Goal: Information Seeking & Learning: Learn about a topic

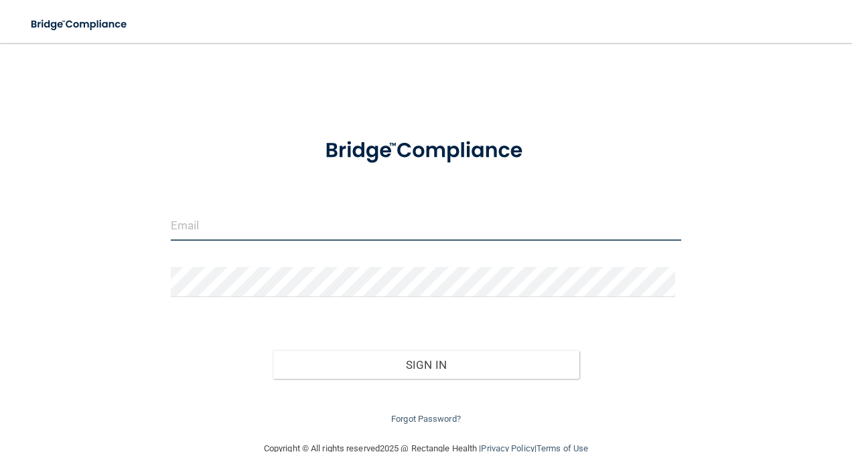
click at [240, 226] on input "email" at bounding box center [426, 225] width 511 height 30
type input "[EMAIL_ADDRESS][DOMAIN_NAME]"
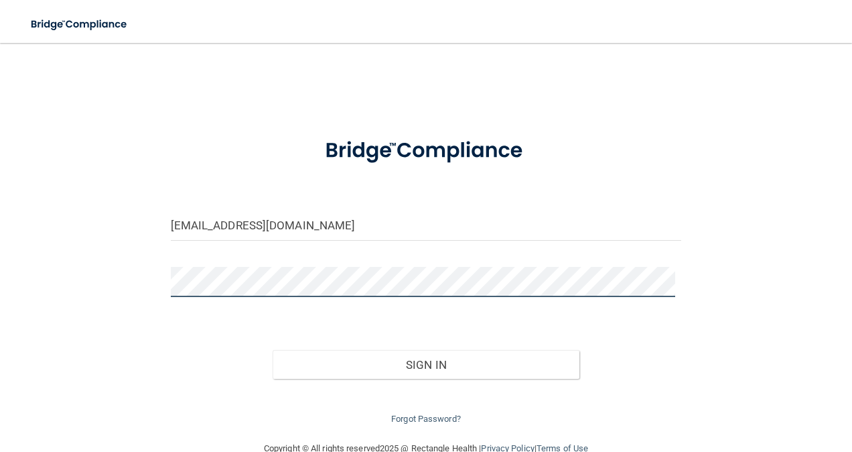
click at [273, 350] on button "Sign In" at bounding box center [426, 364] width 307 height 29
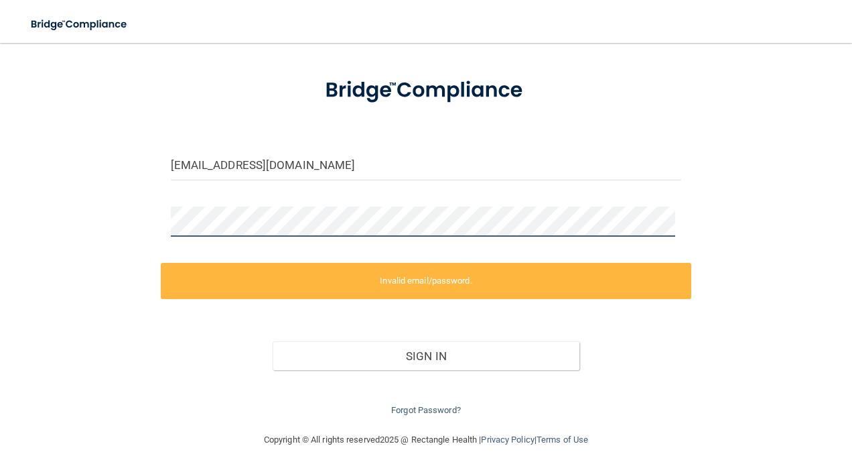
scroll to position [79, 0]
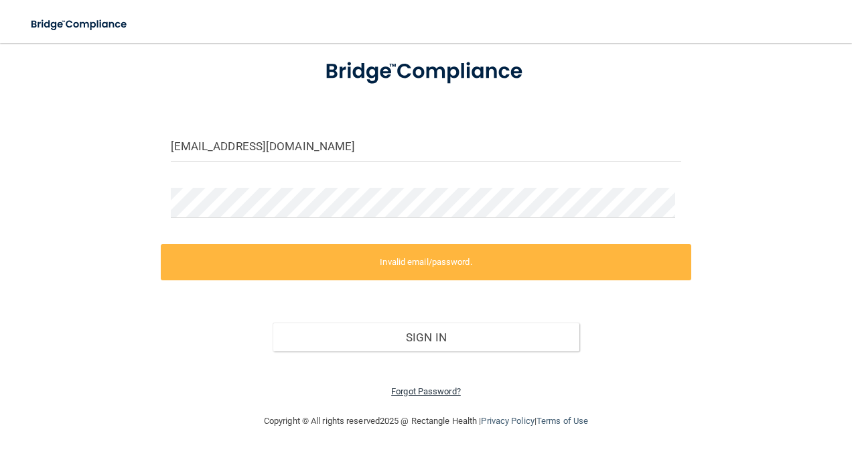
click at [415, 386] on link "Forgot Password?" at bounding box center [426, 391] width 70 height 10
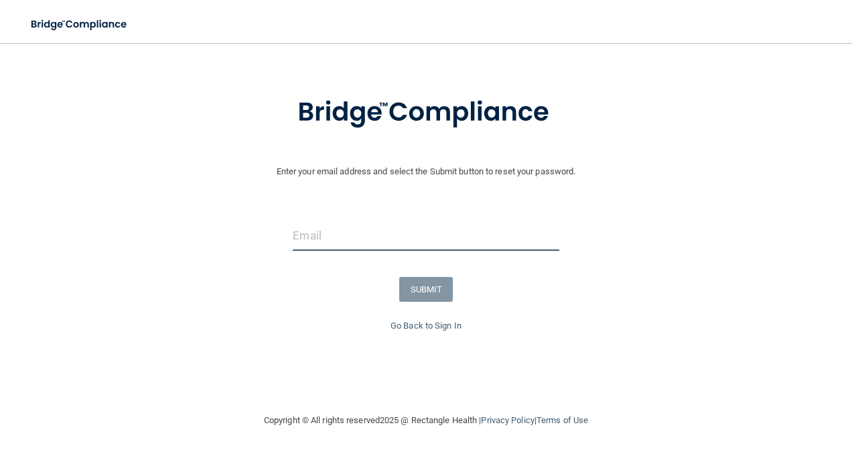
click at [340, 241] on input "email" at bounding box center [426, 235] width 266 height 30
type input "[EMAIL_ADDRESS][DOMAIN_NAME]"
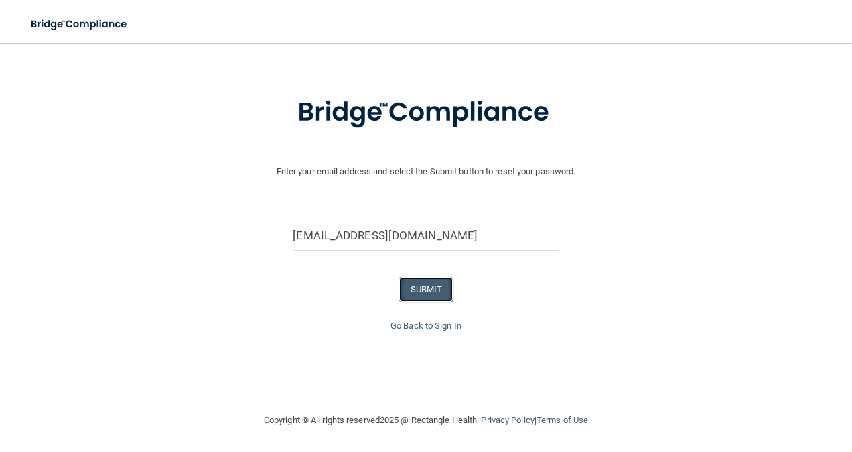
click at [421, 292] on button "SUBMIT" at bounding box center [426, 289] width 54 height 25
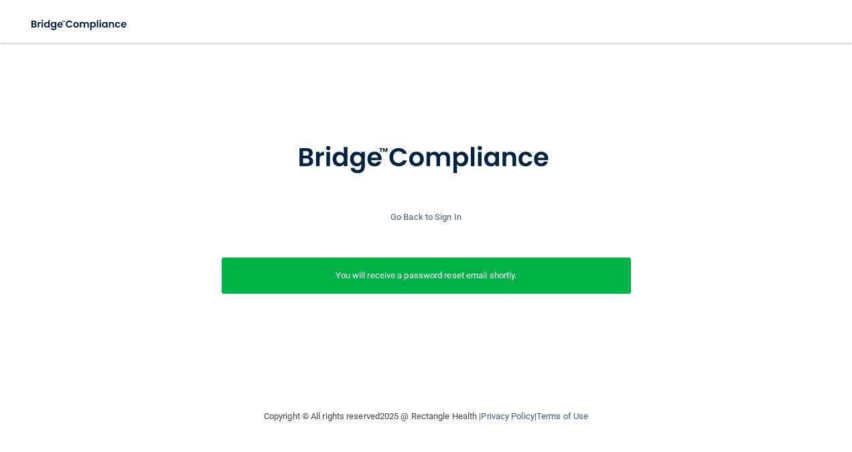
click at [457, 270] on p "You will receive a password reset email shortly." at bounding box center [426, 275] width 389 height 16
click at [433, 216] on link "Go Back to Sign In" at bounding box center [426, 217] width 71 height 10
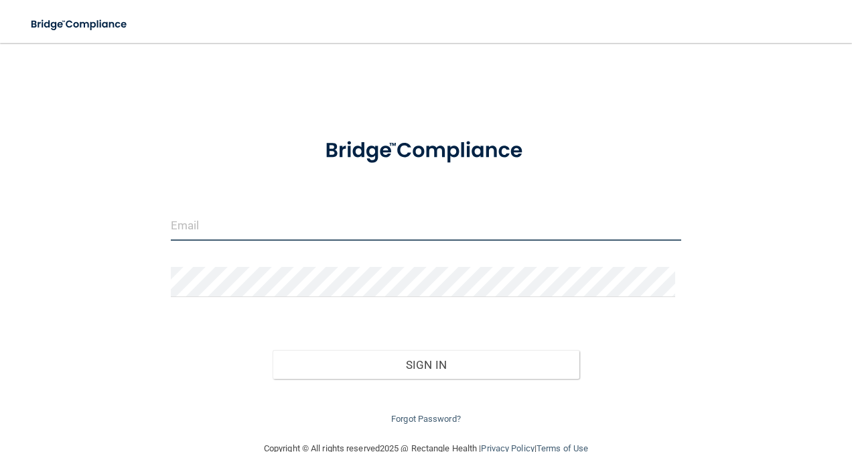
click at [320, 223] on input "email" at bounding box center [426, 225] width 511 height 30
type input "[EMAIL_ADDRESS][DOMAIN_NAME]"
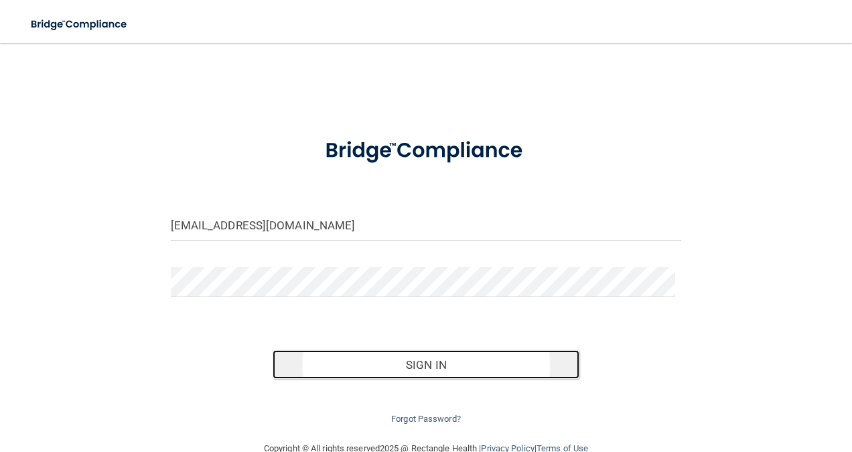
click at [454, 362] on button "Sign In" at bounding box center [426, 364] width 307 height 29
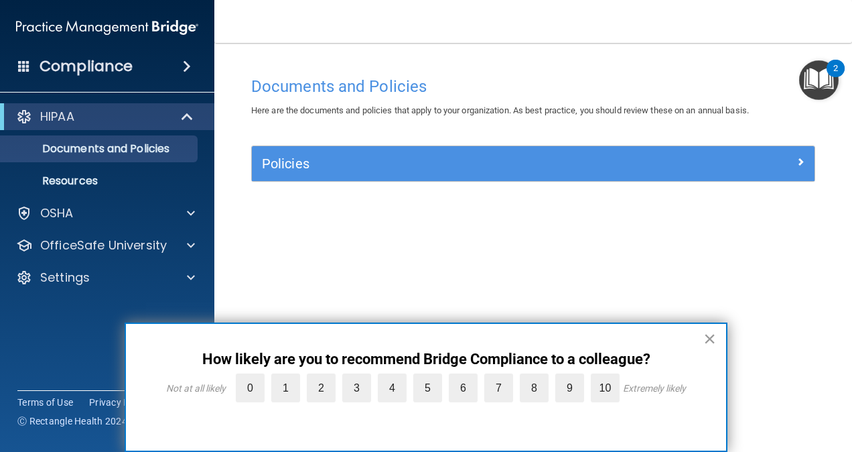
click at [713, 336] on button "×" at bounding box center [709, 338] width 13 height 21
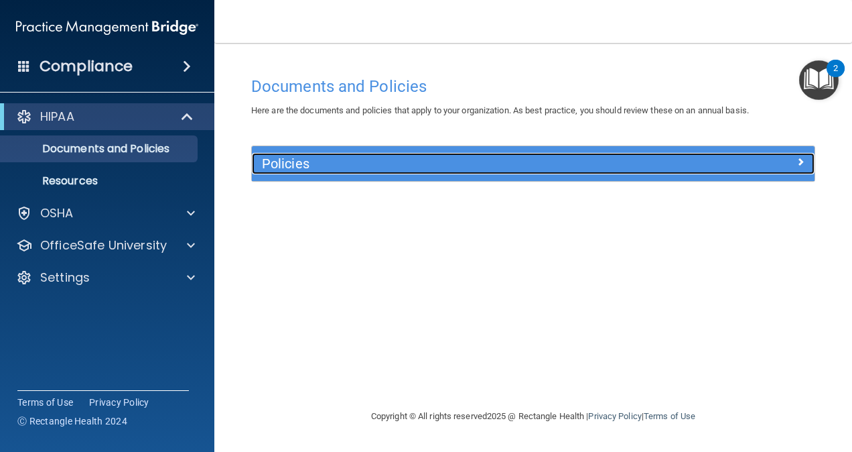
click at [399, 167] on h5 "Policies" at bounding box center [463, 163] width 402 height 15
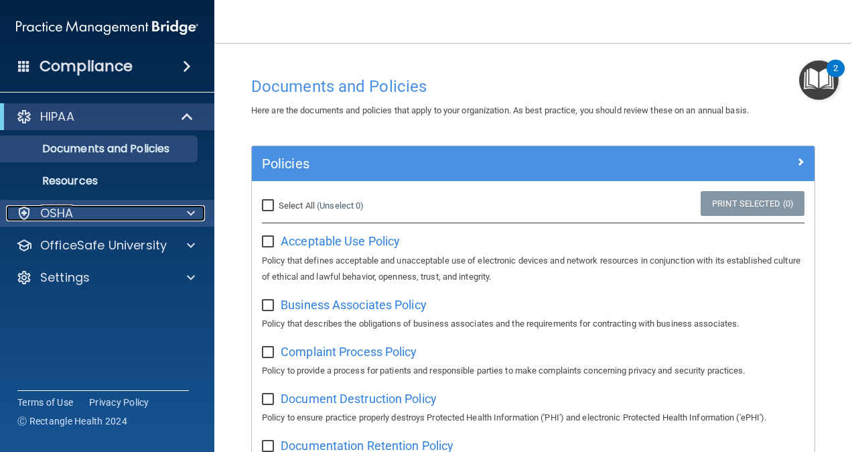
click at [109, 211] on div "OSHA" at bounding box center [89, 213] width 166 height 16
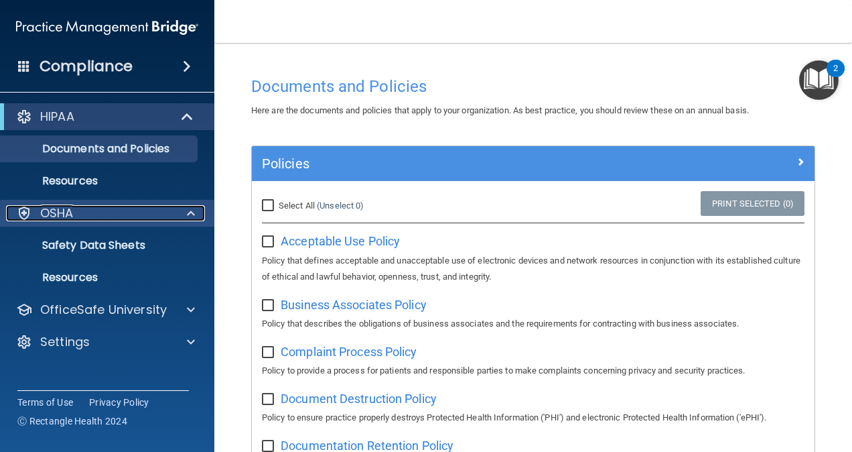
click at [109, 211] on div "OSHA" at bounding box center [89, 213] width 166 height 16
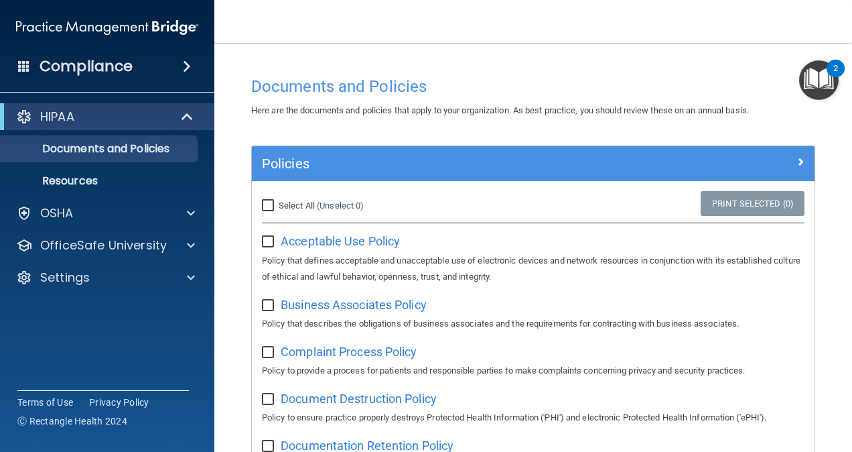
click at [168, 61] on div "Compliance" at bounding box center [107, 66] width 214 height 29
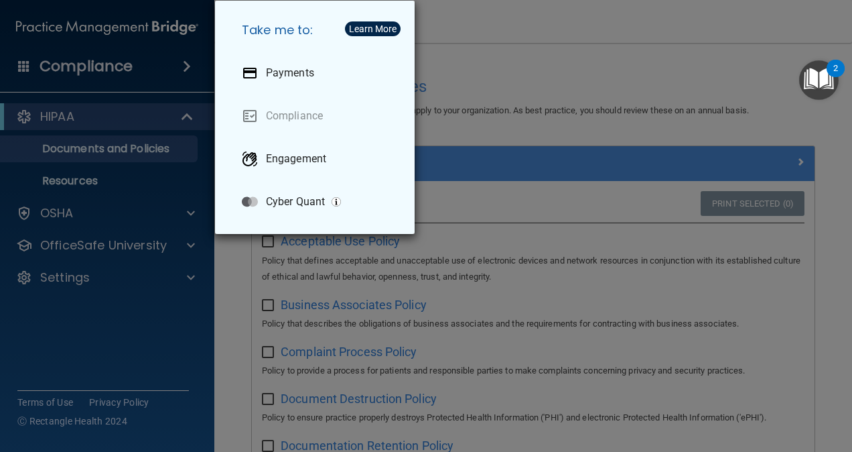
click at [528, 72] on div "Take me to: Payments Compliance Engagement Cyber Quant" at bounding box center [426, 226] width 852 height 452
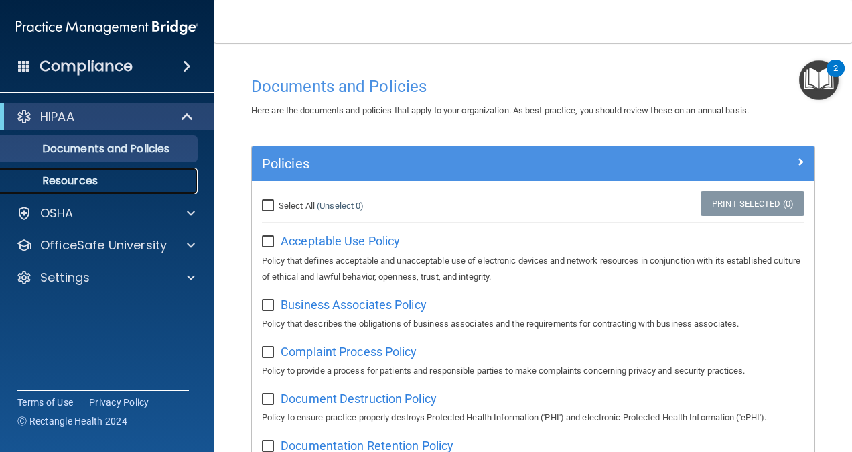
click at [114, 182] on p "Resources" at bounding box center [100, 180] width 183 height 13
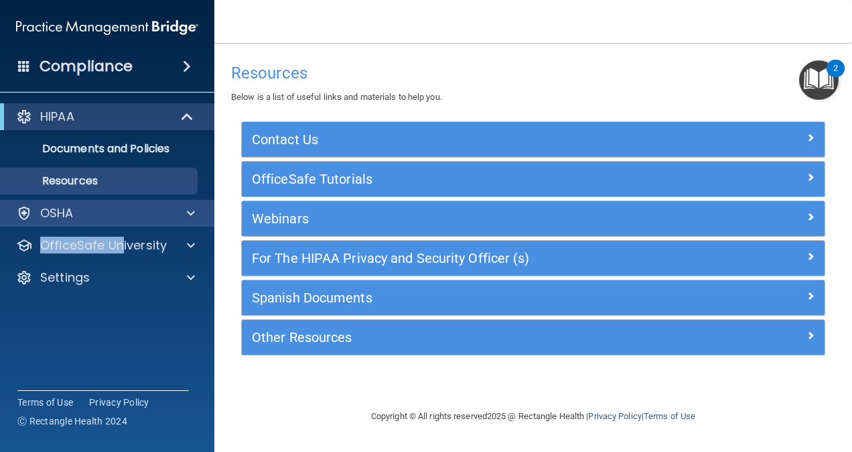
drag, startPoint x: 123, startPoint y: 231, endPoint x: 107, endPoint y: 216, distance: 21.8
click at [107, 216] on div "HIPAA Documents and Policies Report an Incident Business Associates Emergency P…" at bounding box center [107, 200] width 215 height 204
click at [107, 216] on div "OSHA" at bounding box center [89, 213] width 166 height 16
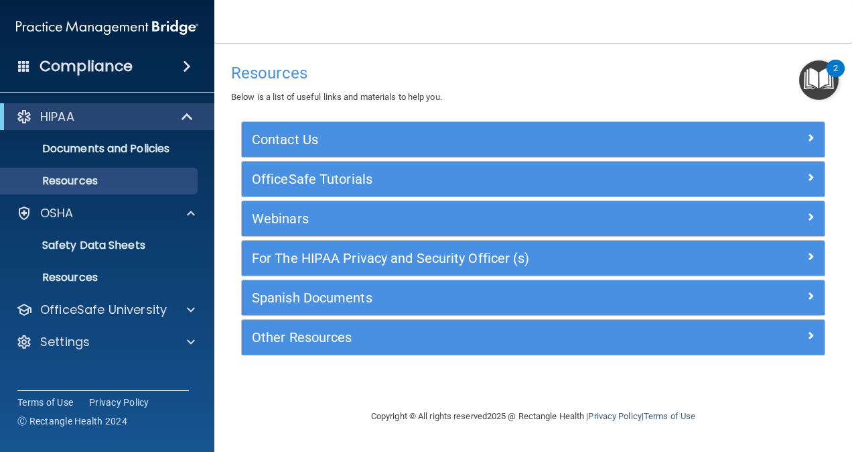
click at [278, 62] on div "Resources Below is a list of useful links and materials to help you." at bounding box center [533, 80] width 604 height 49
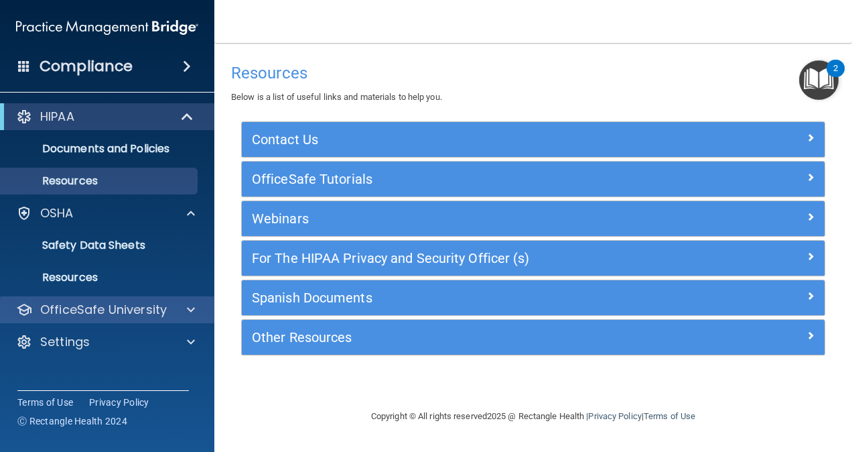
click at [110, 319] on div "OfficeSafe University" at bounding box center [107, 309] width 215 height 27
click at [188, 306] on span at bounding box center [191, 309] width 8 height 16
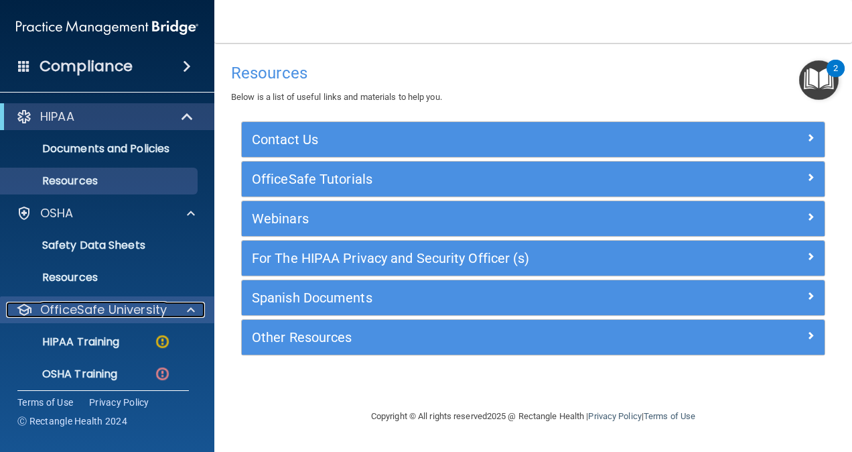
scroll to position [19, 0]
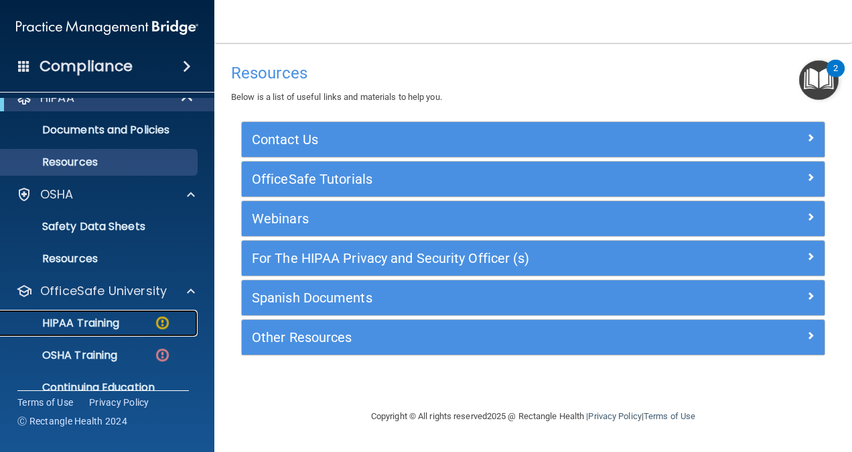
click at [83, 326] on p "HIPAA Training" at bounding box center [64, 322] width 111 height 13
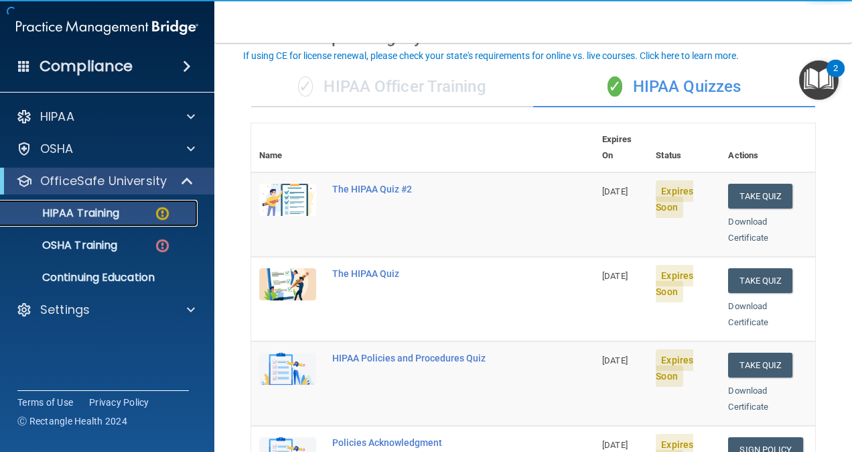
scroll to position [80, 0]
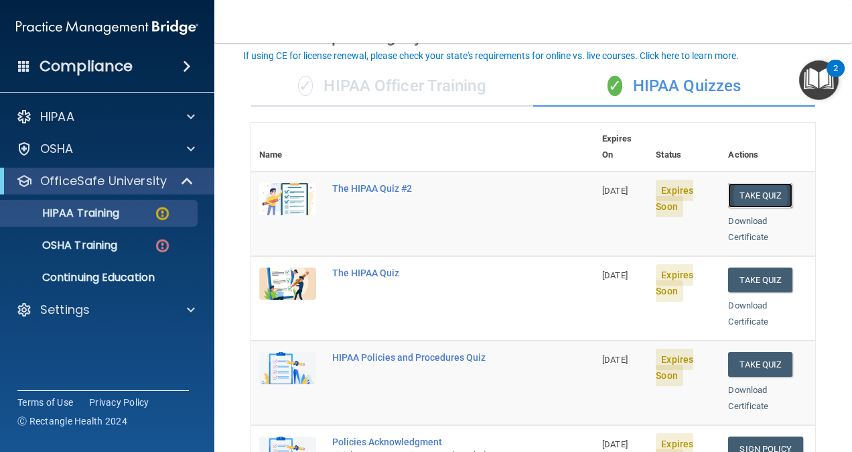
click at [755, 183] on button "Take Quiz" at bounding box center [760, 195] width 64 height 25
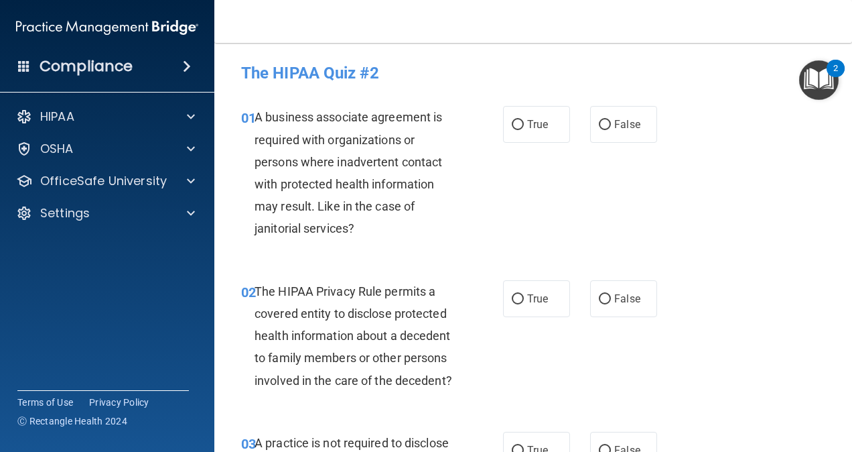
click at [348, 170] on div "A business associate agreement is required with organizations or persons where …" at bounding box center [361, 172] width 212 height 133
click at [468, 91] on div "01 A business associate agreement is required with organizations or persons whe…" at bounding box center [533, 176] width 604 height 174
click at [516, 127] on input "True" at bounding box center [518, 125] width 12 height 10
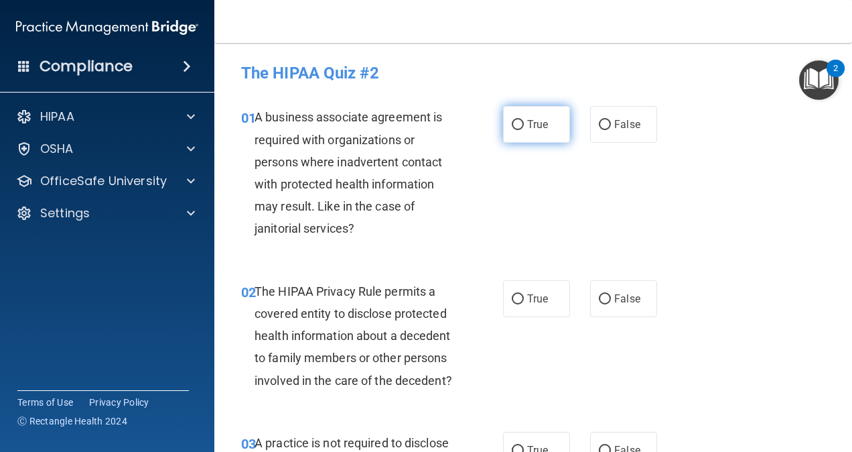
radio input "true"
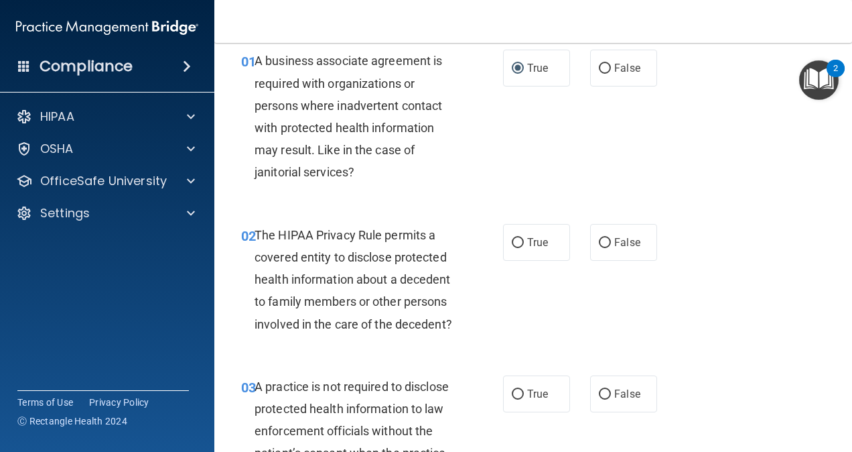
scroll to position [58, 0]
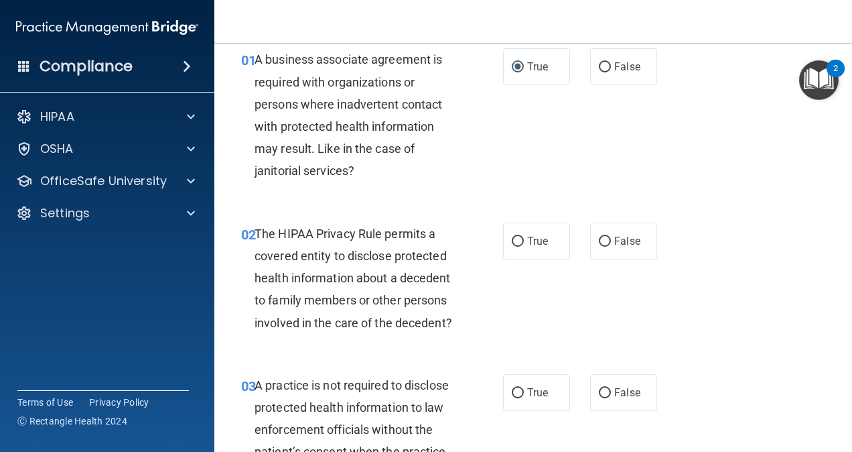
click at [342, 253] on span "The HIPAA Privacy Rule permits a covered entity to disclose protected health in…" at bounding box center [354, 277] width 198 height 103
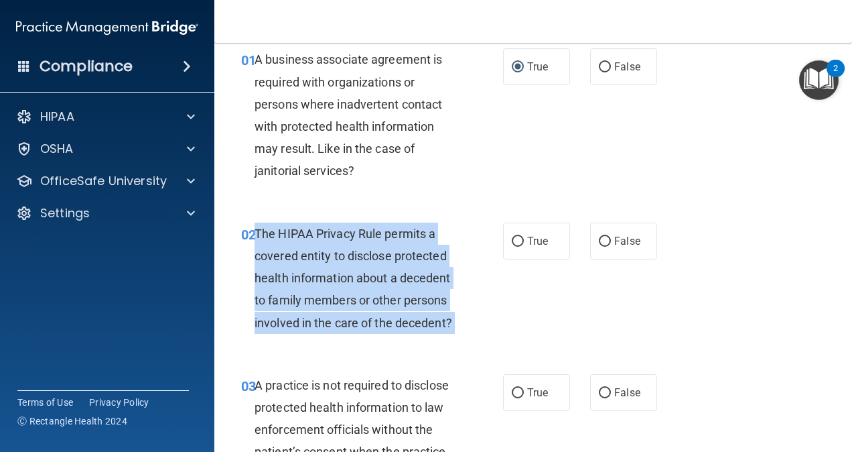
click at [342, 253] on span "The HIPAA Privacy Rule permits a covered entity to disclose protected health in…" at bounding box center [354, 277] width 198 height 103
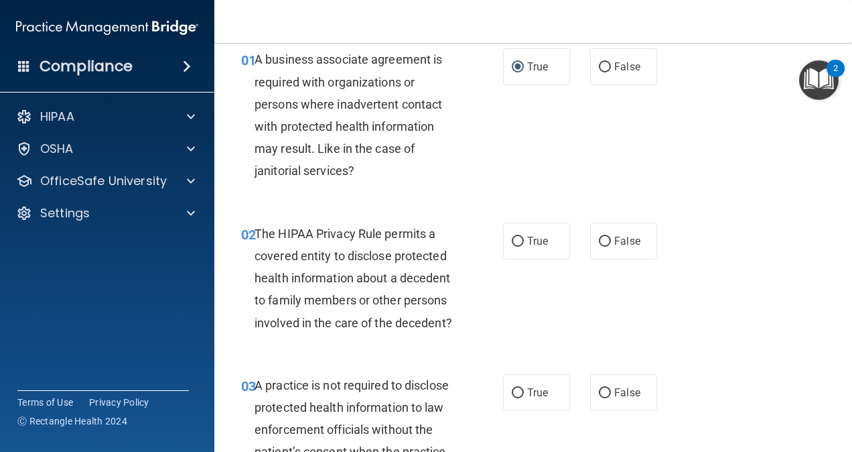
click at [423, 382] on div "03 A practice is not required to disclose protected health information to law e…" at bounding box center [533, 432] width 604 height 151
click at [619, 236] on span "False" at bounding box center [627, 240] width 26 height 13
click at [611, 236] on input "False" at bounding box center [605, 241] width 12 height 10
radio input "true"
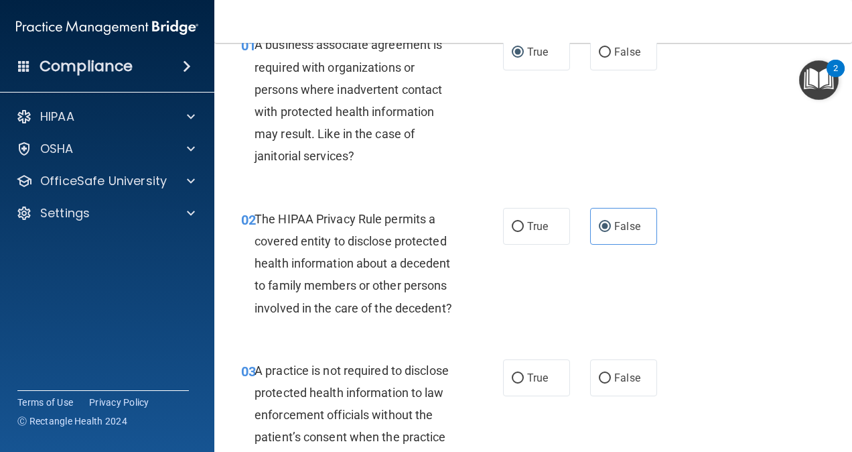
click at [557, 204] on div "02 The HIPAA Privacy Rule permits a covered entity to disclose protected health…" at bounding box center [533, 266] width 604 height 151
click at [525, 232] on label "True" at bounding box center [536, 226] width 67 height 37
click at [524, 232] on input "True" at bounding box center [518, 227] width 12 height 10
radio input "true"
radio input "false"
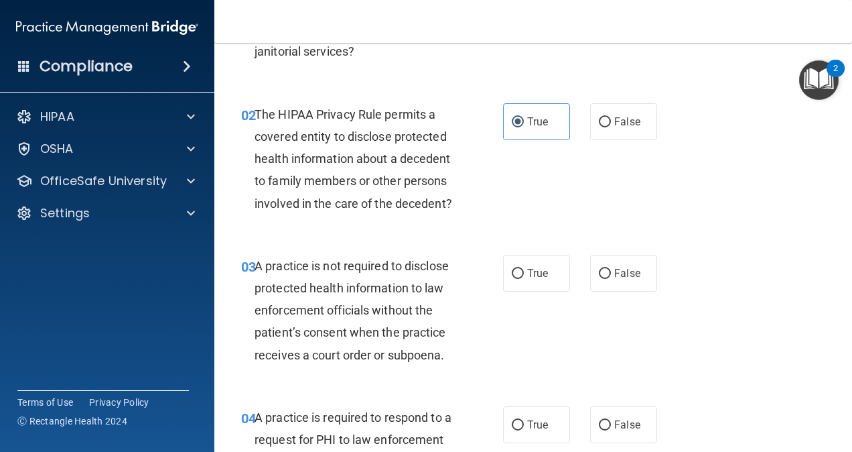
scroll to position [186, 0]
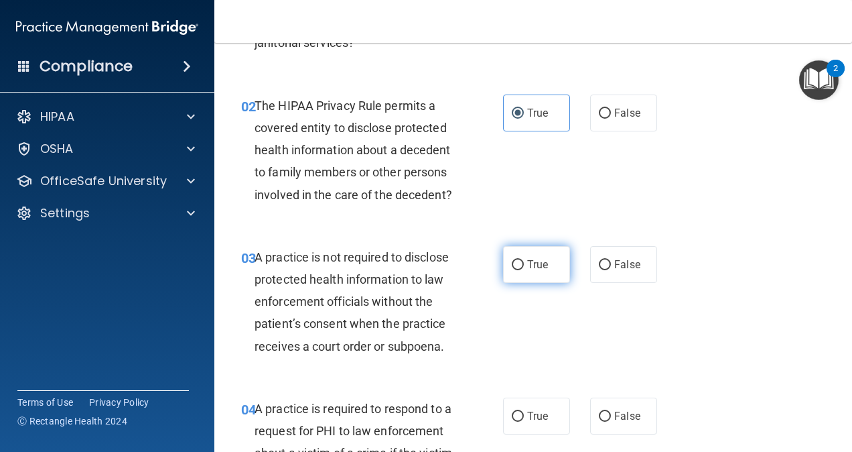
click at [504, 283] on label "True" at bounding box center [536, 264] width 67 height 37
click at [512, 270] on input "True" at bounding box center [518, 265] width 12 height 10
radio input "true"
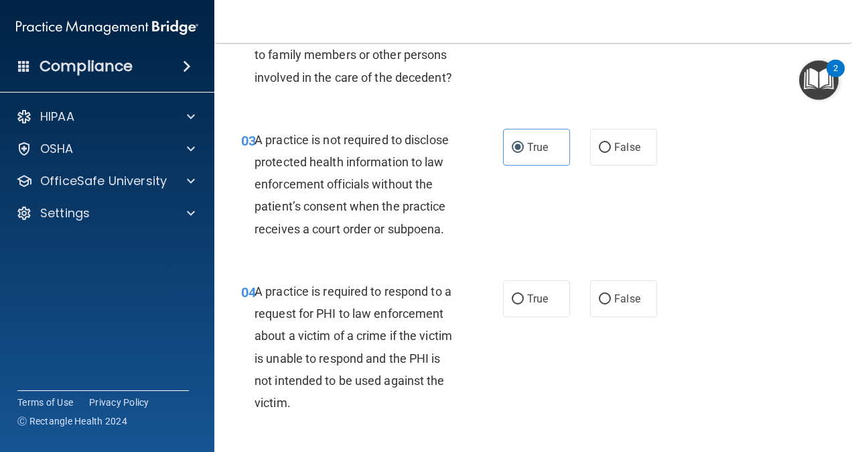
scroll to position [303, 0]
click at [296, 236] on div "A practice is not required to disclose protected health information to law enfo…" at bounding box center [361, 183] width 212 height 111
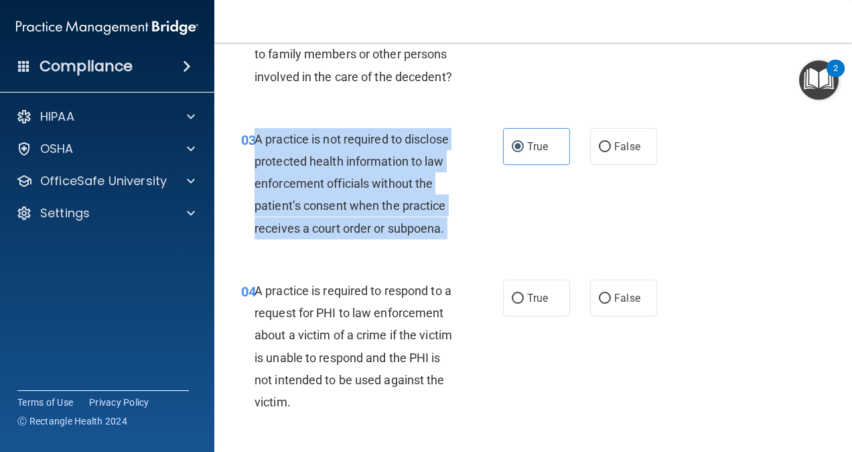
click at [296, 236] on div "A practice is not required to disclose protected health information to law enfo…" at bounding box center [361, 183] width 212 height 111
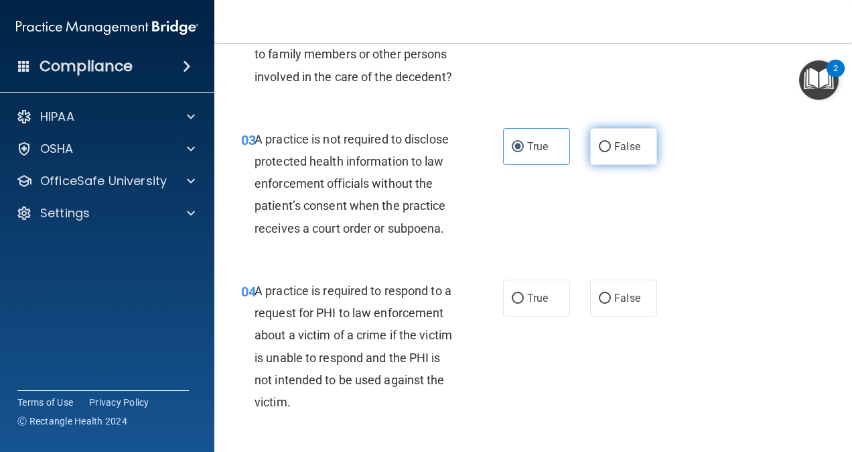
click at [624, 149] on label "False" at bounding box center [623, 146] width 67 height 37
click at [611, 149] on input "False" at bounding box center [605, 147] width 12 height 10
radio input "true"
radio input "false"
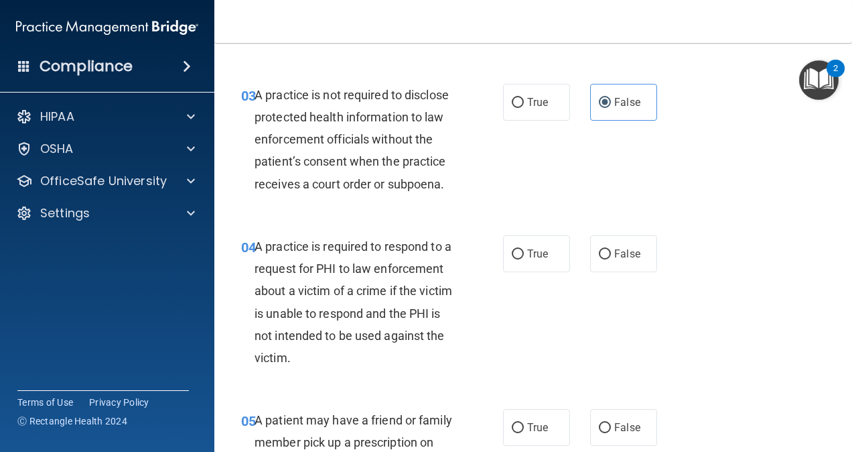
click at [342, 334] on span "A practice is required to respond to a request for PHI to law enforcement about…" at bounding box center [354, 301] width 198 height 125
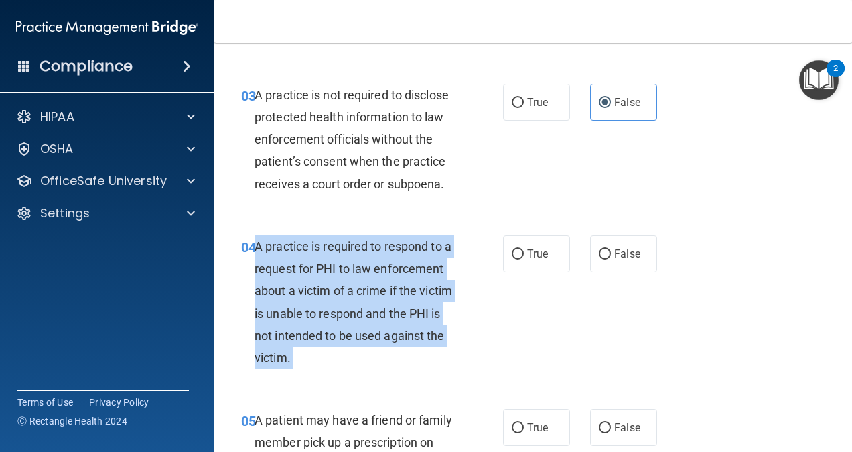
click at [342, 334] on span "A practice is required to respond to a request for PHI to law enforcement about…" at bounding box center [354, 301] width 198 height 125
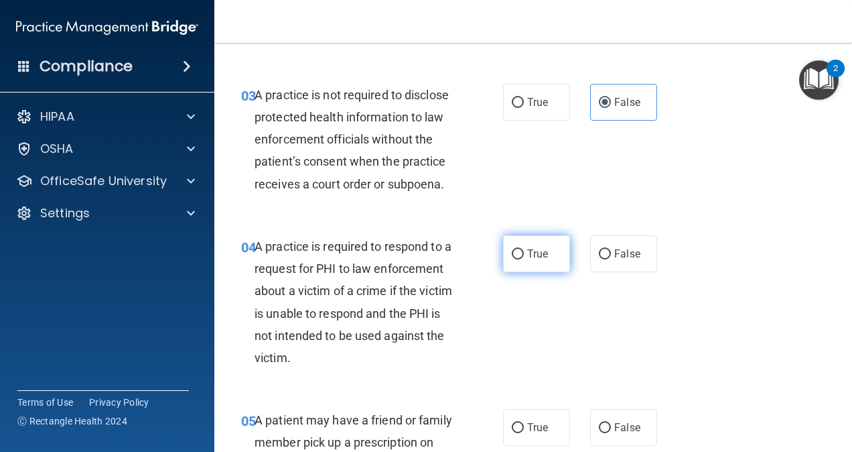
click at [547, 261] on label "True" at bounding box center [536, 253] width 67 height 37
click at [524, 259] on input "True" at bounding box center [518, 254] width 12 height 10
radio input "true"
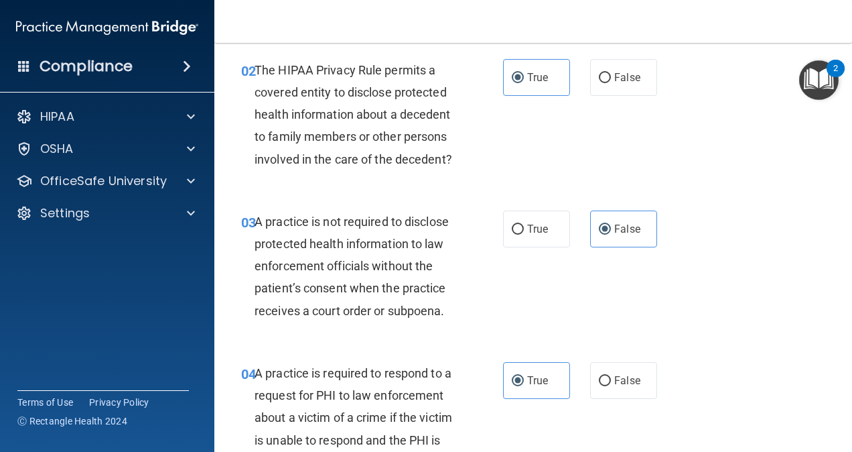
scroll to position [210, 0]
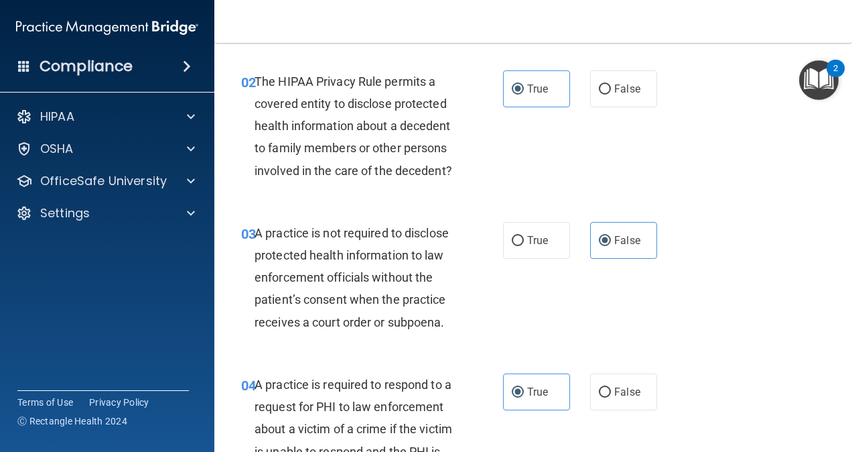
click at [363, 148] on span "The HIPAA Privacy Rule permits a covered entity to disclose protected health in…" at bounding box center [354, 125] width 198 height 103
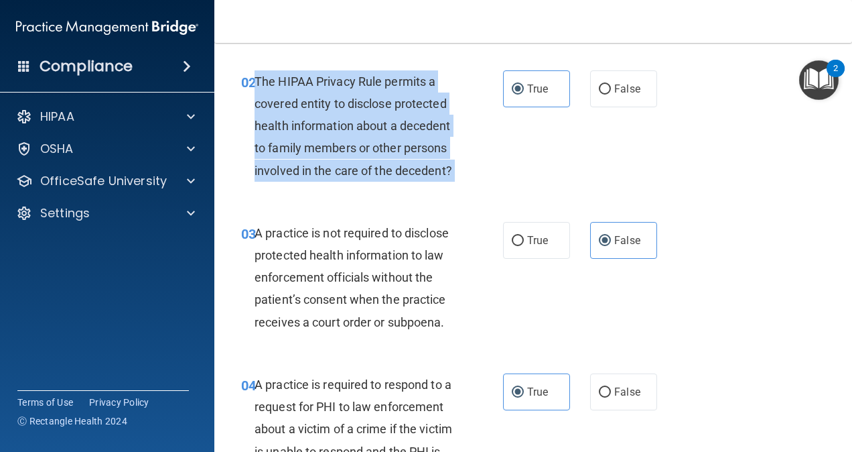
click at [363, 148] on span "The HIPAA Privacy Rule permits a covered entity to disclose protected health in…" at bounding box center [354, 125] width 198 height 103
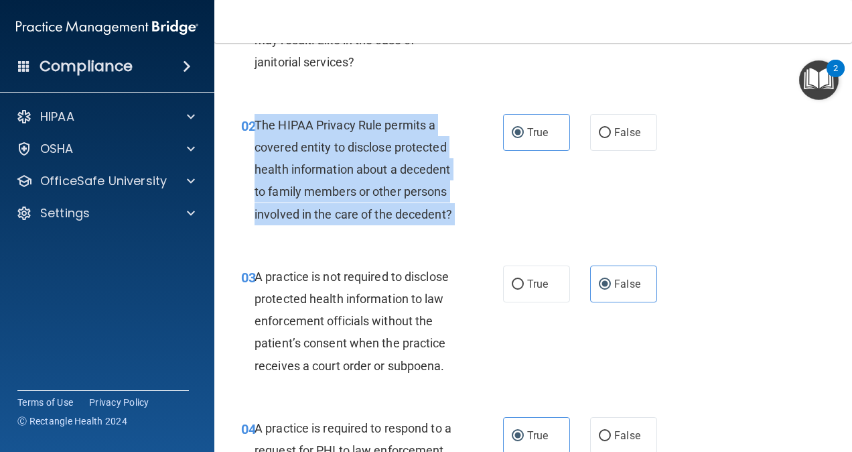
scroll to position [164, 0]
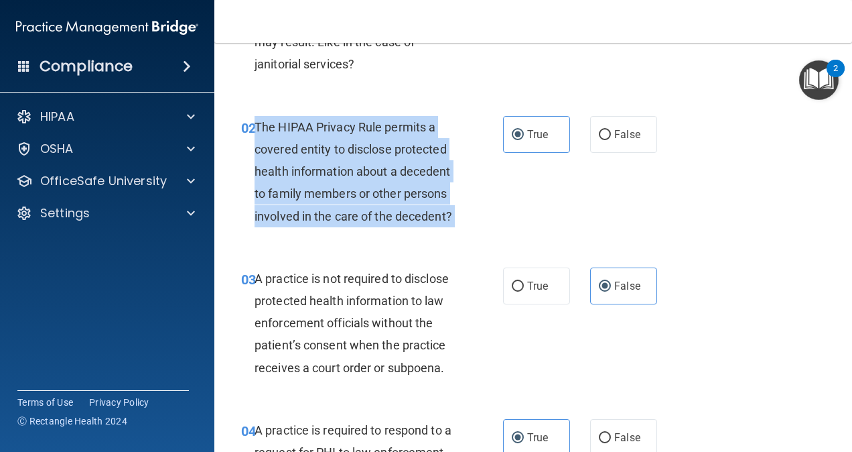
click at [470, 234] on div "02 The HIPAA Privacy Rule permits a covered entity to disclose protected health…" at bounding box center [372, 175] width 302 height 118
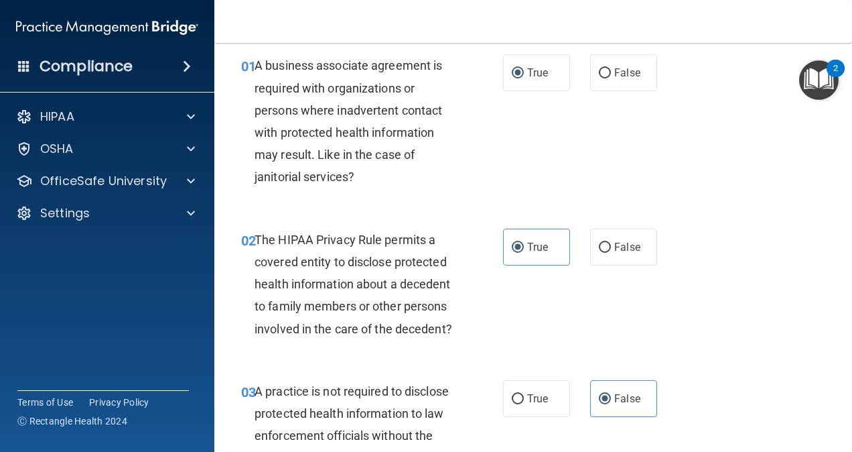
scroll to position [54, 0]
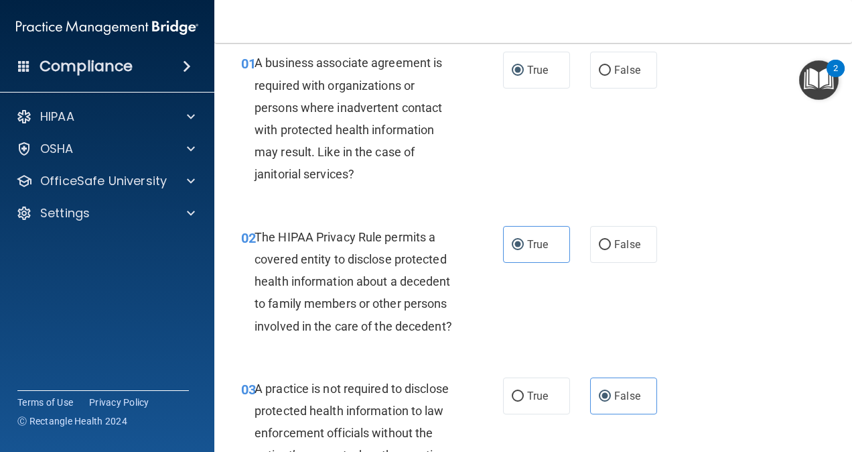
click at [342, 161] on div "A business associate agreement is required with organizations or persons where …" at bounding box center [361, 118] width 212 height 133
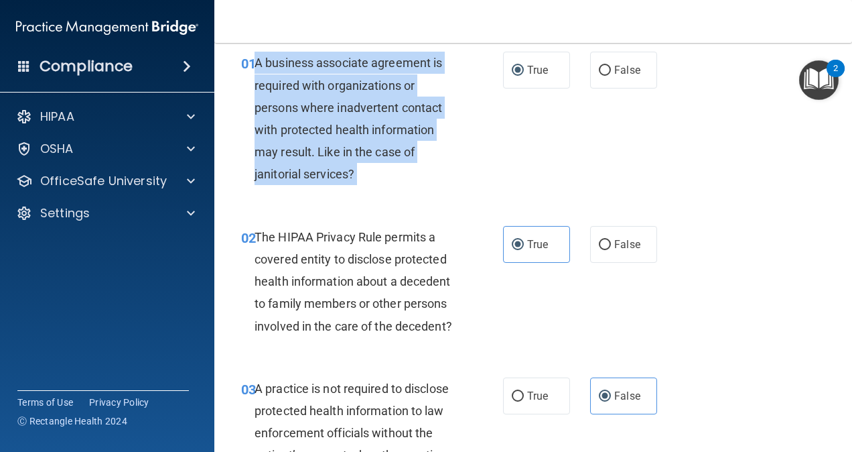
click at [342, 161] on div "A business associate agreement is required with organizations or persons where …" at bounding box center [361, 118] width 212 height 133
click at [347, 94] on div "A business associate agreement is required with organizations or persons where …" at bounding box center [361, 118] width 212 height 133
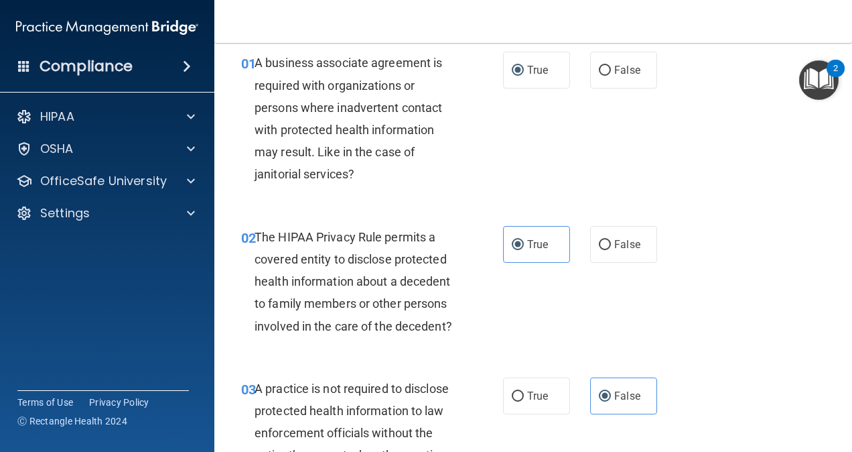
click at [355, 117] on div "A business associate agreement is required with organizations or persons where …" at bounding box center [361, 118] width 212 height 133
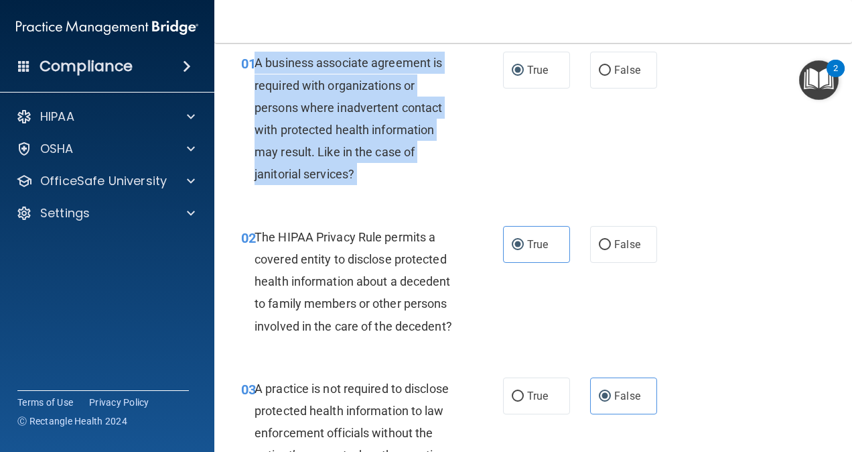
click at [355, 117] on div "A business associate agreement is required with organizations or persons where …" at bounding box center [361, 118] width 212 height 133
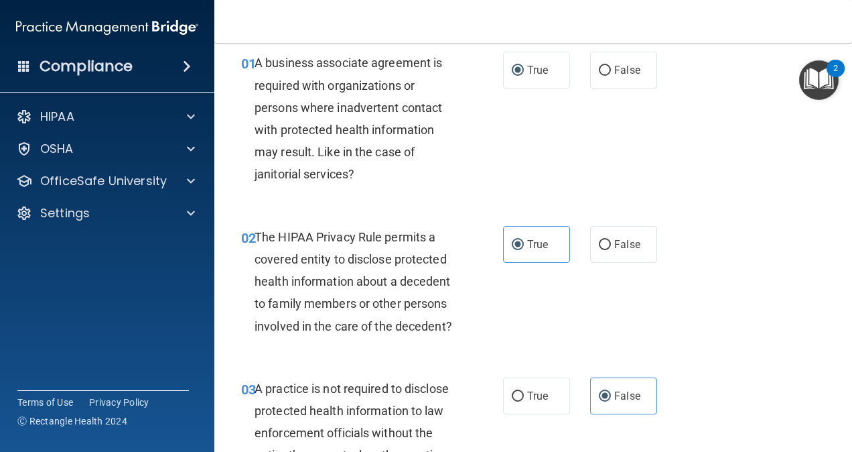
click at [631, 127] on div "01 A business associate agreement is required with organizations or persons whe…" at bounding box center [533, 122] width 604 height 174
click at [619, 69] on span "False" at bounding box center [627, 70] width 26 height 13
click at [611, 69] on input "False" at bounding box center [605, 71] width 12 height 10
radio input "true"
radio input "false"
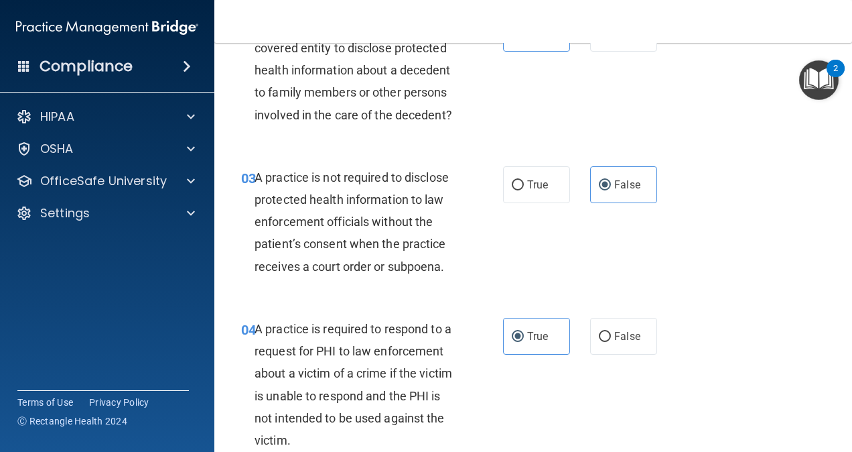
scroll to position [267, 0]
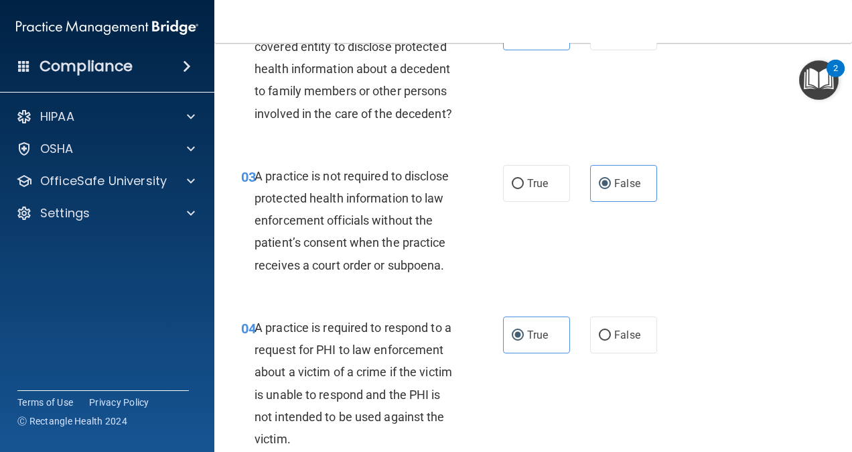
click at [373, 265] on span "A practice is not required to disclose protected health information to law enfo…" at bounding box center [352, 220] width 194 height 103
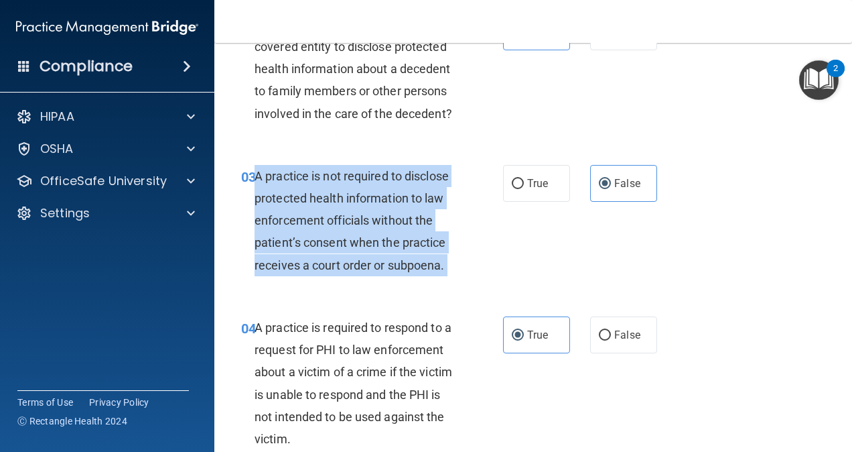
click at [373, 265] on span "A practice is not required to disclose protected health information to law enfo…" at bounding box center [352, 220] width 194 height 103
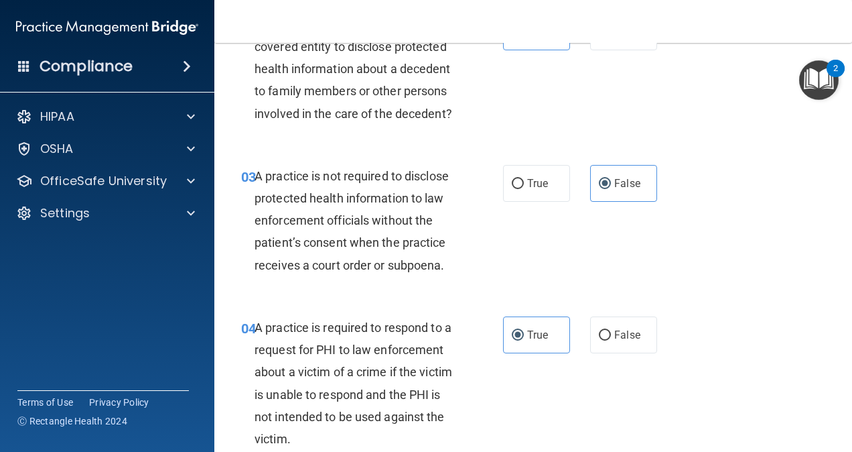
click at [346, 299] on div "03 A practice is not required to disclose protected health information to law e…" at bounding box center [533, 223] width 604 height 151
click at [354, 271] on span "A practice is not required to disclose protected health information to law enfo…" at bounding box center [352, 220] width 194 height 103
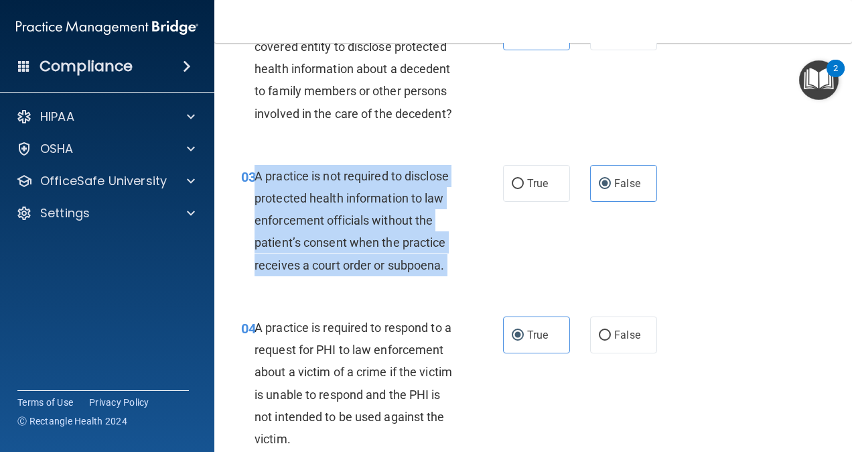
click at [354, 271] on span "A practice is not required to disclose protected health information to law enfo…" at bounding box center [352, 220] width 194 height 103
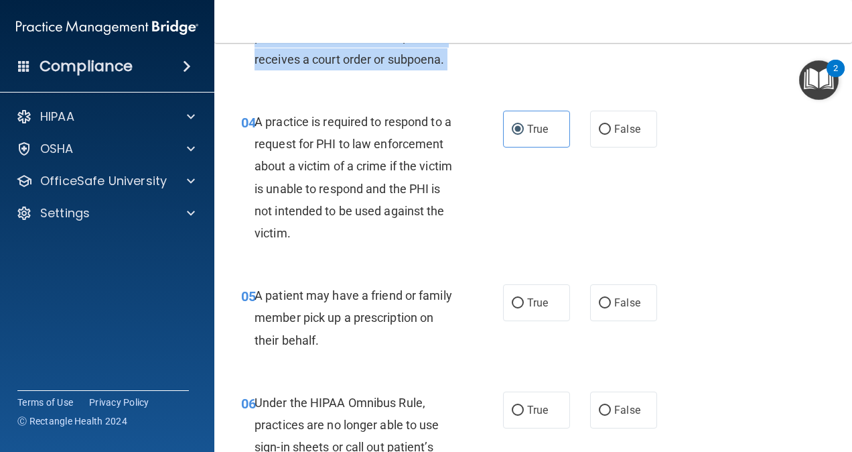
scroll to position [474, 0]
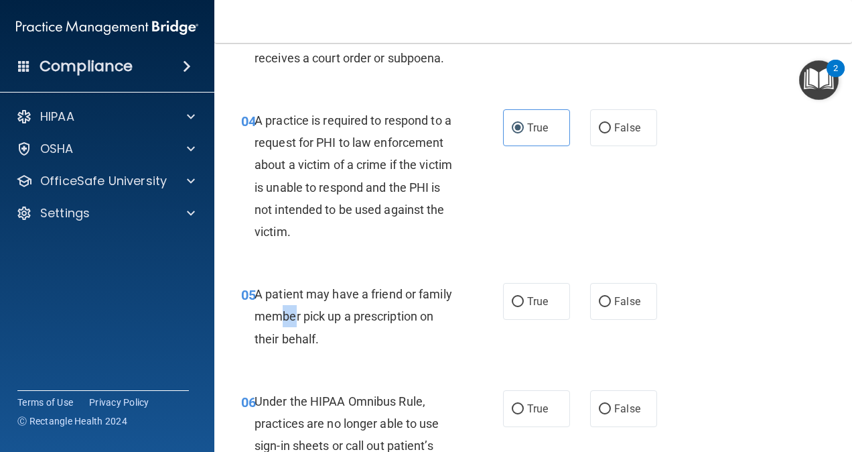
click at [330, 341] on span "A patient may have a friend or family member pick up a prescription on their be…" at bounding box center [354, 316] width 198 height 58
click at [332, 343] on span "A patient may have a friend or family member pick up a prescription on their be…" at bounding box center [354, 316] width 198 height 58
drag, startPoint x: 332, startPoint y: 343, endPoint x: 498, endPoint y: 374, distance: 169.0
click at [498, 356] on div "05 A patient may have a friend or family member pick up a prescription on their…" at bounding box center [372, 320] width 302 height 74
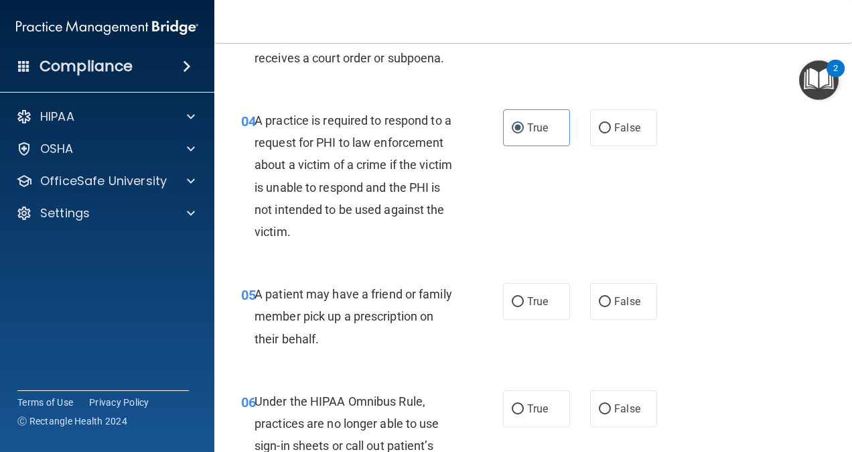
click at [292, 330] on span "A patient may have a friend or family member pick up a prescription on their be…" at bounding box center [354, 316] width 198 height 58
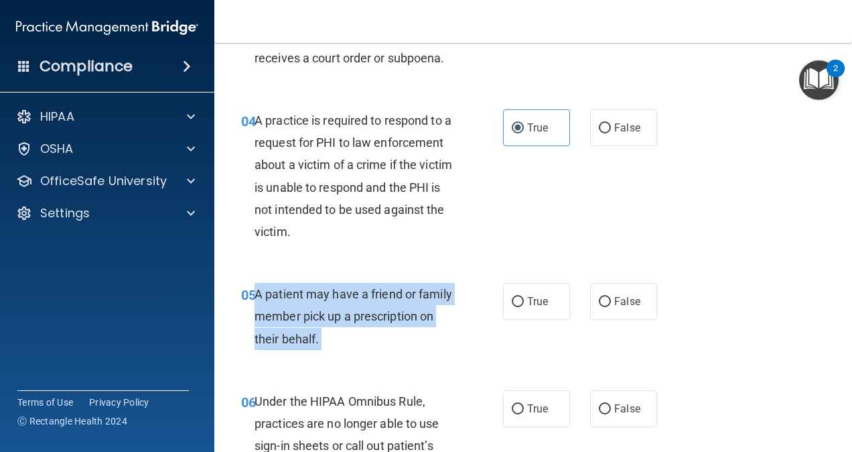
click at [292, 330] on div "A patient may have a friend or family member pick up a prescription on their be…" at bounding box center [361, 316] width 212 height 67
click at [310, 345] on span "A patient may have a friend or family member pick up a prescription on their be…" at bounding box center [354, 316] width 198 height 58
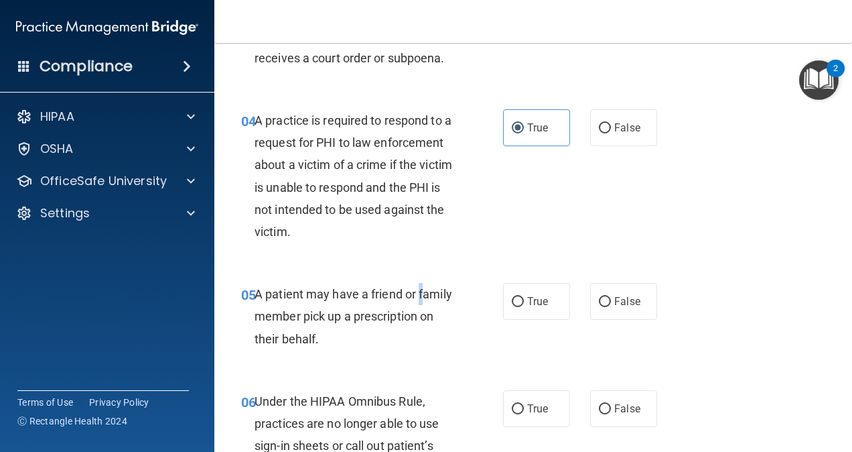
drag, startPoint x: 310, startPoint y: 345, endPoint x: 257, endPoint y: 337, distance: 53.5
click at [257, 337] on span "A patient may have a friend or family member pick up a prescription on their be…" at bounding box center [354, 316] width 198 height 58
drag, startPoint x: 257, startPoint y: 337, endPoint x: 263, endPoint y: 344, distance: 9.0
click at [263, 344] on span "A patient may have a friend or family member pick up a prescription on their be…" at bounding box center [354, 316] width 198 height 58
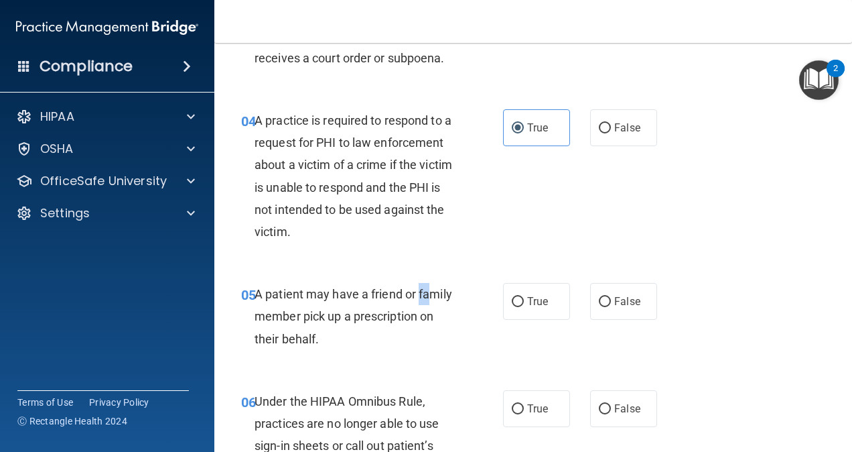
click at [263, 344] on span "A patient may have a friend or family member pick up a prescription on their be…" at bounding box center [354, 316] width 198 height 58
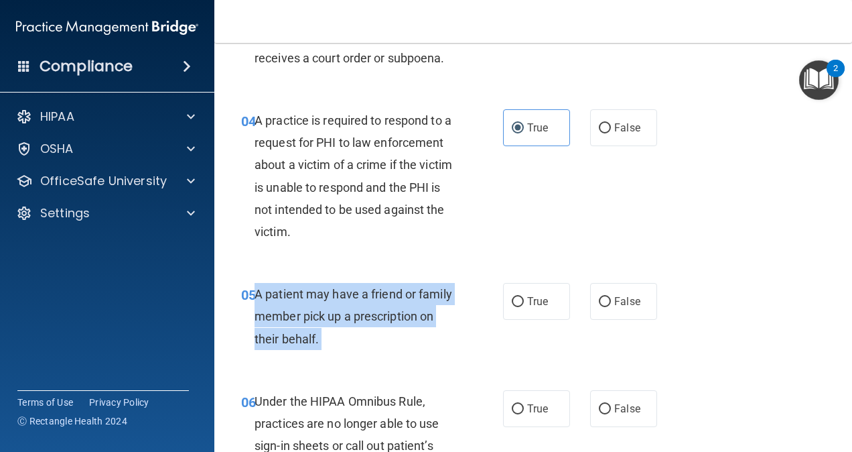
click at [263, 344] on span "A patient may have a friend or family member pick up a prescription on their be…" at bounding box center [354, 316] width 198 height 58
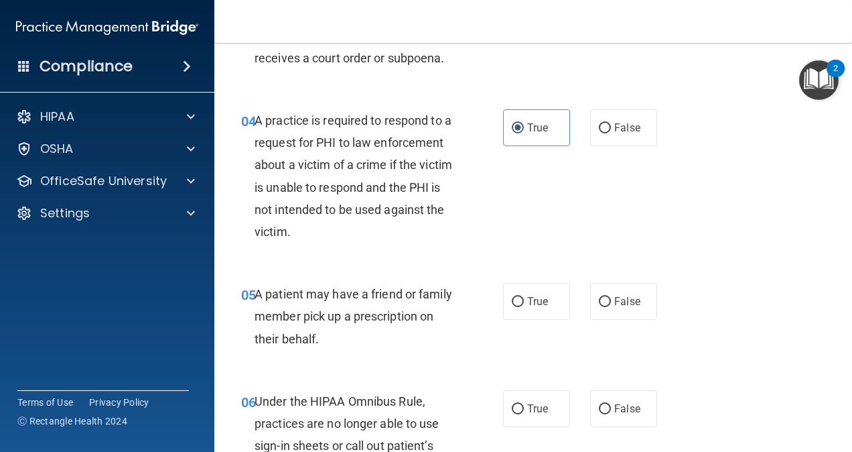
click at [501, 303] on div "05 A patient may have a friend or family member pick up a prescription on their…" at bounding box center [533, 319] width 604 height 107
click at [521, 320] on label "True" at bounding box center [536, 301] width 67 height 37
click at [521, 307] on input "True" at bounding box center [518, 302] width 12 height 10
radio input "true"
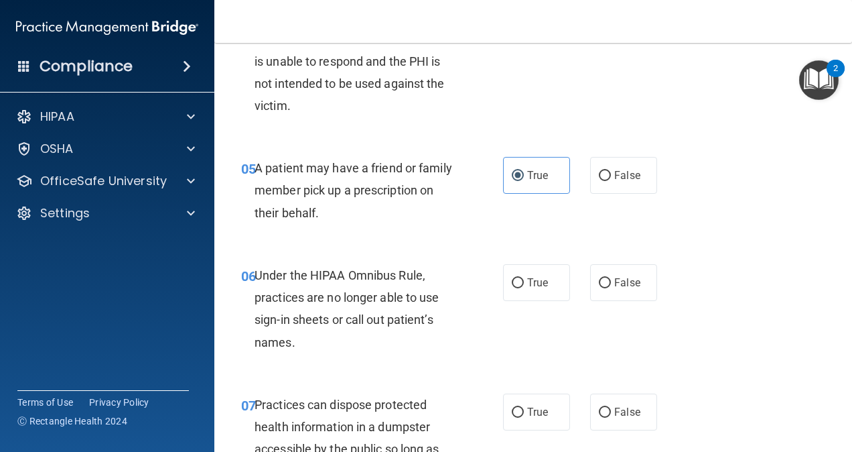
scroll to position [608, 0]
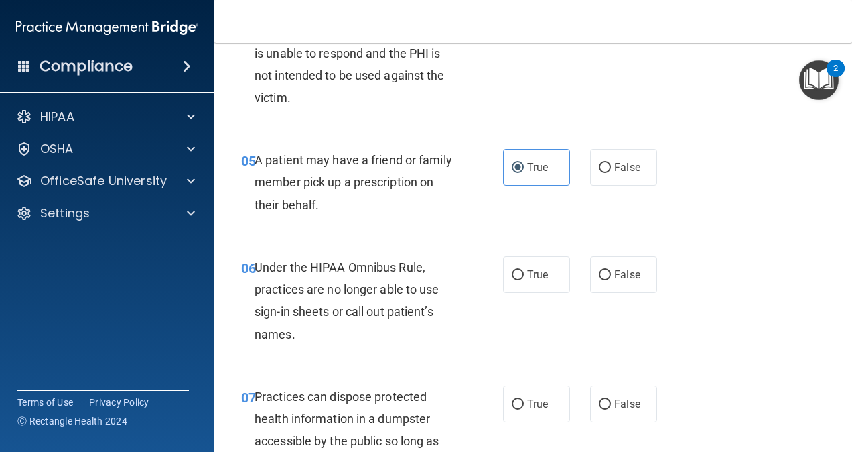
click at [332, 330] on span "Under the HIPAA Omnibus Rule, practices are no longer able to use sign-in sheet…" at bounding box center [347, 300] width 185 height 81
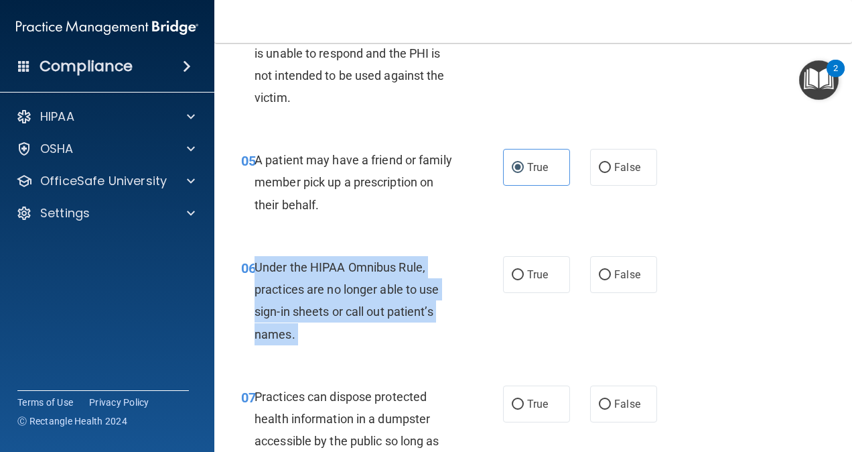
click at [332, 330] on span "Under the HIPAA Omnibus Rule, practices are no longer able to use sign-in sheet…" at bounding box center [347, 300] width 185 height 81
click at [383, 345] on div "Under the HIPAA Omnibus Rule, practices are no longer able to use sign-in sheet…" at bounding box center [361, 300] width 212 height 89
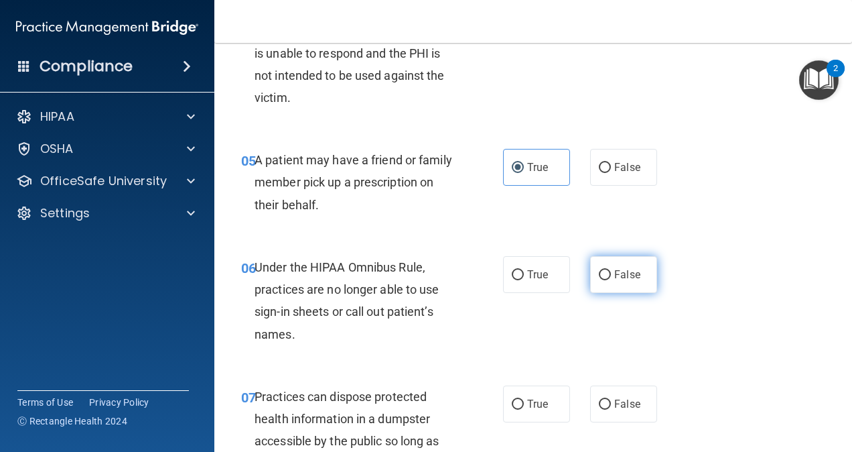
drag, startPoint x: 622, startPoint y: 303, endPoint x: 599, endPoint y: 301, distance: 22.8
click at [599, 280] on input "False" at bounding box center [605, 275] width 12 height 10
radio input "true"
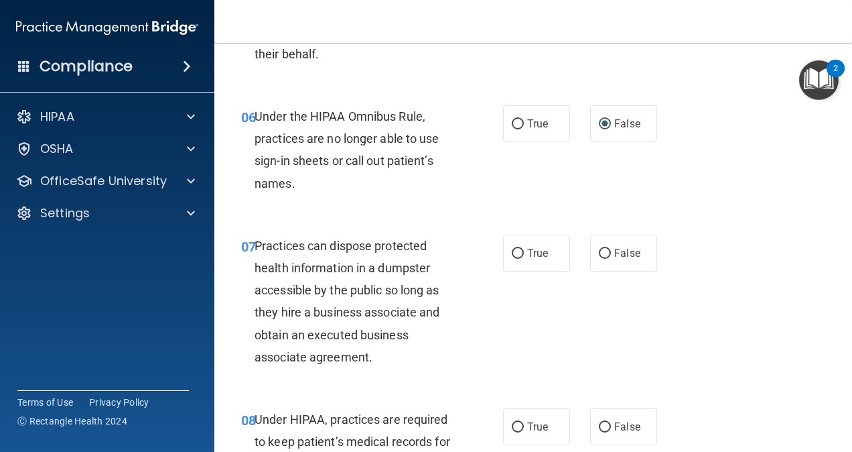
scroll to position [760, 0]
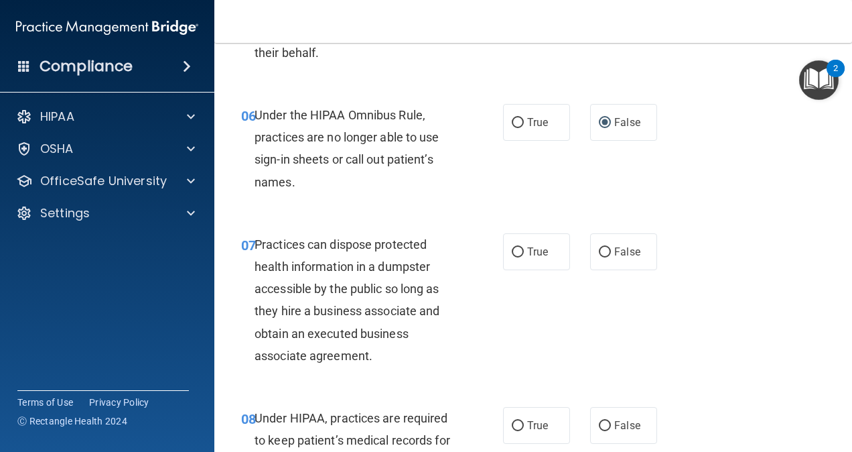
click at [333, 299] on div "Practices can dispose protected health information in a dumpster accessible by …" at bounding box center [361, 299] width 212 height 133
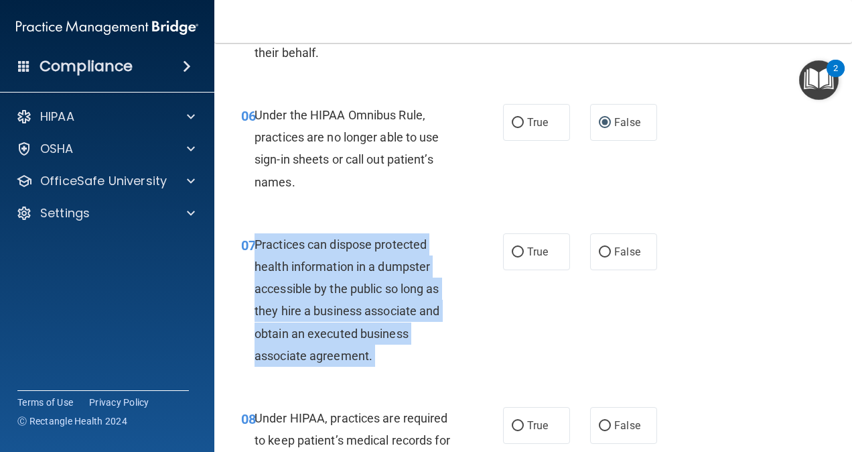
click at [333, 299] on div "Practices can dispose protected health information in a dumpster accessible by …" at bounding box center [361, 299] width 212 height 133
click at [604, 257] on input "False" at bounding box center [605, 252] width 12 height 10
radio input "true"
click at [387, 352] on span "Practices can dispose protected health information in a dumpster accessible by …" at bounding box center [347, 299] width 185 height 125
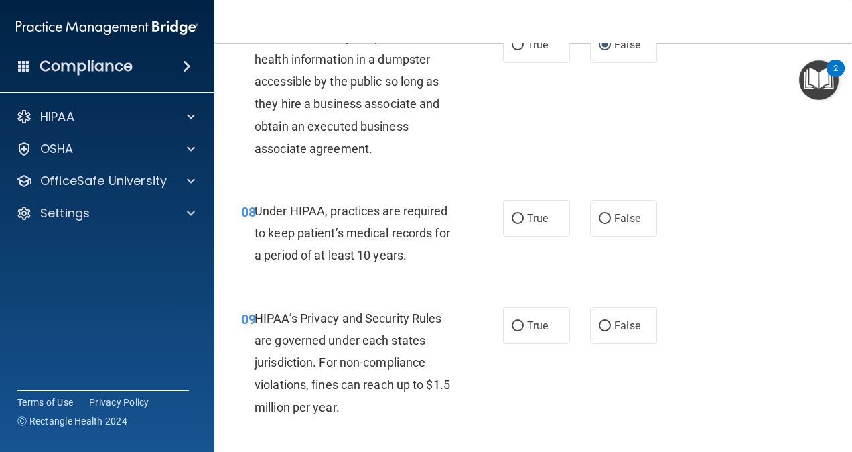
scroll to position [967, 0]
click at [354, 261] on span "Under HIPAA, practices are required to keep patient’s medical records for a per…" at bounding box center [353, 232] width 196 height 58
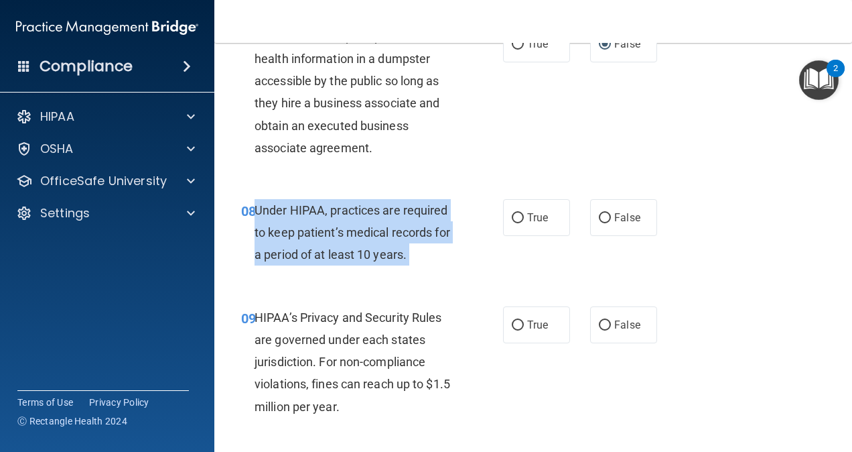
click at [354, 261] on span "Under HIPAA, practices are required to keep patient’s medical records for a per…" at bounding box center [353, 232] width 196 height 58
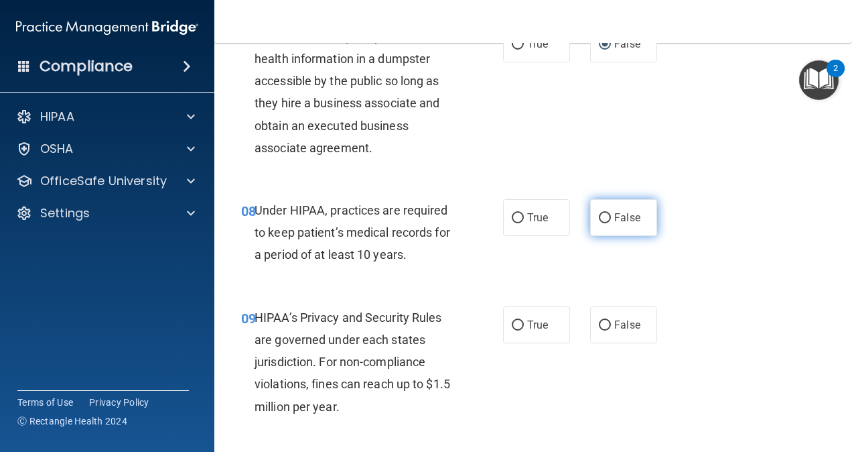
click at [636, 236] on label "False" at bounding box center [623, 217] width 67 height 37
click at [611, 223] on input "False" at bounding box center [605, 218] width 12 height 10
radio input "true"
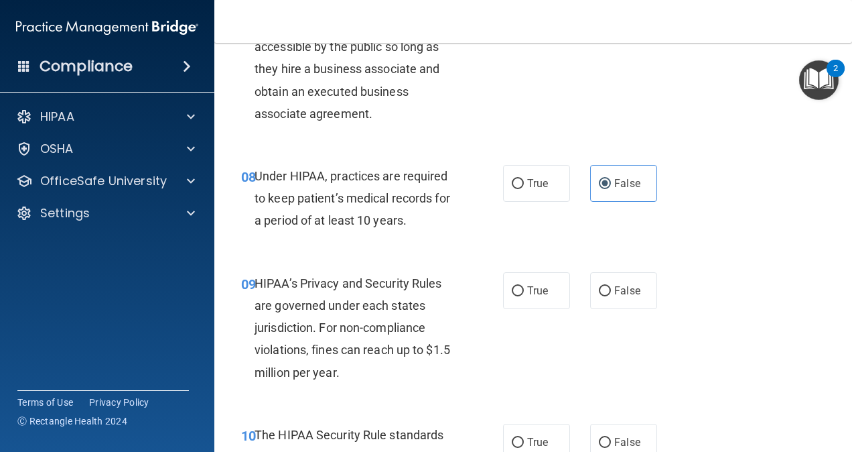
scroll to position [1002, 0]
click at [320, 377] on span "HIPAA’s Privacy and Security Rules are governed under each states jurisdiction.…" at bounding box center [353, 326] width 196 height 103
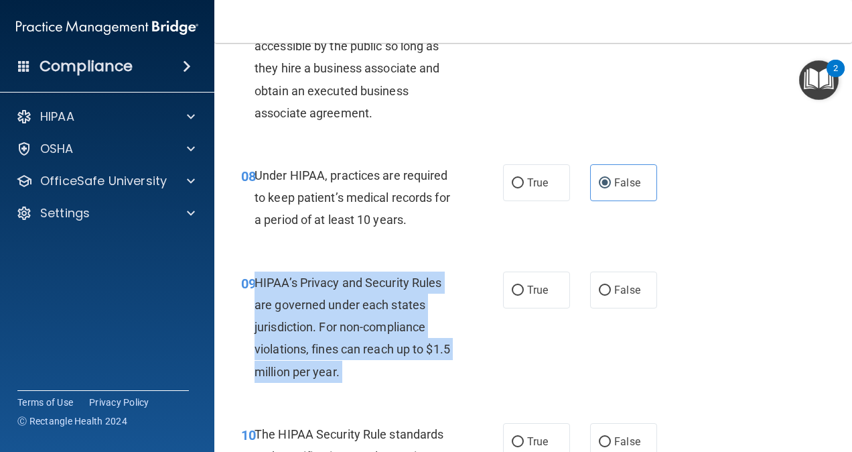
click at [320, 377] on span "HIPAA’s Privacy and Security Rules are governed under each states jurisdiction.…" at bounding box center [353, 326] width 196 height 103
click at [352, 301] on span "HIPAA’s Privacy and Security Rules are governed under each states jurisdiction.…" at bounding box center [353, 326] width 196 height 103
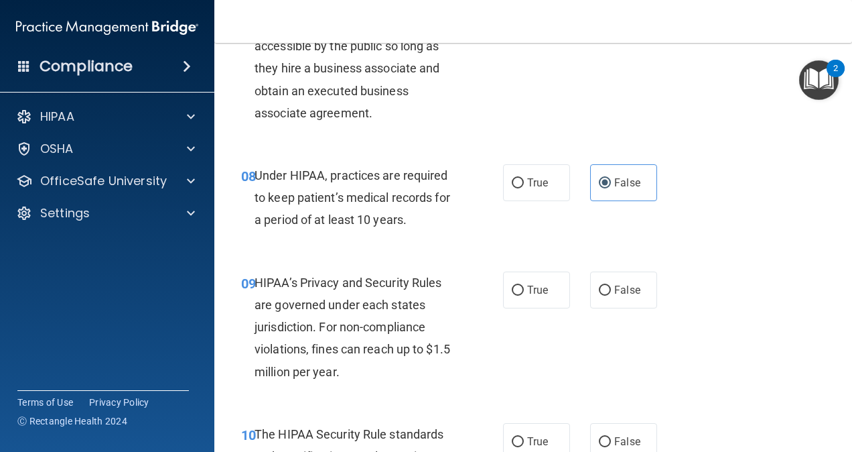
click at [322, 331] on span "HIPAA’s Privacy and Security Rules are governed under each states jurisdiction.…" at bounding box center [353, 326] width 196 height 103
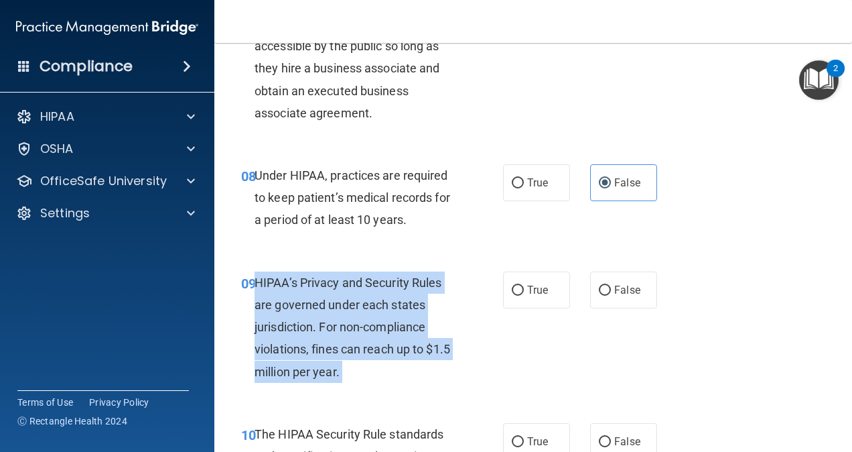
click at [322, 331] on span "HIPAA’s Privacy and Security Rules are governed under each states jurisdiction.…" at bounding box center [353, 326] width 196 height 103
click at [322, 332] on span "HIPAA’s Privacy and Security Rules are governed under each states jurisdiction.…" at bounding box center [353, 326] width 196 height 103
click at [348, 340] on div "HIPAA’s Privacy and Security Rules are governed under each states jurisdiction.…" at bounding box center [361, 326] width 212 height 111
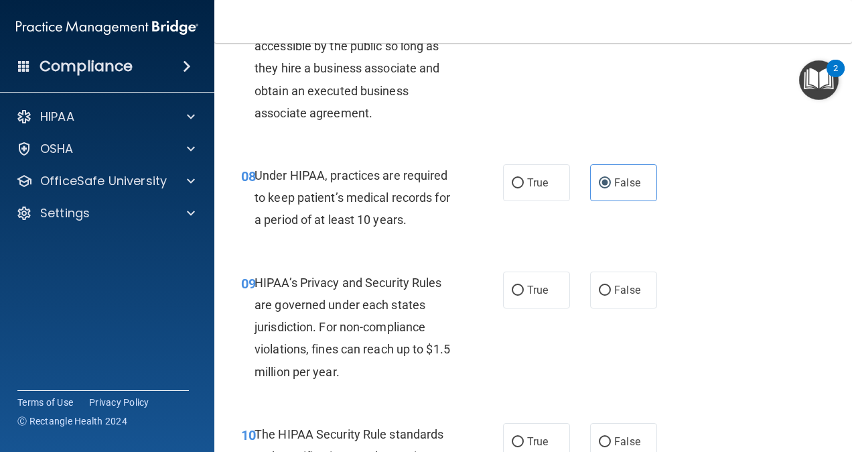
click at [349, 356] on span "HIPAA’s Privacy and Security Rules are governed under each states jurisdiction.…" at bounding box center [353, 326] width 196 height 103
click at [539, 296] on span "True" at bounding box center [537, 289] width 21 height 13
click at [524, 295] on input "True" at bounding box center [518, 290] width 12 height 10
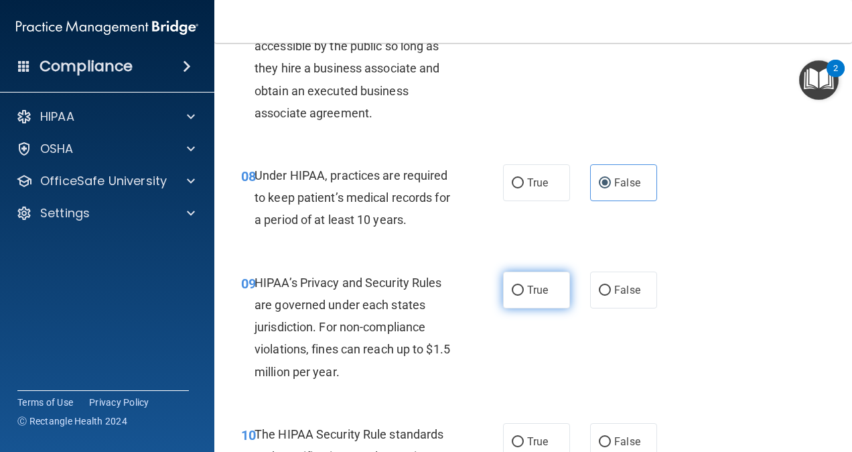
radio input "true"
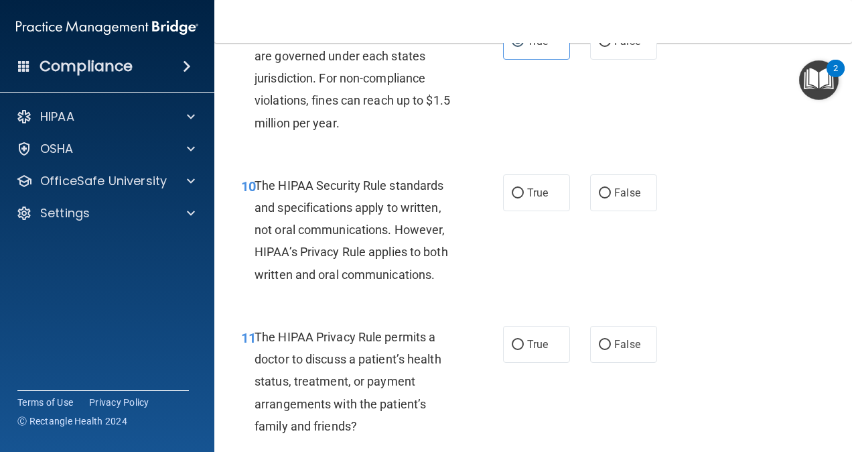
scroll to position [1251, 0]
click at [376, 280] on span "The HIPAA Security Rule standards and specifications apply to written, not oral…" at bounding box center [352, 229] width 194 height 103
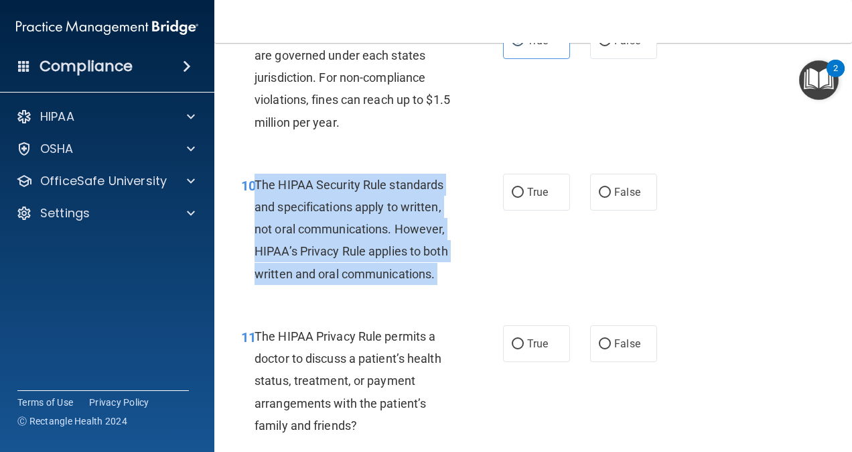
click at [376, 280] on span "The HIPAA Security Rule standards and specifications apply to written, not oral…" at bounding box center [352, 229] width 194 height 103
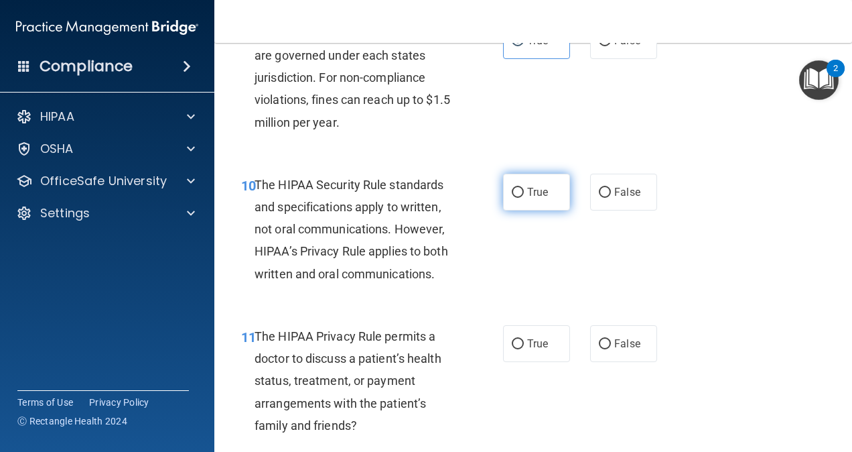
click at [527, 198] on span "True" at bounding box center [537, 192] width 21 height 13
click at [524, 198] on input "True" at bounding box center [518, 193] width 12 height 10
radio input "true"
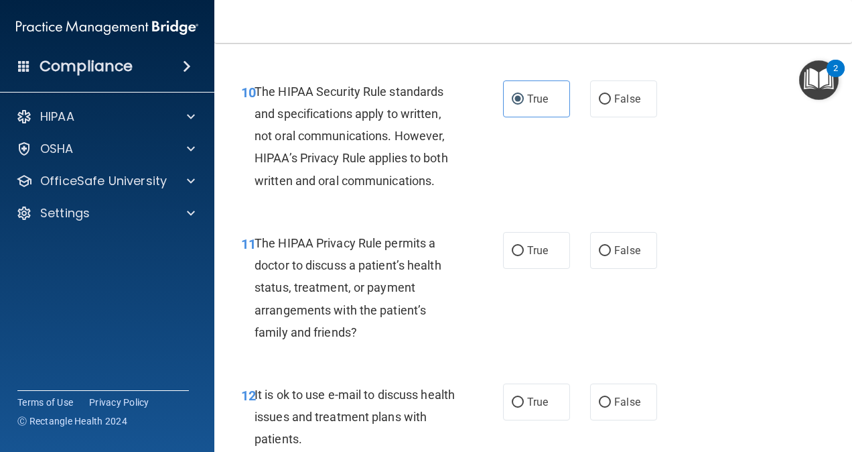
scroll to position [1347, 0]
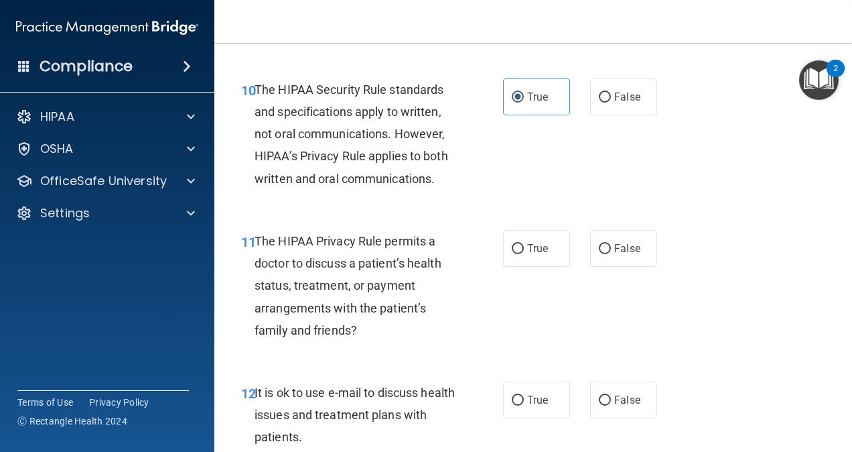
click at [359, 318] on div "The HIPAA Privacy Rule permits a doctor to discuss a patient’s health status, t…" at bounding box center [361, 285] width 212 height 111
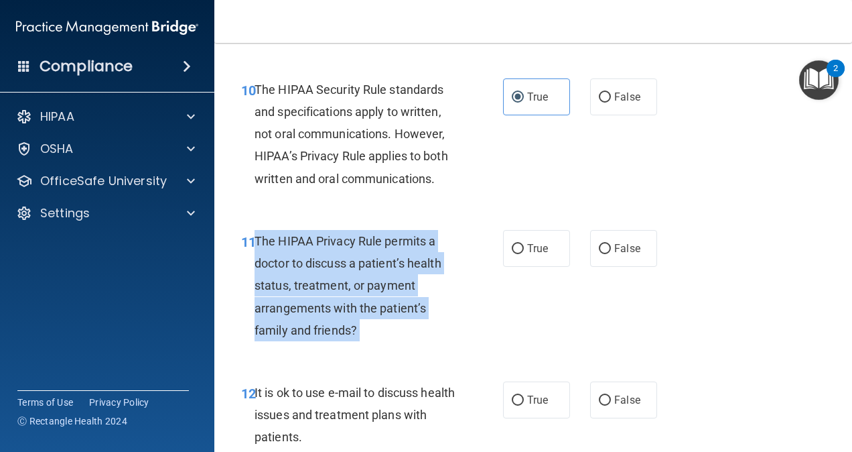
click at [359, 318] on div "The HIPAA Privacy Rule permits a doctor to discuss a patient’s health status, t…" at bounding box center [361, 285] width 212 height 111
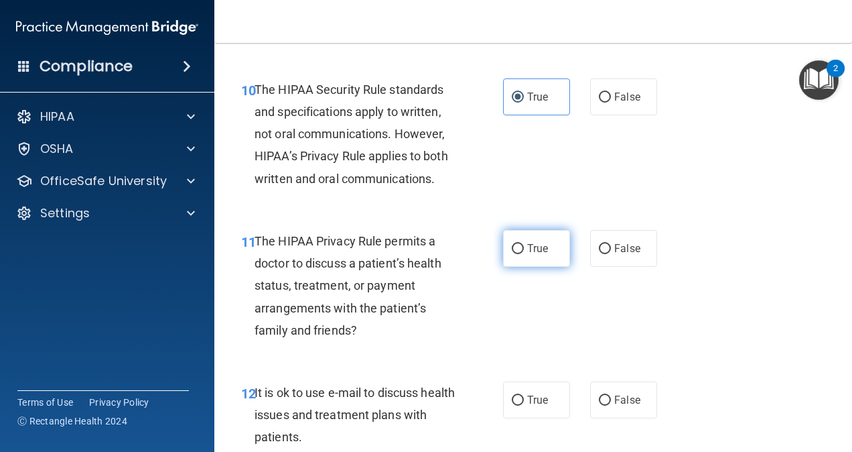
click at [527, 255] on span "True" at bounding box center [537, 248] width 21 height 13
click at [524, 254] on input "True" at bounding box center [518, 249] width 12 height 10
radio input "true"
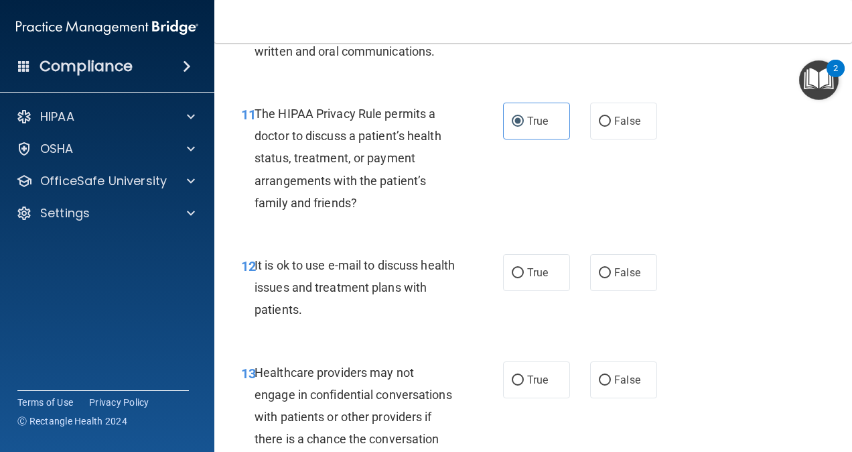
scroll to position [1475, 0]
click at [308, 310] on span "It is ok to use e-mail to discuss health issues and treatment plans with patien…" at bounding box center [355, 286] width 200 height 58
click at [537, 278] on span "True" at bounding box center [537, 271] width 21 height 13
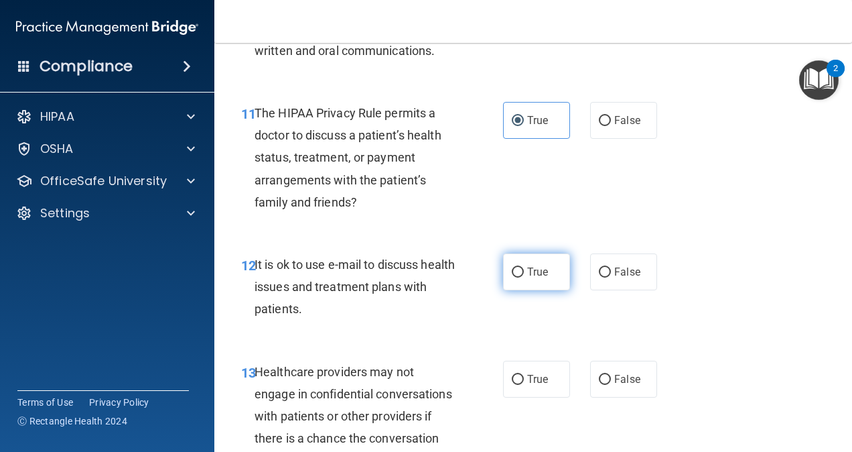
click at [524, 277] on input "True" at bounding box center [518, 272] width 12 height 10
radio input "true"
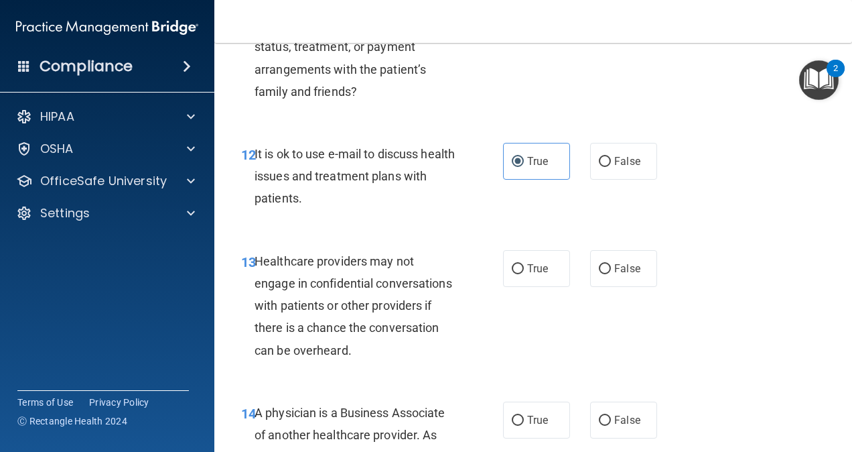
scroll to position [1587, 0]
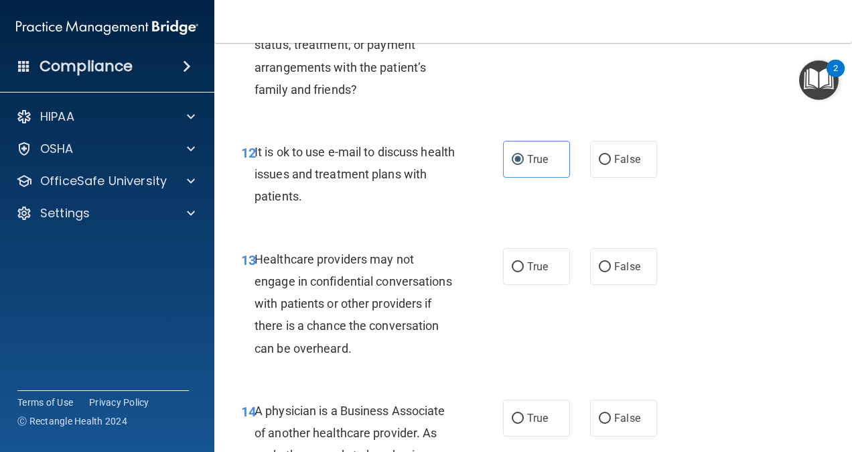
click at [289, 332] on div "Healthcare providers may not engage in confidential conversations with patients…" at bounding box center [361, 303] width 212 height 111
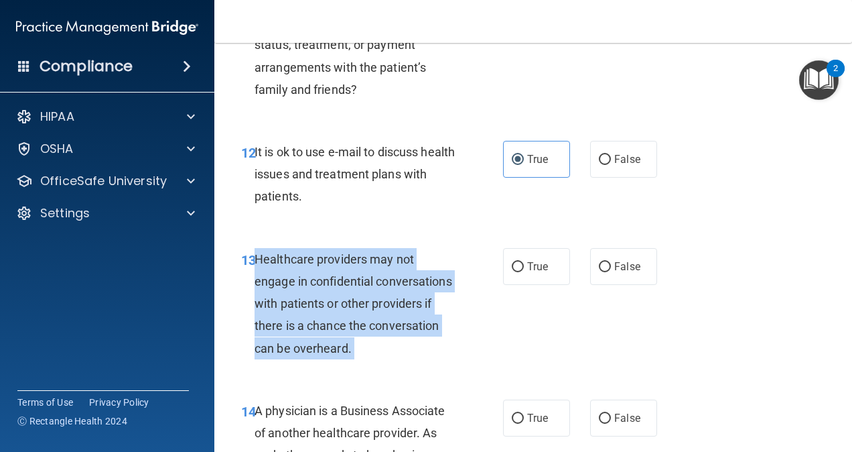
click at [289, 332] on div "Healthcare providers may not engage in confidential conversations with patients…" at bounding box center [361, 303] width 212 height 111
drag, startPoint x: 289, startPoint y: 332, endPoint x: 359, endPoint y: 342, distance: 70.3
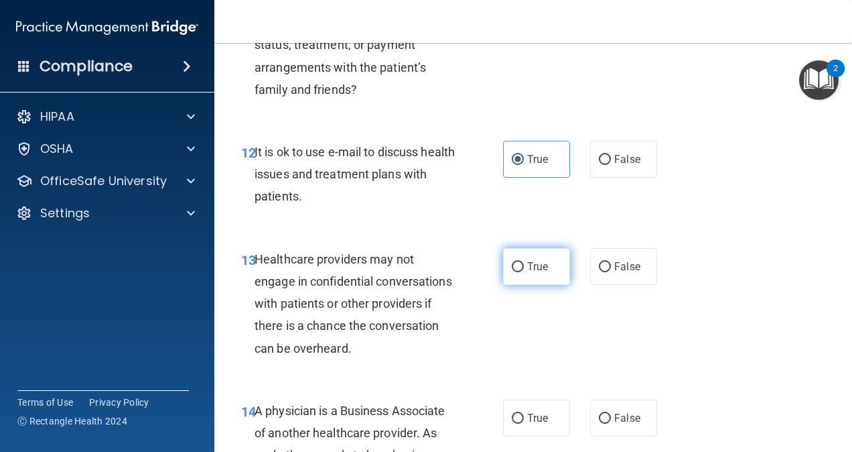
click at [527, 273] on span "True" at bounding box center [537, 266] width 21 height 13
click at [522, 272] on input "True" at bounding box center [518, 267] width 12 height 10
radio input "true"
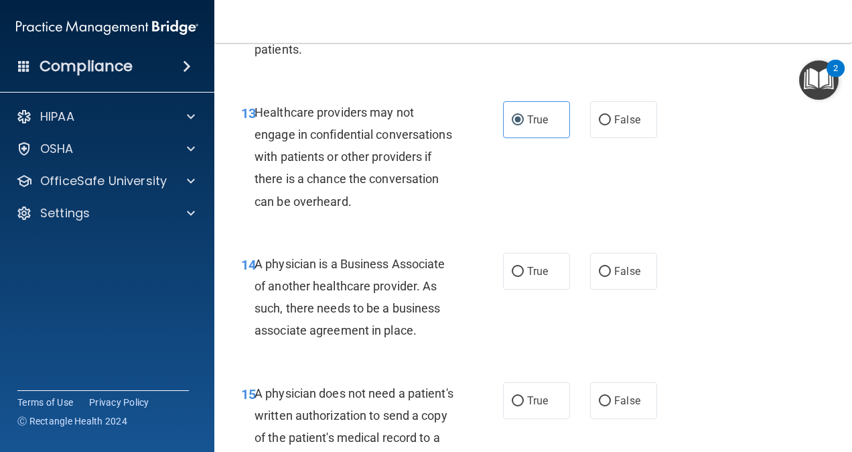
click at [358, 305] on span "A physician is a Business Associate of another healthcare provider. As such, th…" at bounding box center [350, 297] width 191 height 81
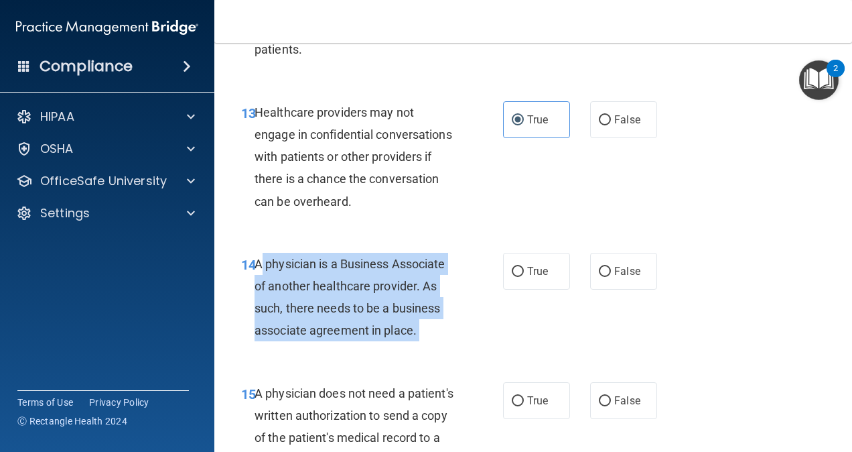
click at [358, 305] on span "A physician is a Business Associate of another healthcare provider. As such, th…" at bounding box center [350, 297] width 191 height 81
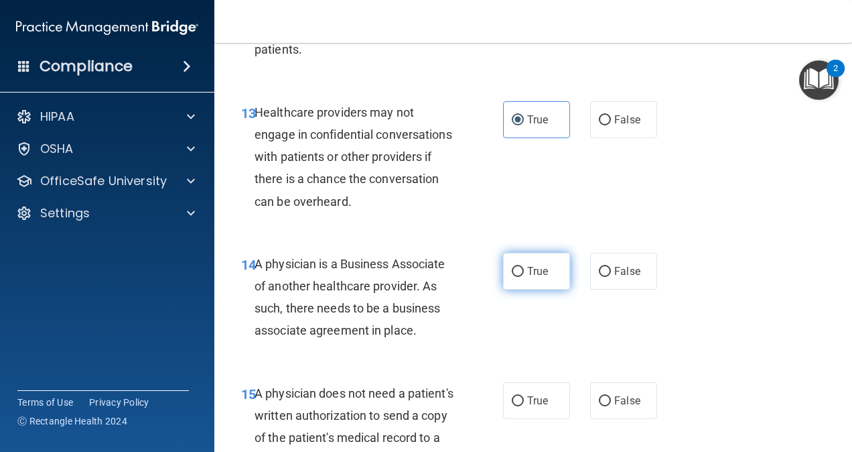
click at [514, 289] on label "True" at bounding box center [536, 271] width 67 height 37
click at [514, 277] on input "True" at bounding box center [518, 272] width 12 height 10
radio input "true"
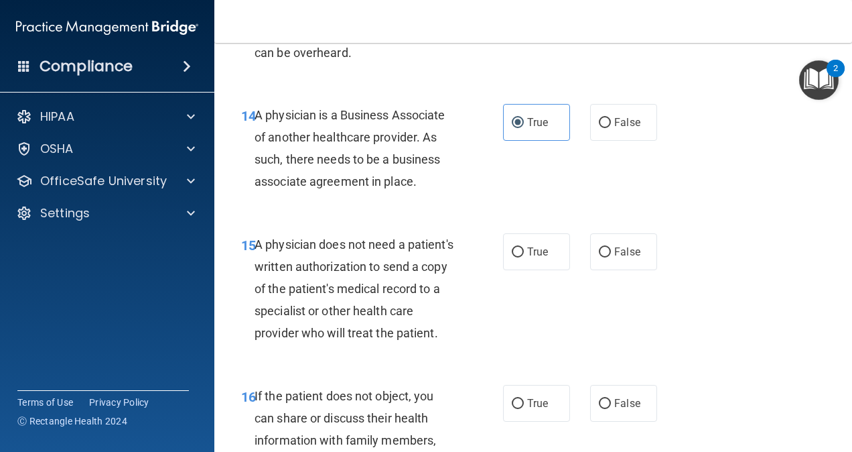
scroll to position [1884, 0]
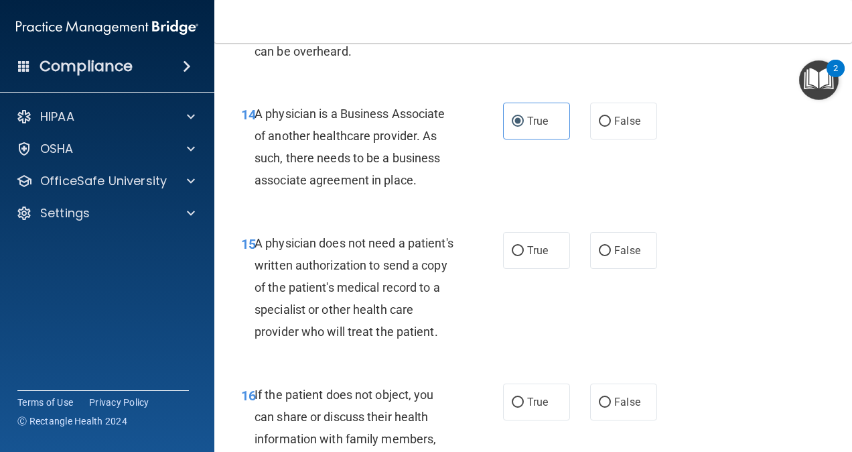
click at [341, 327] on span "A physician does not need a patient's written authorization to send a copy of t…" at bounding box center [354, 287] width 199 height 103
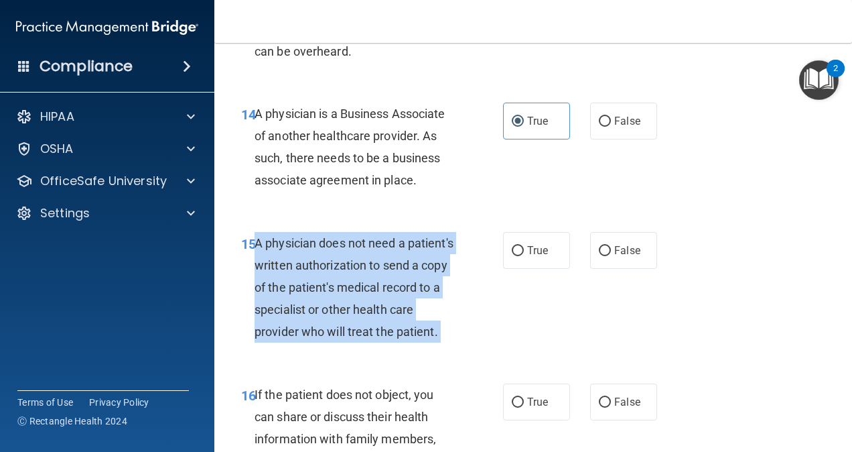
click at [341, 327] on span "A physician does not need a patient's written authorization to send a copy of t…" at bounding box center [354, 287] width 199 height 103
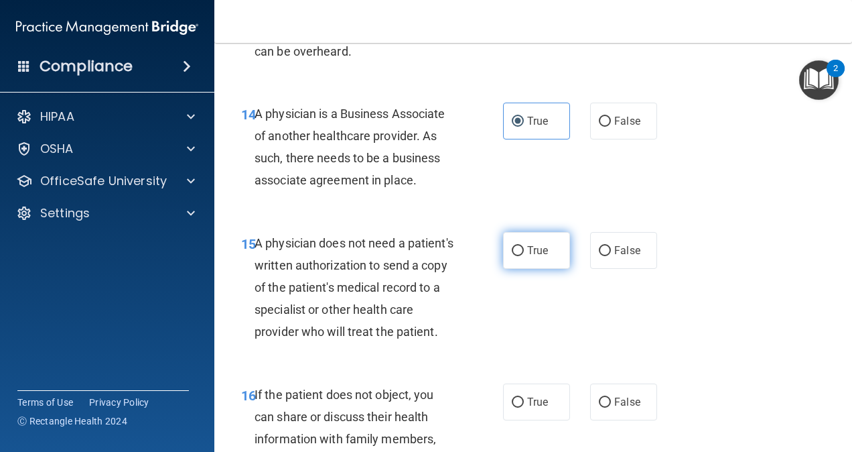
click at [536, 257] on span "True" at bounding box center [537, 250] width 21 height 13
click at [524, 256] on input "True" at bounding box center [518, 251] width 12 height 10
radio input "true"
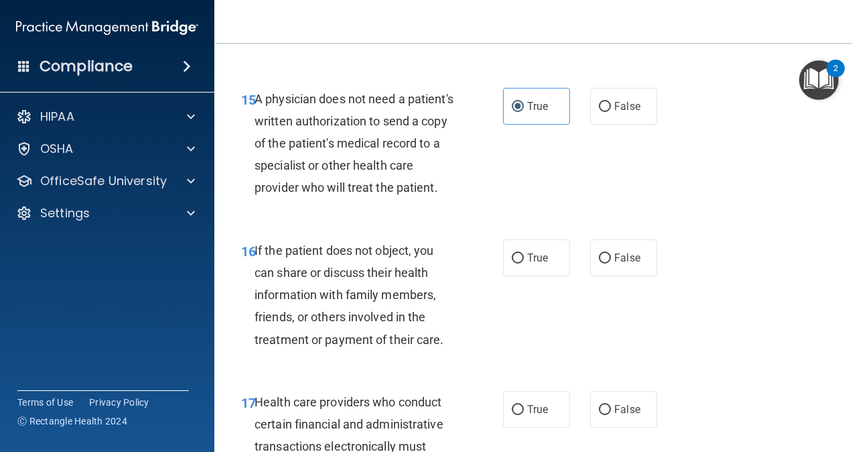
click at [367, 321] on span "If the patient does not object, you can share or discuss their health informati…" at bounding box center [350, 294] width 190 height 103
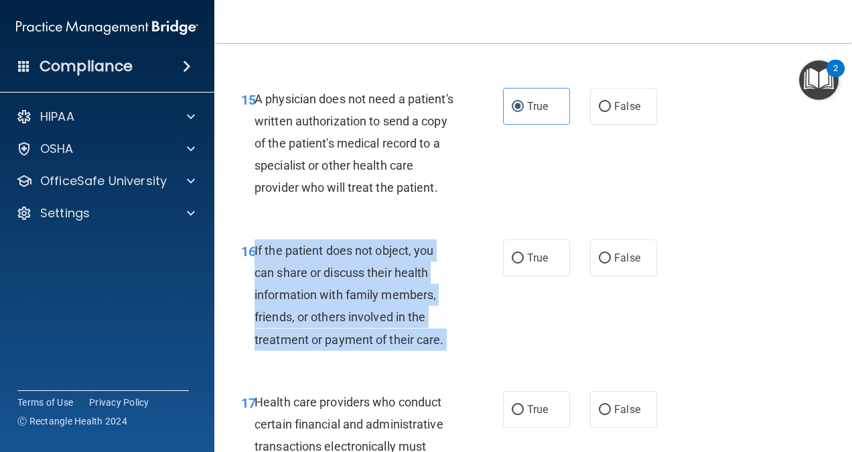
click at [367, 321] on span "If the patient does not object, you can share or discuss their health informati…" at bounding box center [350, 294] width 190 height 103
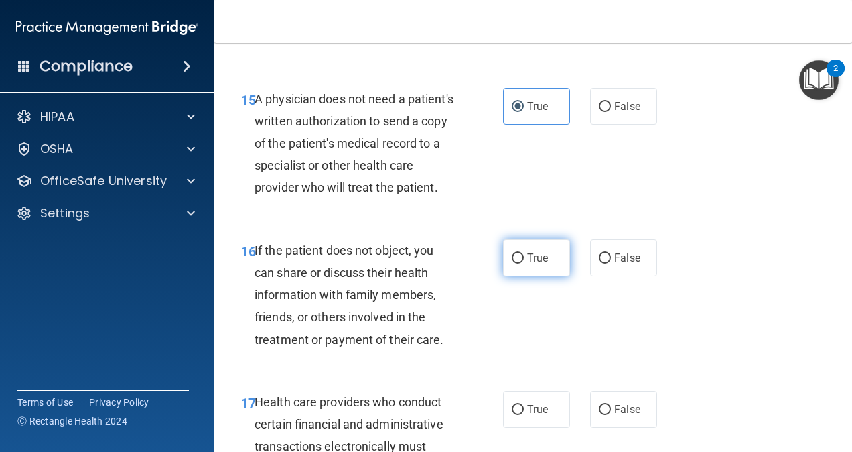
click at [517, 276] on label "True" at bounding box center [536, 257] width 67 height 37
click at [517, 263] on input "True" at bounding box center [518, 258] width 12 height 10
radio input "true"
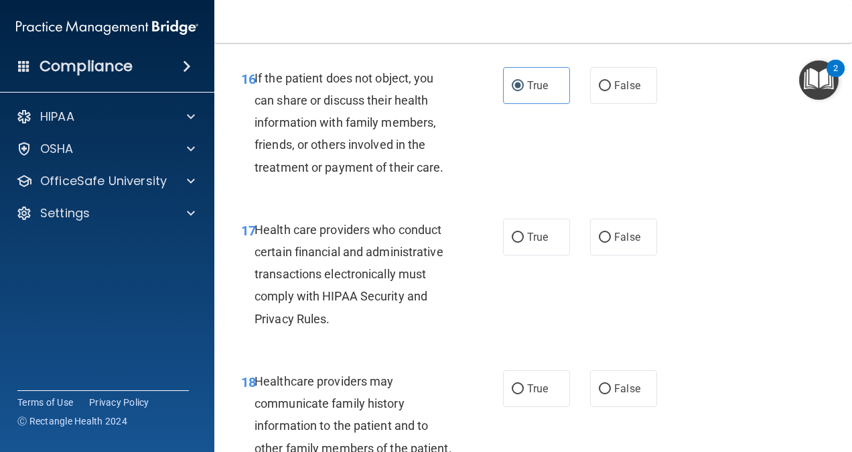
scroll to position [2201, 0]
click at [300, 325] on span "Health care providers who conduct certain financial and administrative transact…" at bounding box center [349, 273] width 189 height 103
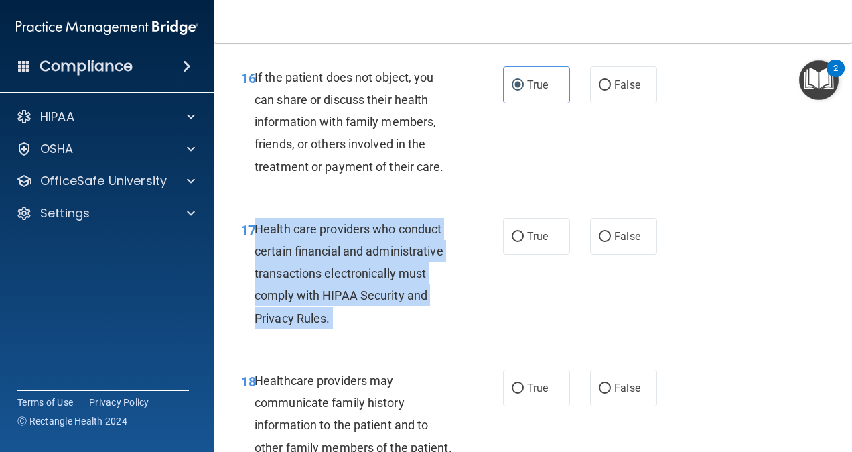
click at [300, 325] on span "Health care providers who conduct certain financial and administrative transact…" at bounding box center [349, 273] width 189 height 103
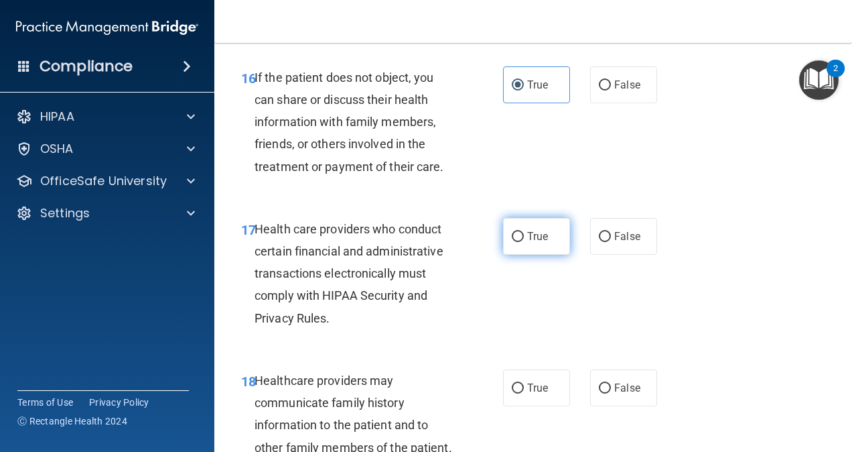
click at [527, 243] on span "True" at bounding box center [537, 236] width 21 height 13
click at [524, 242] on input "True" at bounding box center [518, 237] width 12 height 10
radio input "true"
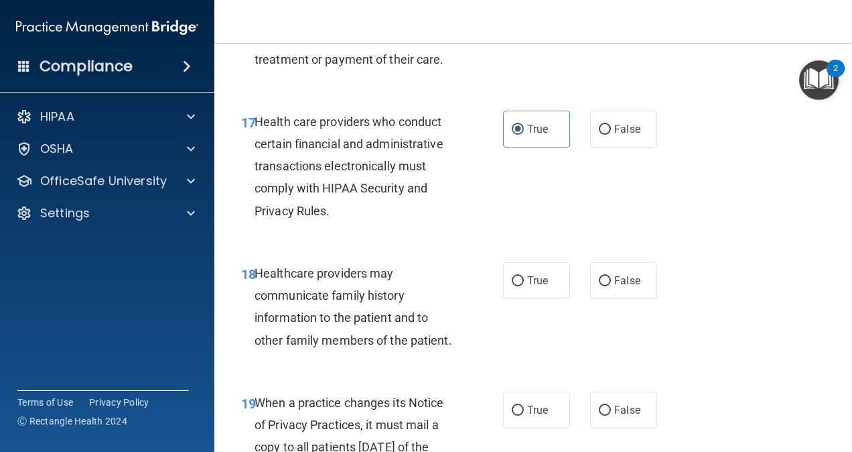
scroll to position [2337, 0]
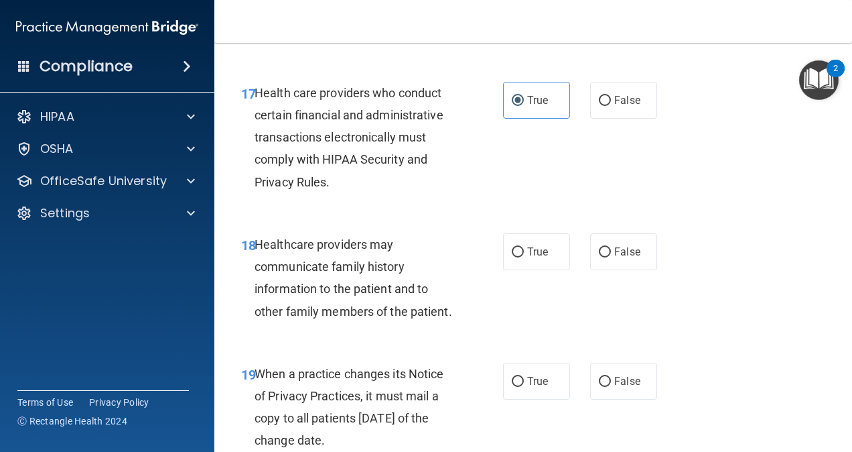
click at [336, 318] on span "Healthcare providers may communicate family history information to the patient …" at bounding box center [354, 277] width 198 height 81
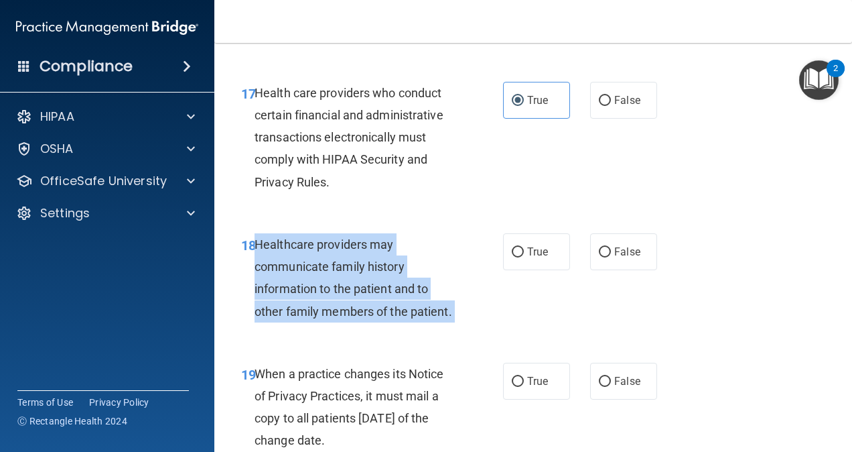
click at [336, 318] on span "Healthcare providers may communicate family history information to the patient …" at bounding box center [354, 277] width 198 height 81
click at [515, 257] on input "True" at bounding box center [518, 252] width 12 height 10
radio input "true"
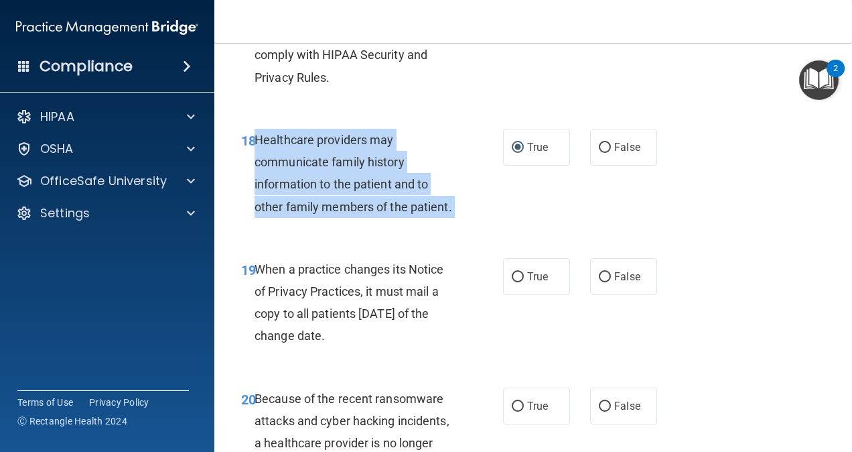
scroll to position [2448, 0]
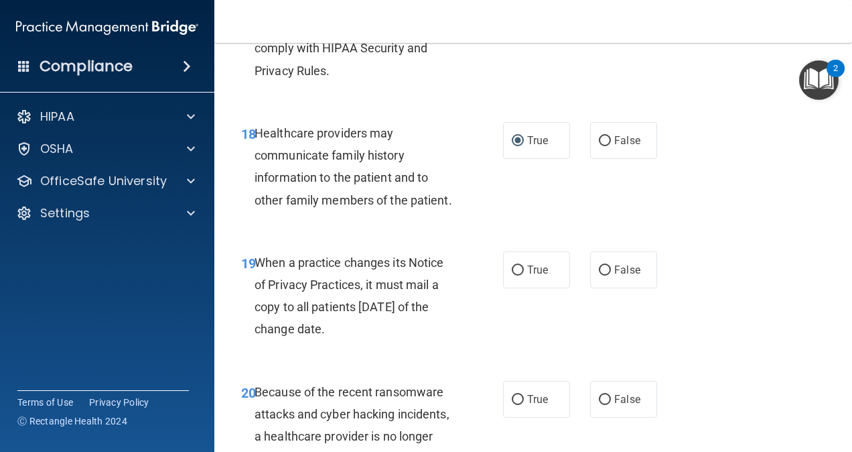
click at [312, 340] on div "When a practice changes its Notice of Privacy Practices, it must mail a copy to…" at bounding box center [361, 295] width 212 height 89
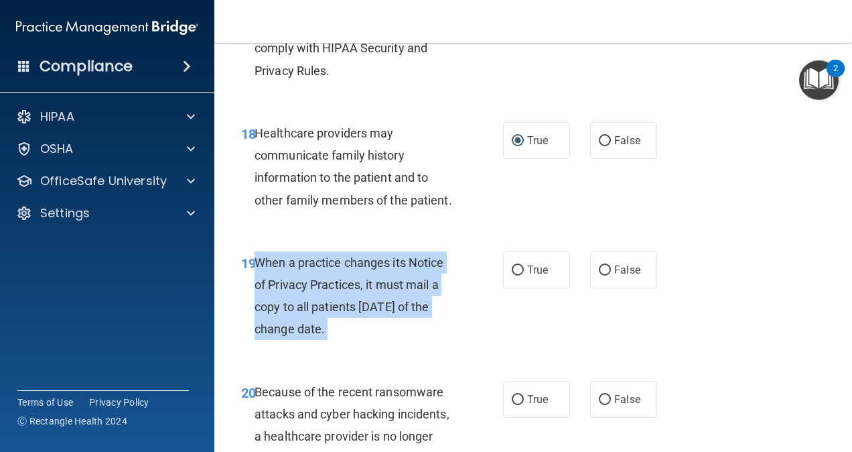
click at [312, 340] on div "When a practice changes its Notice of Privacy Practices, it must mail a copy to…" at bounding box center [361, 295] width 212 height 89
click at [506, 347] on div "19 When a practice changes its Notice of Privacy Practices, it must mail a copy…" at bounding box center [372, 299] width 302 height 96
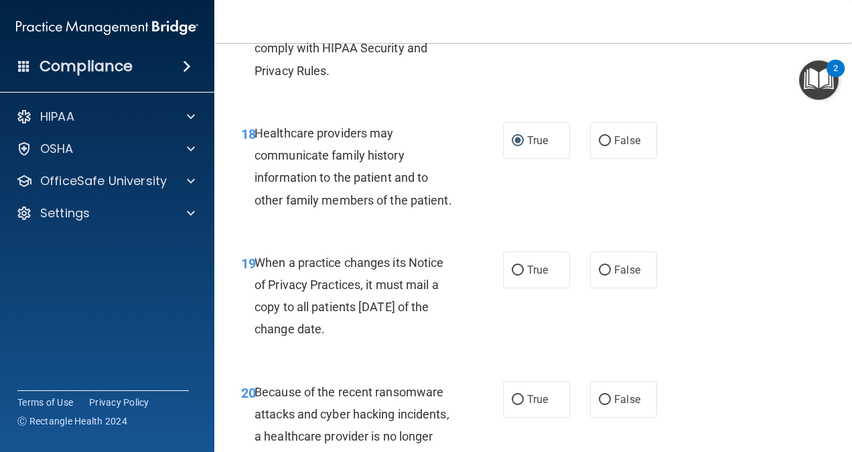
drag, startPoint x: 638, startPoint y: 339, endPoint x: 559, endPoint y: 399, distance: 99.0
click at [559, 364] on div "19 When a practice changes its Notice of Privacy Practices, it must mail a copy…" at bounding box center [533, 298] width 604 height 129
click at [626, 355] on div "19 When a practice changes its Notice of Privacy Practices, it must mail a copy…" at bounding box center [533, 298] width 604 height 129
click at [601, 275] on input "False" at bounding box center [605, 270] width 12 height 10
radio input "true"
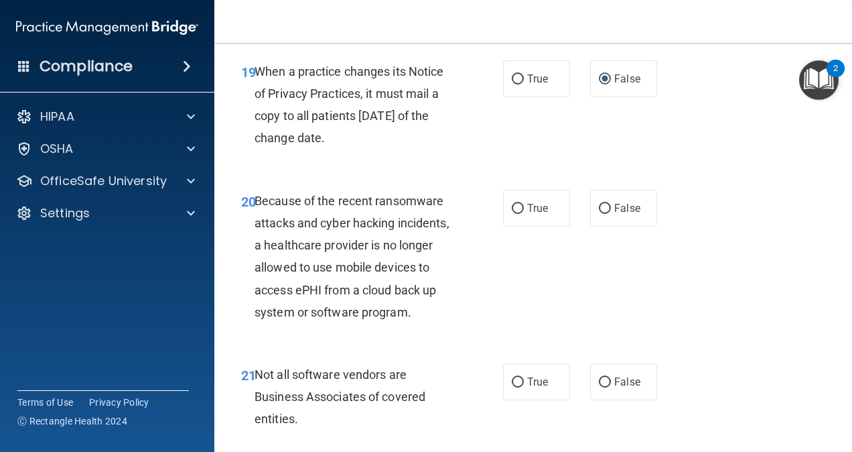
scroll to position [2640, 0]
click at [342, 322] on div "Because of the recent ransomware attacks and cyber hacking incidents, a healthc…" at bounding box center [361, 255] width 212 height 133
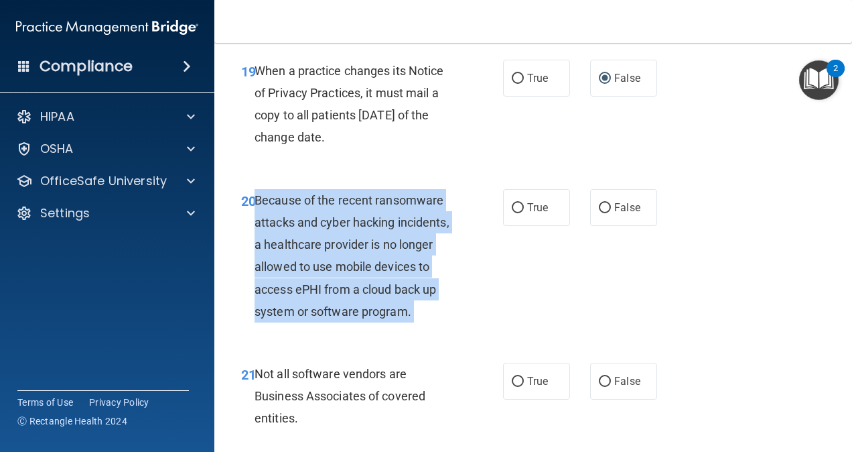
click at [342, 322] on div "Because of the recent ransomware attacks and cyber hacking incidents, a healthc…" at bounding box center [361, 255] width 212 height 133
click at [467, 329] on div "20 Because of the recent ransomware attacks and cyber hacking incidents, a heal…" at bounding box center [372, 259] width 302 height 140
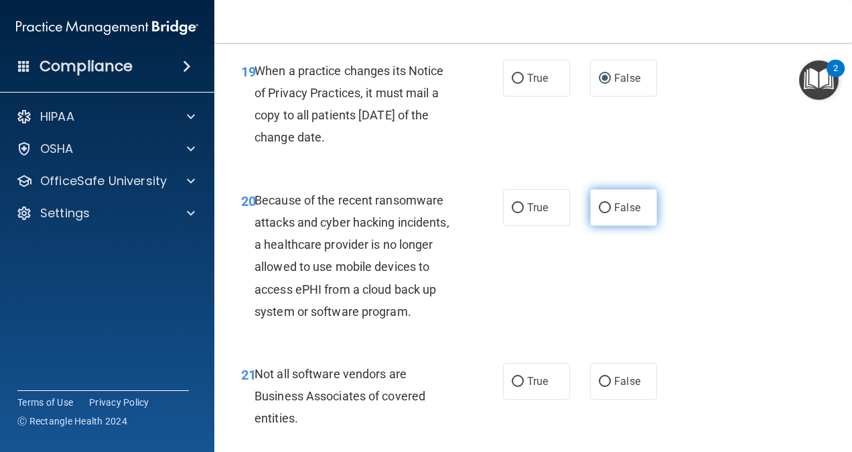
click at [600, 213] on input "False" at bounding box center [605, 208] width 12 height 10
radio input "true"
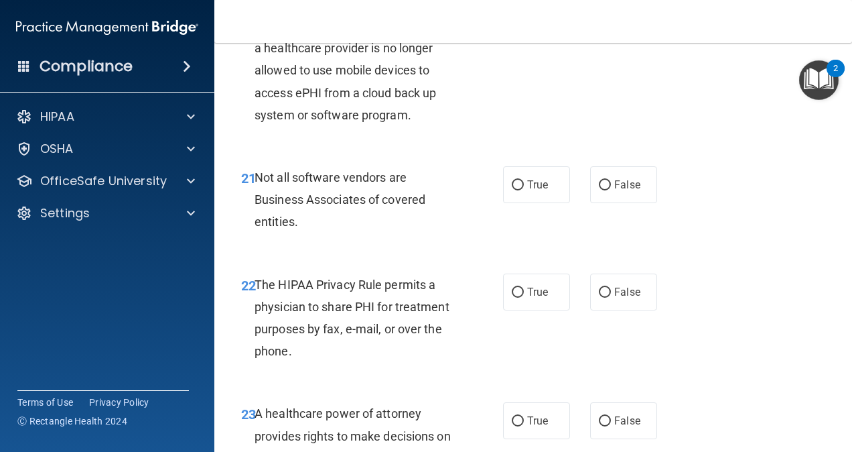
scroll to position [2837, 0]
click at [301, 228] on span "Not all software vendors are Business Associates of covered entities." at bounding box center [340, 199] width 171 height 58
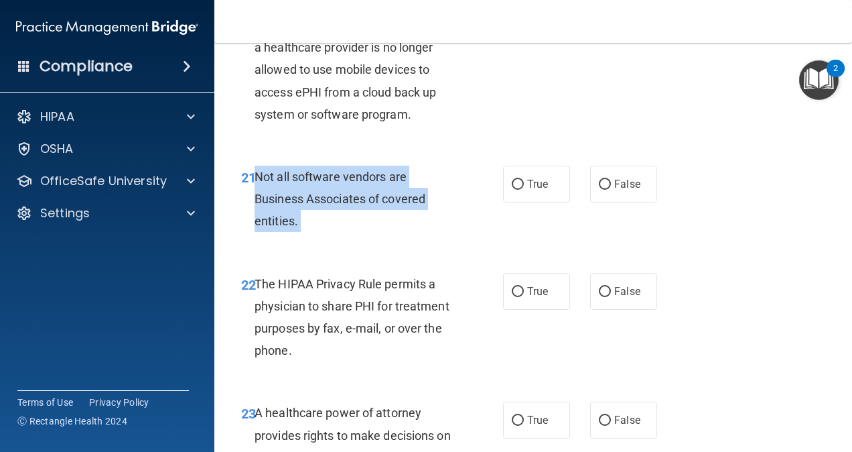
click at [301, 228] on span "Not all software vendors are Business Associates of covered entities." at bounding box center [340, 199] width 171 height 58
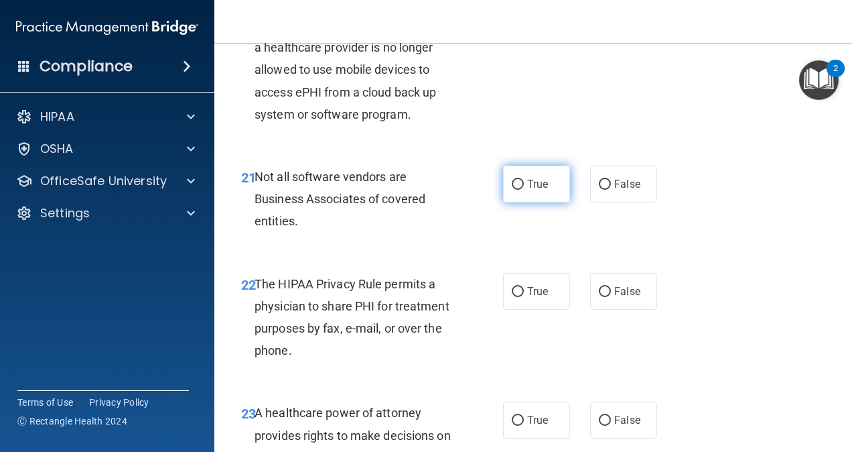
click at [537, 190] on span "True" at bounding box center [537, 184] width 21 height 13
click at [524, 190] on input "True" at bounding box center [518, 185] width 12 height 10
radio input "true"
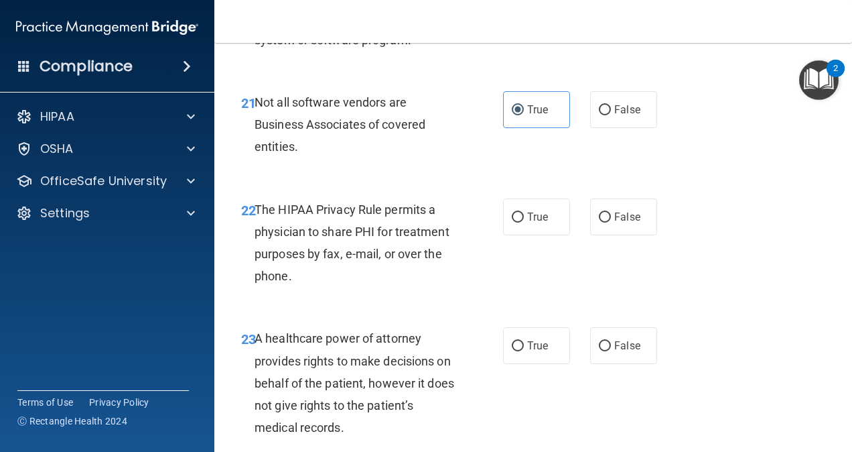
scroll to position [2912, 0]
click at [328, 282] on span "The HIPAA Privacy Rule permits a physician to share PHI for treatment purposes …" at bounding box center [352, 241] width 195 height 81
click at [517, 261] on div "22 The HIPAA Privacy Rule permits a physician to share PHI for treatment purpos…" at bounding box center [533, 244] width 604 height 129
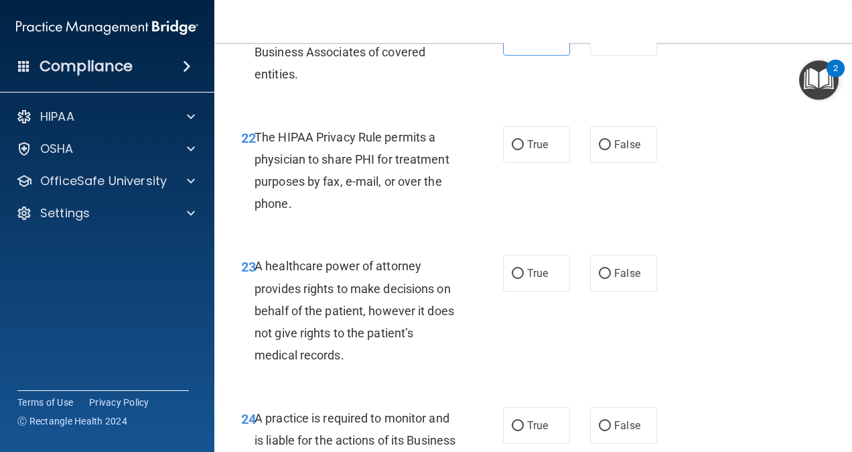
scroll to position [2985, 0]
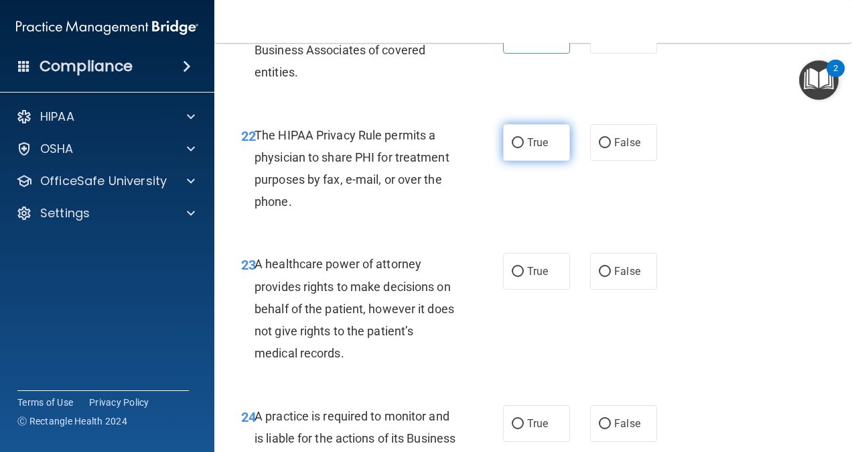
click at [519, 161] on label "True" at bounding box center [536, 142] width 67 height 37
click at [519, 148] on input "True" at bounding box center [518, 143] width 12 height 10
radio input "true"
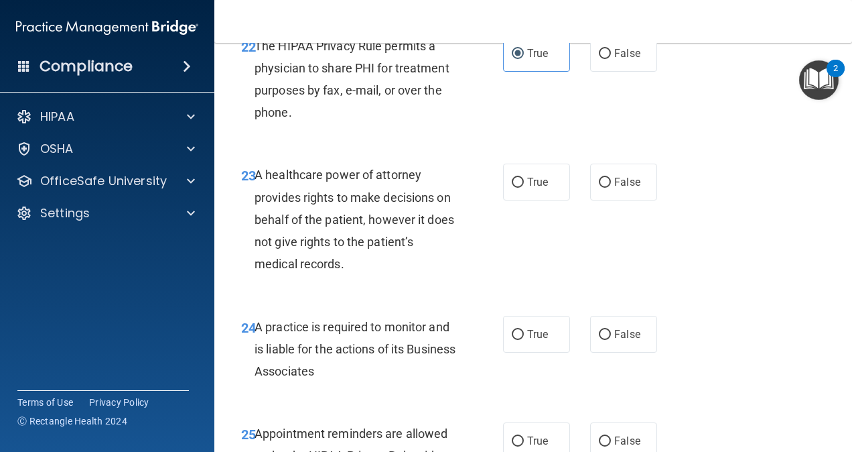
scroll to position [3075, 0]
click at [347, 272] on div "A healthcare power of attorney provides rights to make decisions on behalf of t…" at bounding box center [361, 218] width 212 height 111
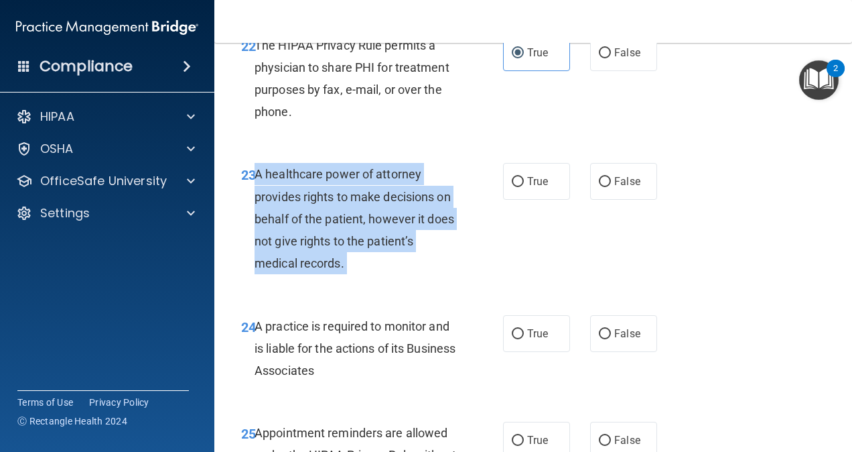
click at [347, 272] on div "A healthcare power of attorney provides rights to make decisions on behalf of t…" at bounding box center [361, 218] width 212 height 111
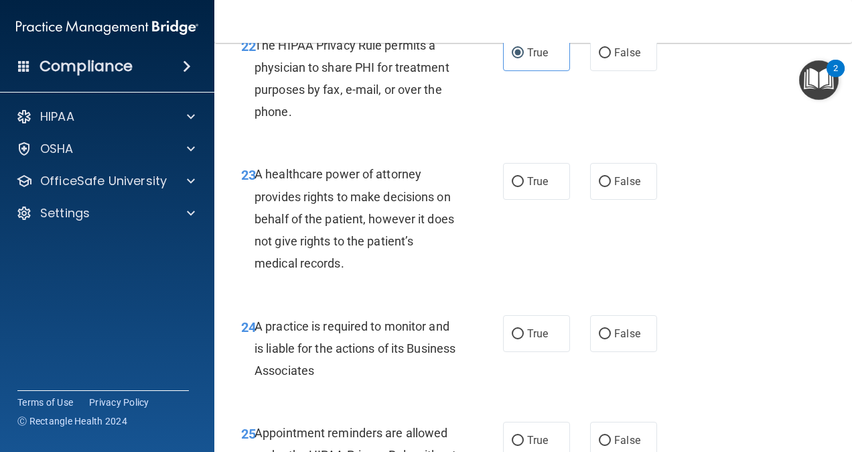
drag, startPoint x: 347, startPoint y: 272, endPoint x: 318, endPoint y: 302, distance: 42.2
click at [318, 270] on span "A healthcare power of attorney provides rights to make decisions on behalf of t…" at bounding box center [355, 218] width 200 height 103
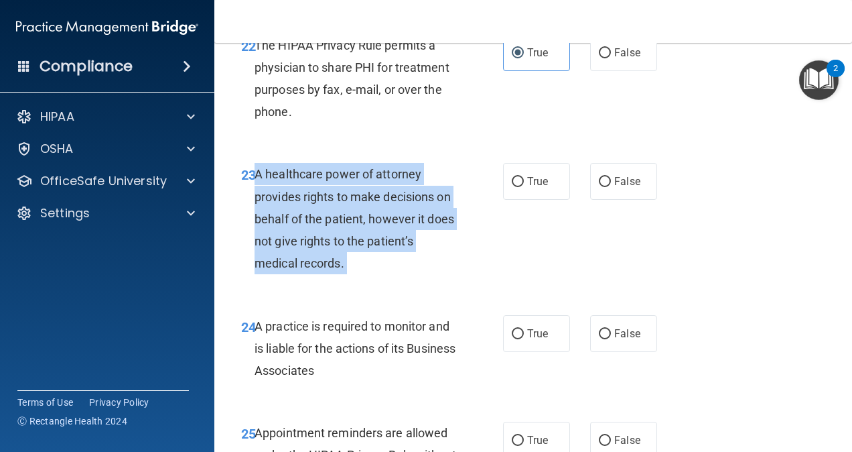
click at [318, 270] on span "A healthcare power of attorney provides rights to make decisions on behalf of t…" at bounding box center [355, 218] width 200 height 103
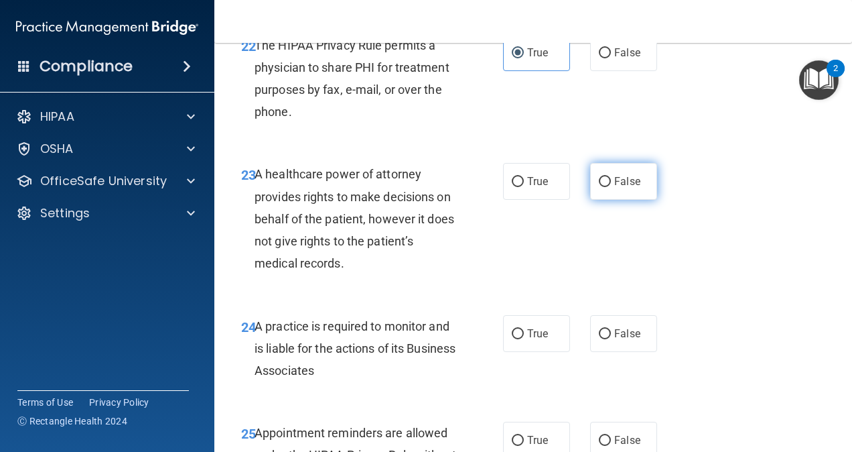
click at [630, 200] on label "False" at bounding box center [623, 181] width 67 height 37
click at [611, 187] on input "False" at bounding box center [605, 182] width 12 height 10
radio input "true"
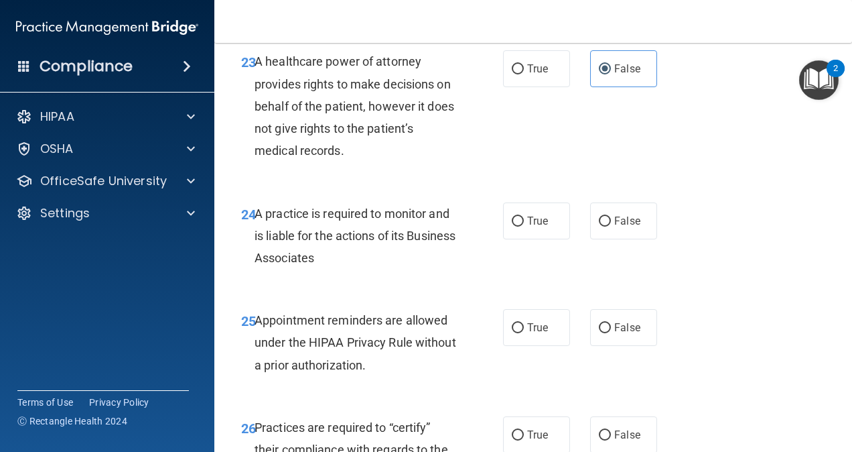
scroll to position [3188, 0]
click at [330, 269] on div "A practice is required to monitor and is liable for the actions of its Business…" at bounding box center [361, 235] width 212 height 67
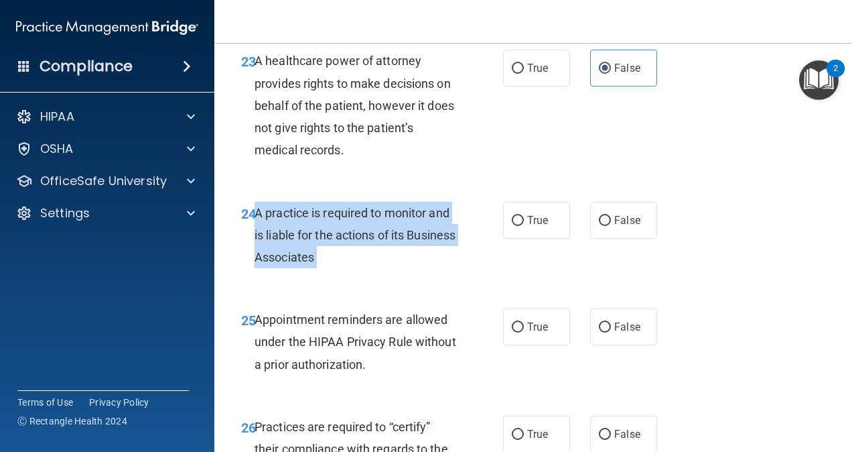
click at [330, 269] on div "A practice is required to monitor and is liable for the actions of its Business…" at bounding box center [361, 235] width 212 height 67
click at [437, 269] on div "A practice is required to monitor and is liable for the actions of its Business…" at bounding box center [361, 235] width 212 height 67
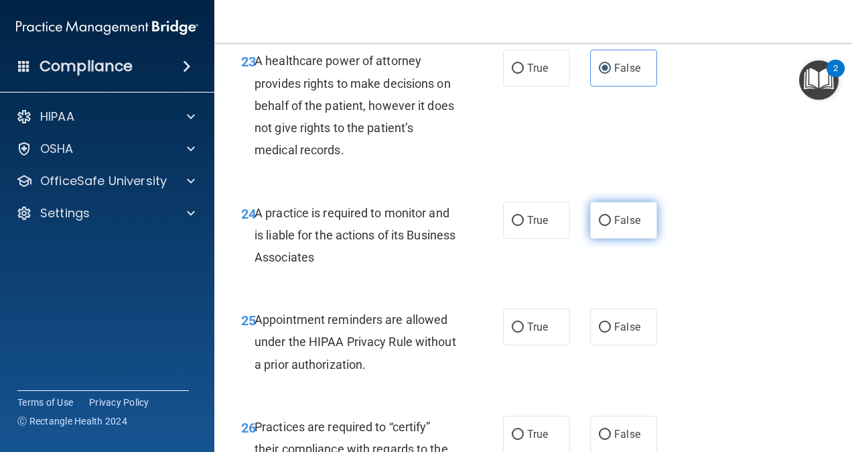
click at [630, 239] on label "False" at bounding box center [623, 220] width 67 height 37
click at [611, 226] on input "False" at bounding box center [605, 221] width 12 height 10
radio input "true"
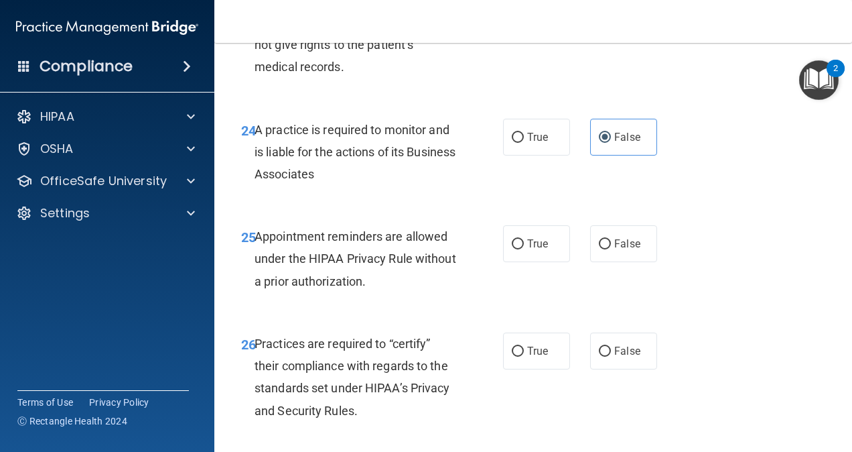
scroll to position [3275, 0]
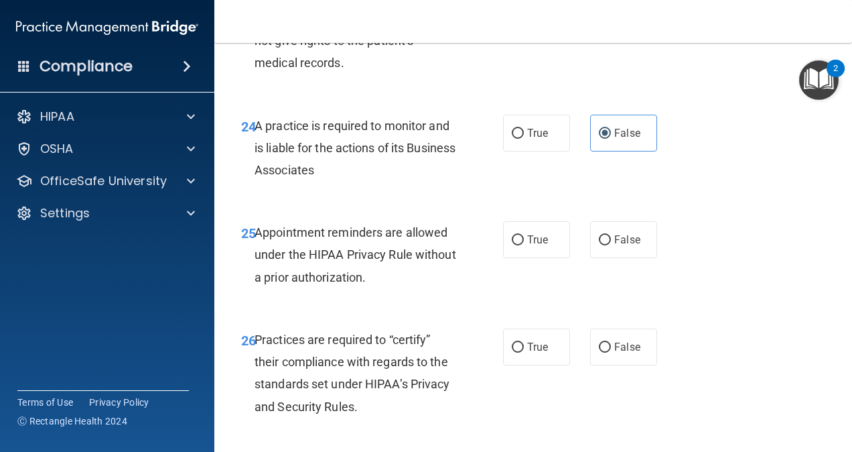
click at [336, 283] on span "Appointment reminders are allowed under the HIPAA Privacy Rule without a prior …" at bounding box center [356, 254] width 202 height 58
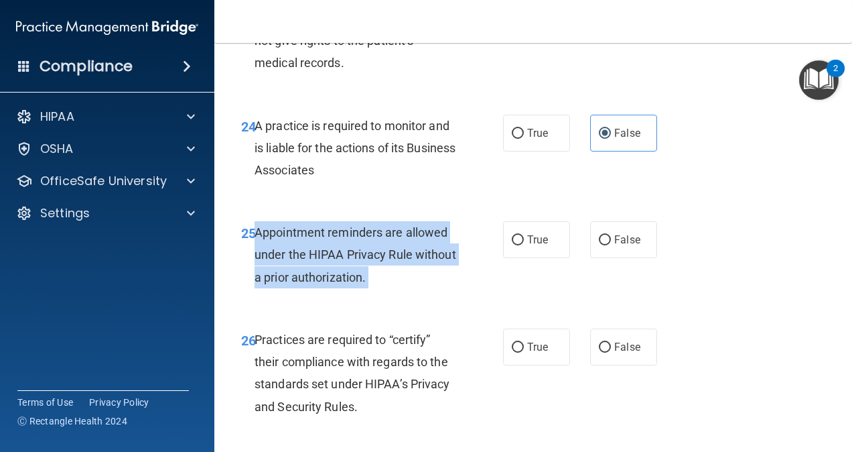
click at [336, 283] on span "Appointment reminders are allowed under the HIPAA Privacy Rule without a prior …" at bounding box center [356, 254] width 202 height 58
drag, startPoint x: 336, startPoint y: 339, endPoint x: 285, endPoint y: 315, distance: 56.3
click at [512, 245] on input "True" at bounding box center [518, 240] width 12 height 10
radio input "true"
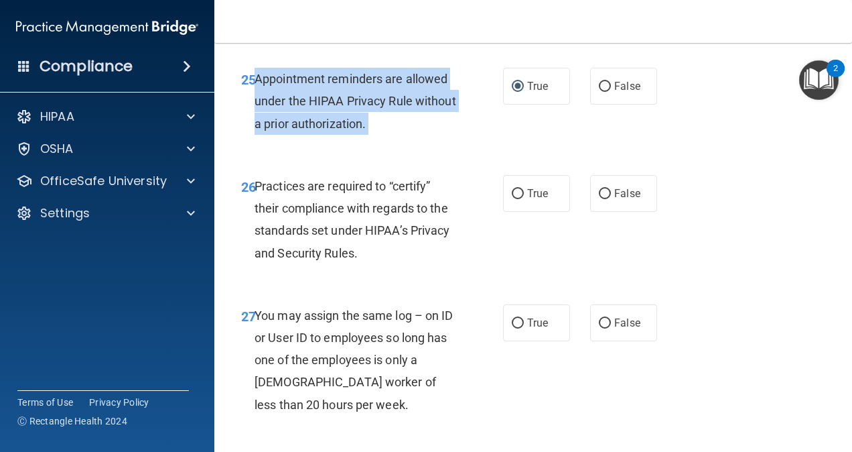
scroll to position [3430, 0]
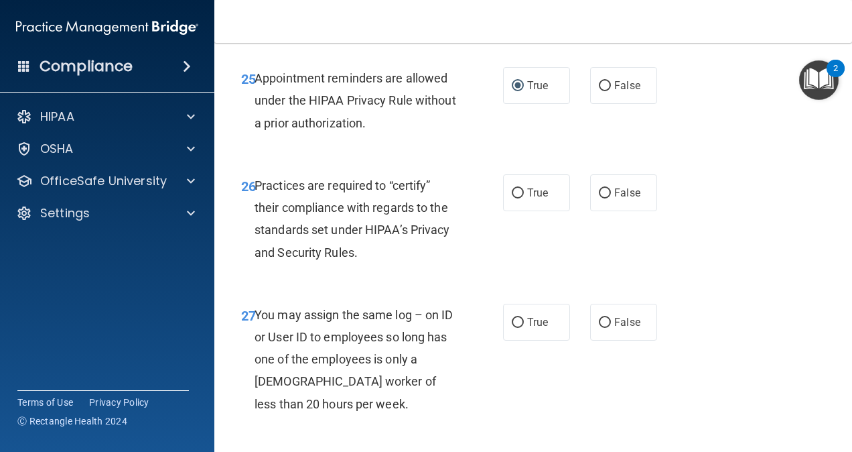
click at [356, 263] on div "Practices are required to “certify” their compliance with regards to the standa…" at bounding box center [361, 218] width 212 height 89
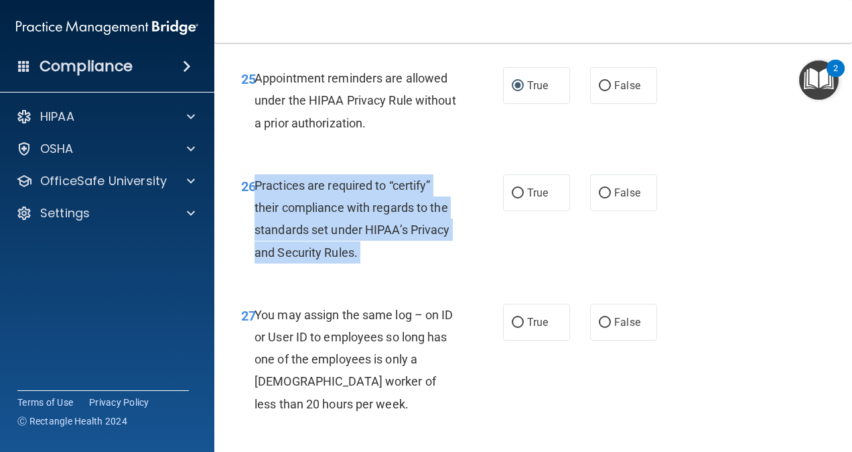
click at [356, 263] on div "Practices are required to “certify” their compliance with regards to the standa…" at bounding box center [361, 218] width 212 height 89
click at [599, 198] on input "False" at bounding box center [605, 193] width 12 height 10
radio input "true"
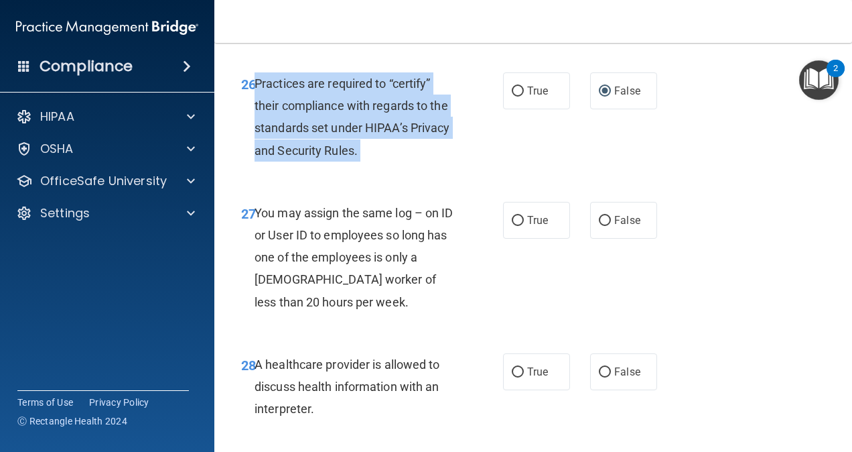
scroll to position [3533, 0]
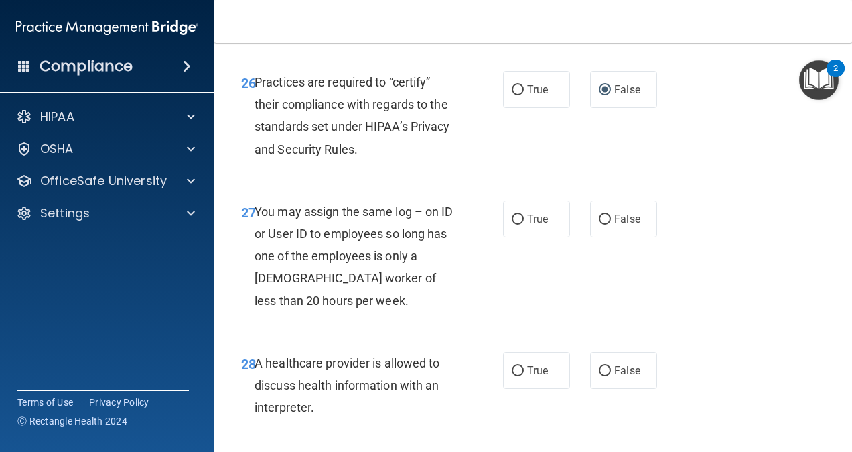
click at [311, 303] on span "You may assign the same log – on ID or User ID to employees so long has one of …" at bounding box center [354, 255] width 199 height 103
drag, startPoint x: 311, startPoint y: 303, endPoint x: 427, endPoint y: 389, distance: 144.7
click at [427, 335] on div "27 You may assign the same log – on ID or User ID to employees so long has one …" at bounding box center [533, 259] width 604 height 151
click at [627, 225] on span "False" at bounding box center [627, 218] width 26 height 13
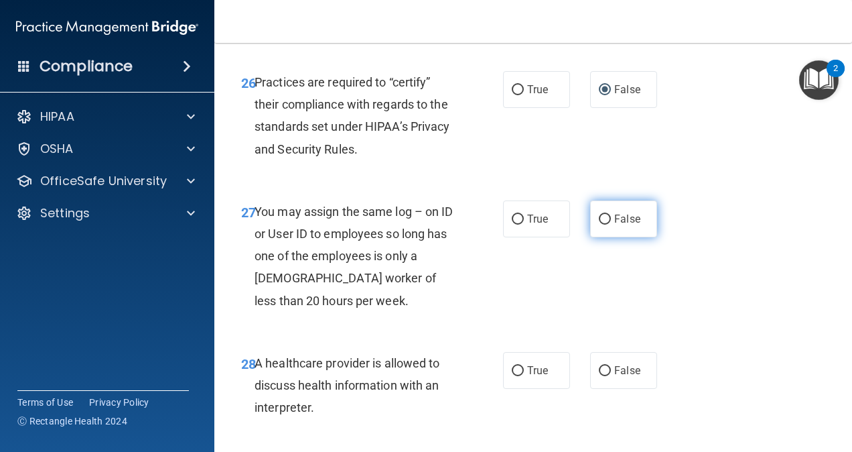
click at [611, 224] on input "False" at bounding box center [605, 219] width 12 height 10
radio input "true"
click at [342, 308] on span "You may assign the same log – on ID or User ID to employees so long has one of …" at bounding box center [354, 255] width 199 height 103
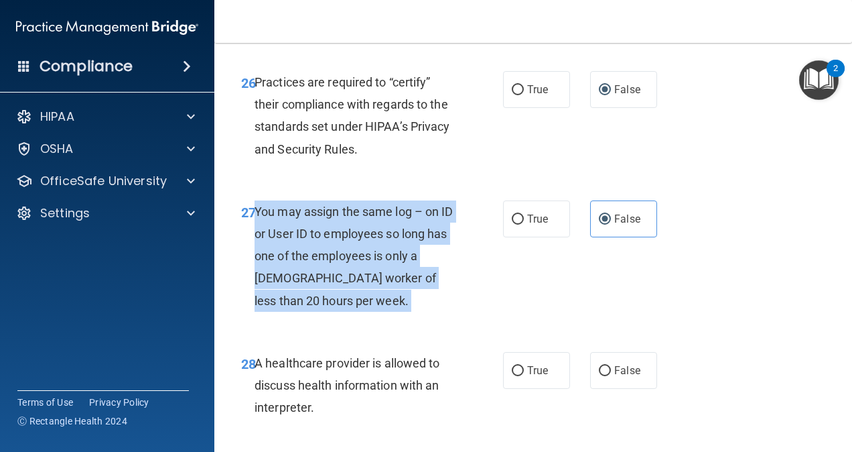
click at [342, 308] on span "You may assign the same log – on ID or User ID to employees so long has one of …" at bounding box center [354, 255] width 199 height 103
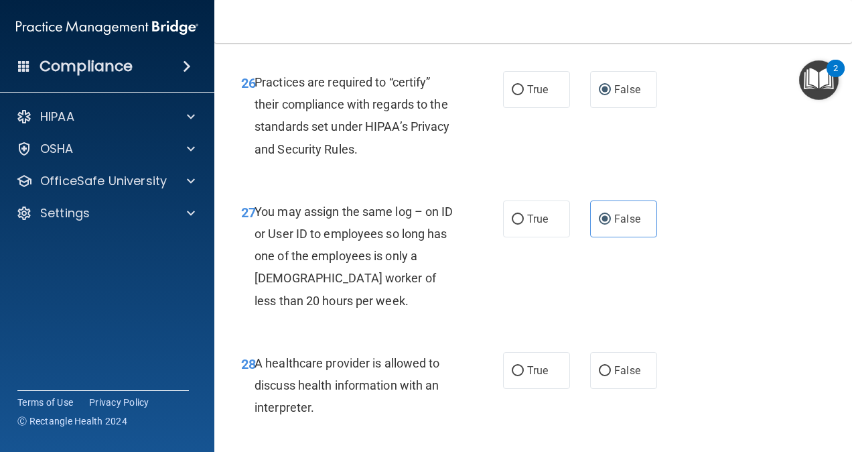
drag, startPoint x: 342, startPoint y: 344, endPoint x: 402, endPoint y: 403, distance: 83.9
click at [402, 403] on div "28 A healthcare provider is allowed to discuss health information with an inter…" at bounding box center [533, 388] width 604 height 107
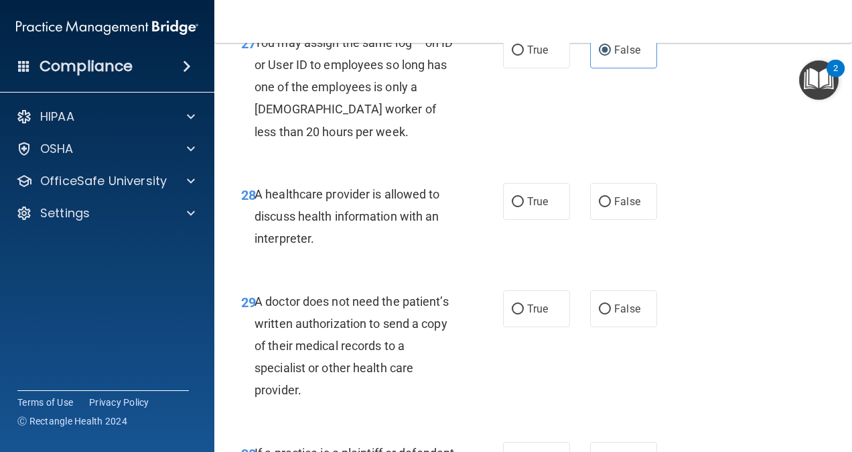
scroll to position [3702, 0]
click at [393, 249] on div "A healthcare provider is allowed to discuss health information with an interpre…" at bounding box center [361, 215] width 212 height 67
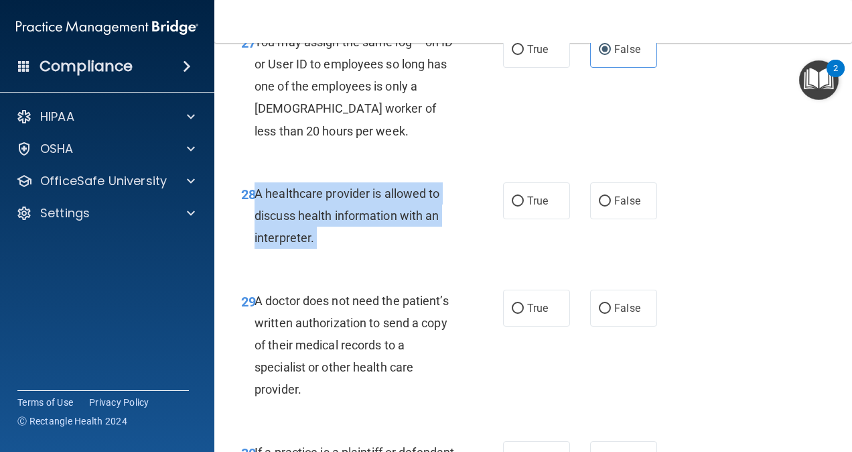
click at [393, 249] on div "A healthcare provider is allowed to discuss health information with an interpre…" at bounding box center [361, 215] width 212 height 67
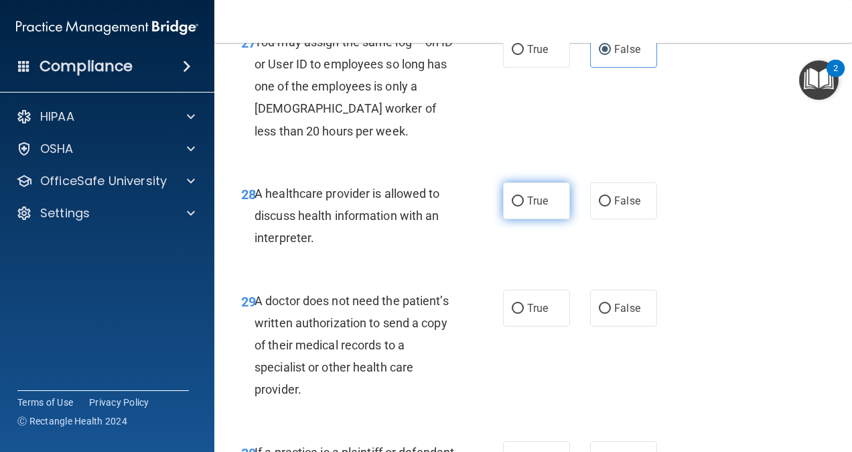
click at [533, 219] on label "True" at bounding box center [536, 200] width 67 height 37
click at [524, 206] on input "True" at bounding box center [518, 201] width 12 height 10
radio input "true"
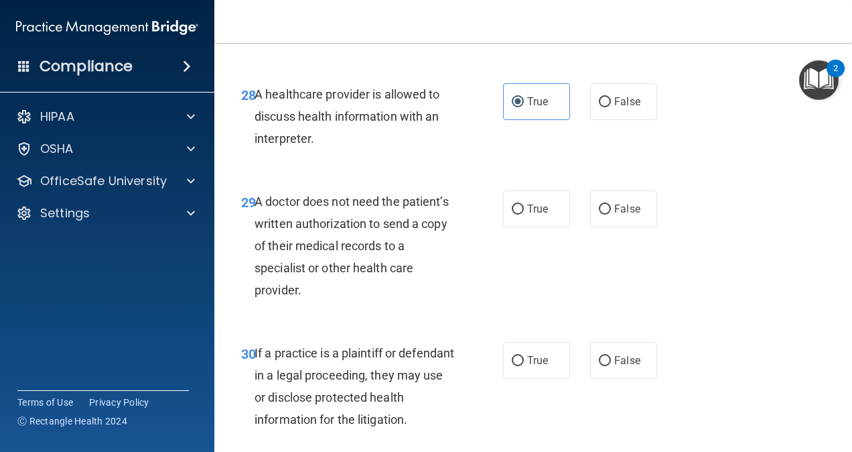
scroll to position [3817, 0]
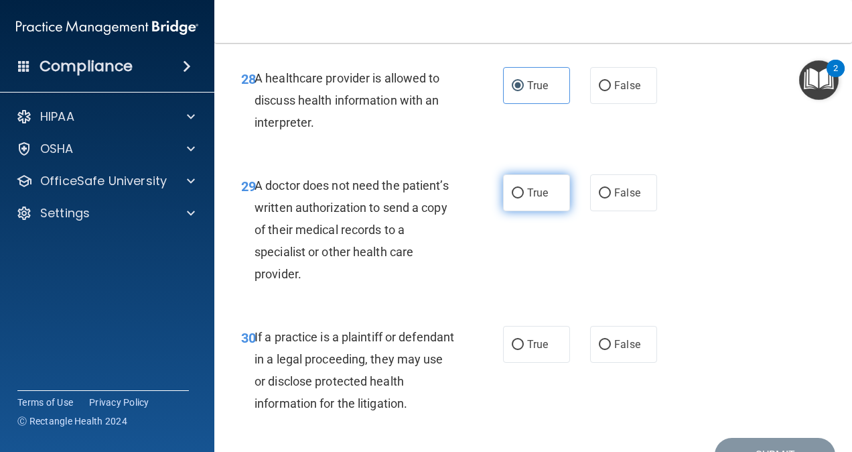
click at [541, 199] on span "True" at bounding box center [537, 192] width 21 height 13
click at [524, 198] on input "True" at bounding box center [518, 193] width 12 height 10
radio input "true"
click at [350, 285] on div "A doctor does not need the patient’s written authorization to send a copy of th…" at bounding box center [361, 229] width 212 height 111
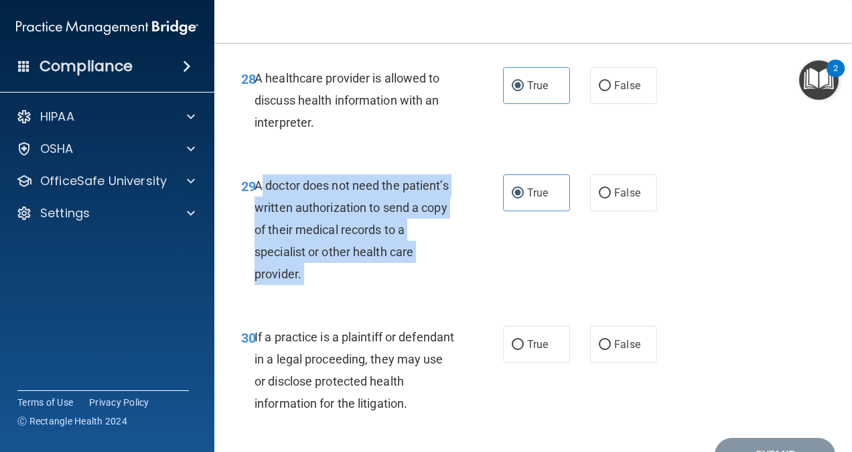
click at [350, 285] on div "A doctor does not need the patient’s written authorization to send a copy of th…" at bounding box center [361, 229] width 212 height 111
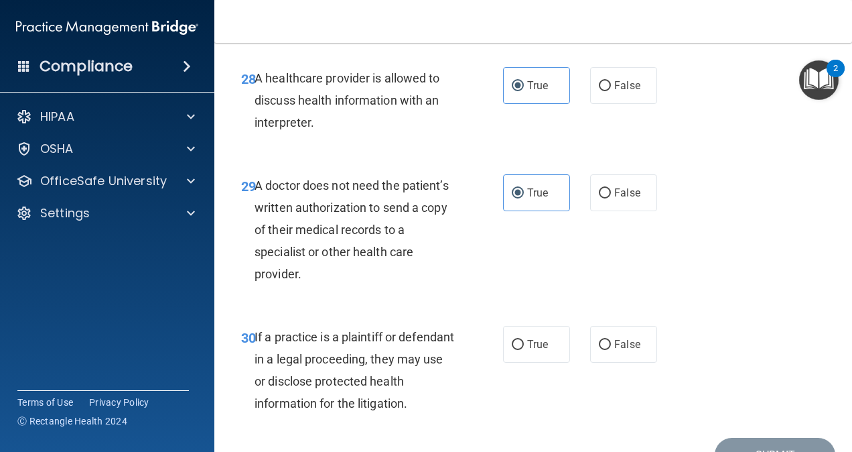
click at [454, 395] on div "If a practice is a plaintiff or defendant in a legal proceeding, they may use o…" at bounding box center [361, 370] width 212 height 89
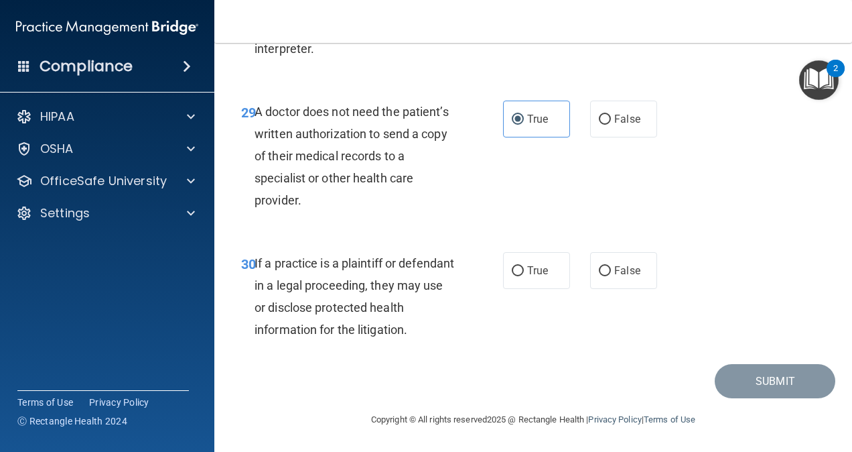
scroll to position [3931, 0]
click at [393, 341] on div "If a practice is a plaintiff or defendant in a legal proceeding, they may use o…" at bounding box center [361, 296] width 212 height 89
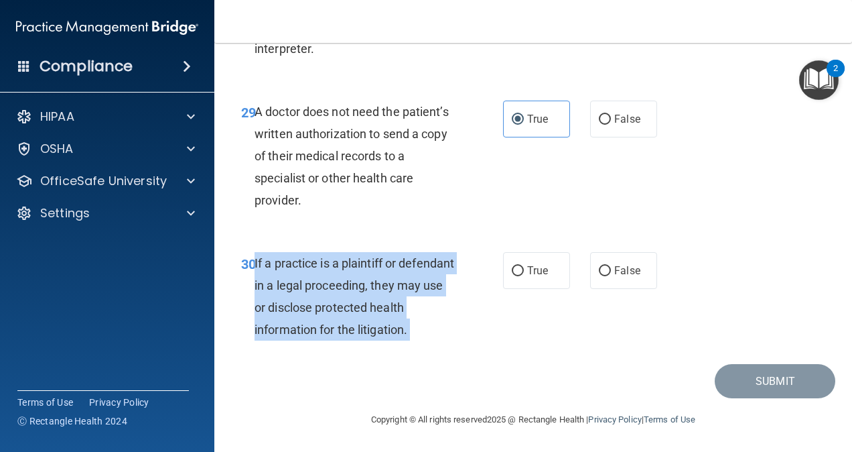
click at [393, 341] on div "If a practice is a plaintiff or defendant in a legal proceeding, they may use o…" at bounding box center [361, 296] width 212 height 89
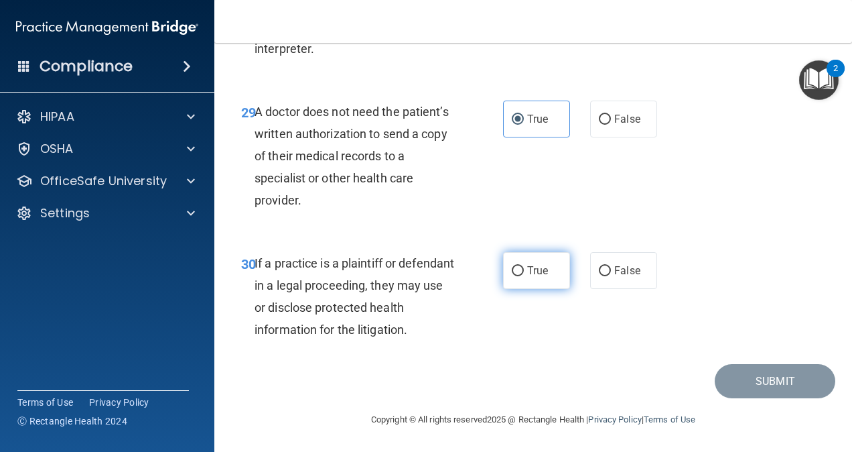
click at [528, 277] on span "True" at bounding box center [537, 270] width 21 height 13
click at [524, 276] on input "True" at bounding box center [518, 271] width 12 height 10
radio input "true"
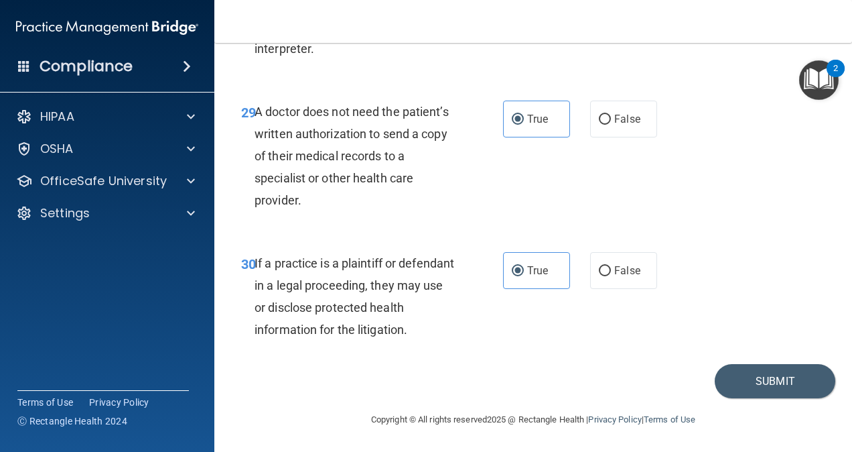
scroll to position [3957, 0]
click at [740, 379] on button "Submit" at bounding box center [775, 381] width 121 height 34
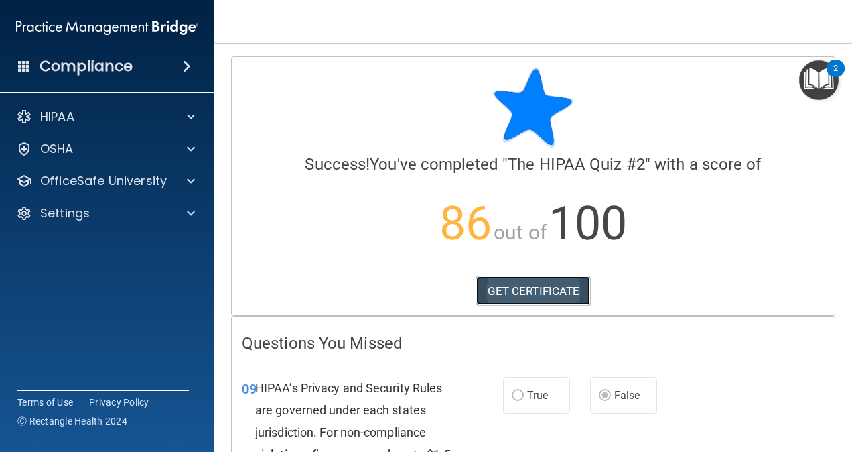
click at [540, 293] on link "GET CERTIFICATE" at bounding box center [533, 290] width 115 height 29
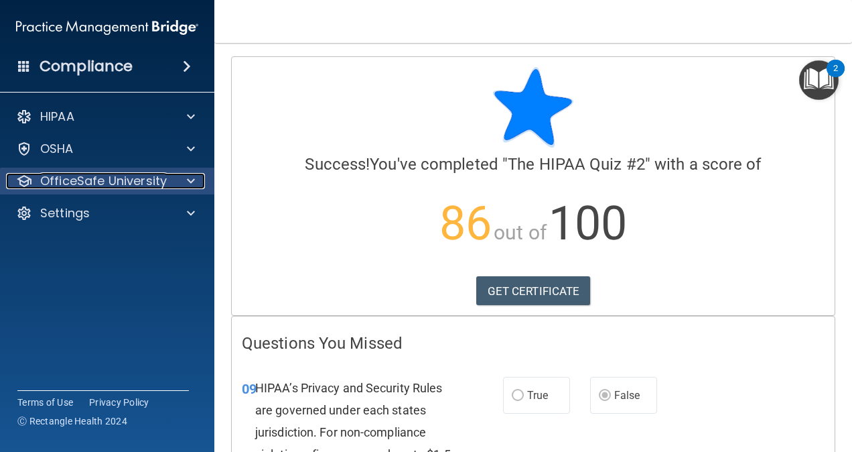
click at [130, 174] on p "OfficeSafe University" at bounding box center [103, 181] width 127 height 16
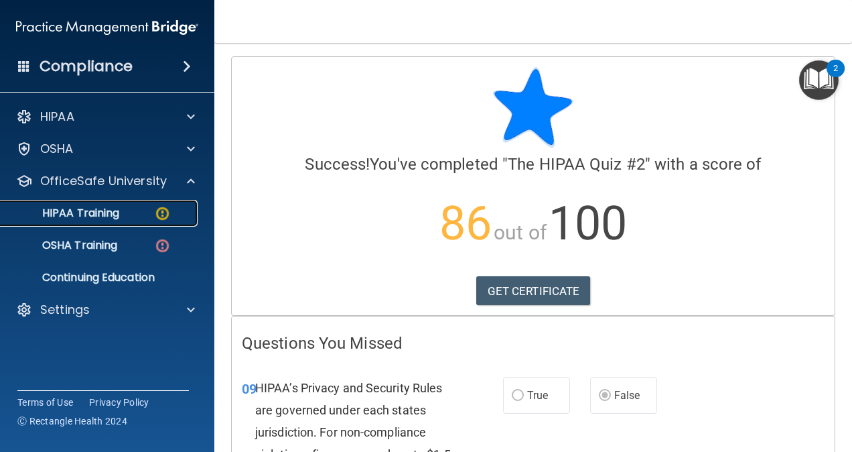
click at [104, 214] on p "HIPAA Training" at bounding box center [64, 212] width 111 height 13
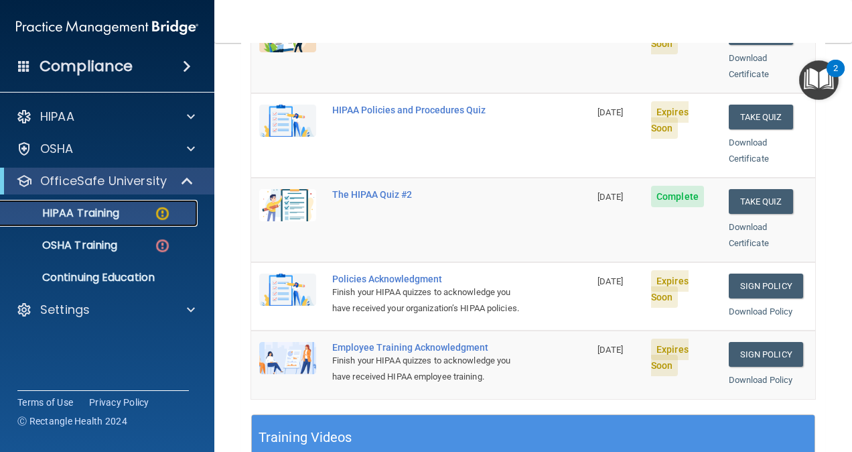
scroll to position [247, 0]
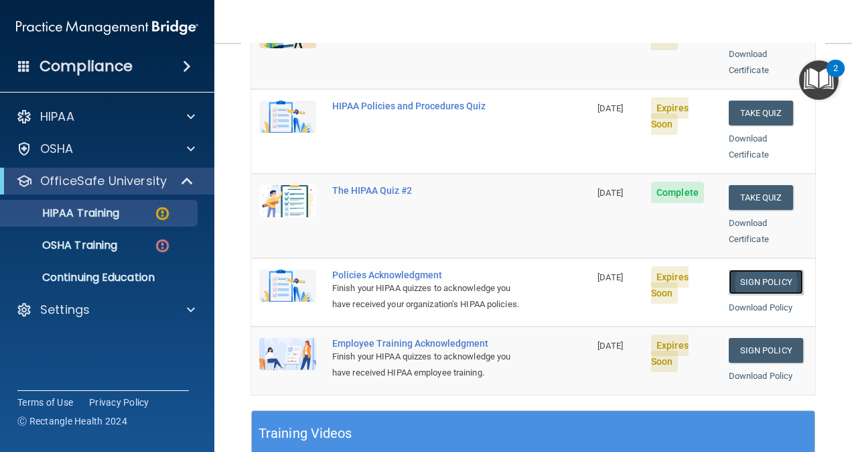
click at [768, 269] on link "Sign Policy" at bounding box center [766, 281] width 74 height 25
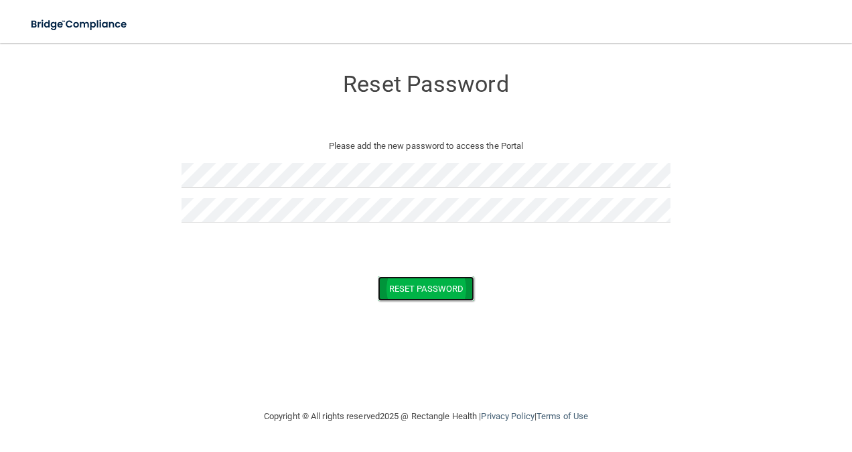
click at [413, 281] on button "Reset Password" at bounding box center [426, 288] width 96 height 25
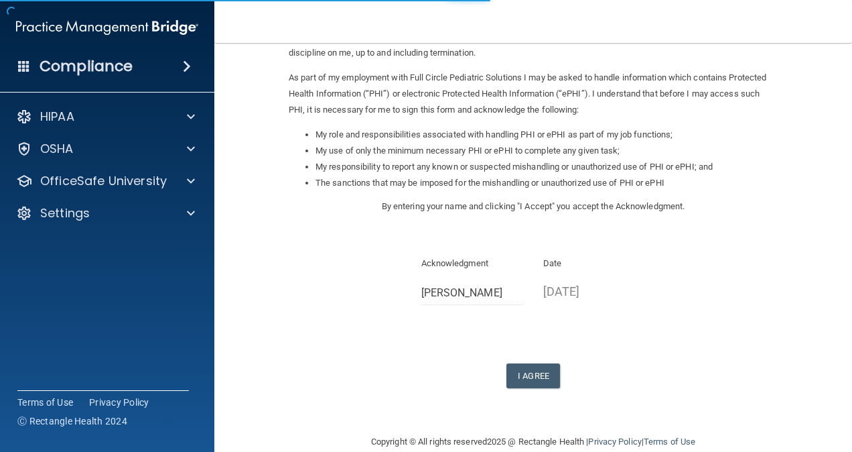
scroll to position [141, 0]
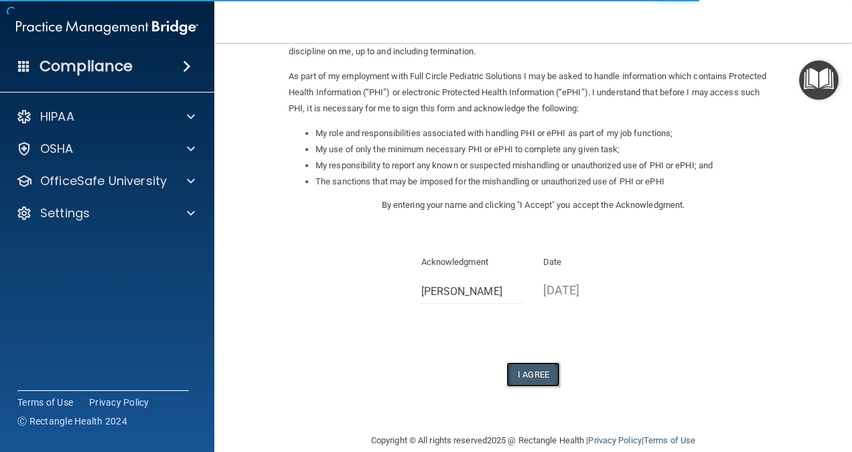
click at [524, 367] on button "I Agree" at bounding box center [533, 374] width 54 height 25
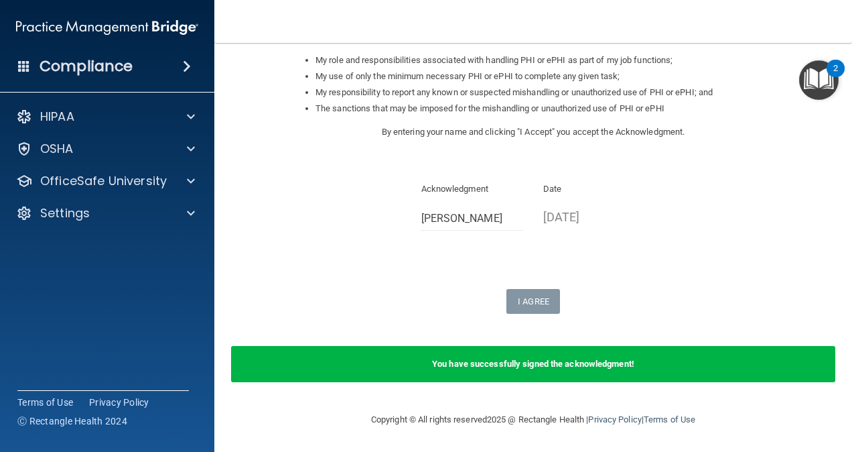
scroll to position [0, 0]
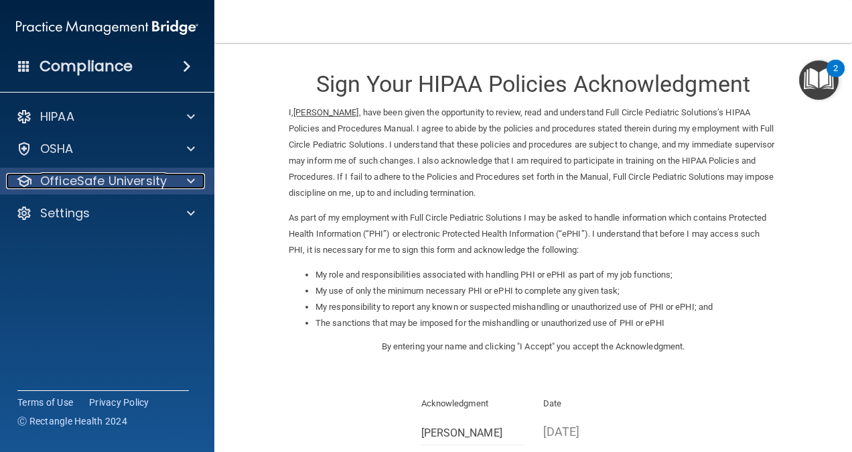
click at [86, 182] on p "OfficeSafe University" at bounding box center [103, 181] width 127 height 16
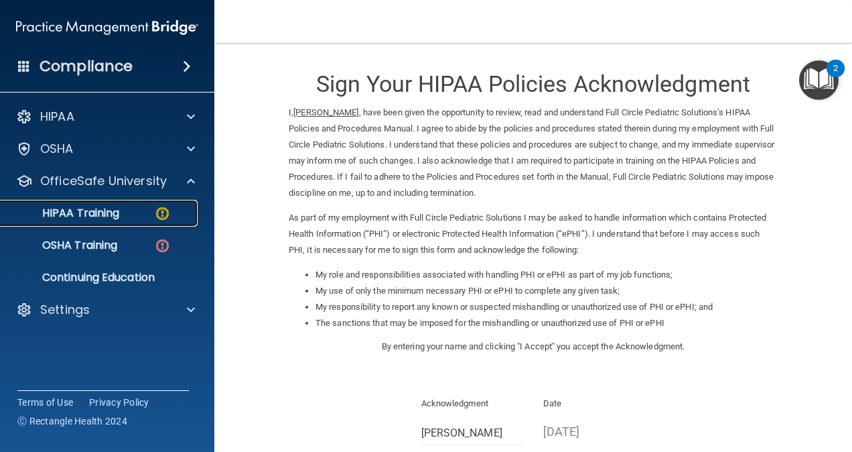
click at [84, 218] on p "HIPAA Training" at bounding box center [64, 212] width 111 height 13
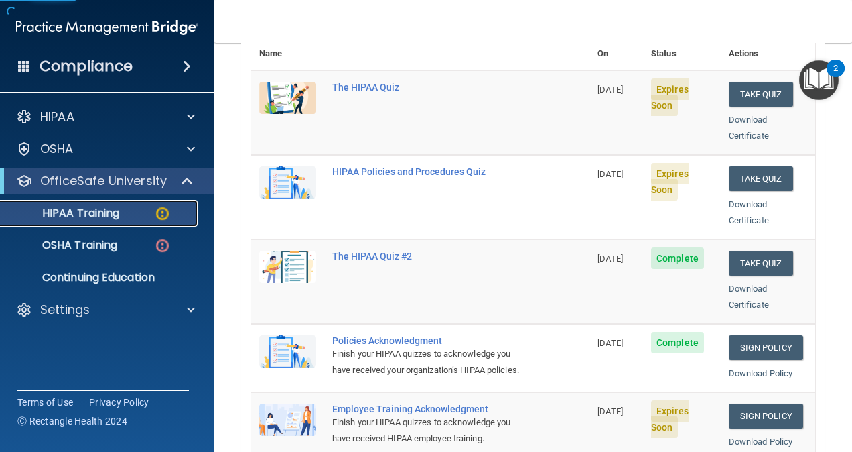
scroll to position [185, 0]
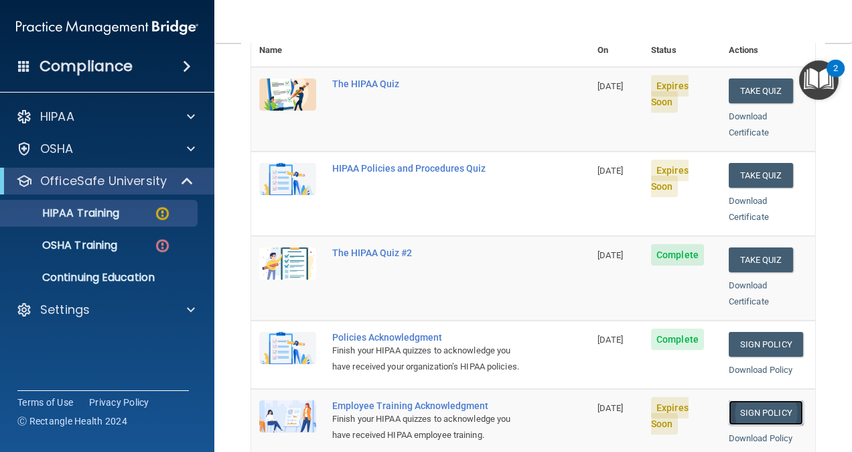
click at [737, 400] on link "Sign Policy" at bounding box center [766, 412] width 74 height 25
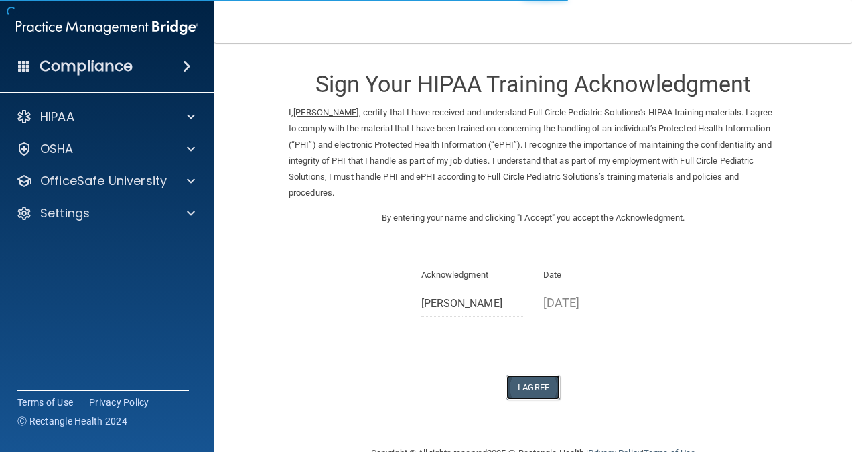
click at [543, 384] on button "I Agree" at bounding box center [533, 387] width 54 height 25
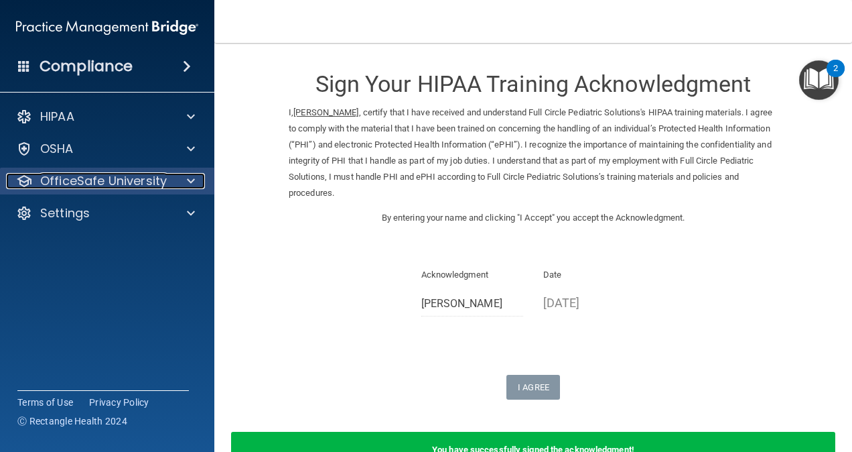
click at [82, 180] on p "OfficeSafe University" at bounding box center [103, 181] width 127 height 16
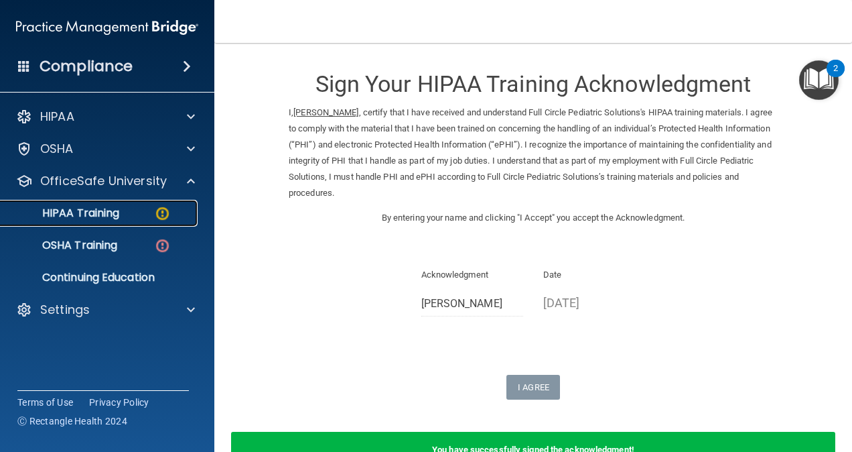
click at [82, 217] on p "HIPAA Training" at bounding box center [64, 212] width 111 height 13
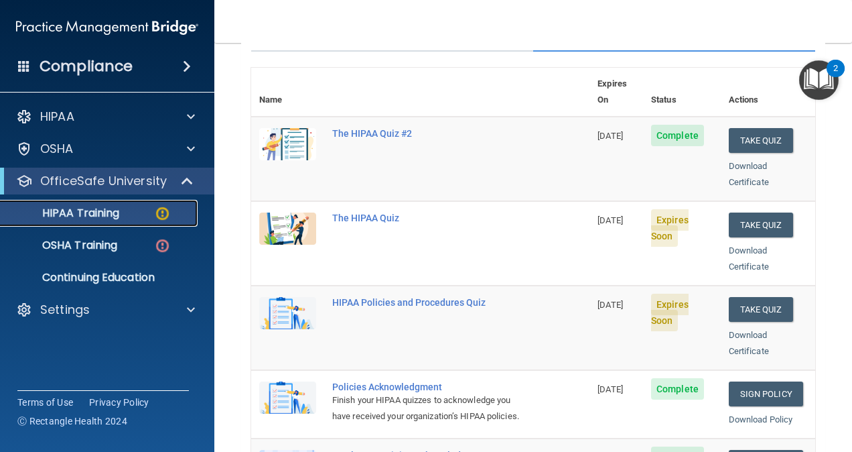
scroll to position [133, 0]
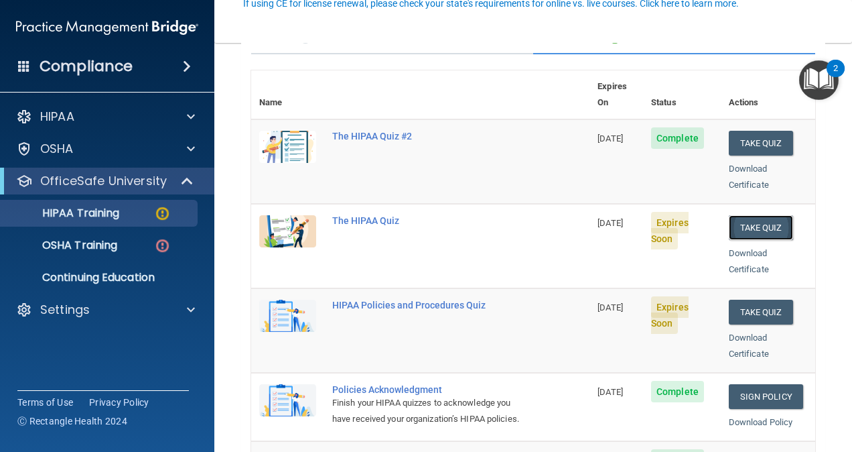
click at [742, 215] on button "Take Quiz" at bounding box center [761, 227] width 64 height 25
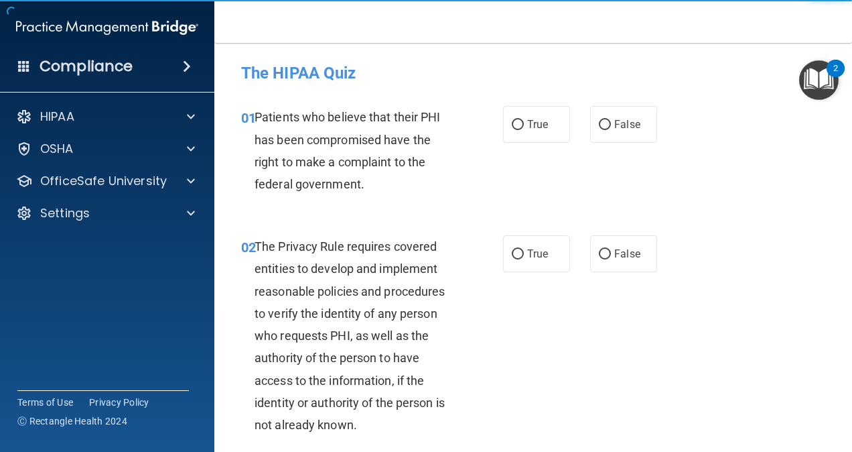
click at [383, 155] on span "Patients who believe that their PHI has been compromised have the right to make…" at bounding box center [348, 150] width 186 height 81
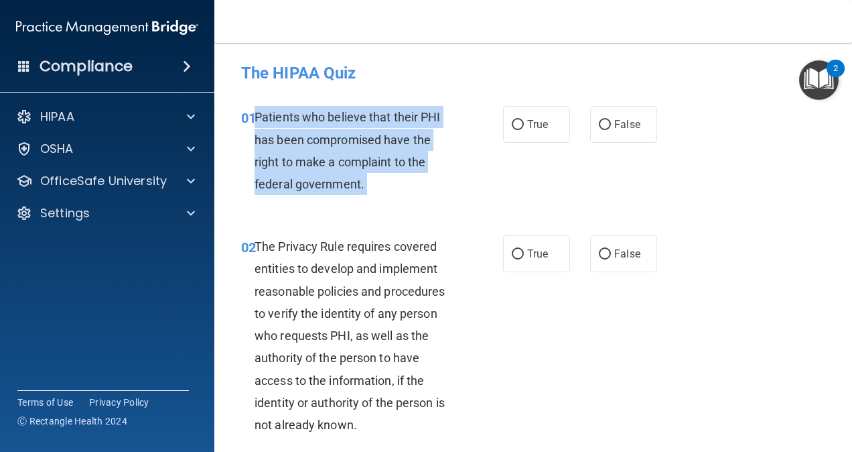
click at [383, 155] on span "Patients who believe that their PHI has been compromised have the right to make…" at bounding box center [348, 150] width 186 height 81
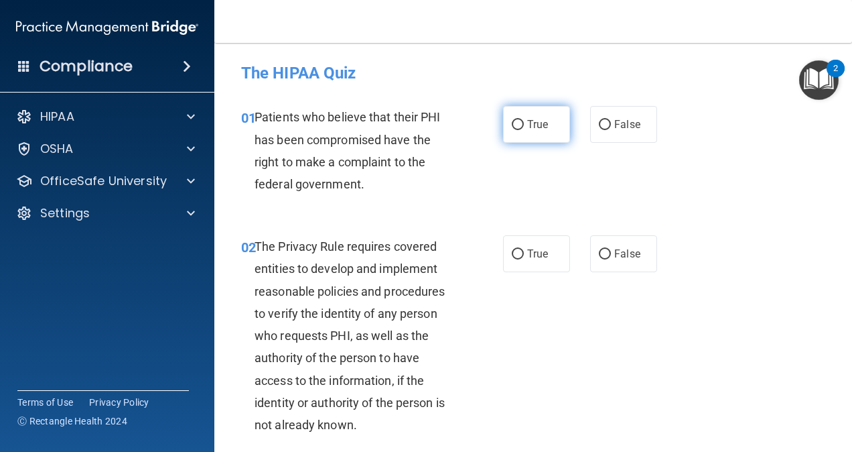
click at [528, 120] on span "True" at bounding box center [537, 124] width 21 height 13
click at [524, 120] on input "True" at bounding box center [518, 125] width 12 height 10
radio input "true"
click at [309, 334] on span "The Privacy Rule requires covered entities to develop and implement reasonable …" at bounding box center [350, 335] width 190 height 192
click at [311, 336] on span "The Privacy Rule requires covered entities to develop and implement reasonable …" at bounding box center [350, 335] width 190 height 192
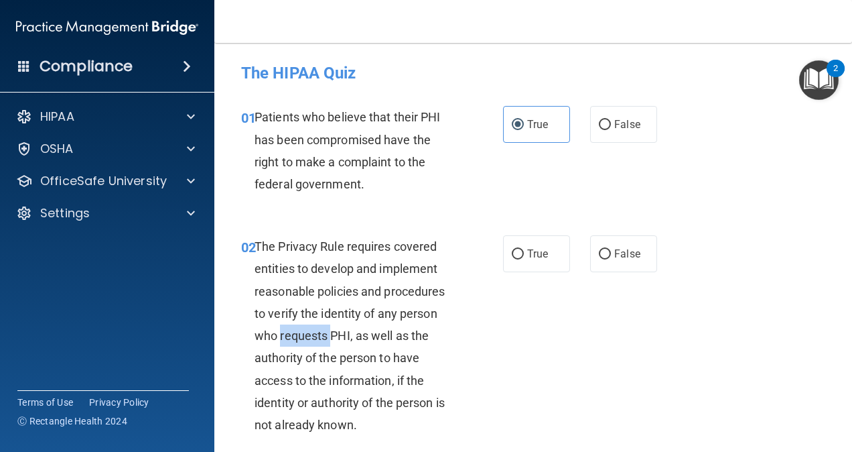
click at [311, 336] on span "The Privacy Rule requires covered entities to develop and implement reasonable …" at bounding box center [350, 335] width 190 height 192
click at [353, 348] on div "The Privacy Rule requires covered entities to develop and implement reasonable …" at bounding box center [361, 335] width 212 height 200
click at [354, 348] on div "The Privacy Rule requires covered entities to develop and implement reasonable …" at bounding box center [361, 335] width 212 height 200
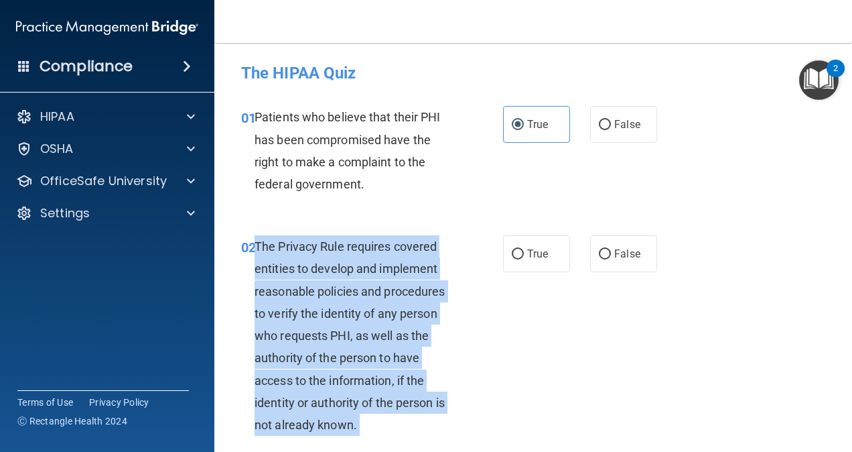
click at [354, 348] on div "The Privacy Rule requires covered entities to develop and implement reasonable …" at bounding box center [361, 335] width 212 height 200
click at [350, 310] on span "The Privacy Rule requires covered entities to develop and implement reasonable …" at bounding box center [350, 335] width 190 height 192
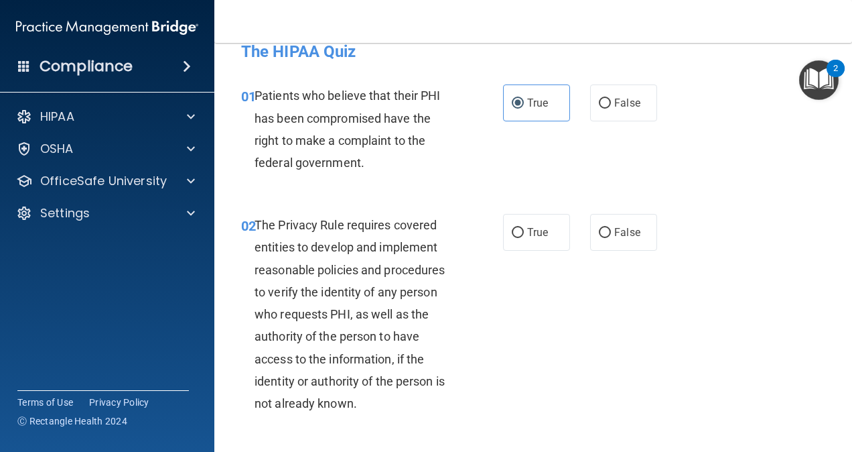
scroll to position [23, 0]
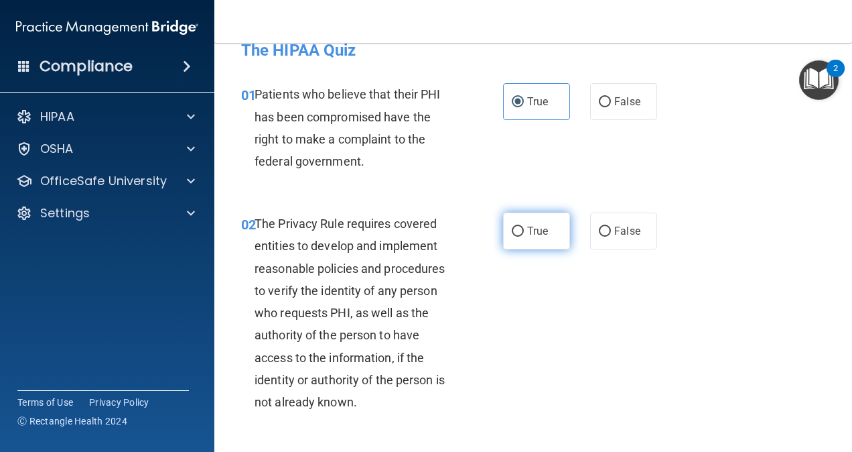
click at [527, 236] on span "True" at bounding box center [537, 230] width 21 height 13
click at [524, 236] on input "True" at bounding box center [518, 231] width 12 height 10
radio input "true"
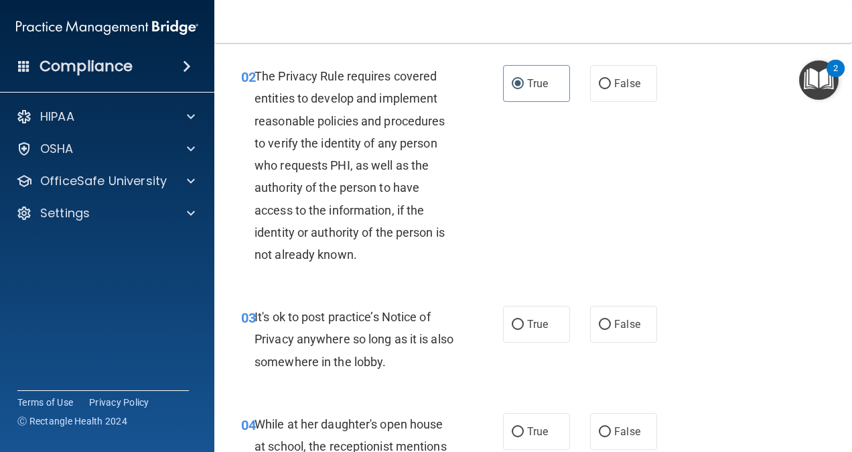
scroll to position [172, 0]
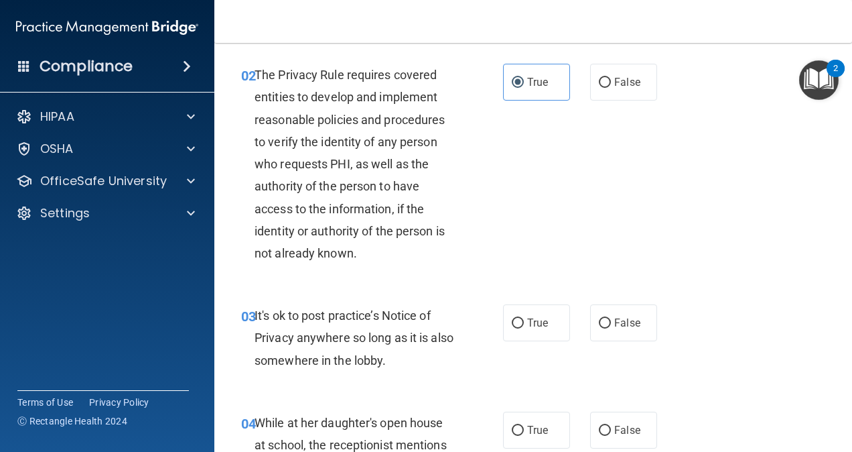
click at [360, 330] on div "It's ok to post practice’s Notice of Privacy anywhere so long as it is also som…" at bounding box center [361, 337] width 212 height 67
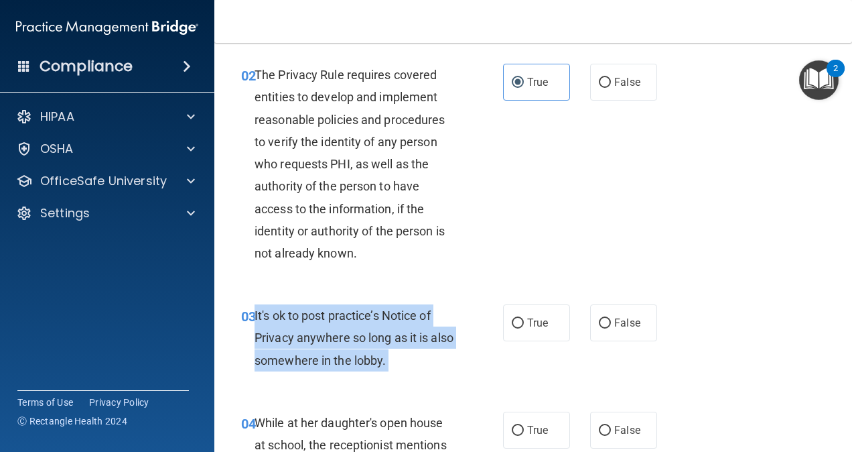
click at [360, 330] on div "It's ok to post practice’s Notice of Privacy anywhere so long as it is also som…" at bounding box center [361, 337] width 212 height 67
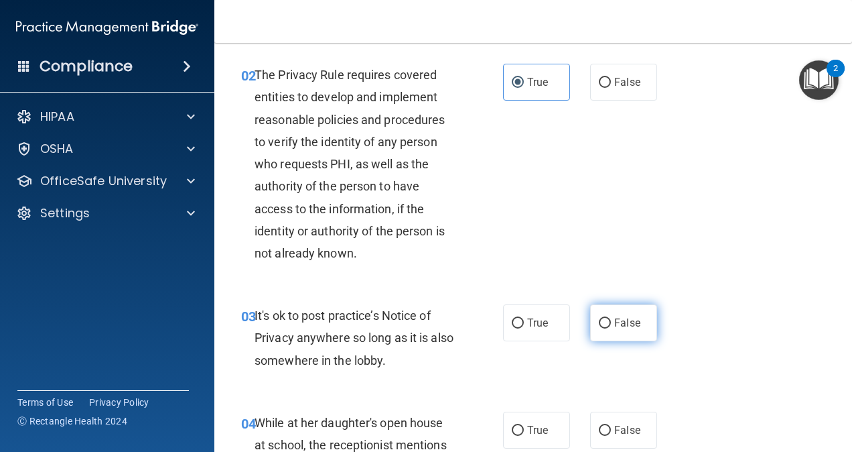
click at [628, 314] on label "False" at bounding box center [623, 322] width 67 height 37
click at [611, 318] on input "False" at bounding box center [605, 323] width 12 height 10
radio input "true"
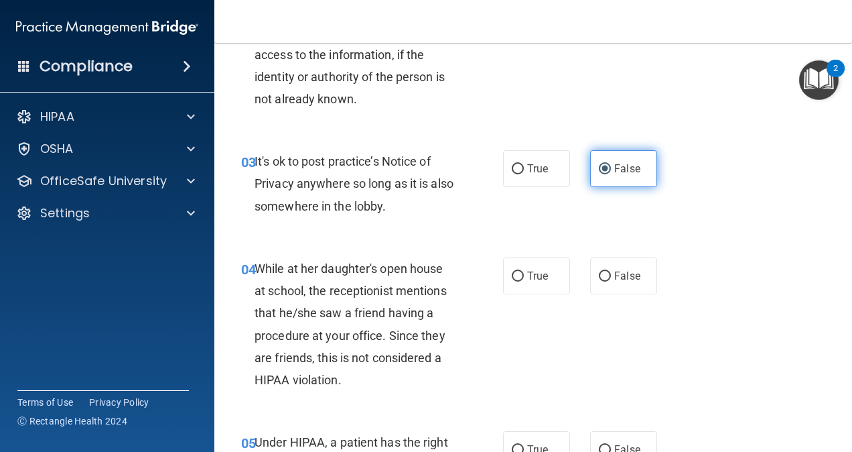
scroll to position [328, 0]
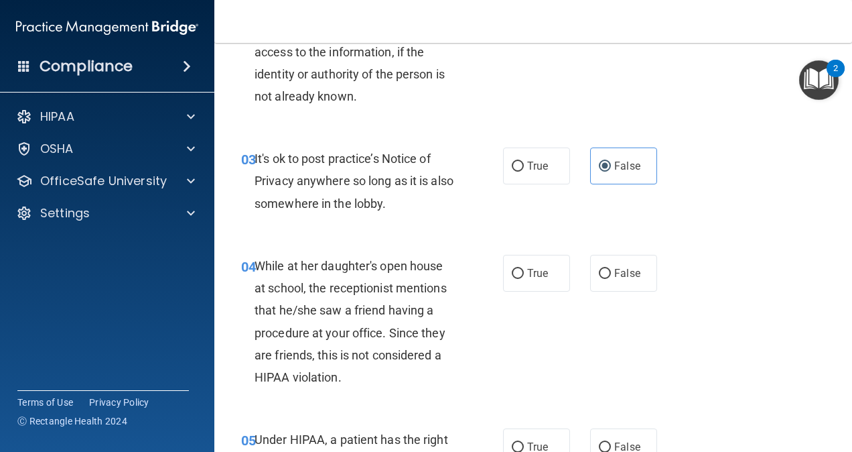
click at [330, 338] on span "While at her daughter's open house at school, the receptionist mentions that he…" at bounding box center [351, 321] width 192 height 125
click at [326, 321] on div "While at her daughter's open house at school, the receptionist mentions that he…" at bounding box center [361, 321] width 212 height 133
click at [330, 338] on span "While at her daughter's open house at school, the receptionist mentions that he…" at bounding box center [351, 321] width 192 height 125
click at [323, 332] on span "While at her daughter's open house at school, the receptionist mentions that he…" at bounding box center [351, 321] width 192 height 125
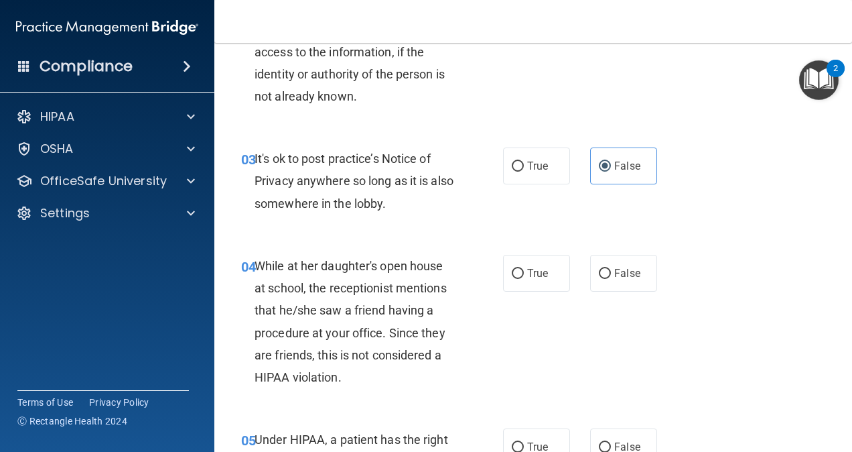
click at [414, 338] on span "While at her daughter's open house at school, the receptionist mentions that he…" at bounding box center [351, 321] width 192 height 125
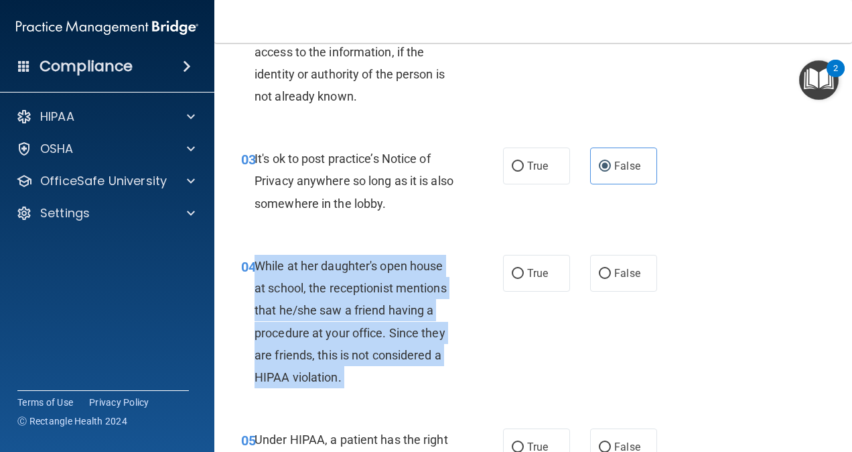
click at [414, 338] on span "While at her daughter's open house at school, the receptionist mentions that he…" at bounding box center [351, 321] width 192 height 125
click at [399, 374] on div "While at her daughter's open house at school, the receptionist mentions that he…" at bounding box center [361, 321] width 212 height 133
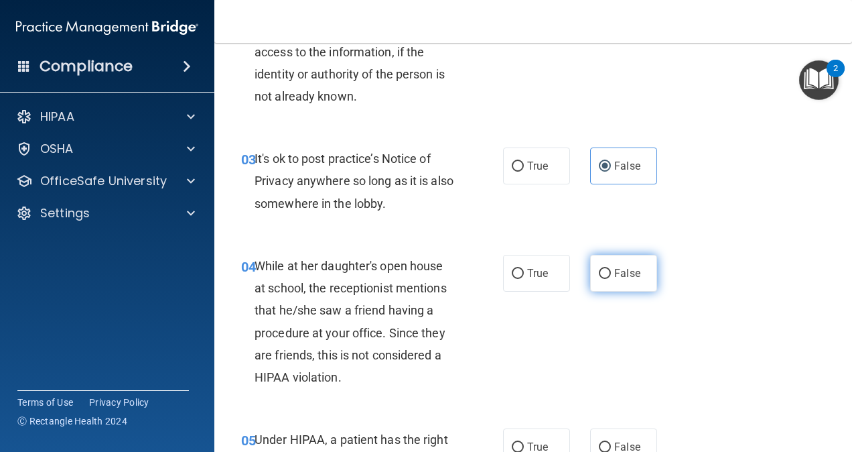
click at [618, 277] on span "False" at bounding box center [627, 273] width 26 height 13
click at [611, 277] on input "False" at bounding box center [605, 274] width 12 height 10
radio input "true"
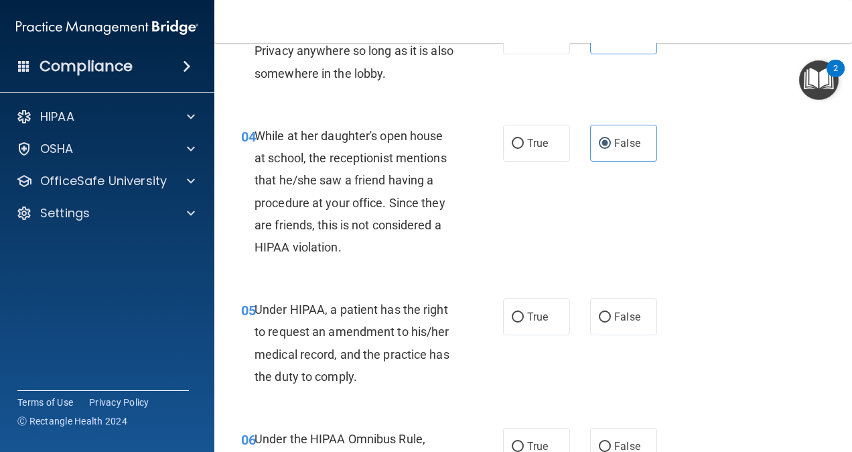
scroll to position [460, 0]
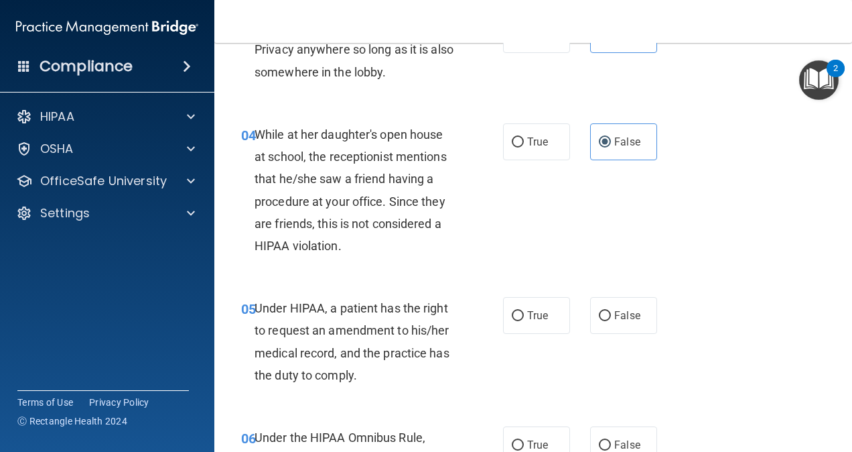
click at [334, 348] on span "Under HIPAA, a patient has the right to request an amendment to his/her medical…" at bounding box center [352, 341] width 195 height 81
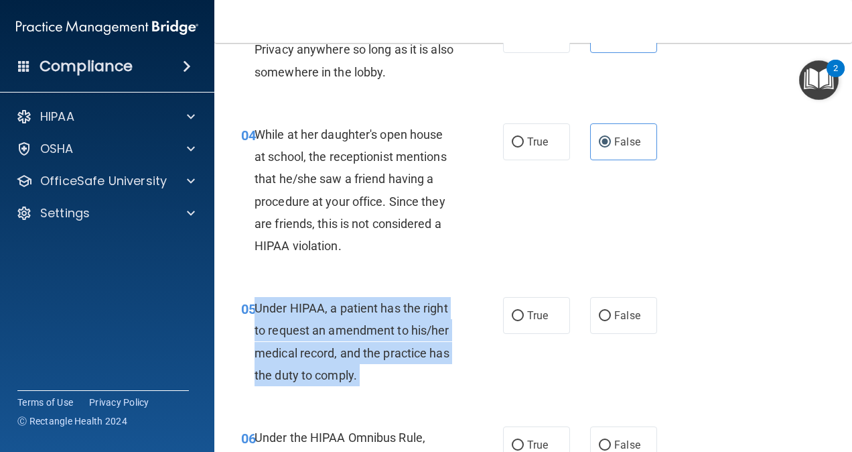
click at [334, 348] on span "Under HIPAA, a patient has the right to request an amendment to his/her medical…" at bounding box center [352, 341] width 195 height 81
click at [363, 337] on span "Under HIPAA, a patient has the right to request an amendment to his/her medical…" at bounding box center [352, 341] width 195 height 81
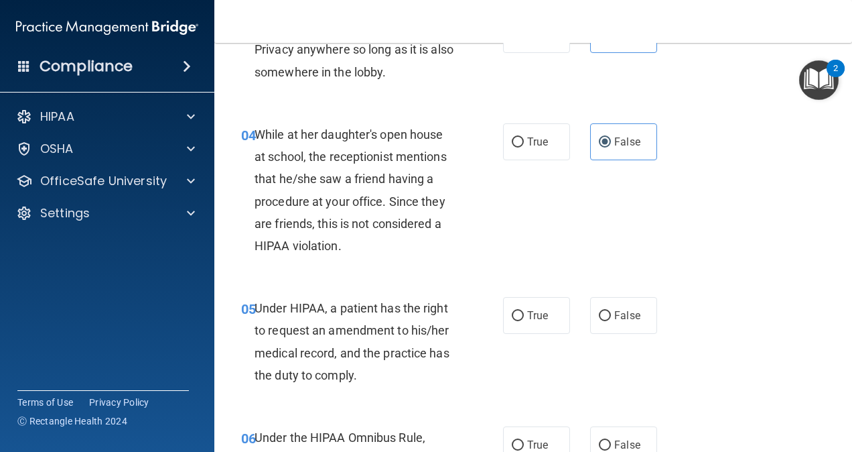
click at [363, 337] on span "Under HIPAA, a patient has the right to request an amendment to his/her medical…" at bounding box center [352, 341] width 195 height 81
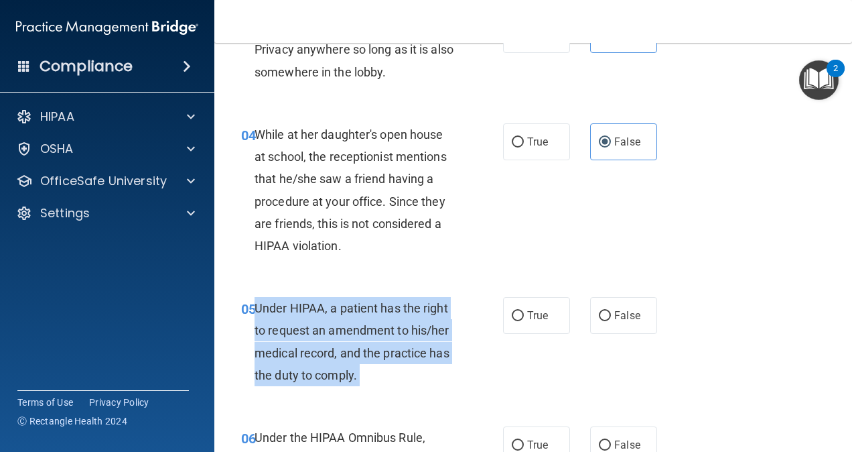
click at [363, 337] on span "Under HIPAA, a patient has the right to request an amendment to his/her medical…" at bounding box center [352, 341] width 195 height 81
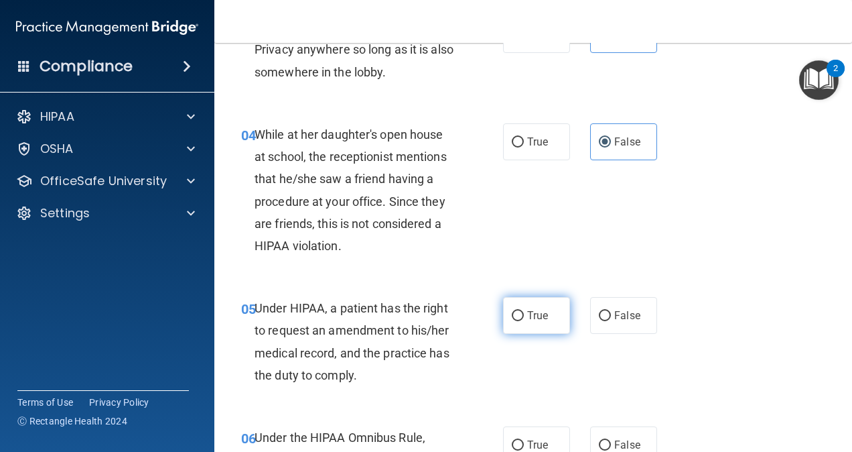
click at [529, 311] on span "True" at bounding box center [537, 315] width 21 height 13
click at [524, 311] on input "True" at bounding box center [518, 316] width 12 height 10
radio input "true"
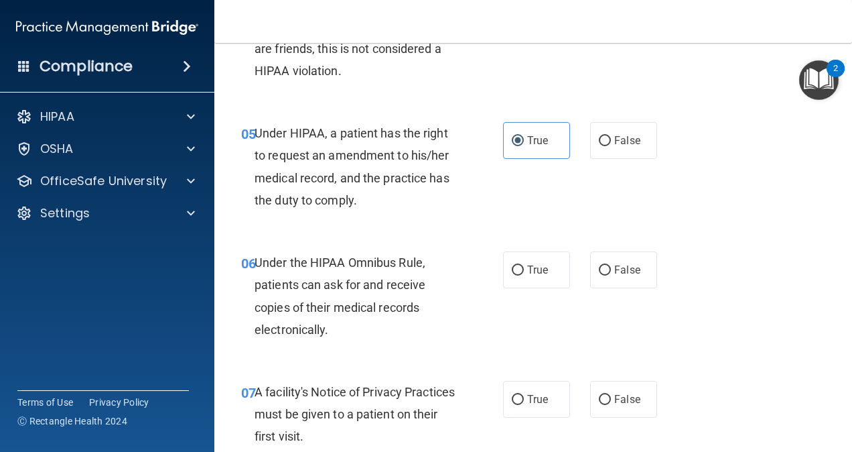
scroll to position [637, 0]
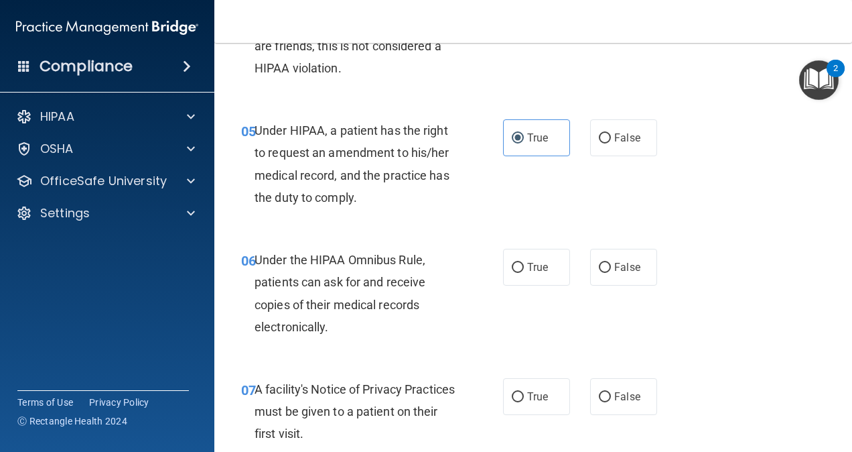
click at [335, 301] on span "Under the HIPAA Omnibus Rule, patients can ask for and receive copies of their …" at bounding box center [340, 293] width 171 height 81
click at [306, 292] on div "Under the HIPAA Omnibus Rule, patients can ask for and receive copies of their …" at bounding box center [361, 293] width 212 height 89
click at [538, 278] on label "True" at bounding box center [536, 267] width 67 height 37
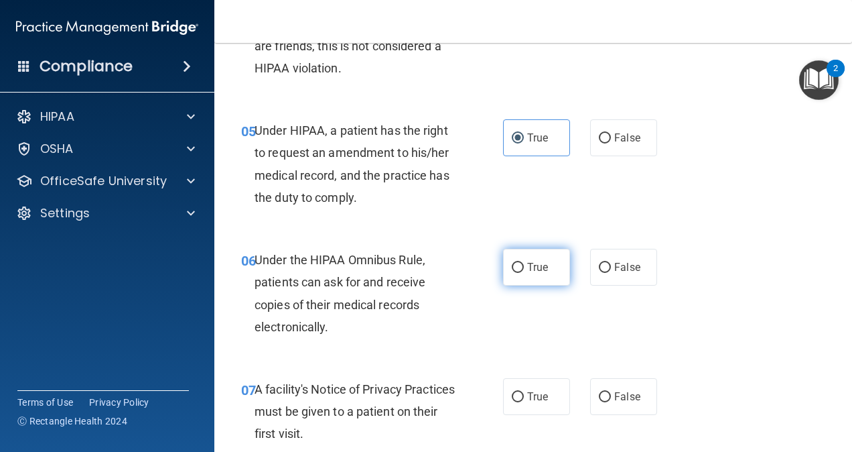
click at [524, 273] on input "True" at bounding box center [518, 268] width 12 height 10
radio input "true"
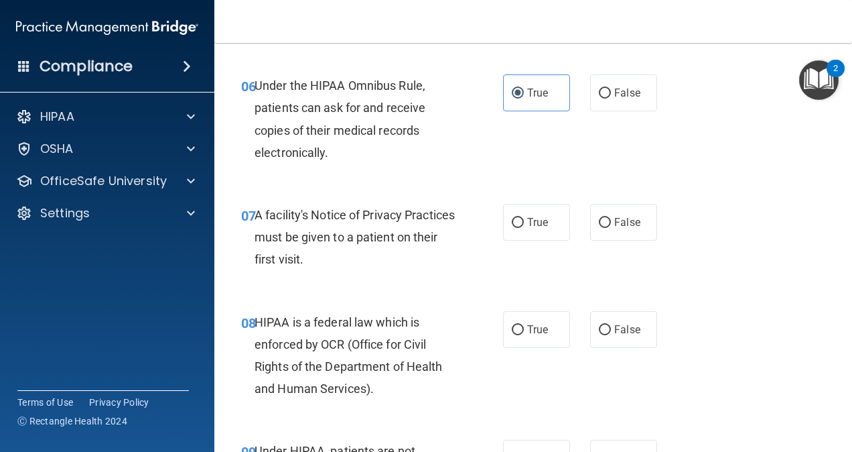
scroll to position [816, 0]
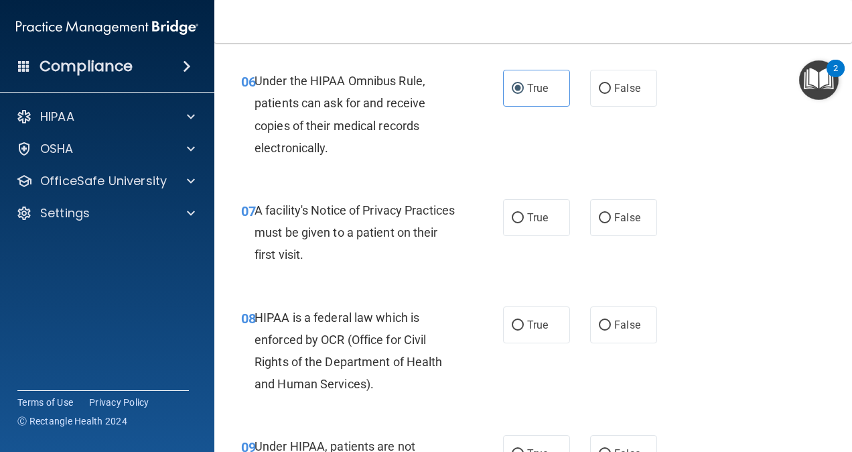
click at [307, 238] on span "A facility's Notice of Privacy Practices must be given to a patient on their fi…" at bounding box center [355, 232] width 200 height 58
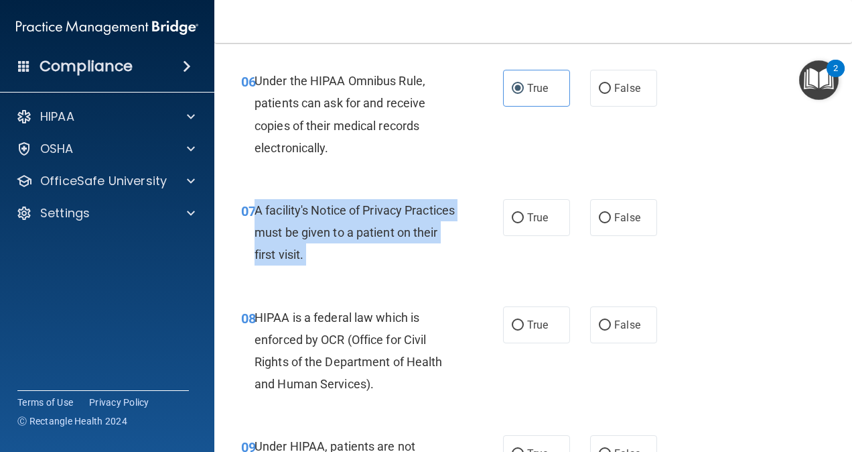
click at [307, 238] on span "A facility's Notice of Privacy Practices must be given to a patient on their fi…" at bounding box center [355, 232] width 200 height 58
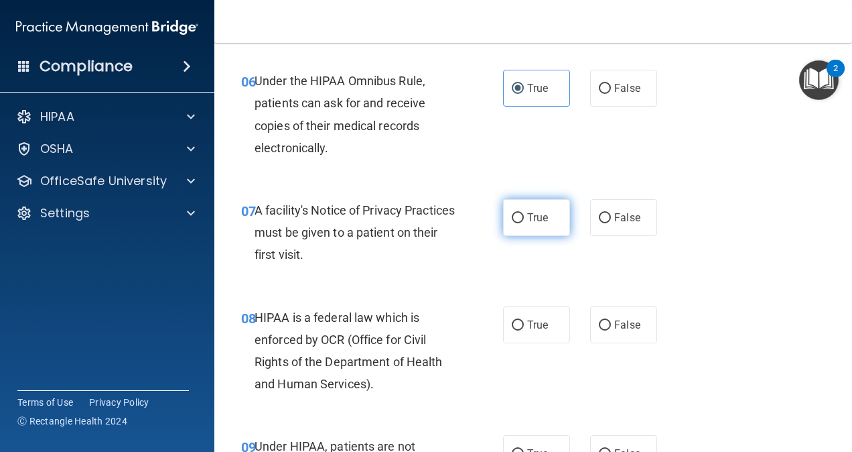
click at [537, 233] on label "True" at bounding box center [536, 217] width 67 height 37
click at [524, 223] on input "True" at bounding box center [518, 218] width 12 height 10
radio input "true"
click at [362, 336] on span "HIPAA is a federal law which is enforced by OCR (Office for Civil Rights of the…" at bounding box center [349, 350] width 188 height 81
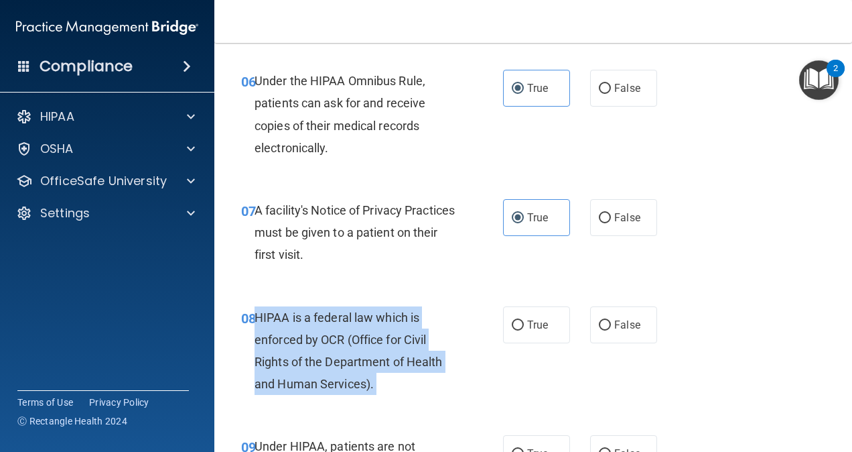
click at [362, 336] on span "HIPAA is a federal law which is enforced by OCR (Office for Civil Rights of the…" at bounding box center [349, 350] width 188 height 81
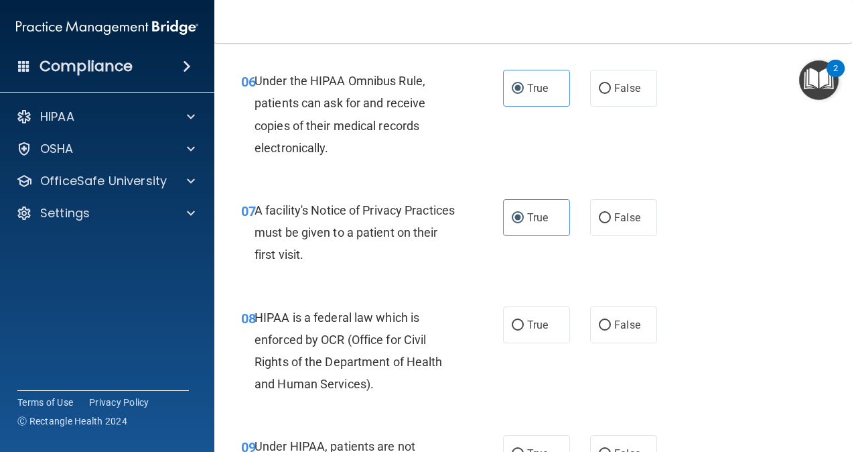
click at [519, 304] on div "08 HIPAA is a federal law which is enforced by OCR (Office for Civil Rights of …" at bounding box center [533, 353] width 604 height 129
click at [509, 296] on div "08 HIPAA is a federal law which is enforced by OCR (Office for Civil Rights of …" at bounding box center [533, 353] width 604 height 129
click at [371, 320] on span "HIPAA is a federal law which is enforced by OCR (Office for Civil Rights of the…" at bounding box center [349, 350] width 188 height 81
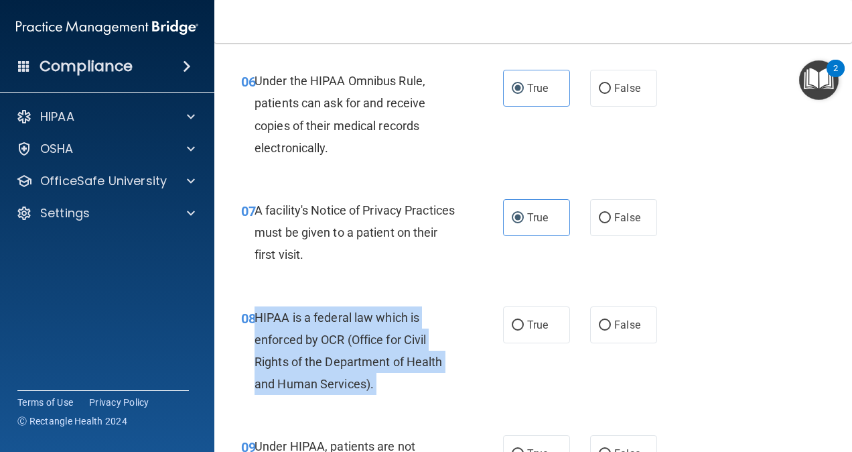
click at [371, 320] on span "HIPAA is a federal law which is enforced by OCR (Office for Civil Rights of the…" at bounding box center [349, 350] width 188 height 81
drag, startPoint x: 371, startPoint y: 320, endPoint x: 493, endPoint y: 362, distance: 129.3
click at [493, 362] on div "08 HIPAA is a federal law which is enforced by OCR (Office for Civil Rights of …" at bounding box center [372, 354] width 302 height 96
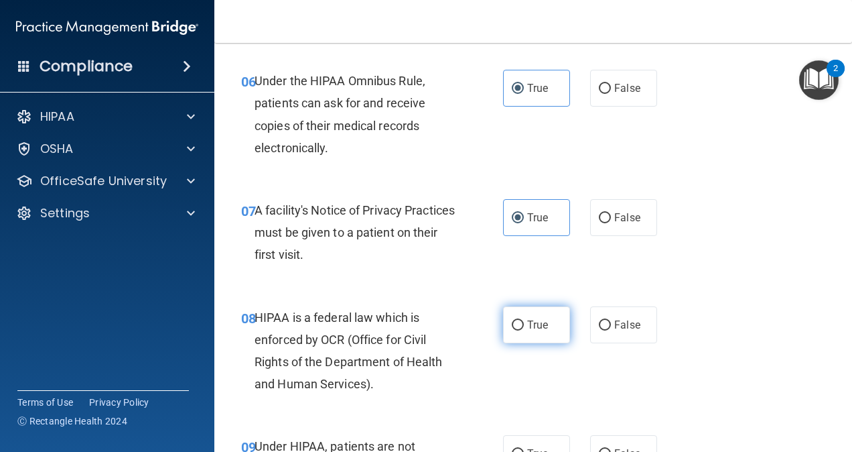
click at [528, 334] on label "True" at bounding box center [536, 324] width 67 height 37
click at [524, 330] on input "True" at bounding box center [518, 325] width 12 height 10
radio input "true"
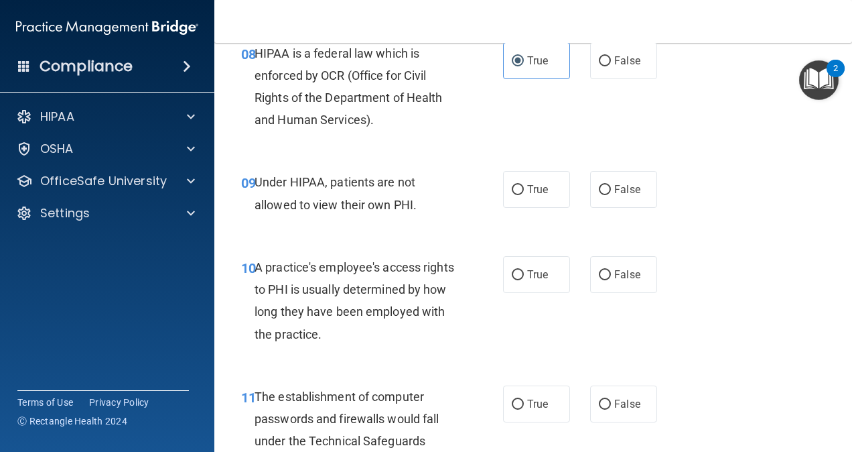
scroll to position [1115, 0]
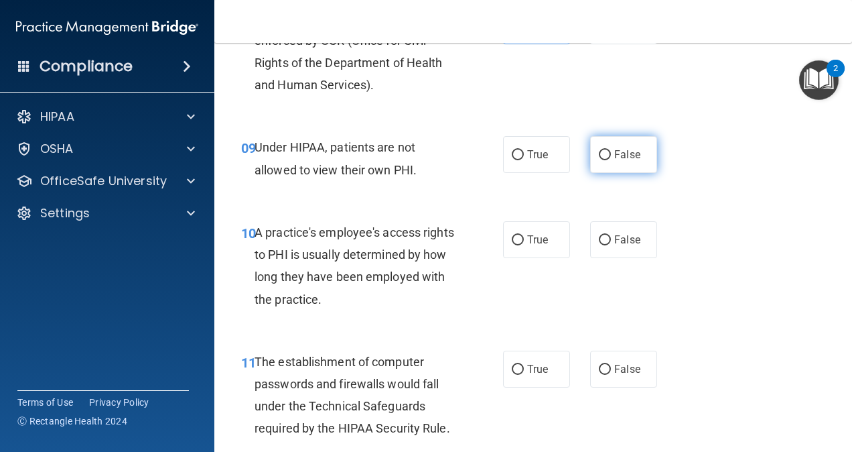
click at [600, 157] on input "False" at bounding box center [605, 155] width 12 height 10
radio input "true"
click at [289, 186] on div "09 Under HIPAA, patients are not allowed to view their own PHI." at bounding box center [372, 161] width 302 height 51
click at [292, 179] on div "Under HIPAA, patients are not allowed to view their own PHI." at bounding box center [361, 158] width 212 height 44
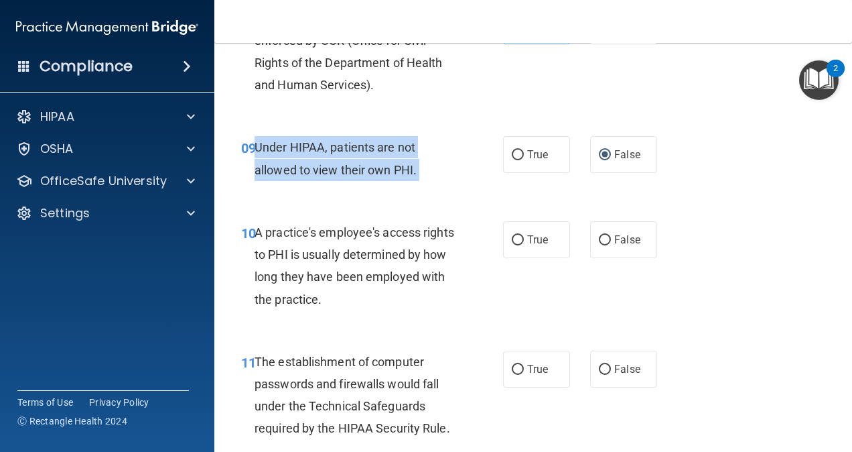
click at [292, 179] on div "Under HIPAA, patients are not allowed to view their own PHI." at bounding box center [361, 158] width 212 height 44
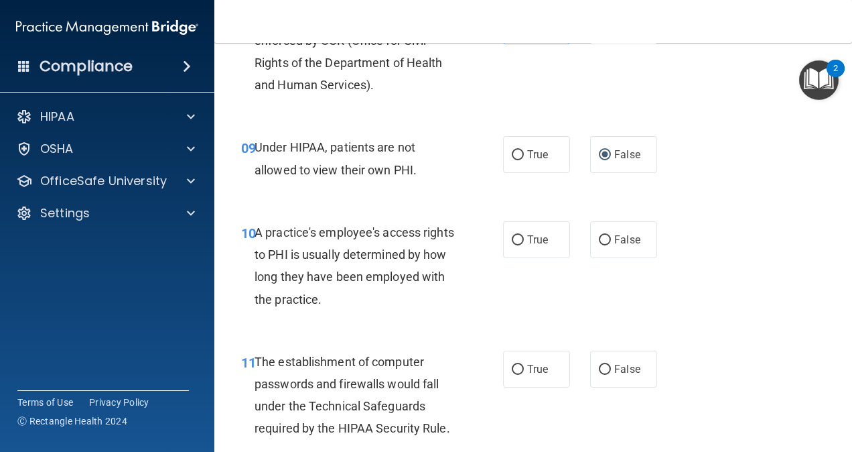
drag, startPoint x: 498, startPoint y: 170, endPoint x: 486, endPoint y: 161, distance: 15.3
click at [665, 136] on ng-form "09 Under HIPAA, patients are not allowed to view their own PHI. True False" at bounding box center [665, 136] width 0 height 0
click at [526, 146] on label "True" at bounding box center [536, 154] width 67 height 37
click at [524, 150] on input "True" at bounding box center [518, 155] width 12 height 10
radio input "true"
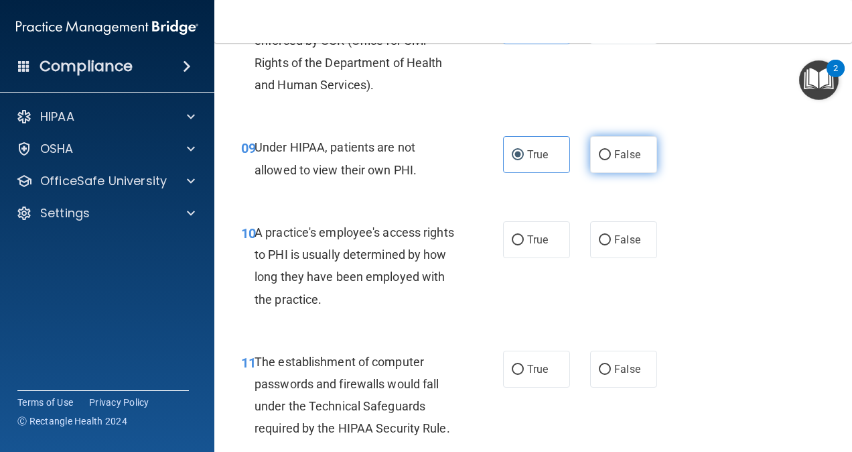
click at [604, 153] on label "False" at bounding box center [623, 154] width 67 height 37
click at [604, 153] on input "False" at bounding box center [605, 155] width 12 height 10
radio input "true"
radio input "false"
click at [336, 300] on span "A practice's employee's access rights to PHI is usually determined by how long …" at bounding box center [355, 265] width 200 height 81
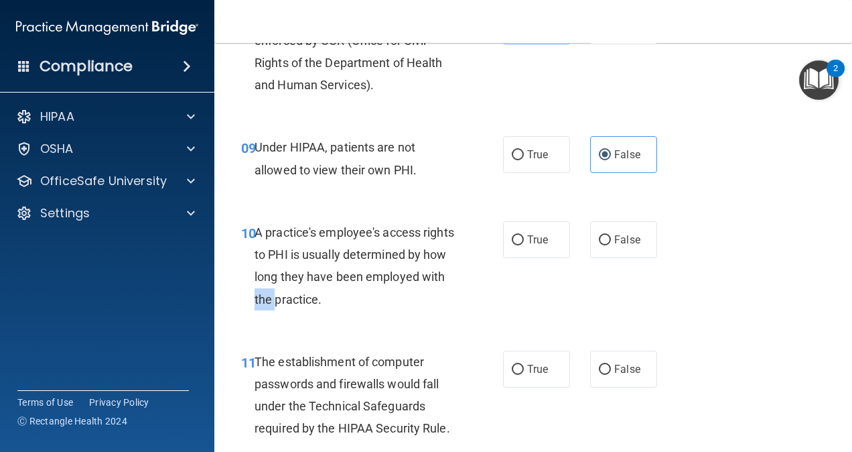
click at [336, 300] on span "A practice's employee's access rights to PHI is usually determined by how long …" at bounding box center [355, 265] width 200 height 81
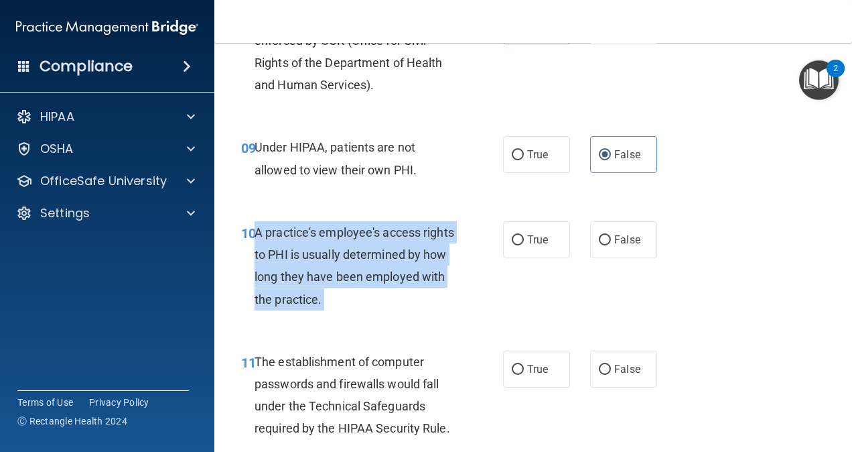
click at [336, 300] on span "A practice's employee's access rights to PHI is usually determined by how long …" at bounding box center [355, 265] width 200 height 81
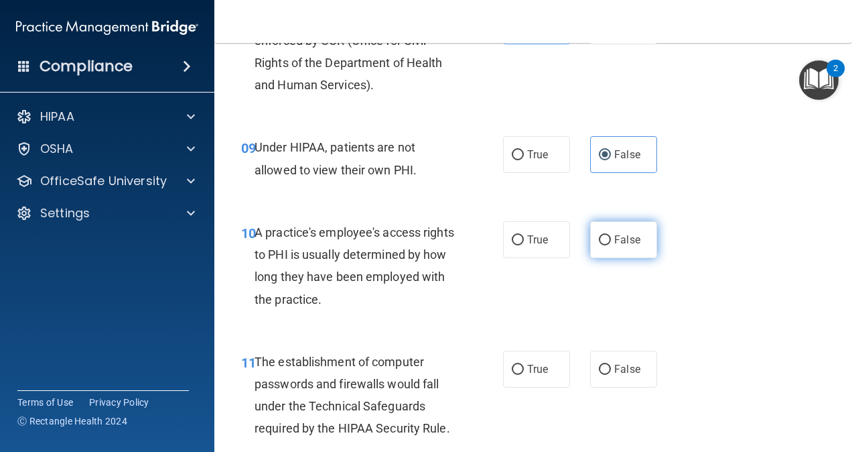
click at [642, 222] on label "False" at bounding box center [623, 239] width 67 height 37
click at [611, 235] on input "False" at bounding box center [605, 240] width 12 height 10
radio input "true"
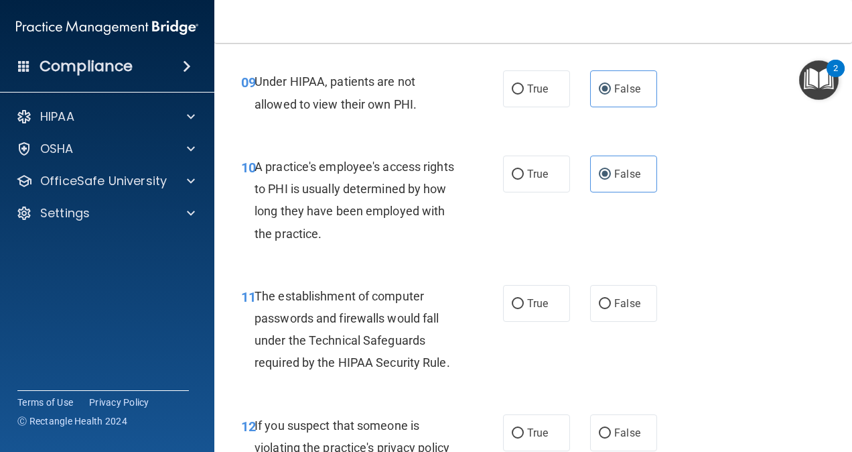
scroll to position [1209, 0]
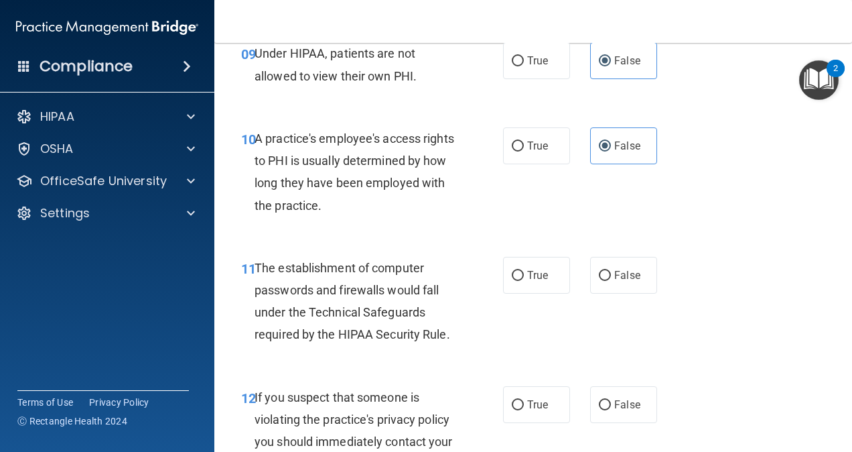
click at [366, 305] on span "The establishment of computer passwords and firewalls would fall under the Tech…" at bounding box center [353, 301] width 196 height 81
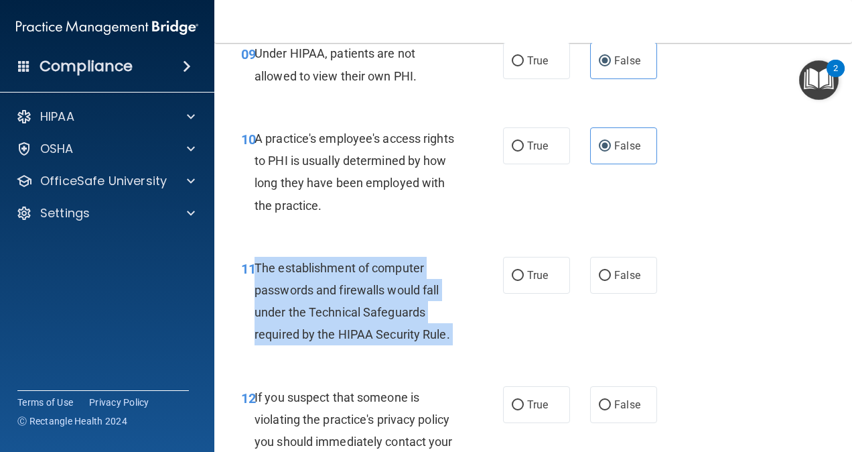
click at [366, 305] on span "The establishment of computer passwords and firewalls would fall under the Tech…" at bounding box center [353, 301] width 196 height 81
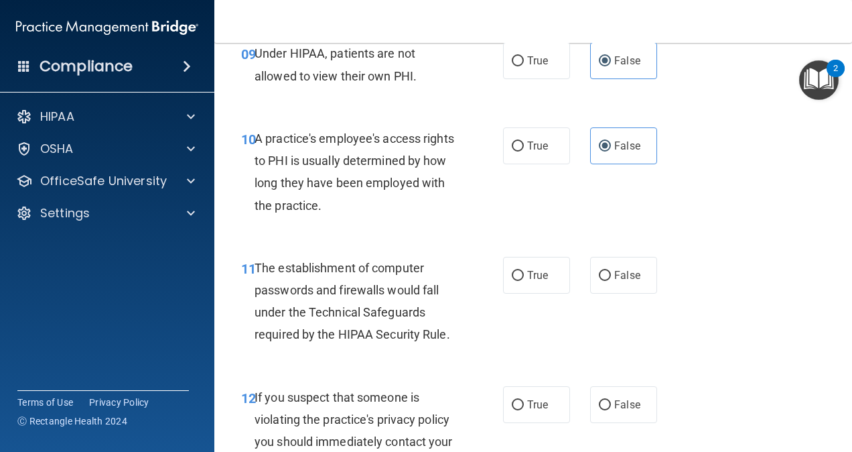
click at [407, 375] on div "12 If you suspect that someone is violating the practice's privacy policy you s…" at bounding box center [533, 433] width 604 height 129
click at [527, 277] on span "True" at bounding box center [537, 275] width 21 height 13
click at [524, 277] on input "True" at bounding box center [518, 276] width 12 height 10
radio input "true"
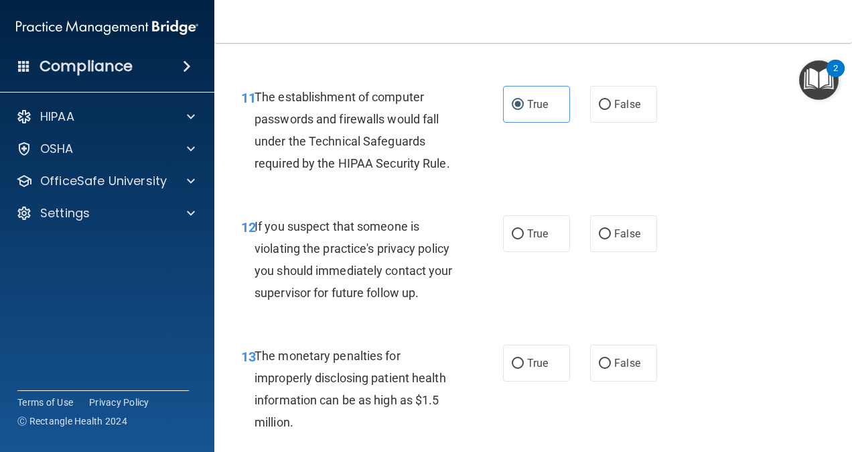
scroll to position [1380, 0]
click at [357, 291] on span "If you suspect that someone is violating the practice's privacy policy you shou…" at bounding box center [354, 258] width 198 height 81
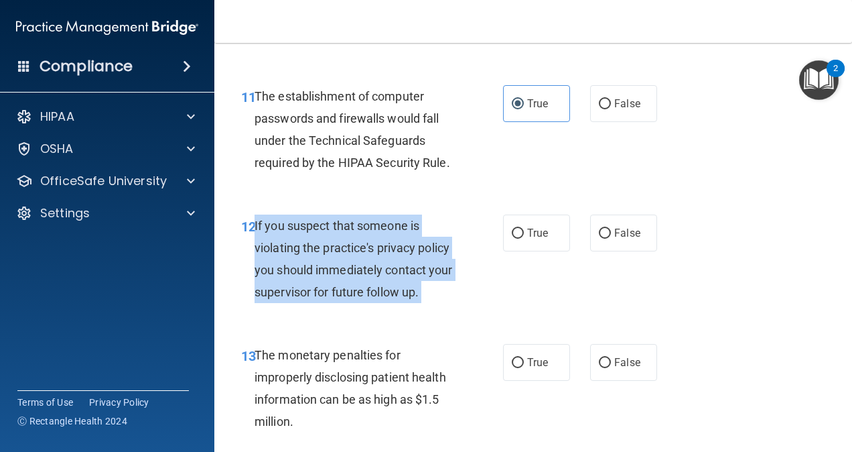
click at [357, 291] on span "If you suspect that someone is violating the practice's privacy policy you shou…" at bounding box center [354, 258] width 198 height 81
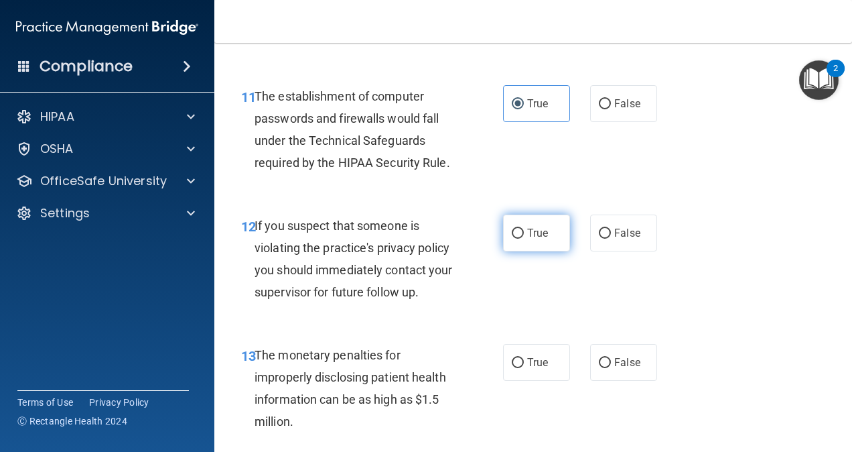
drag, startPoint x: 533, startPoint y: 230, endPoint x: 516, endPoint y: 214, distance: 23.7
click at [516, 214] on label "True" at bounding box center [536, 232] width 67 height 37
click at [516, 228] on input "True" at bounding box center [518, 233] width 12 height 10
radio input "true"
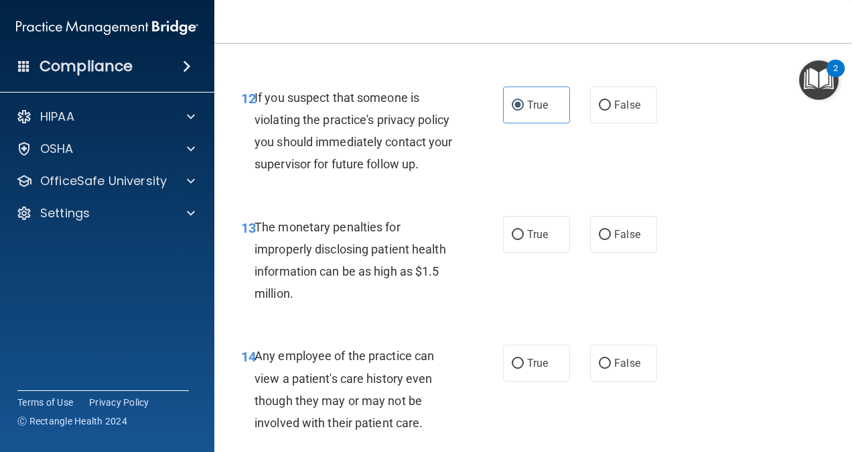
scroll to position [1518, 0]
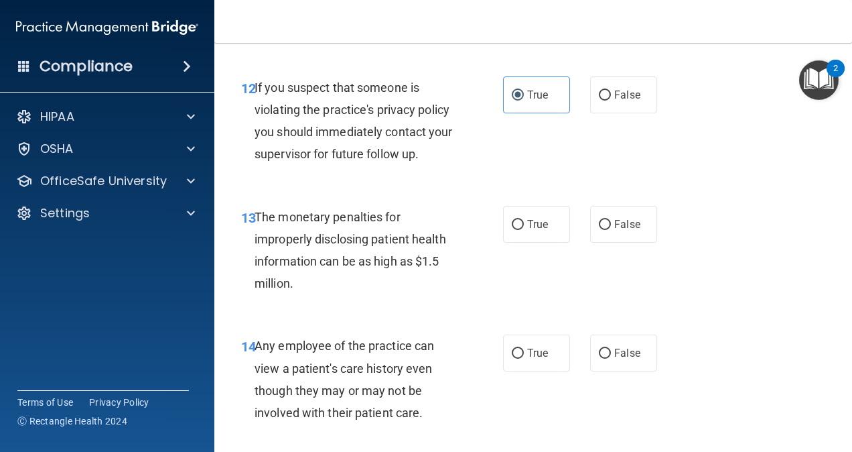
click at [330, 245] on span "The monetary penalties for improperly disclosing patient health information can…" at bounding box center [351, 250] width 192 height 81
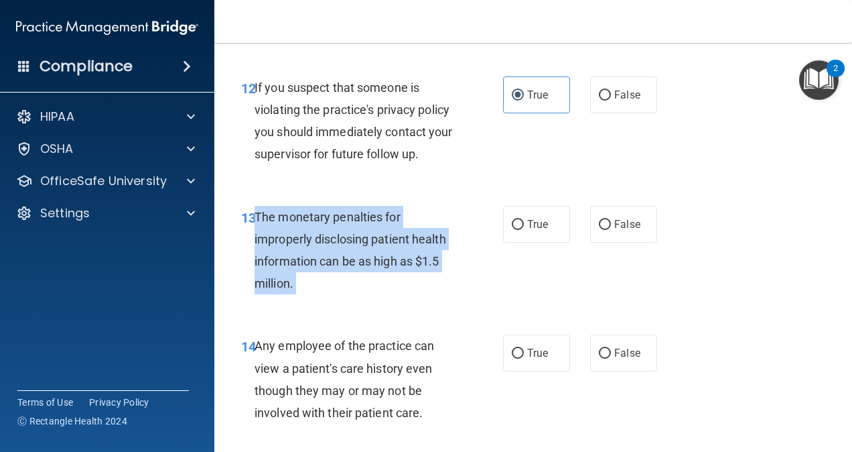
click at [330, 245] on span "The monetary penalties for improperly disclosing patient health information can…" at bounding box center [351, 250] width 192 height 81
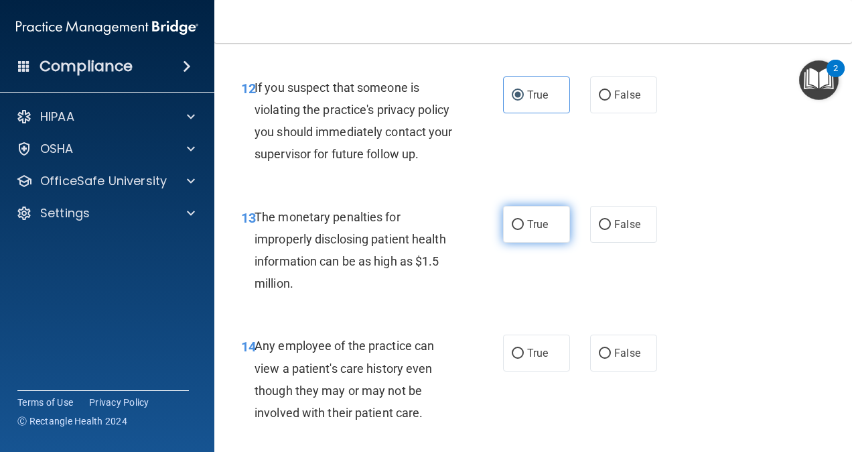
click at [504, 214] on label "True" at bounding box center [536, 224] width 67 height 37
click at [512, 220] on input "True" at bounding box center [518, 225] width 12 height 10
radio input "true"
click at [352, 374] on span "Any employee of the practice can view a patient's care history even though they…" at bounding box center [345, 378] width 180 height 81
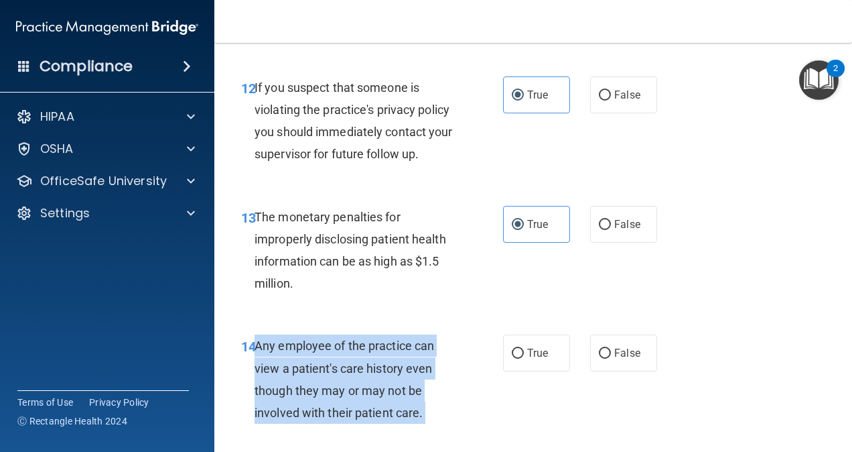
click at [352, 374] on span "Any employee of the practice can view a patient's care history even though they…" at bounding box center [345, 378] width 180 height 81
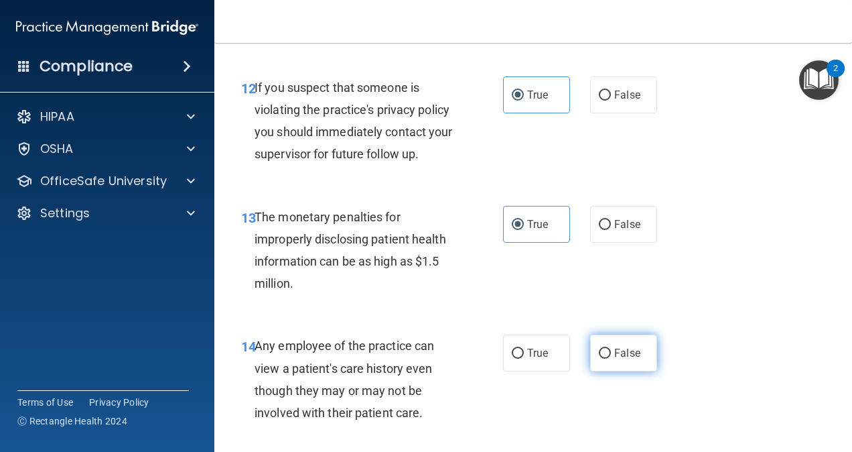
click at [607, 359] on label "False" at bounding box center [623, 352] width 67 height 37
click at [607, 358] on input "False" at bounding box center [605, 353] width 12 height 10
radio input "true"
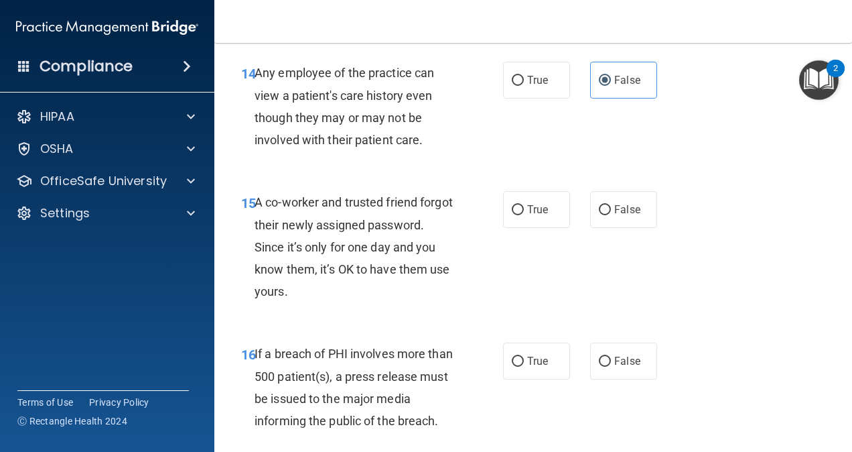
scroll to position [1812, 0]
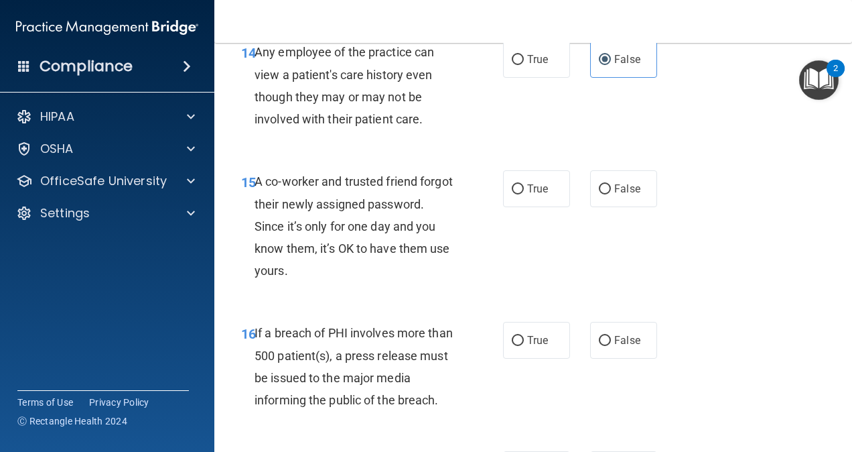
click at [332, 251] on span "A co-worker and trusted friend forgot their newly assigned password. Since it’s…" at bounding box center [354, 225] width 198 height 103
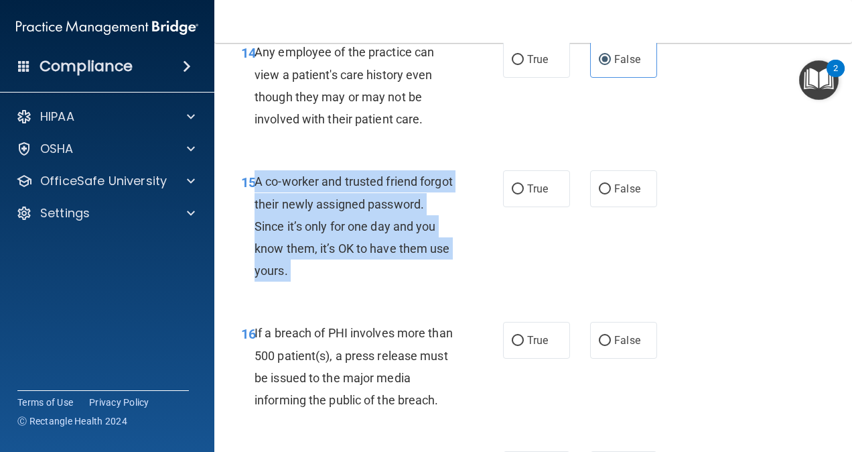
click at [332, 251] on span "A co-worker and trusted friend forgot their newly assigned password. Since it’s…" at bounding box center [354, 225] width 198 height 103
click at [413, 264] on div "A co-worker and trusted friend forgot their newly assigned password. Since it’s…" at bounding box center [361, 225] width 212 height 111
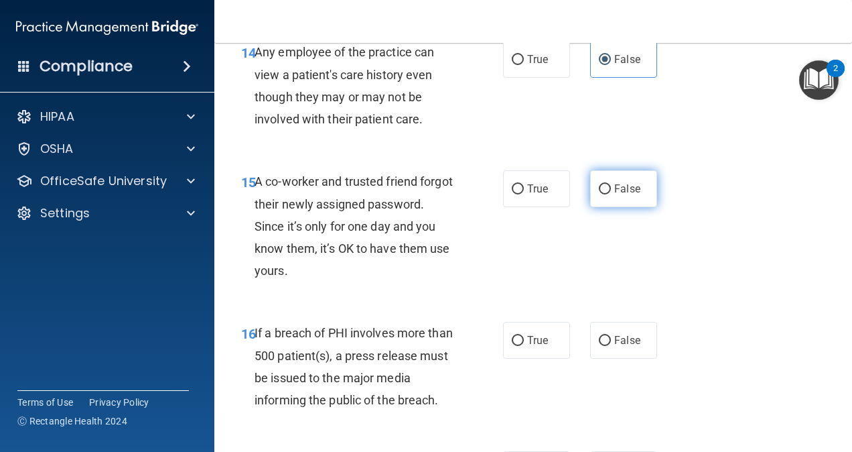
click at [630, 188] on span "False" at bounding box center [627, 188] width 26 height 13
click at [611, 188] on input "False" at bounding box center [605, 189] width 12 height 10
radio input "true"
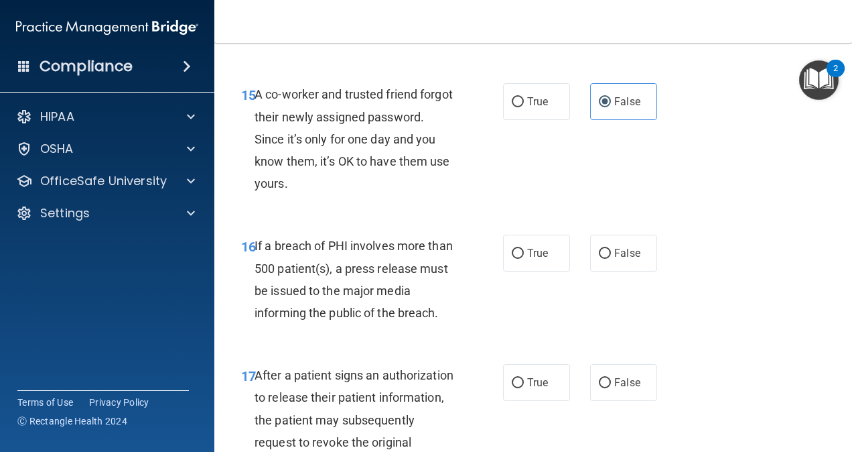
scroll to position [1902, 0]
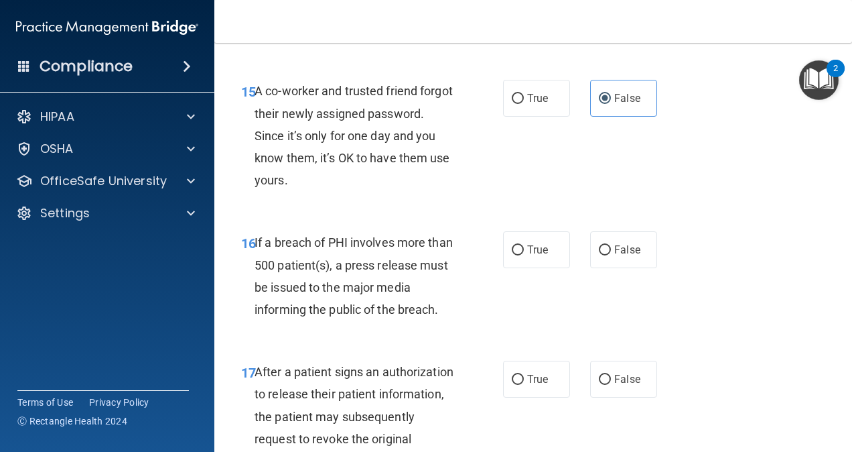
click at [342, 293] on span "If a breach of PHI involves more than 500 patient(s), a press release must be i…" at bounding box center [354, 275] width 198 height 81
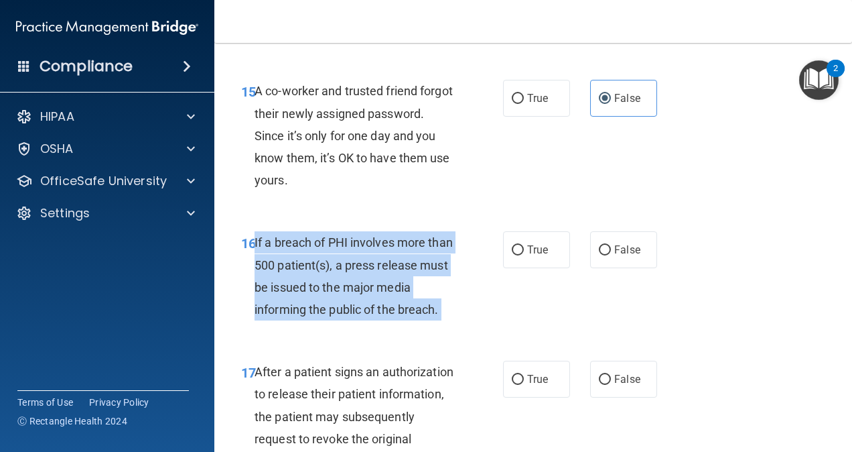
click at [342, 293] on span "If a breach of PHI involves more than 500 patient(s), a press release must be i…" at bounding box center [354, 275] width 198 height 81
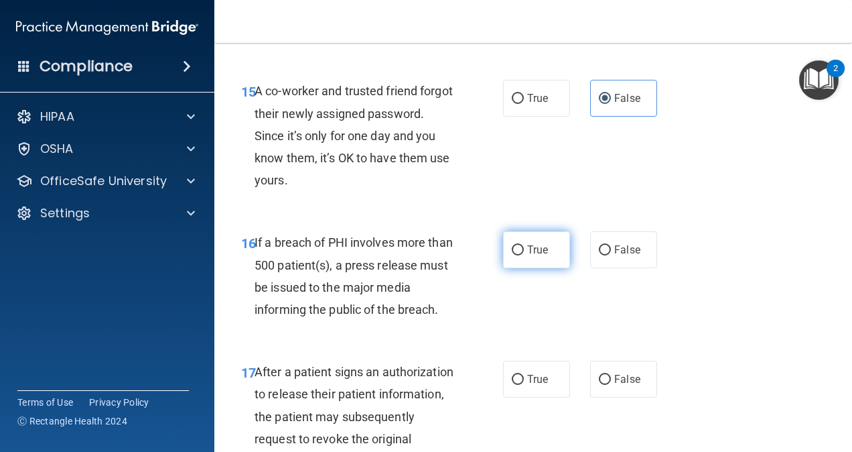
click at [517, 259] on label "True" at bounding box center [536, 249] width 67 height 37
click at [517, 255] on input "True" at bounding box center [518, 250] width 12 height 10
radio input "true"
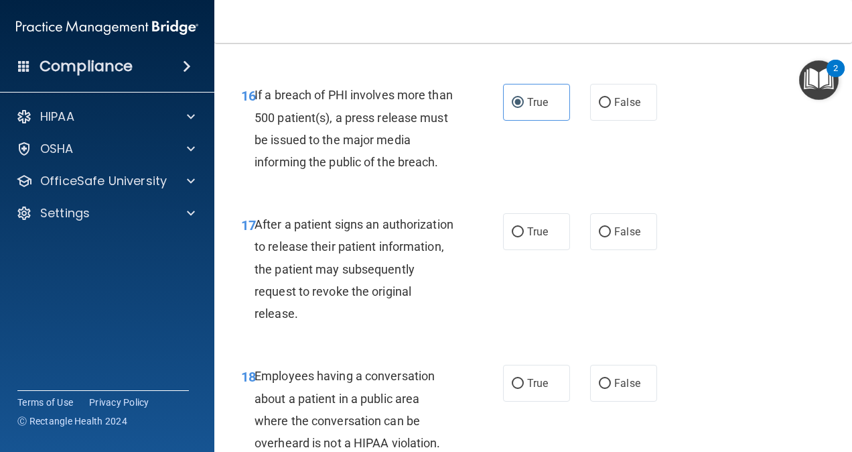
scroll to position [2056, 0]
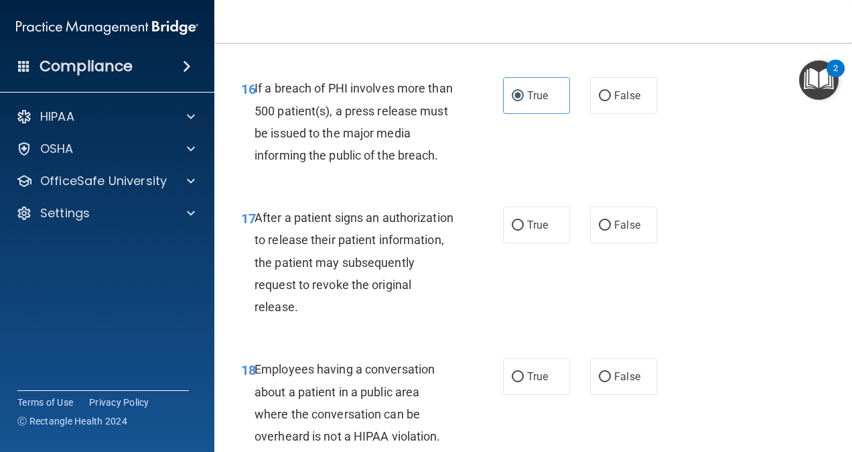
click at [344, 247] on div "After a patient signs an authorization to release their patient information, th…" at bounding box center [361, 261] width 212 height 111
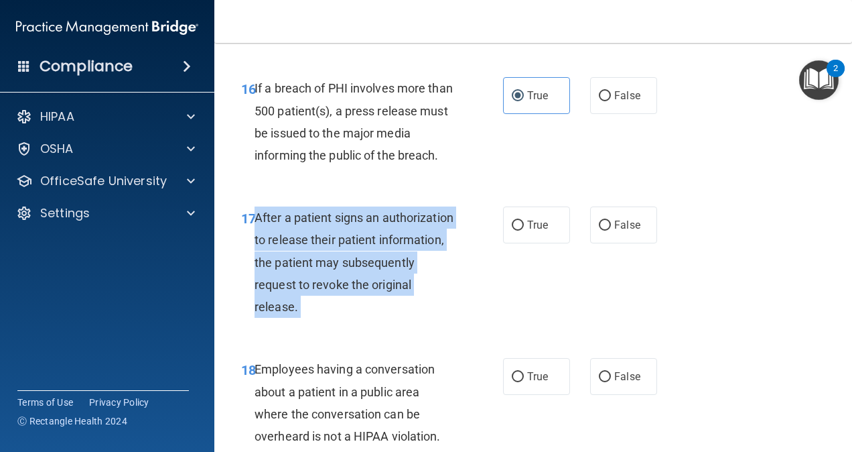
click at [344, 247] on div "After a patient signs an authorization to release their patient information, th…" at bounding box center [361, 261] width 212 height 111
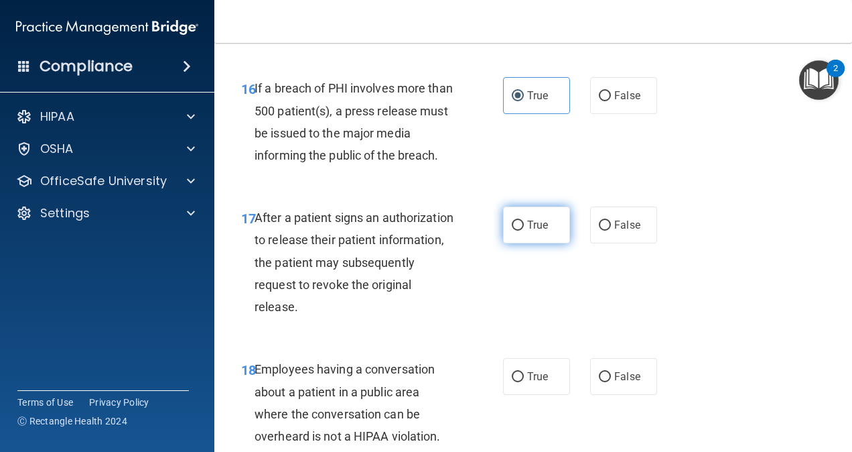
click at [555, 221] on label "True" at bounding box center [536, 224] width 67 height 37
click at [524, 221] on input "True" at bounding box center [518, 225] width 12 height 10
radio input "true"
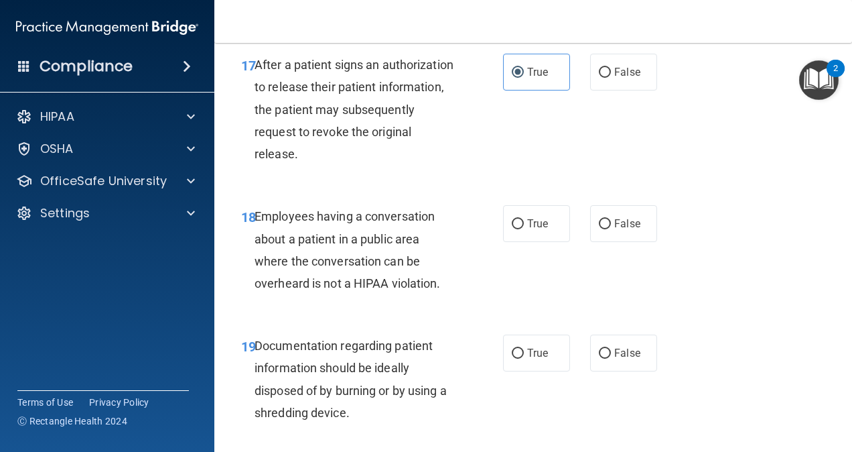
scroll to position [2212, 0]
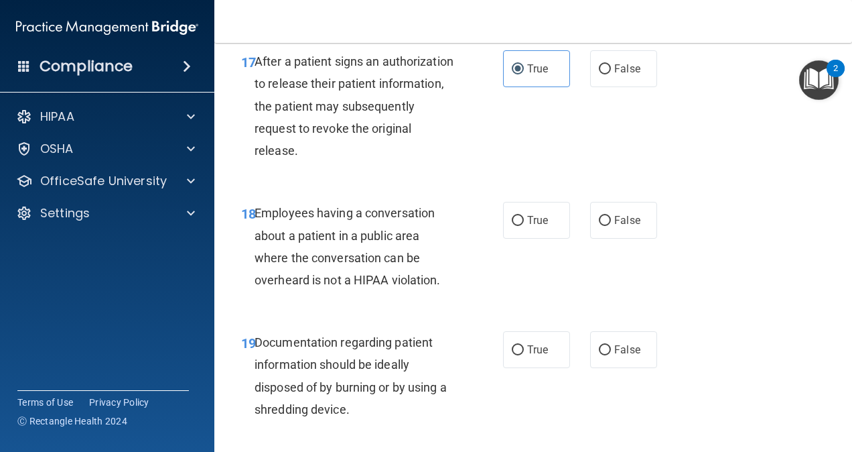
drag, startPoint x: 344, startPoint y: 259, endPoint x: 299, endPoint y: 243, distance: 47.1
click at [299, 243] on div "Employees having a conversation about a patient in a public area where the conv…" at bounding box center [361, 246] width 212 height 89
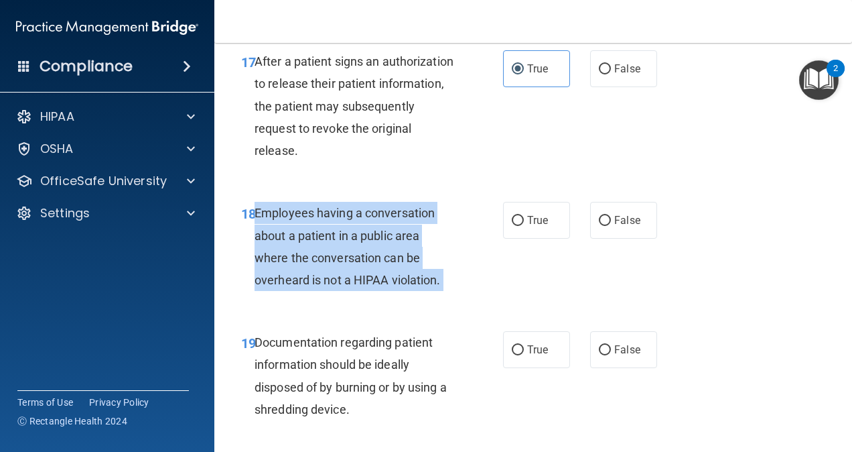
click at [299, 243] on div "Employees having a conversation about a patient in a public area where the conv…" at bounding box center [361, 246] width 212 height 89
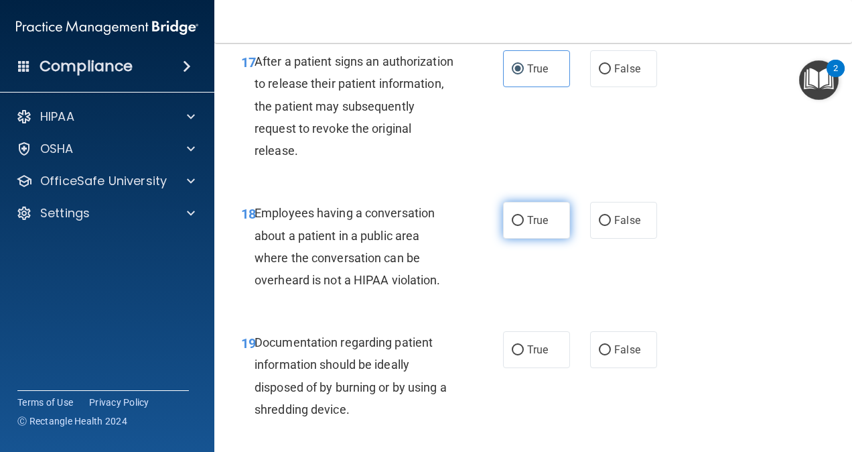
click at [510, 236] on label "True" at bounding box center [536, 220] width 67 height 37
click at [512, 226] on input "True" at bounding box center [518, 221] width 12 height 10
radio input "true"
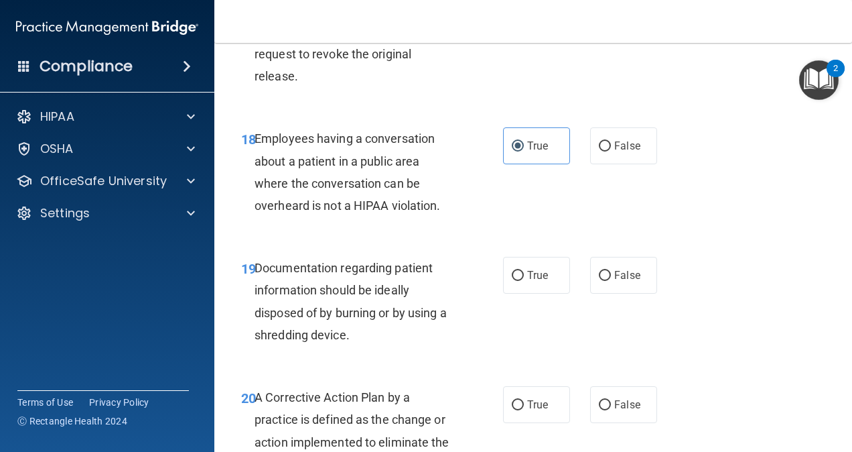
scroll to position [2287, 0]
click at [336, 293] on span "Documentation regarding patient information should be ideally disposed of by bu…" at bounding box center [351, 300] width 192 height 81
click at [503, 278] on label "True" at bounding box center [536, 274] width 67 height 37
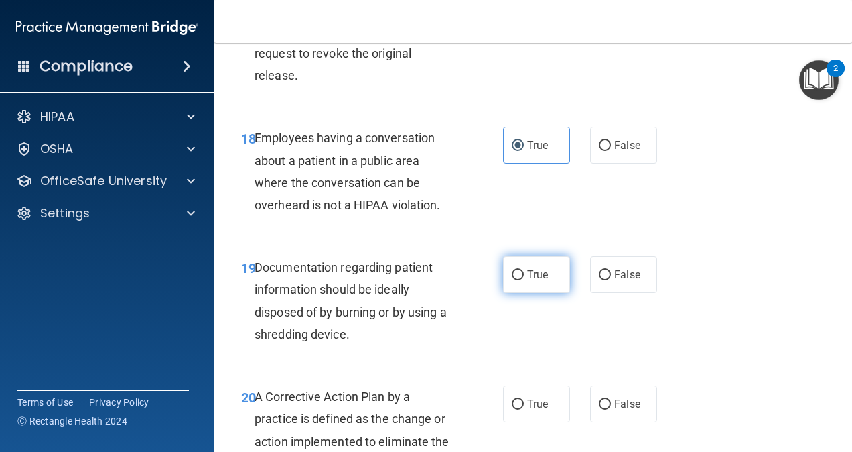
click at [512, 278] on input "True" at bounding box center [518, 275] width 12 height 10
radio input "true"
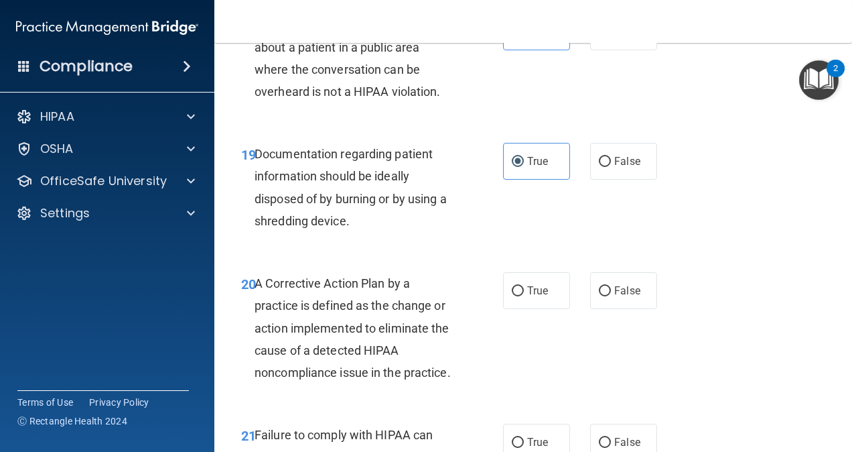
click at [324, 284] on span "A Corrective Action Plan by a practice is defined as the change or action imple…" at bounding box center [353, 327] width 196 height 103
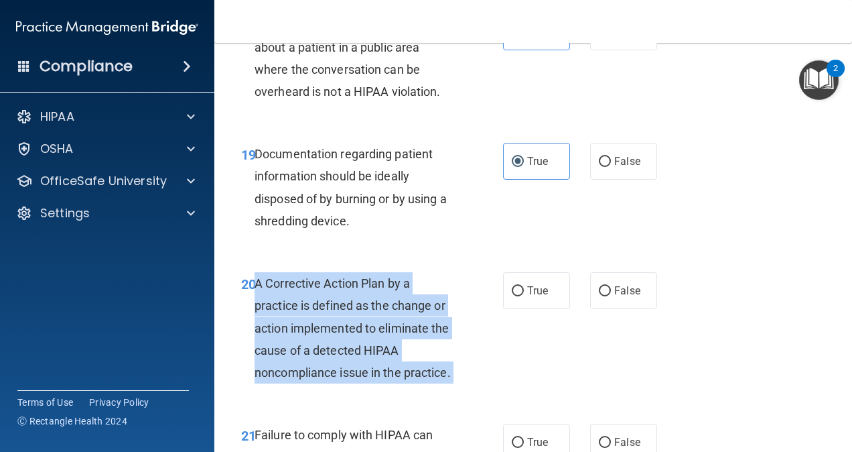
click at [324, 284] on span "A Corrective Action Plan by a practice is defined as the change or action imple…" at bounding box center [353, 327] width 196 height 103
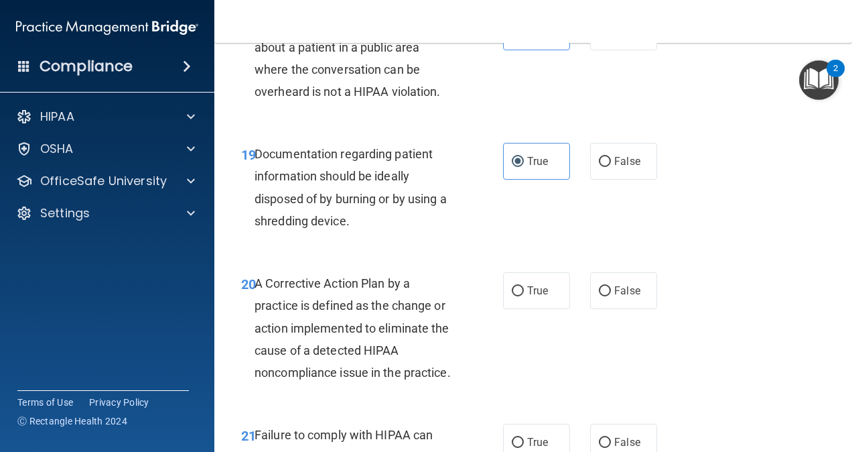
drag, startPoint x: 504, startPoint y: 288, endPoint x: 490, endPoint y: 287, distance: 13.5
click at [490, 287] on div "20 A Corrective Action Plan by a practice is defined as the change or action im…" at bounding box center [372, 331] width 302 height 118
click at [527, 291] on span "True" at bounding box center [537, 290] width 21 height 13
click at [524, 291] on input "True" at bounding box center [518, 291] width 12 height 10
radio input "true"
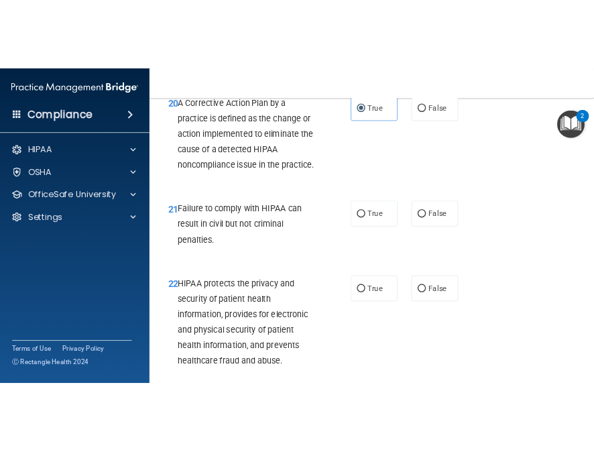
scroll to position [2635, 0]
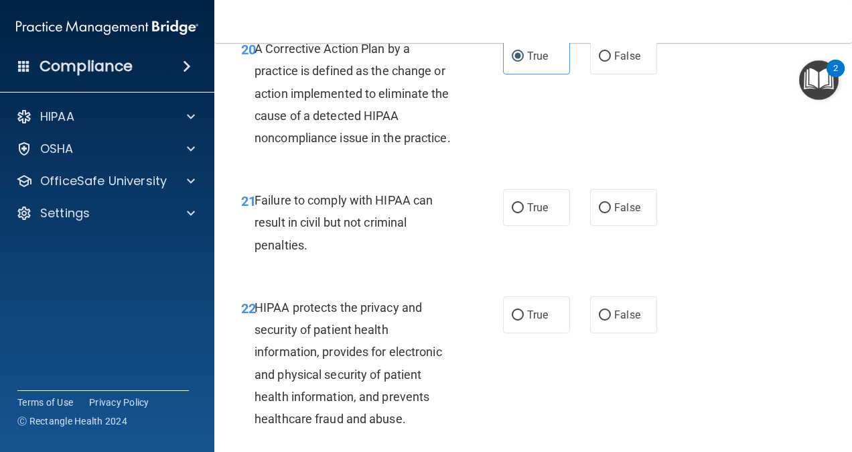
click at [371, 232] on div "Failure to comply with HIPAA can result in civil but not criminal penalties." at bounding box center [361, 222] width 212 height 67
click at [310, 230] on div "Failure to comply with HIPAA can result in civil but not criminal penalties." at bounding box center [361, 222] width 212 height 67
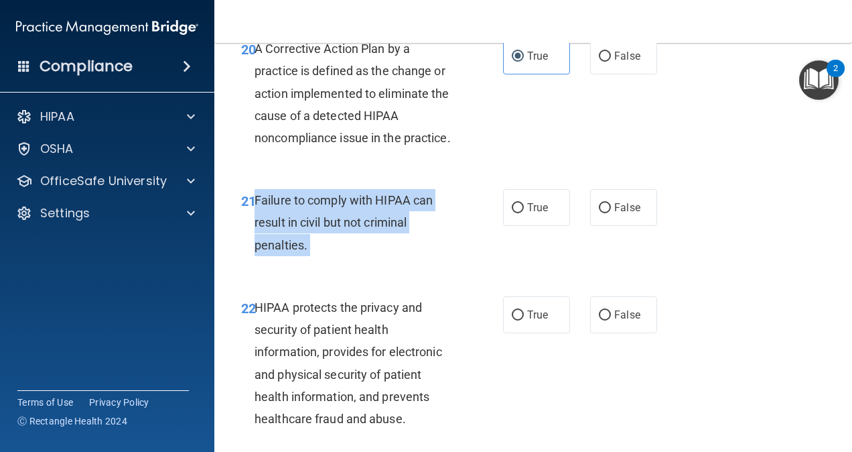
click at [310, 230] on div "Failure to comply with HIPAA can result in civil but not criminal penalties." at bounding box center [361, 222] width 212 height 67
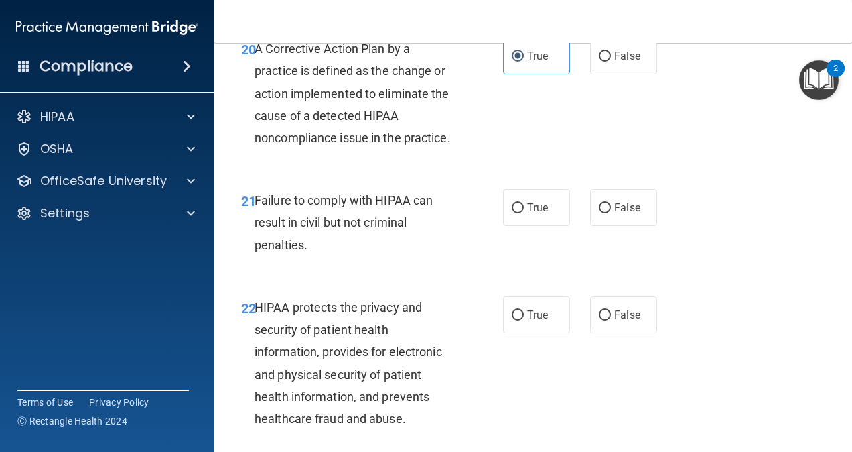
click at [310, 230] on div "Failure to comply with HIPAA can result in civil but not criminal penalties." at bounding box center [361, 222] width 212 height 67
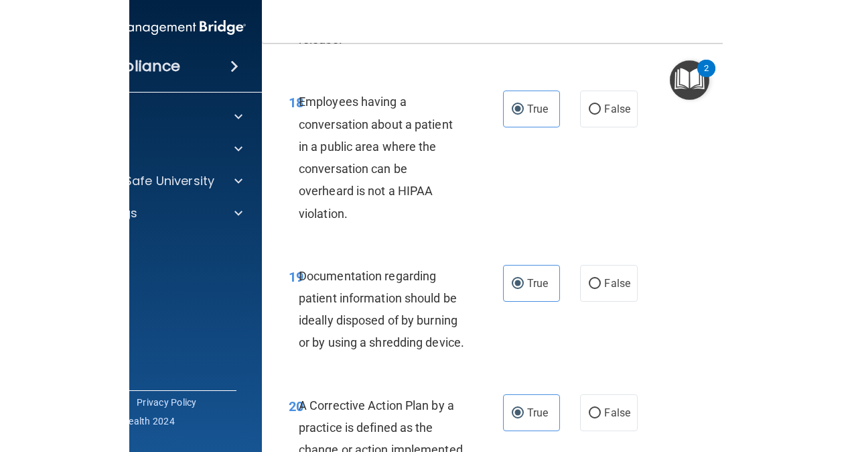
scroll to position [3058, 0]
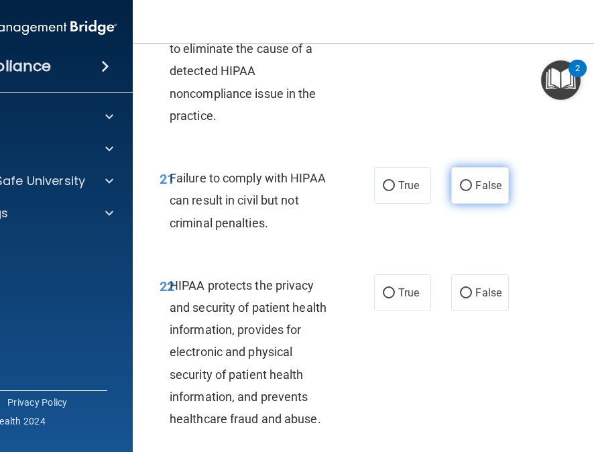
click at [501, 204] on label "False" at bounding box center [479, 185] width 57 height 37
click at [472, 191] on input "False" at bounding box center [466, 186] width 12 height 10
radio input "true"
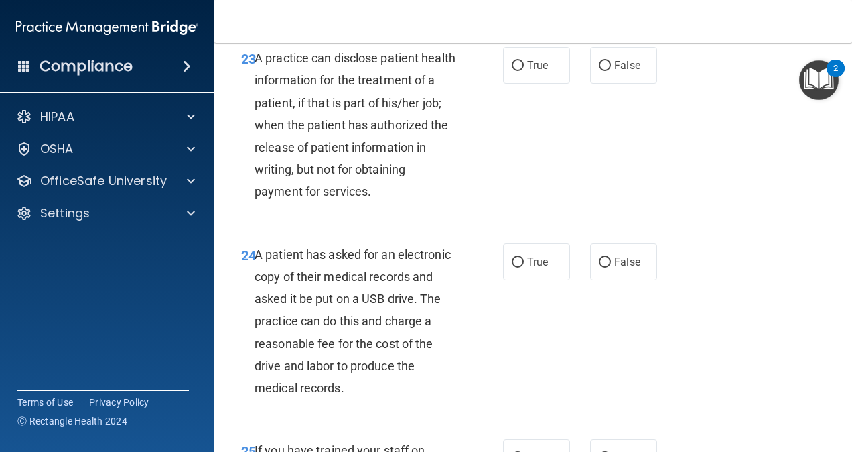
scroll to position [2635, 0]
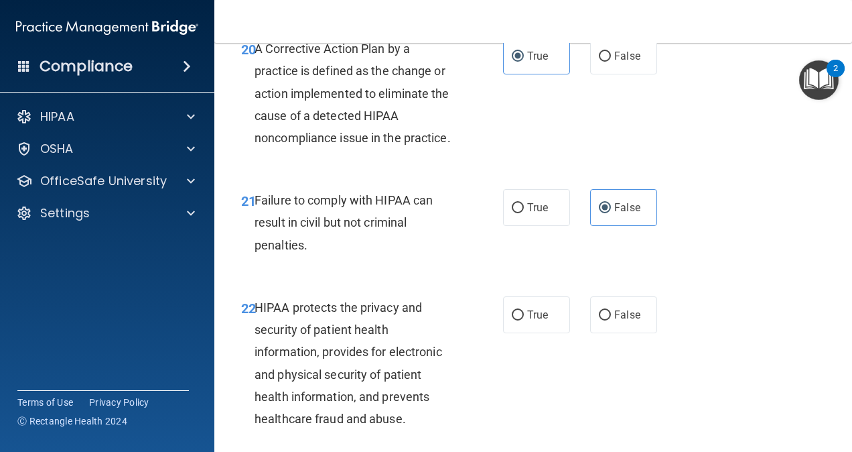
click at [312, 371] on span "HIPAA protects the privacy and security of patient health information, provides…" at bounding box center [349, 362] width 188 height 125
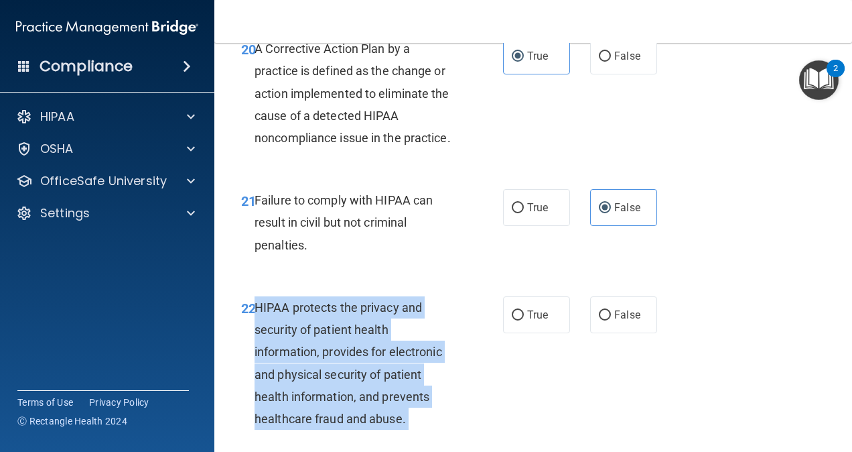
click at [312, 371] on span "HIPAA protects the privacy and security of patient health information, provides…" at bounding box center [349, 362] width 188 height 125
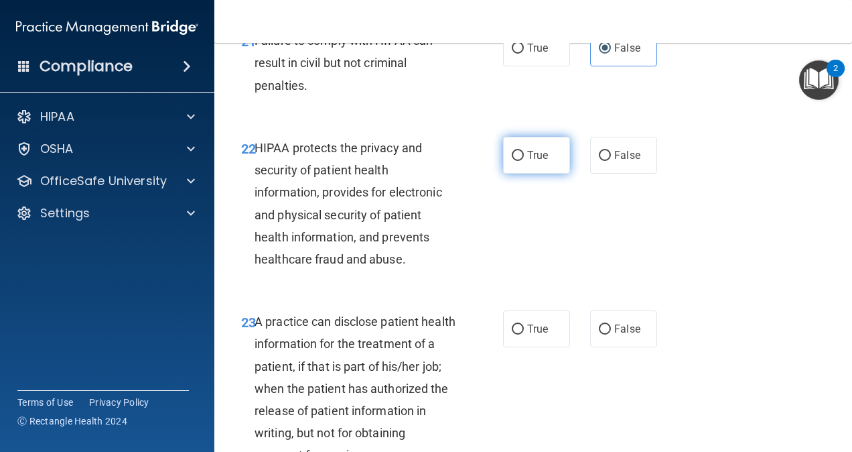
scroll to position [2796, 0]
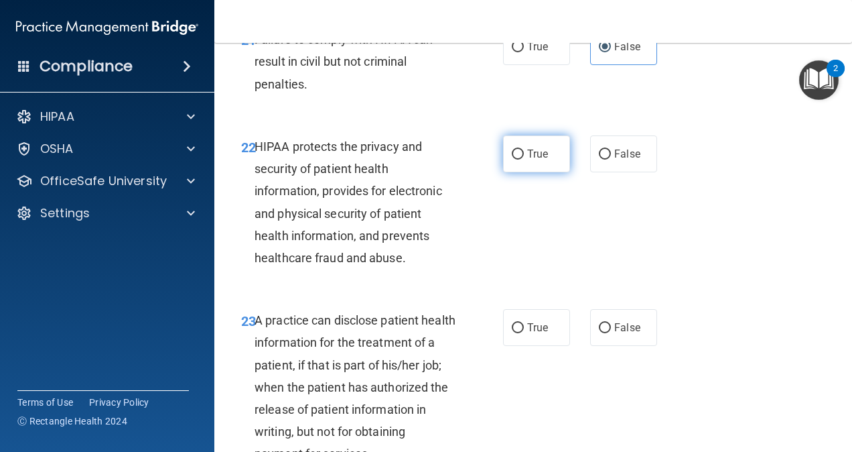
drag, startPoint x: 523, startPoint y: 324, endPoint x: 518, endPoint y: 170, distance: 153.5
click at [518, 170] on label "True" at bounding box center [536, 153] width 67 height 37
click at [518, 159] on input "True" at bounding box center [518, 154] width 12 height 10
radio input "true"
click at [303, 413] on span "A practice can disclose patient health information for the treatment of a patie…" at bounding box center [355, 386] width 201 height 147
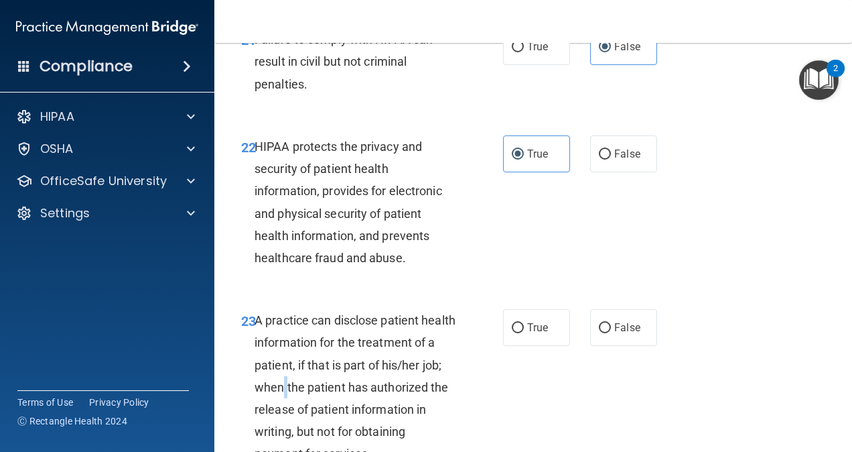
click at [303, 413] on span "A practice can disclose patient health information for the treatment of a patie…" at bounding box center [355, 386] width 201 height 147
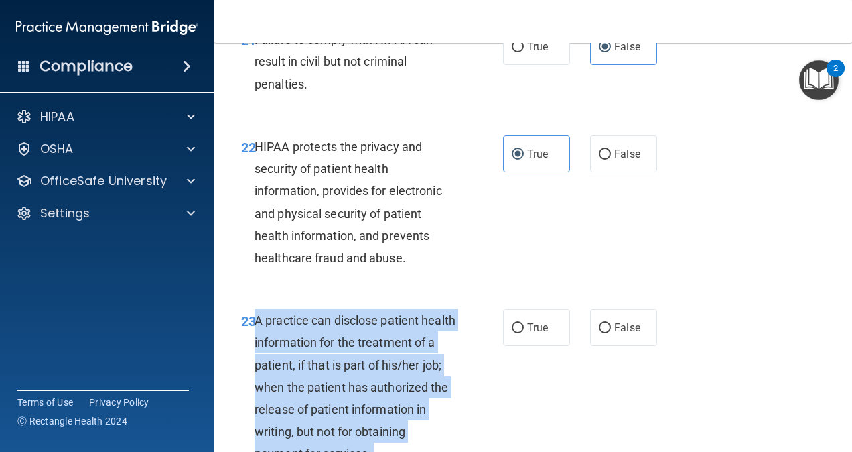
click at [303, 413] on span "A practice can disclose patient health information for the treatment of a patie…" at bounding box center [355, 386] width 201 height 147
click at [386, 368] on span "A practice can disclose patient health information for the treatment of a patie…" at bounding box center [355, 386] width 201 height 147
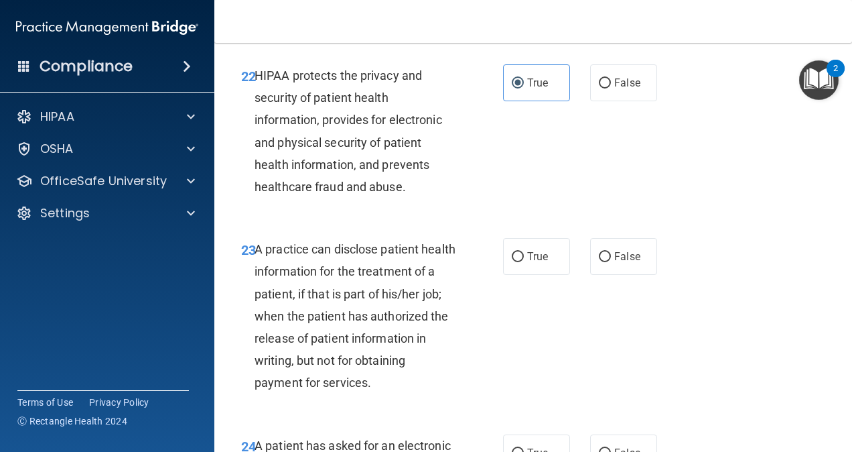
scroll to position [2896, 0]
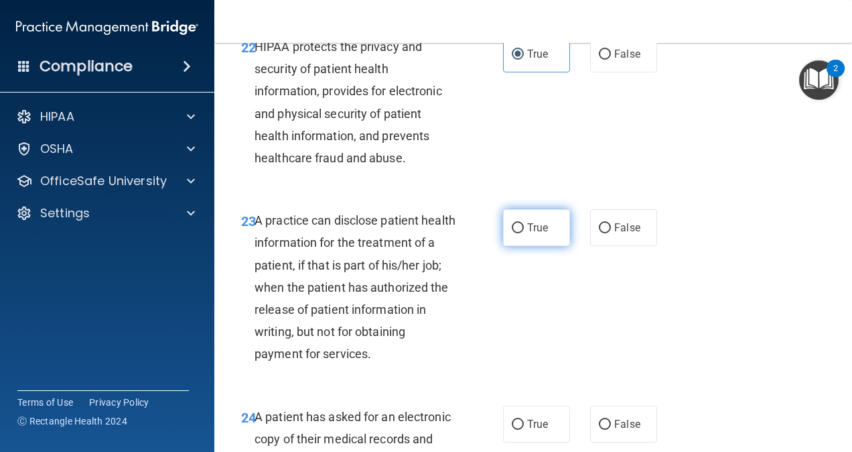
click at [561, 233] on label "True" at bounding box center [536, 227] width 67 height 37
click at [524, 233] on input "True" at bounding box center [518, 228] width 12 height 10
radio input "true"
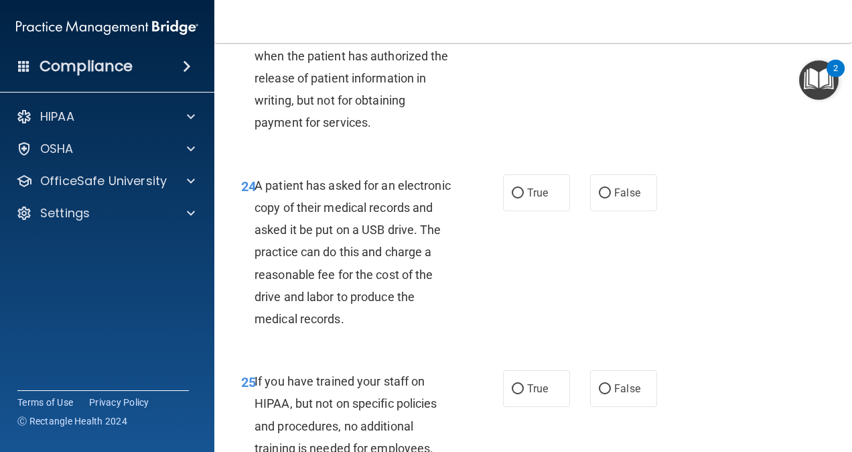
scroll to position [3127, 0]
click at [302, 301] on span "A patient has asked for an electronic copy of their medical records and asked i…" at bounding box center [353, 251] width 196 height 147
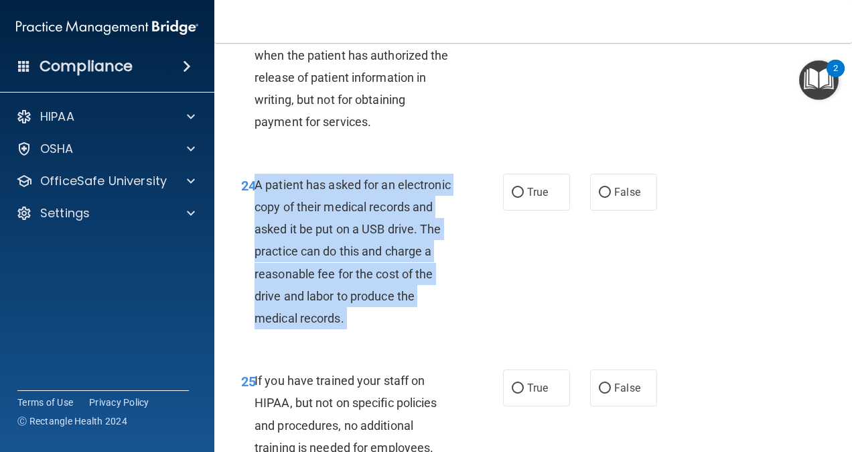
click at [302, 301] on span "A patient has asked for an electronic copy of their medical records and asked i…" at bounding box center [353, 251] width 196 height 147
click at [515, 198] on input "True" at bounding box center [518, 193] width 12 height 10
radio input "true"
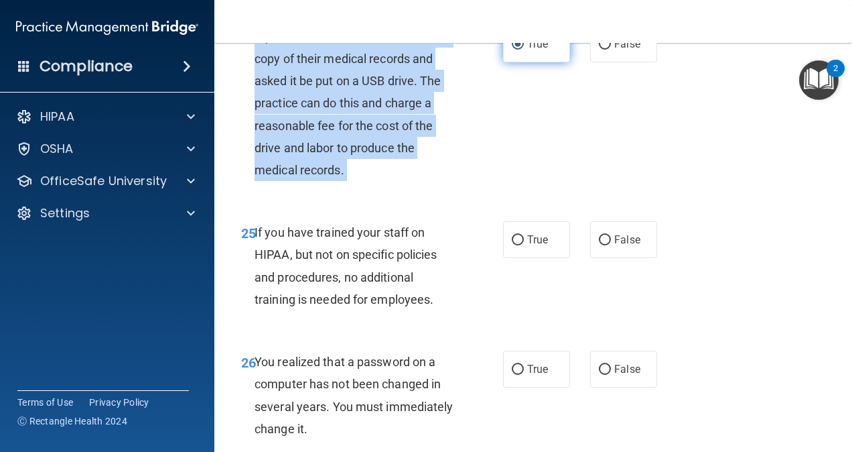
scroll to position [3276, 0]
click at [444, 244] on div "If you have trained your staff on HIPAA, but not on specific policies and proce…" at bounding box center [361, 264] width 212 height 89
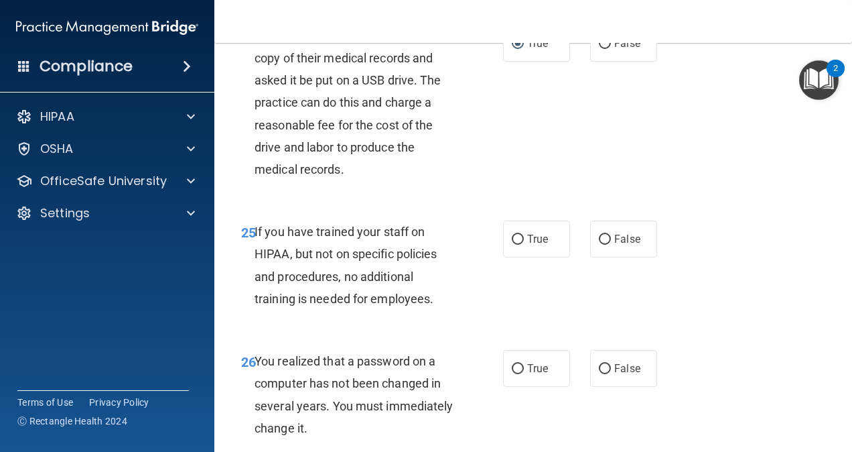
click at [345, 287] on div "If you have trained your staff on HIPAA, but not on specific policies and proce…" at bounding box center [361, 264] width 212 height 89
click at [336, 291] on span "If you have trained your staff on HIPAA, but not on specific policies and proce…" at bounding box center [346, 264] width 183 height 81
click at [356, 273] on span "If you have trained your staff on HIPAA, but not on specific policies and proce…" at bounding box center [346, 264] width 183 height 81
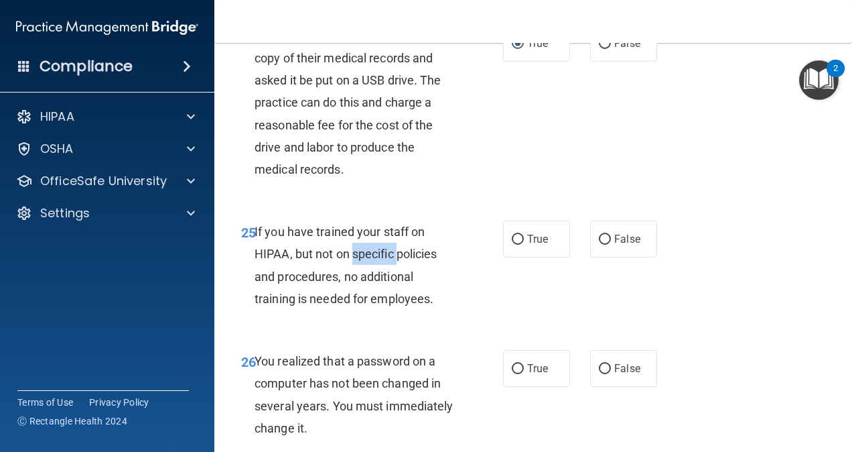
click at [356, 273] on span "If you have trained your staff on HIPAA, but not on specific policies and proce…" at bounding box center [346, 264] width 183 height 81
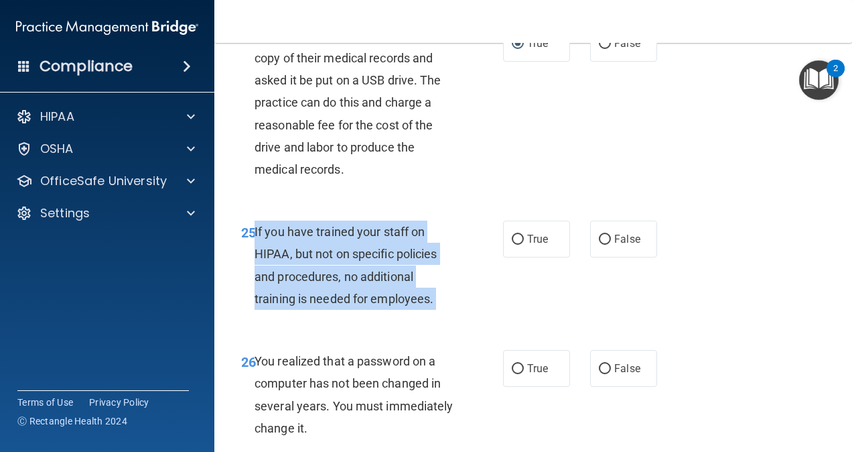
click at [356, 273] on span "If you have trained your staff on HIPAA, but not on specific policies and proce…" at bounding box center [346, 264] width 183 height 81
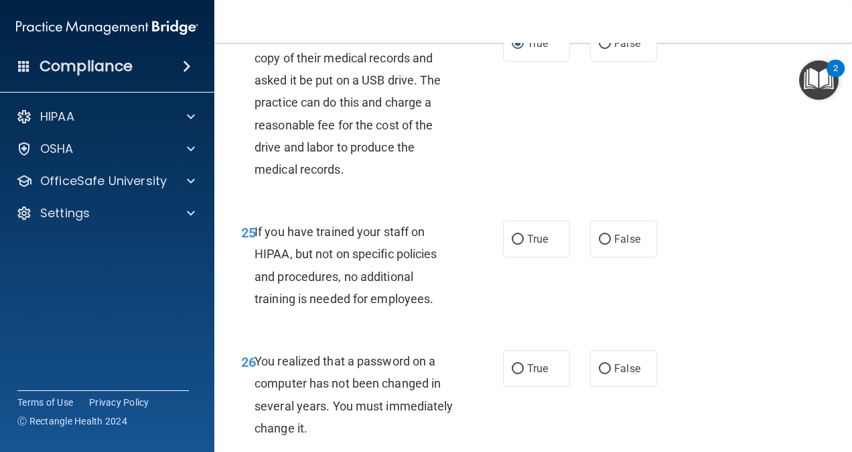
click at [348, 366] on div "26 You realized that a password on a computer has not been changed in several y…" at bounding box center [533, 397] width 604 height 129
click at [596, 257] on label "False" at bounding box center [623, 238] width 67 height 37
click at [599, 245] on input "False" at bounding box center [605, 239] width 12 height 10
radio input "true"
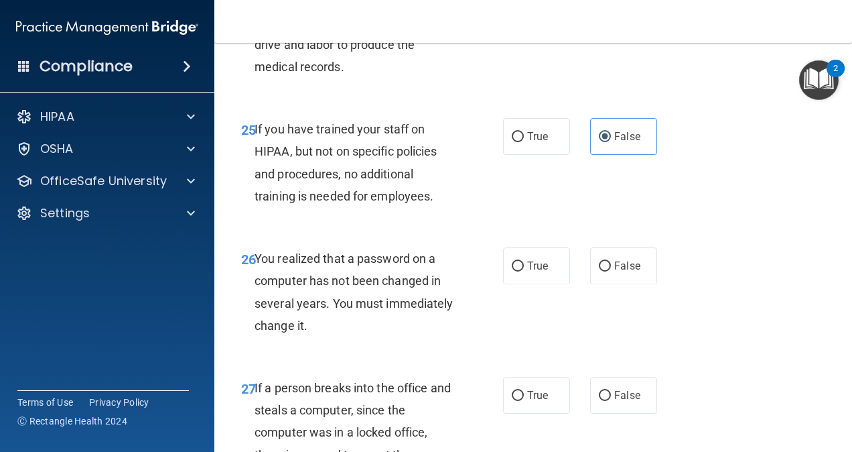
scroll to position [3379, 0]
click at [352, 294] on span "You realized that a password on a computer has not been changed in several year…" at bounding box center [354, 291] width 199 height 81
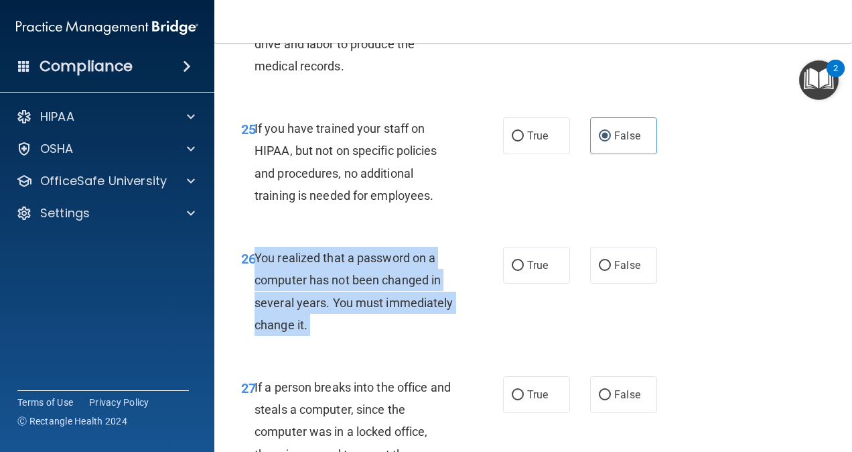
click at [352, 294] on div "You realized that a password on a computer has not been changed in several year…" at bounding box center [361, 291] width 212 height 89
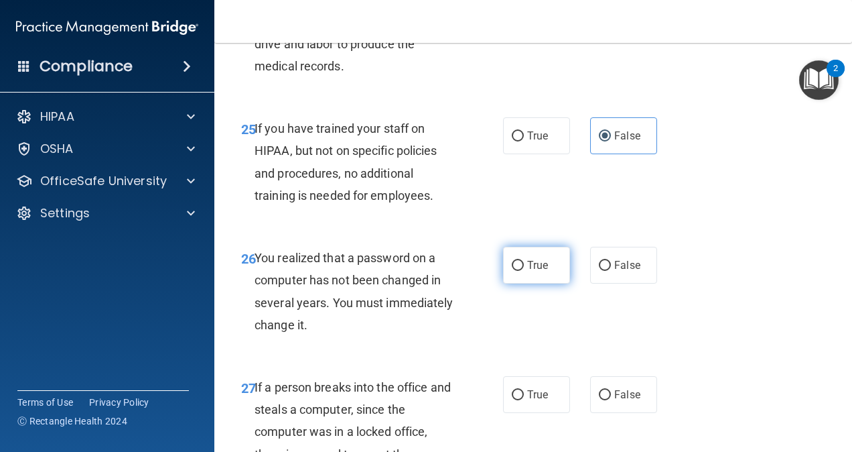
click at [538, 283] on label "True" at bounding box center [536, 265] width 67 height 37
click at [524, 271] on input "True" at bounding box center [518, 266] width 12 height 10
radio input "true"
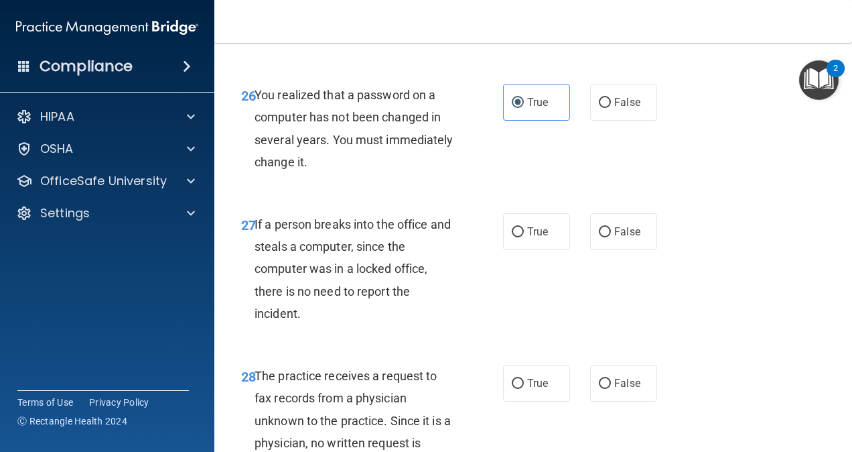
scroll to position [3546, 0]
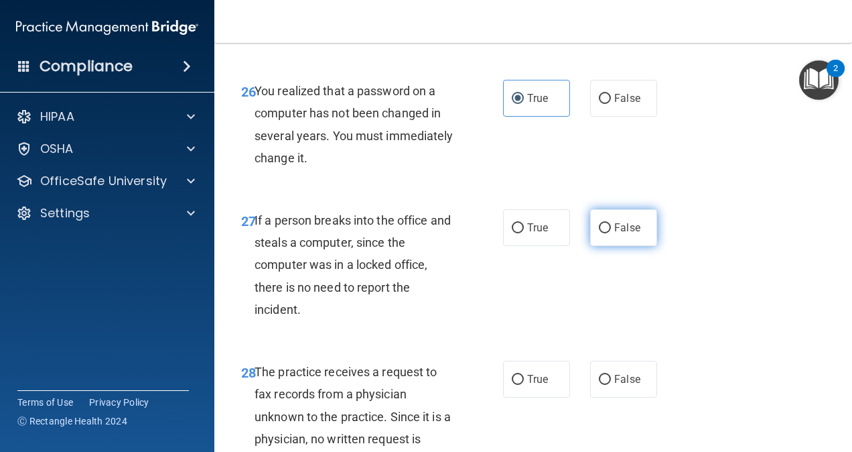
click at [634, 246] on label "False" at bounding box center [623, 227] width 67 height 37
click at [611, 233] on input "False" at bounding box center [605, 228] width 12 height 10
radio input "true"
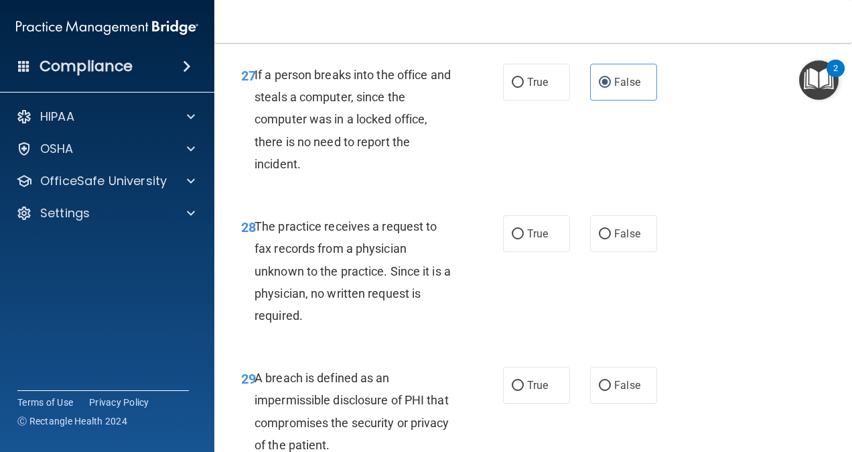
scroll to position [3696, 0]
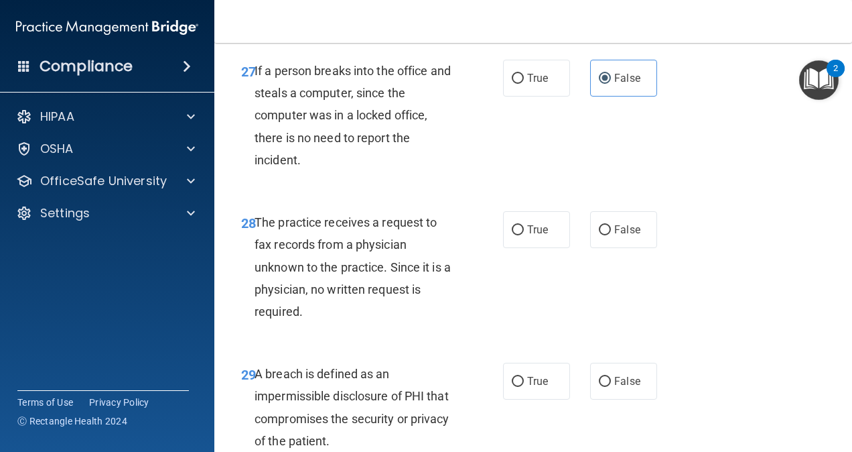
click at [324, 279] on div "The practice receives a request to fax records from a physician unknown to the …" at bounding box center [361, 266] width 212 height 111
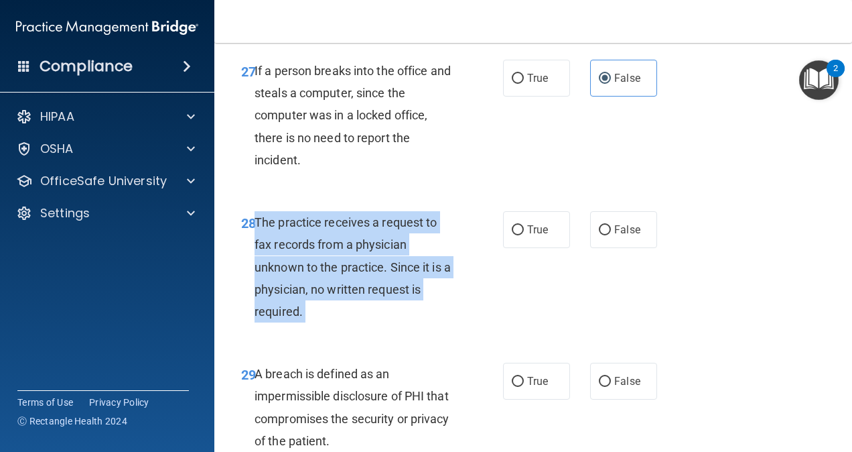
click at [324, 279] on div "The practice receives a request to fax records from a physician unknown to the …" at bounding box center [361, 266] width 212 height 111
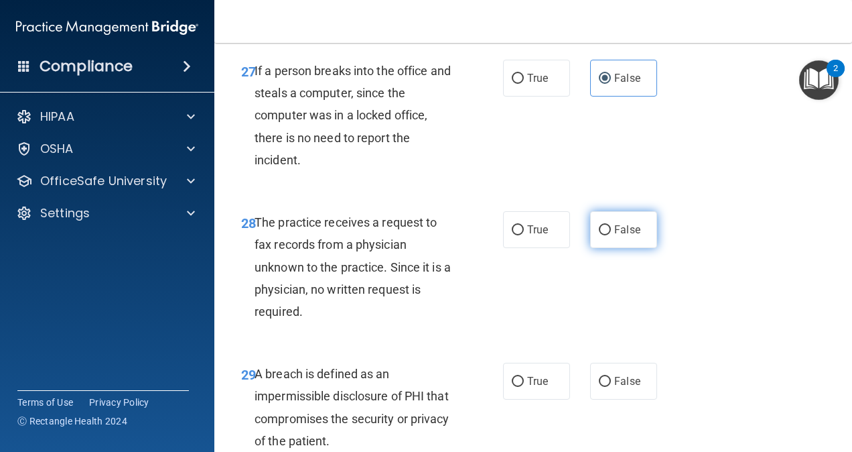
click at [631, 236] on span "False" at bounding box center [627, 229] width 26 height 13
click at [611, 235] on input "False" at bounding box center [605, 230] width 12 height 10
radio input "true"
click at [286, 306] on span "The practice receives a request to fax records from a physician unknown to the …" at bounding box center [353, 266] width 196 height 103
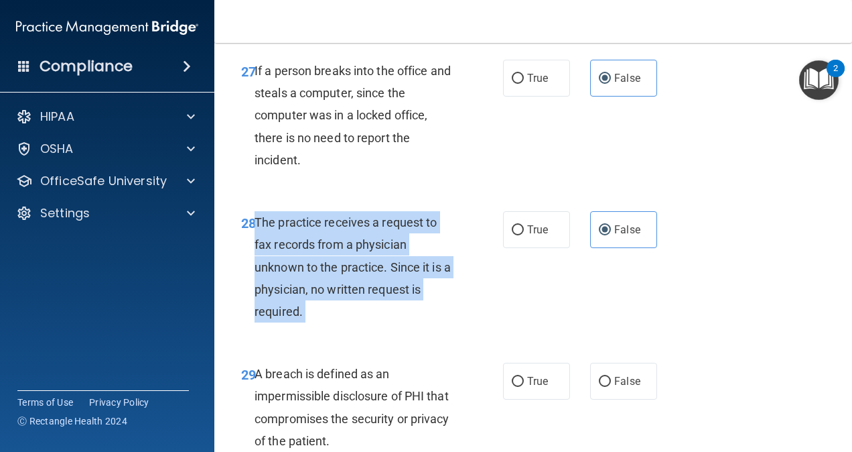
click at [286, 306] on span "The practice receives a request to fax records from a physician unknown to the …" at bounding box center [353, 266] width 196 height 103
click at [447, 322] on div "The practice receives a request to fax records from a physician unknown to the …" at bounding box center [361, 266] width 212 height 111
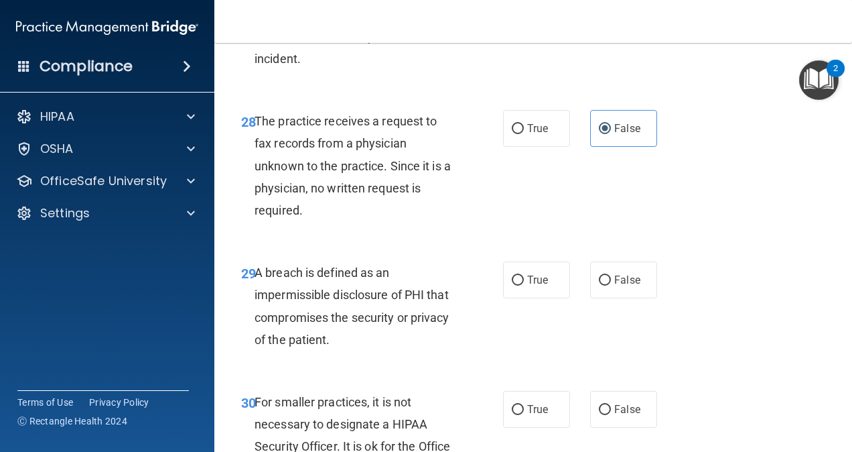
scroll to position [3860, 0]
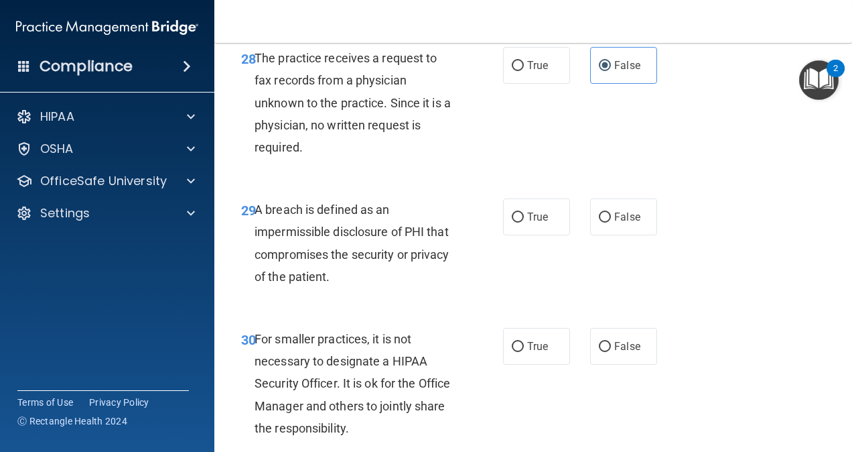
click at [362, 252] on span "A breach is defined as an impermissible disclosure of PHI that compromises the …" at bounding box center [352, 242] width 195 height 81
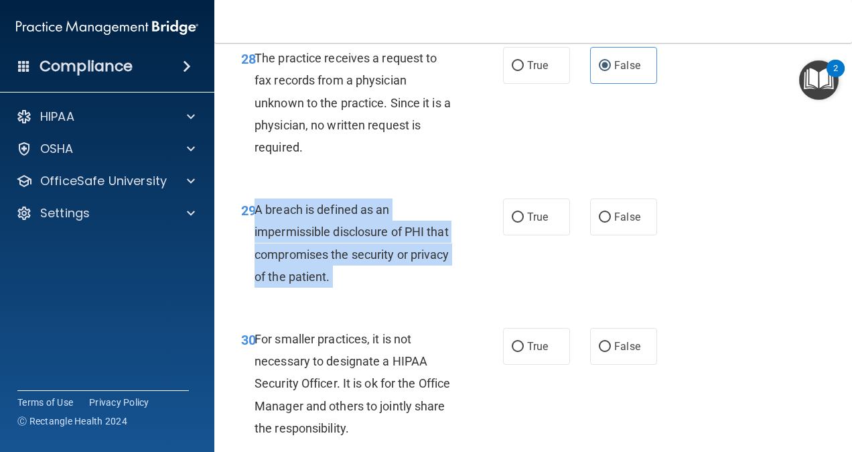
click at [362, 252] on span "A breach is defined as an impermissible disclosure of PHI that compromises the …" at bounding box center [352, 242] width 195 height 81
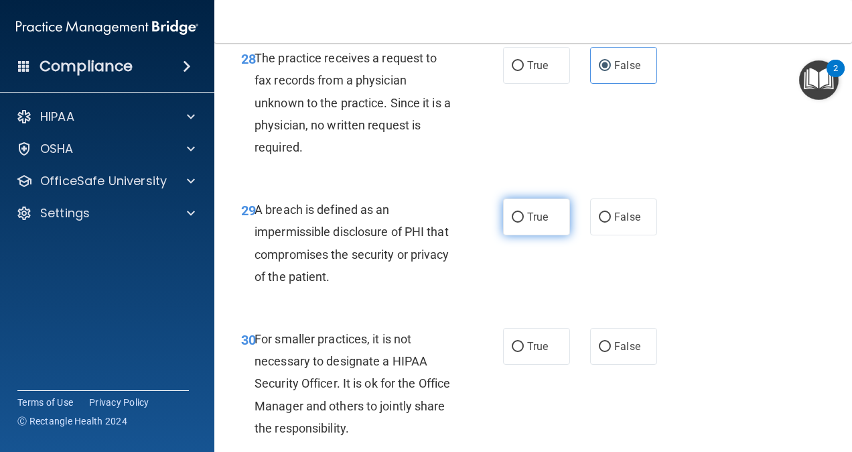
click at [506, 231] on label "True" at bounding box center [536, 216] width 67 height 37
click at [512, 222] on input "True" at bounding box center [518, 217] width 12 height 10
radio input "true"
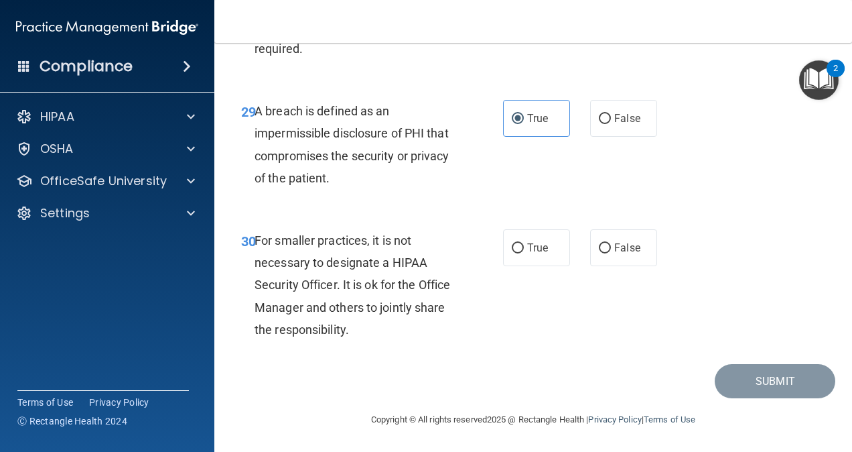
click at [314, 291] on span "For smaller practices, it is not necessary to designate a HIPAA Security Office…" at bounding box center [353, 284] width 196 height 103
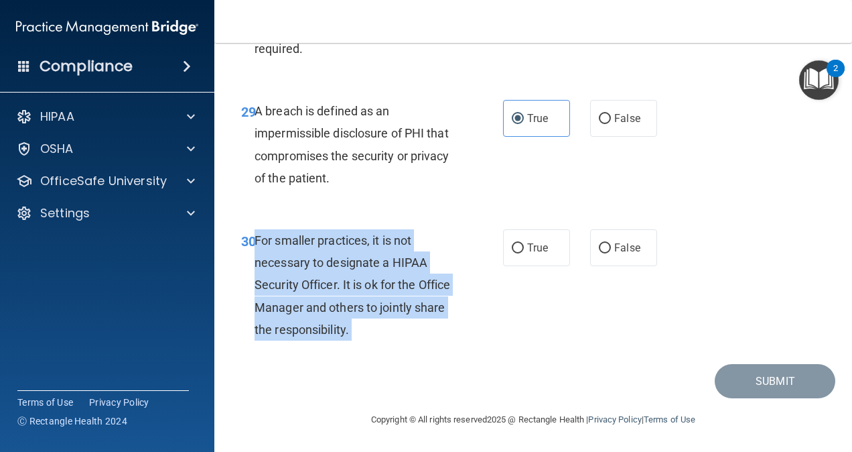
click at [314, 291] on span "For smaller practices, it is not necessary to designate a HIPAA Security Office…" at bounding box center [353, 284] width 196 height 103
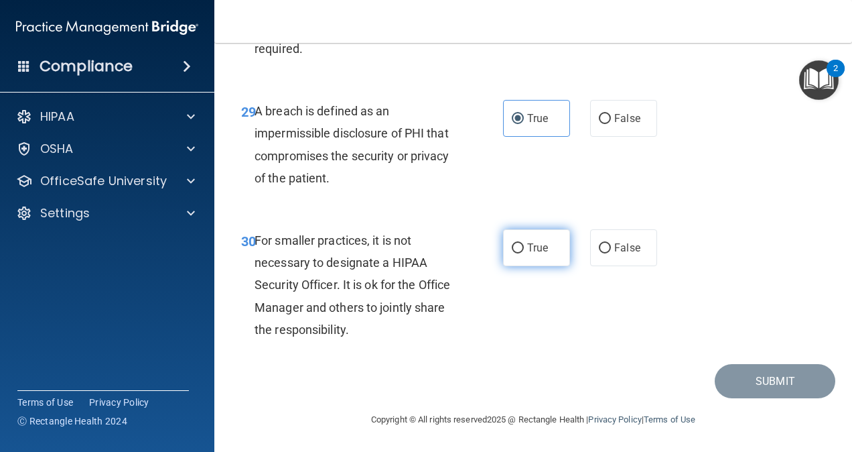
click at [531, 241] on span "True" at bounding box center [537, 247] width 21 height 13
click at [524, 243] on input "True" at bounding box center [518, 248] width 12 height 10
radio input "true"
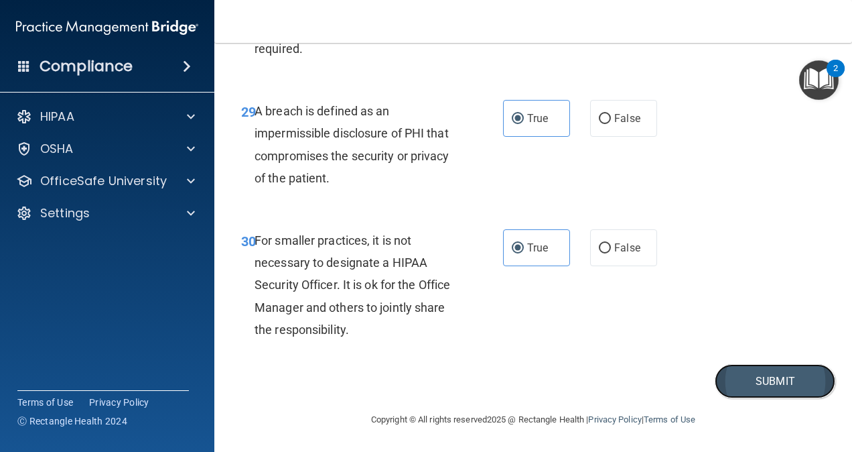
click at [764, 389] on button "Submit" at bounding box center [775, 381] width 121 height 34
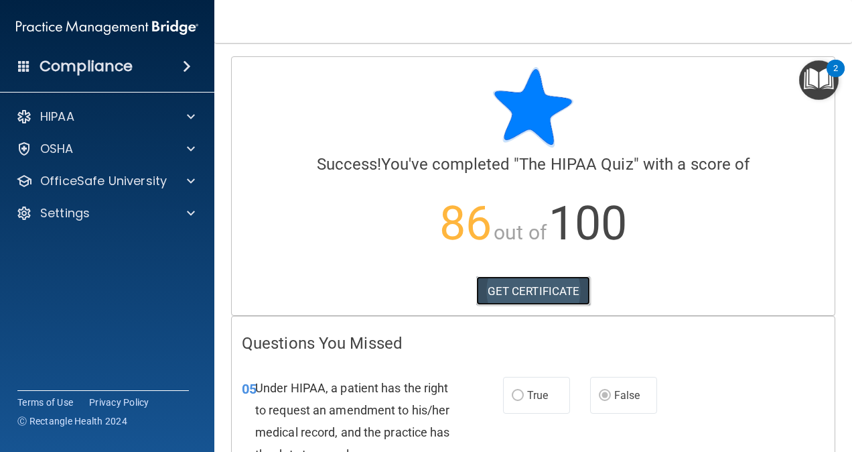
click at [539, 279] on link "GET CERTIFICATE" at bounding box center [533, 290] width 115 height 29
click at [111, 166] on div "HIPAA Documents and Policies Report an Incident Business Associates Emergency P…" at bounding box center [107, 167] width 215 height 139
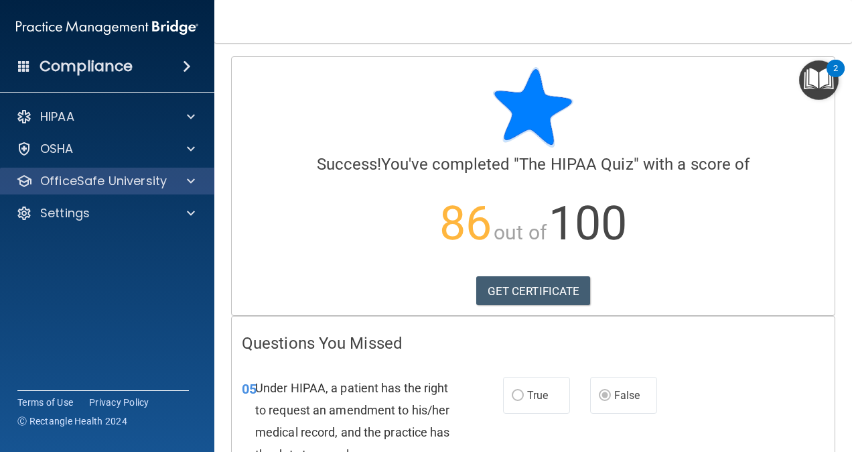
click at [113, 172] on div "OfficeSafe University" at bounding box center [107, 180] width 215 height 27
click at [197, 182] on div at bounding box center [188, 181] width 33 height 16
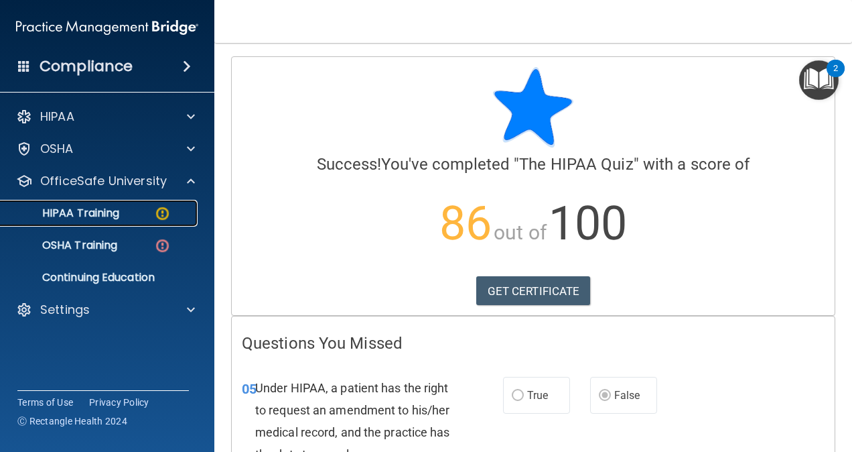
click at [114, 215] on p "HIPAA Training" at bounding box center [64, 212] width 111 height 13
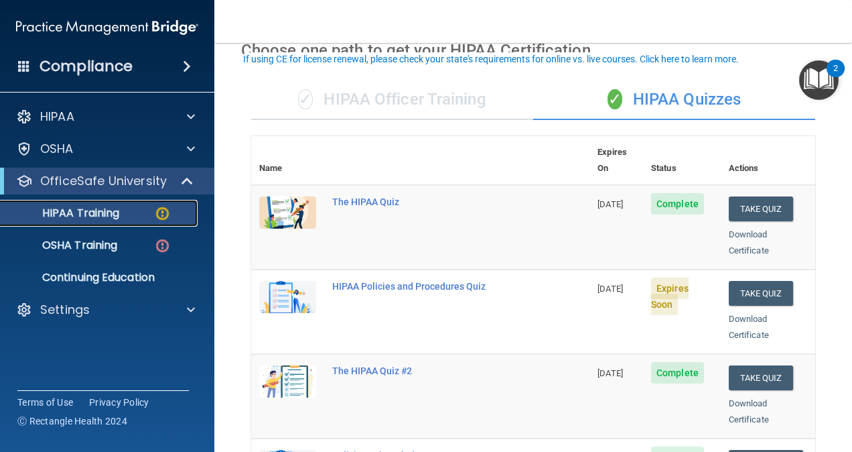
scroll to position [78, 0]
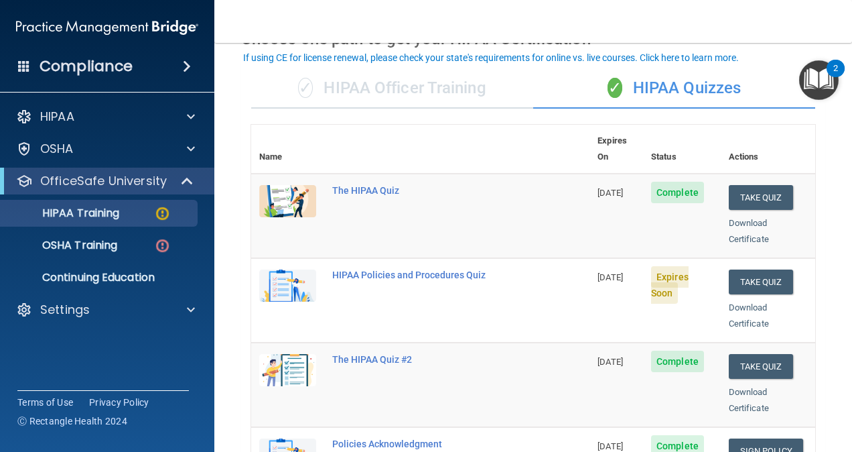
drag, startPoint x: 765, startPoint y: 256, endPoint x: 488, endPoint y: 277, distance: 278.1
click at [488, 277] on td "HIPAA Policies and Procedures Quiz" at bounding box center [456, 300] width 265 height 84
click at [773, 269] on button "Take Quiz" at bounding box center [761, 281] width 64 height 25
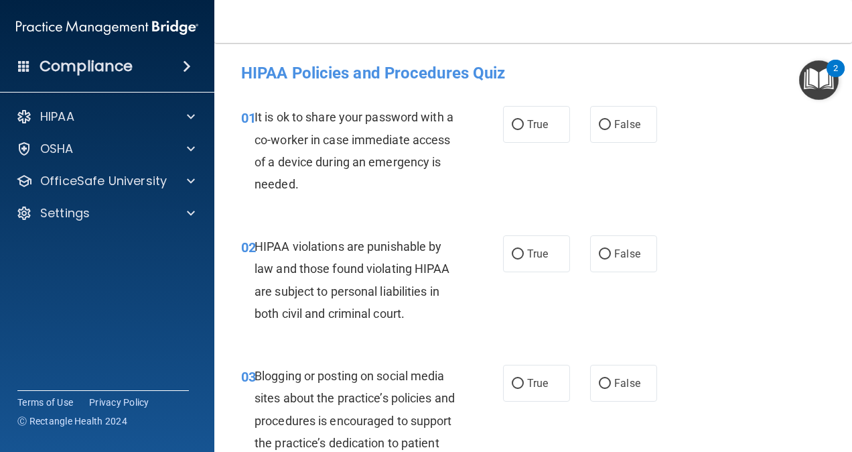
click at [332, 145] on span "It is ok to share your password with a co-worker in case immediate access of a …" at bounding box center [354, 150] width 199 height 81
drag, startPoint x: 332, startPoint y: 145, endPoint x: 683, endPoint y: 190, distance: 354.7
click at [683, 190] on div "01 It is ok to share your password with a co-worker in case immediate access of…" at bounding box center [533, 153] width 604 height 129
click at [610, 133] on label "False" at bounding box center [623, 124] width 67 height 37
click at [610, 130] on input "False" at bounding box center [605, 125] width 12 height 10
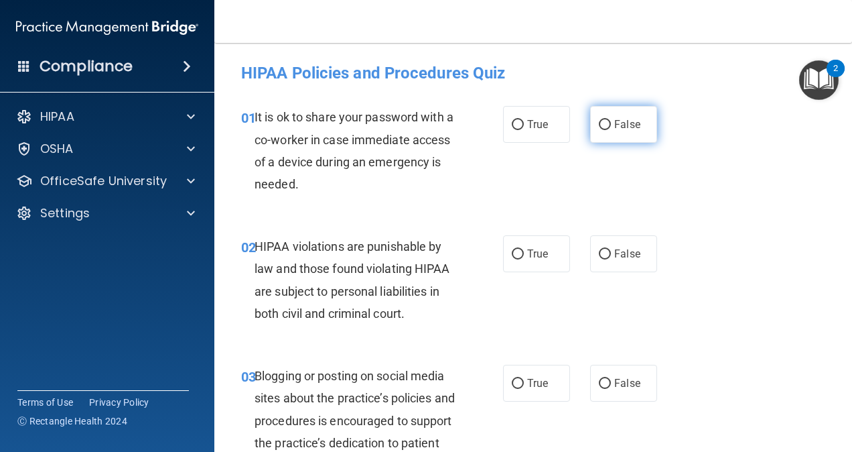
radio input "true"
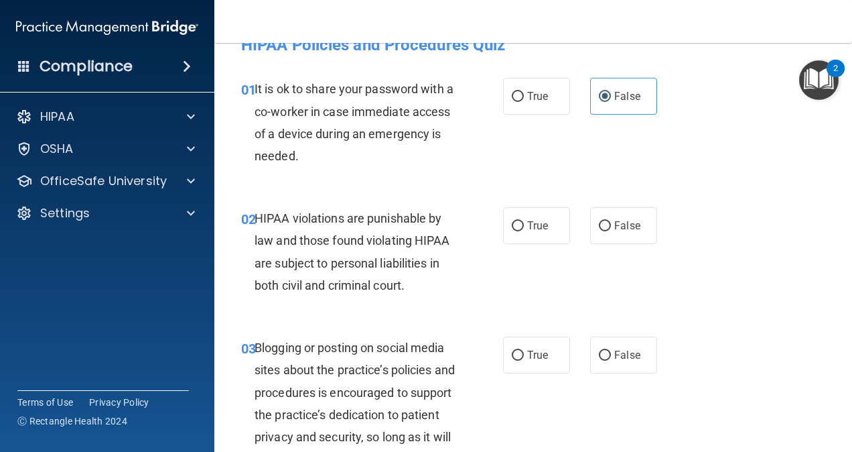
scroll to position [38, 0]
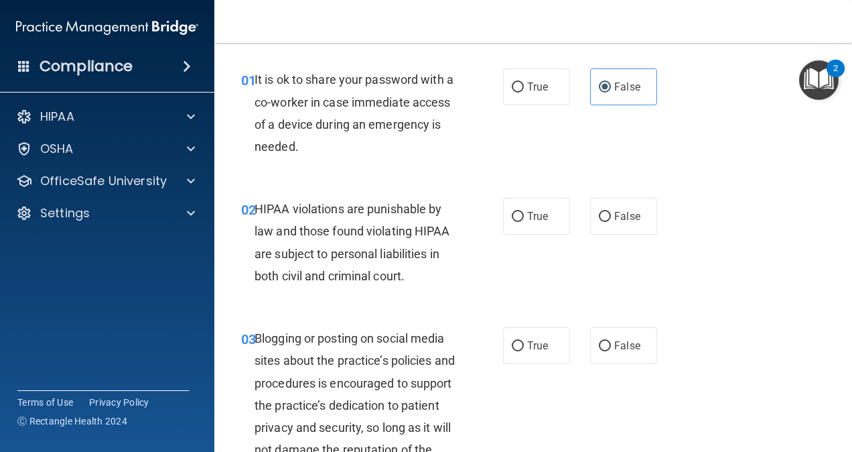
click at [356, 225] on span "HIPAA violations are punishable by law and those found violating HIPAA are subj…" at bounding box center [353, 242] width 196 height 81
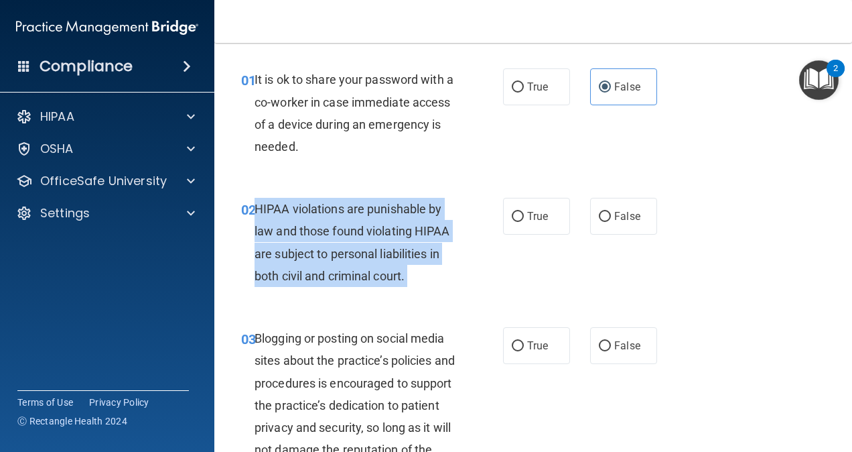
click at [356, 225] on span "HIPAA violations are punishable by law and those found violating HIPAA are subj…" at bounding box center [353, 242] width 196 height 81
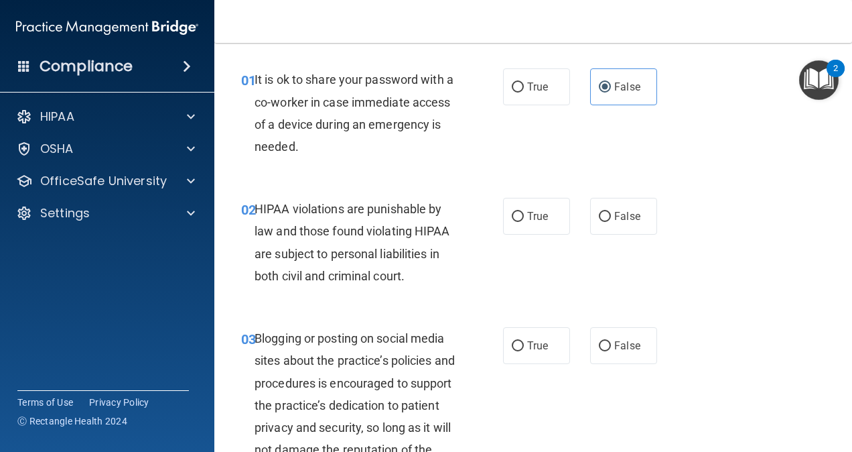
click at [545, 194] on div "02 HIPAA violations are punishable by law and those found violating HIPAA are s…" at bounding box center [533, 245] width 604 height 129
click at [546, 199] on label "True" at bounding box center [536, 216] width 67 height 37
click at [524, 212] on input "True" at bounding box center [518, 217] width 12 height 10
radio input "true"
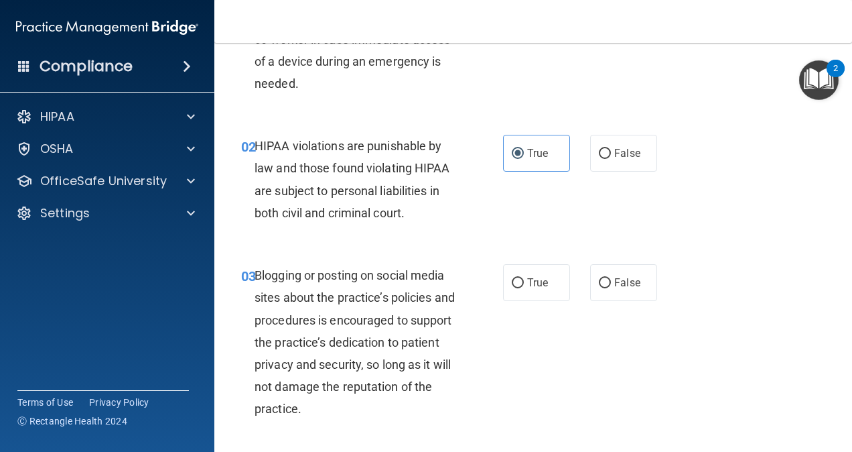
scroll to position [123, 0]
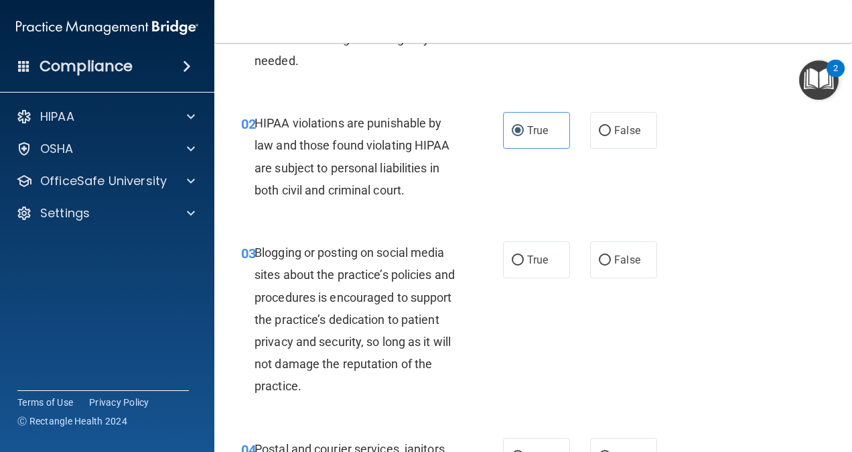
click at [281, 277] on span "Blogging or posting on social media sites about the practice’s policies and pro…" at bounding box center [355, 318] width 200 height 147
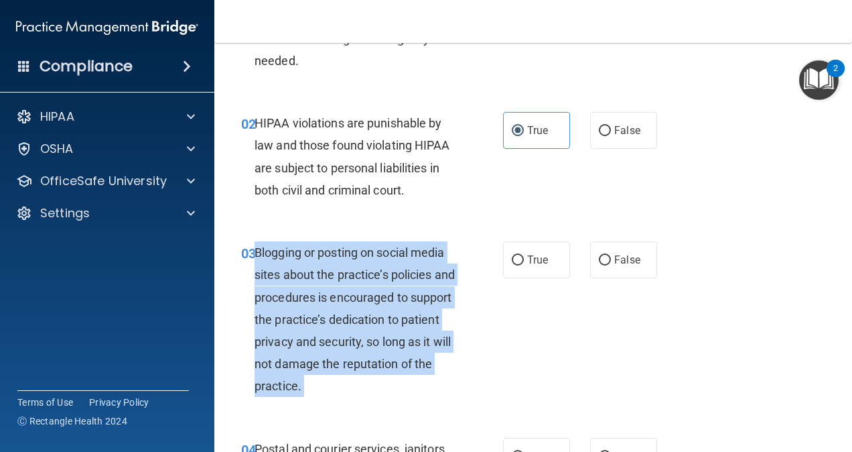
click at [281, 277] on span "Blogging or posting on social media sites about the practice’s policies and pro…" at bounding box center [355, 318] width 200 height 147
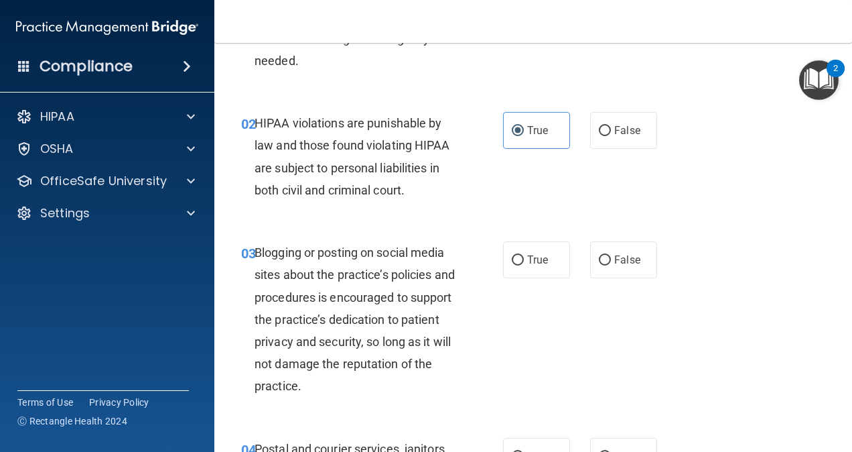
drag, startPoint x: 772, startPoint y: 359, endPoint x: 427, endPoint y: 336, distance: 345.1
click at [427, 336] on span "Blogging or posting on social media sites about the practice’s policies and pro…" at bounding box center [355, 318] width 200 height 147
click at [620, 267] on label "False" at bounding box center [623, 259] width 67 height 37
click at [611, 265] on input "False" at bounding box center [605, 260] width 12 height 10
radio input "true"
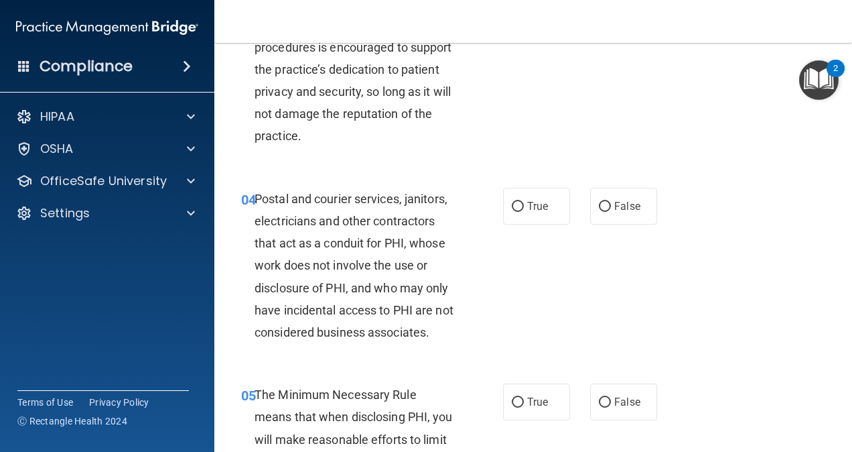
scroll to position [381, 0]
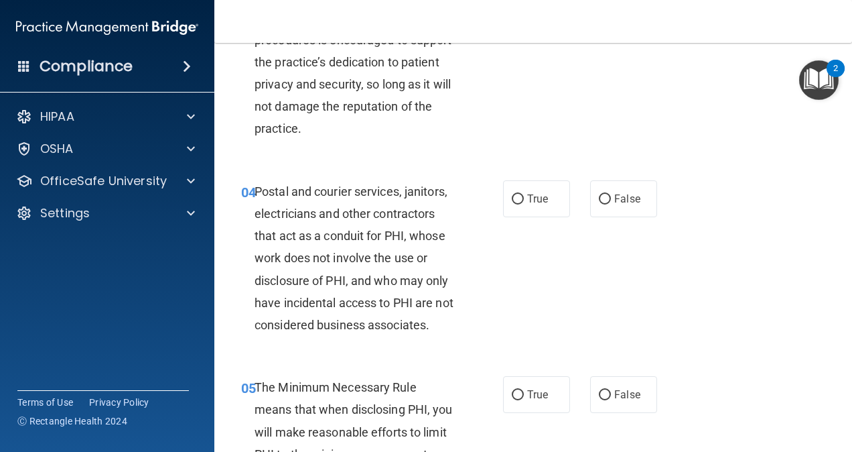
click at [358, 316] on div "Postal and courier services, janitors, electricians and other contractors that …" at bounding box center [361, 258] width 212 height 156
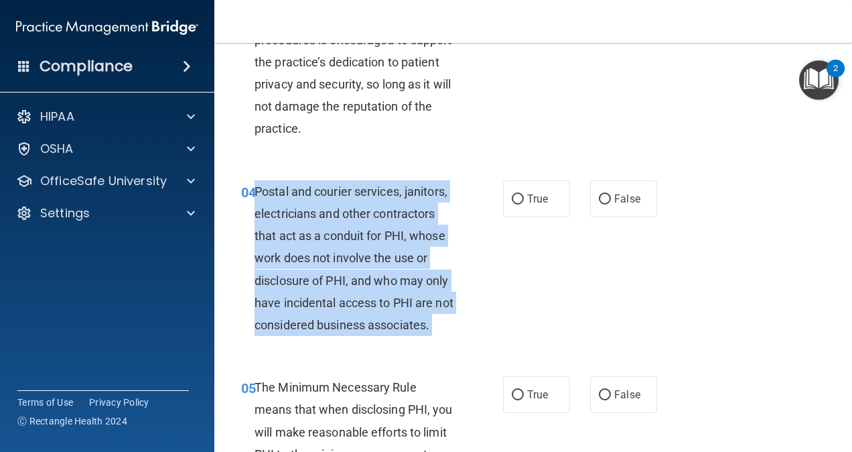
click at [358, 316] on div "Postal and courier services, janitors, electricians and other contractors that …" at bounding box center [361, 258] width 212 height 156
drag, startPoint x: 358, startPoint y: 316, endPoint x: 342, endPoint y: 326, distance: 18.0
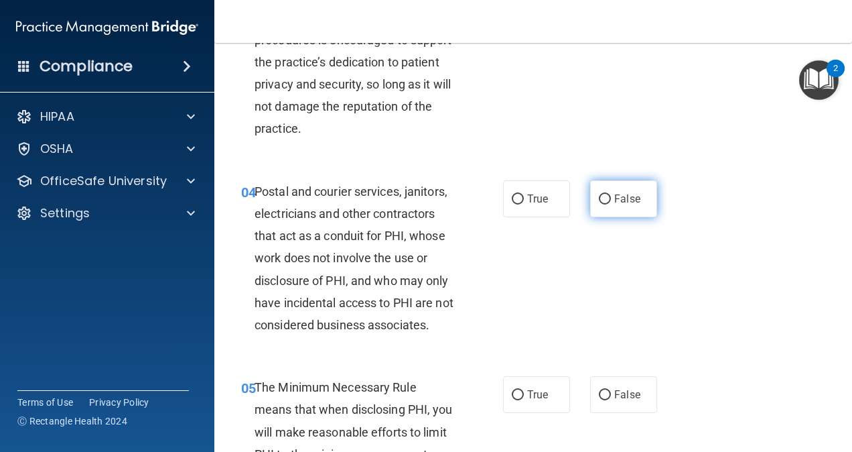
click at [646, 202] on label "False" at bounding box center [623, 198] width 67 height 37
click at [611, 202] on input "False" at bounding box center [605, 199] width 12 height 10
radio input "true"
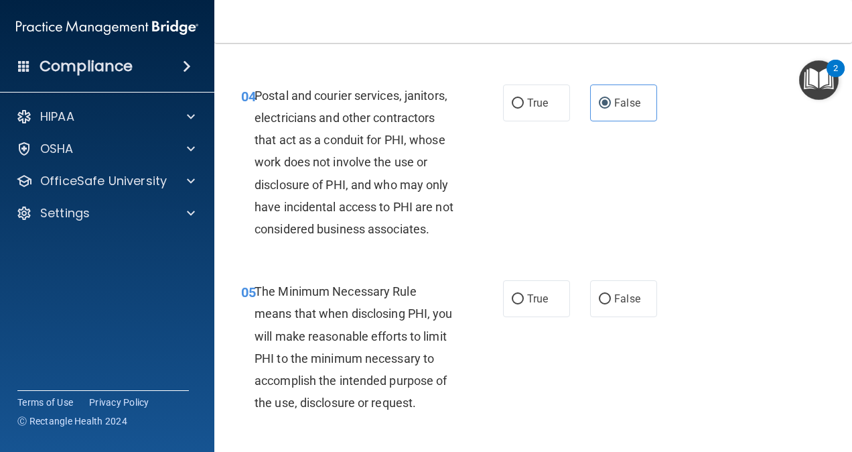
scroll to position [477, 0]
click at [332, 341] on span "The Minimum Necessary Rule means that when disclosing PHI, you will make reason…" at bounding box center [354, 345] width 198 height 125
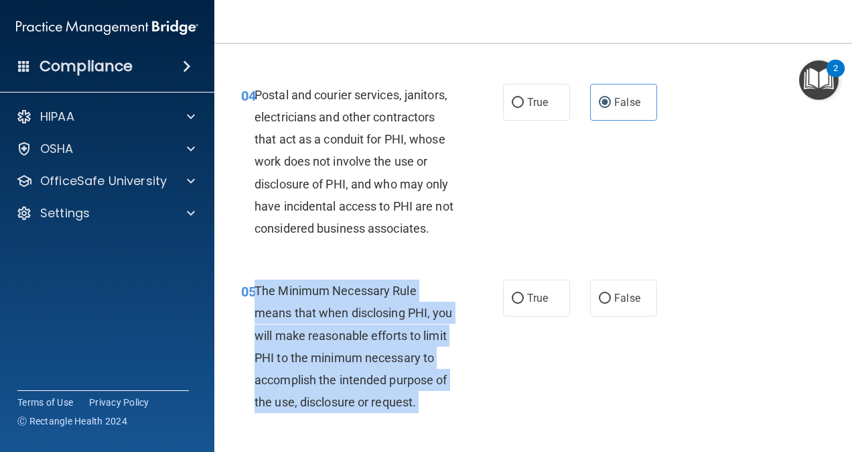
click at [332, 341] on span "The Minimum Necessary Rule means that when disclosing PHI, you will make reason…" at bounding box center [354, 345] width 198 height 125
click at [531, 304] on span "True" at bounding box center [537, 297] width 21 height 13
click at [524, 303] on input "True" at bounding box center [518, 298] width 12 height 10
radio input "true"
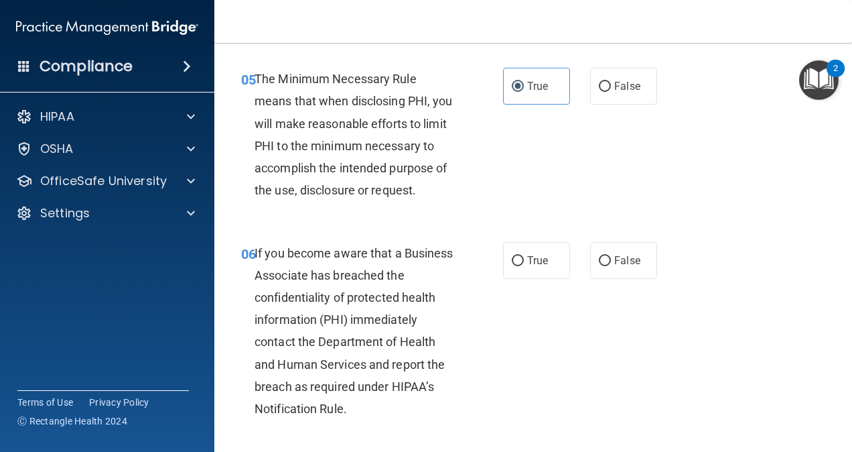
scroll to position [693, 0]
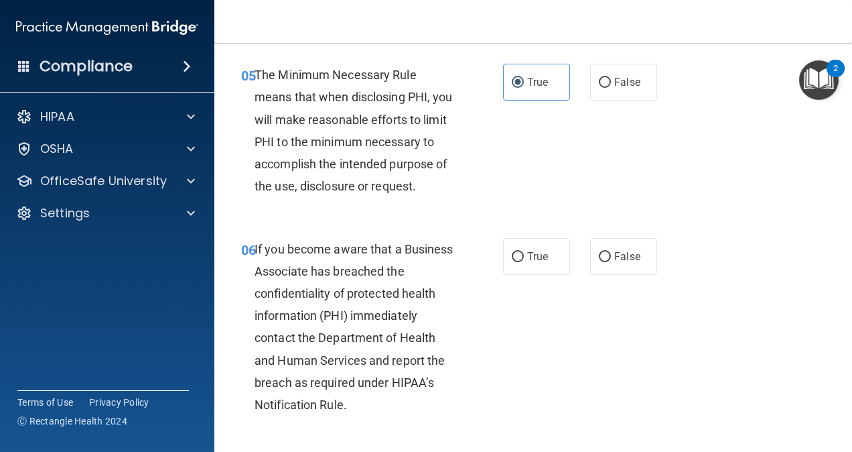
click at [297, 307] on div "If you become aware that a Business Associate has breached the confidentiality …" at bounding box center [361, 327] width 212 height 178
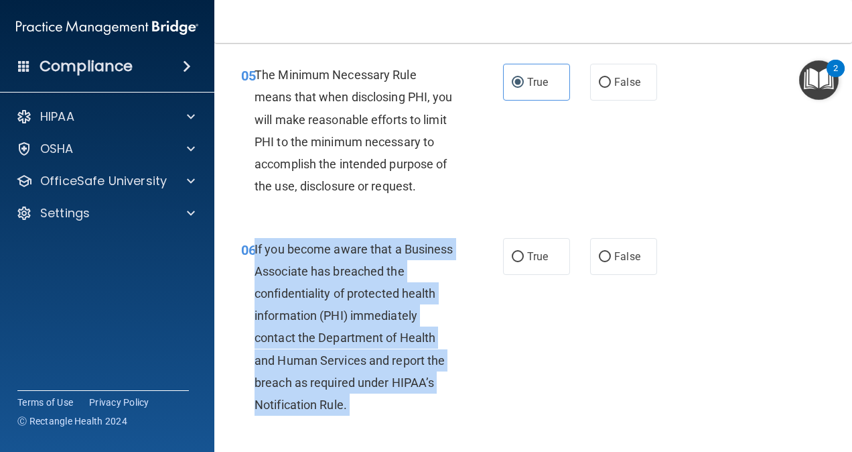
click at [297, 307] on div "If you become aware that a Business Associate has breached the confidentiality …" at bounding box center [361, 327] width 212 height 178
drag, startPoint x: 297, startPoint y: 307, endPoint x: 323, endPoint y: 340, distance: 42.1
drag, startPoint x: 416, startPoint y: 285, endPoint x: 425, endPoint y: 352, distance: 67.6
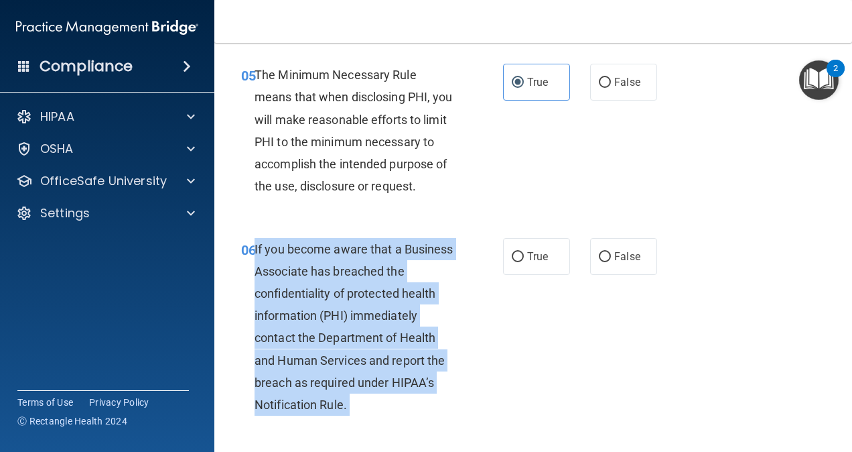
click at [425, 352] on div "If you become aware that a Business Associate has breached the confidentiality …" at bounding box center [361, 327] width 212 height 178
click at [329, 342] on span "If you become aware that a Business Associate has breached the confidentiality …" at bounding box center [354, 327] width 199 height 170
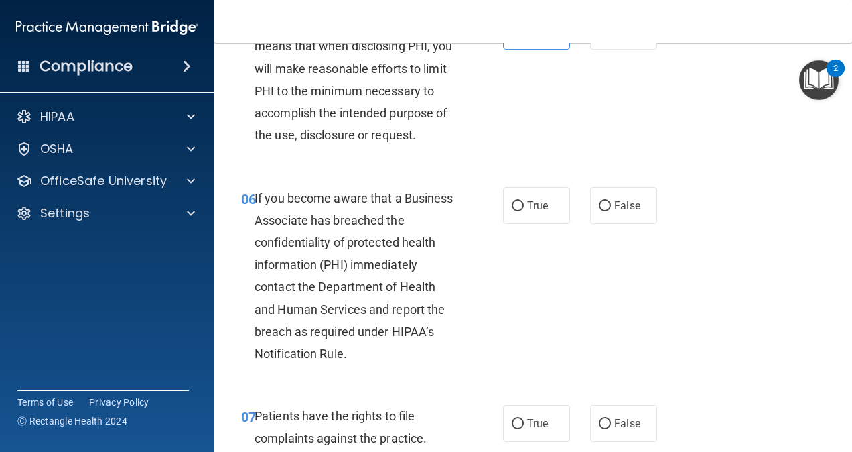
scroll to position [745, 0]
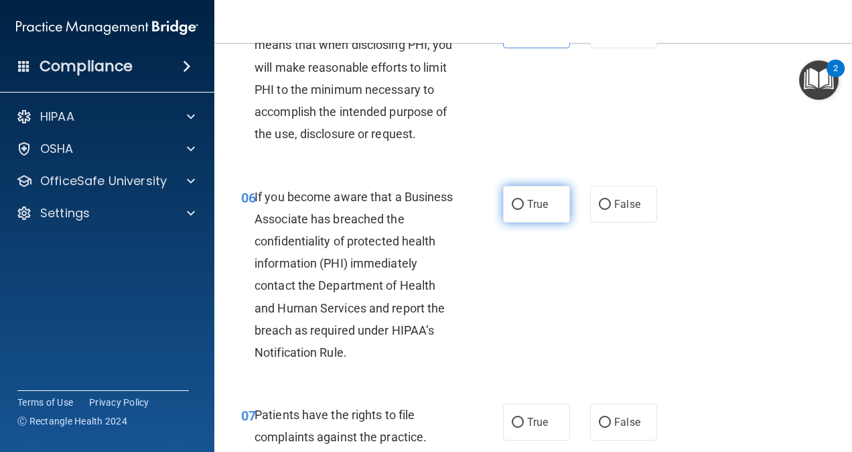
click at [537, 210] on span "True" at bounding box center [537, 204] width 21 height 13
click at [524, 210] on input "True" at bounding box center [518, 205] width 12 height 10
radio input "true"
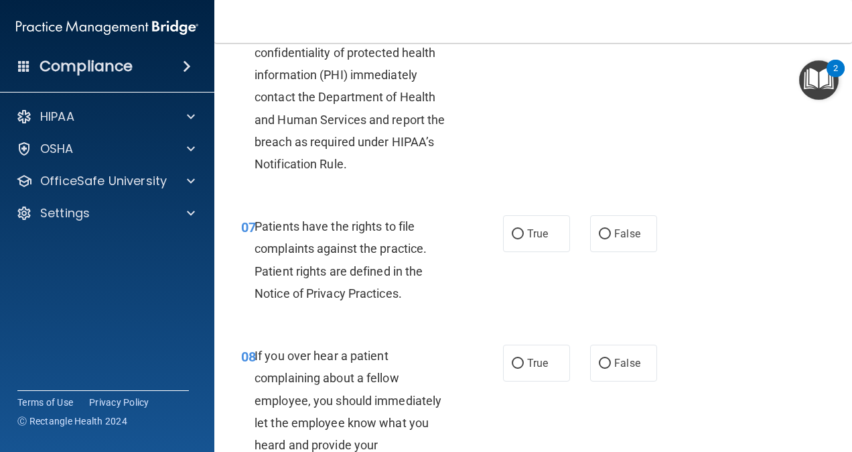
scroll to position [935, 0]
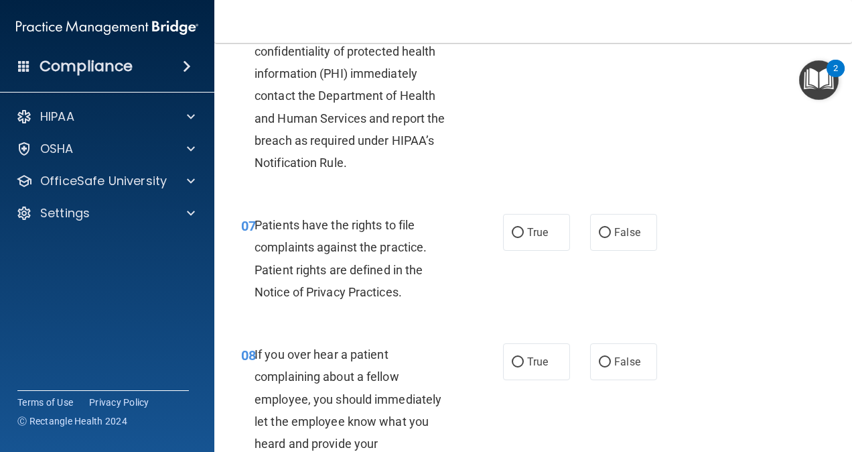
click at [348, 299] on span "Patients have the rights to file complaints against the practice. Patient right…" at bounding box center [341, 258] width 172 height 81
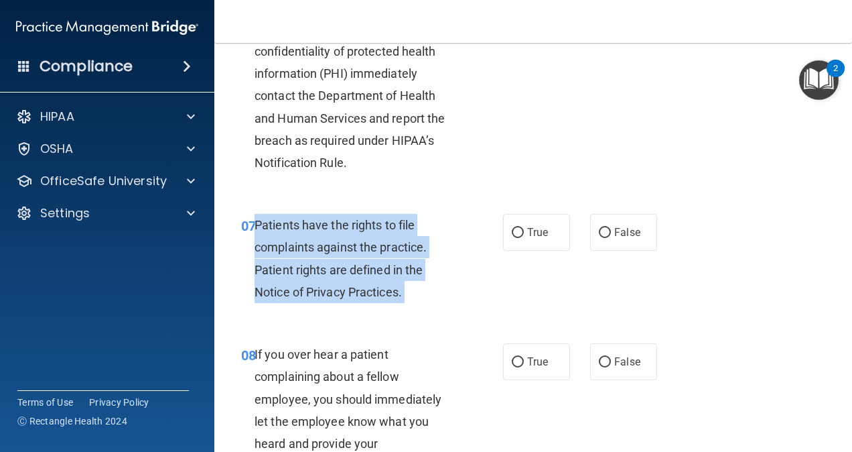
click at [348, 299] on span "Patients have the rights to file complaints against the practice. Patient right…" at bounding box center [341, 258] width 172 height 81
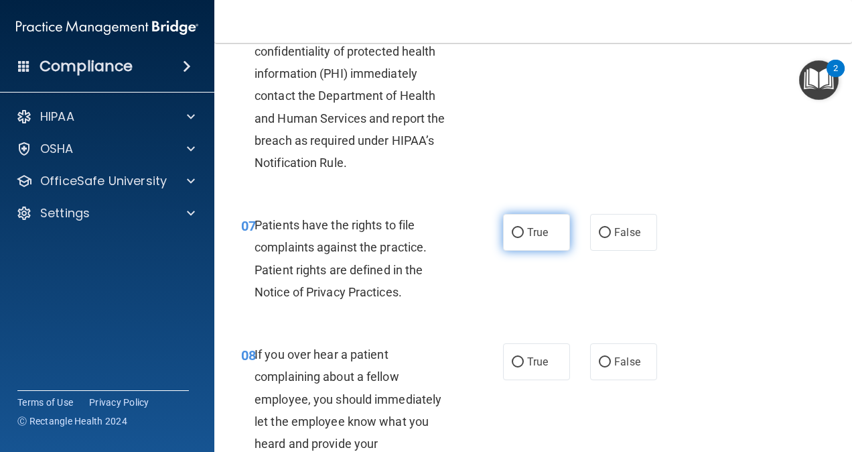
click at [505, 251] on label "True" at bounding box center [536, 232] width 67 height 37
click at [512, 238] on input "True" at bounding box center [518, 233] width 12 height 10
radio input "true"
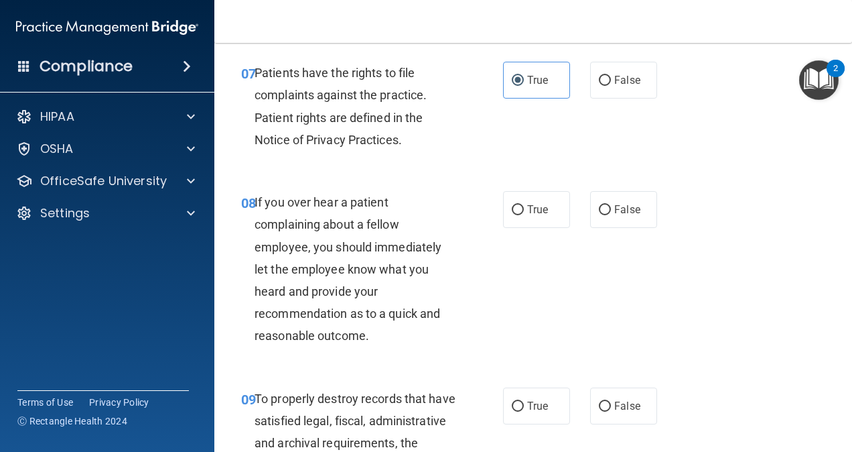
scroll to position [1087, 0]
click at [356, 316] on span "If you over hear a patient complaining about a fellow employee, you should imme…" at bounding box center [348, 267] width 187 height 147
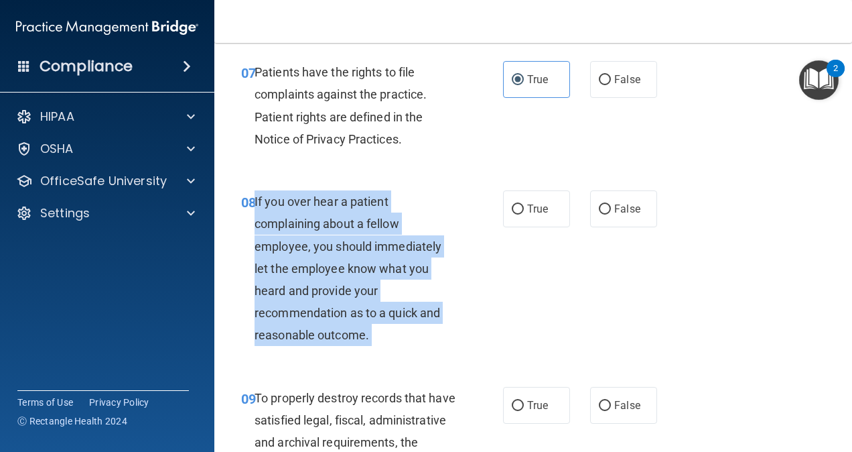
click at [356, 316] on span "If you over hear a patient complaining about a fellow employee, you should imme…" at bounding box center [348, 267] width 187 height 147
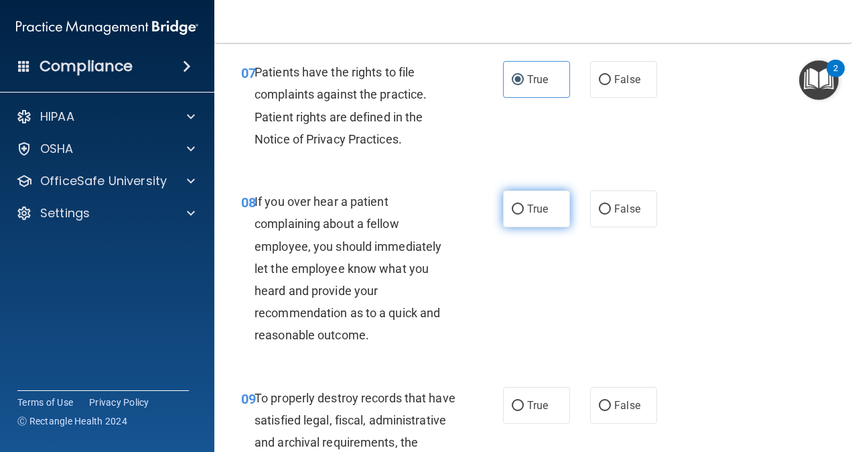
click at [535, 215] on span "True" at bounding box center [537, 208] width 21 height 13
click at [524, 214] on input "True" at bounding box center [518, 209] width 12 height 10
radio input "true"
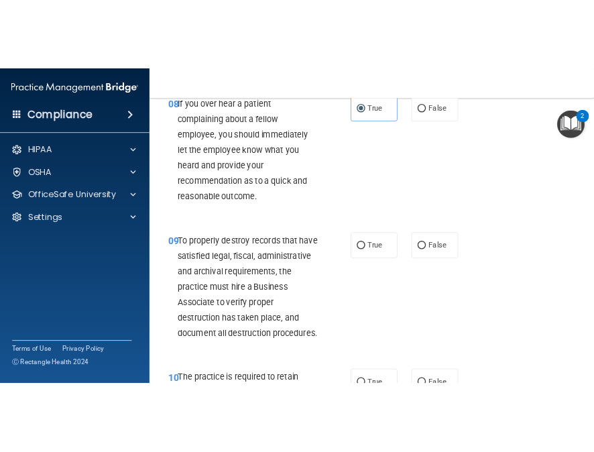
scroll to position [1240, 0]
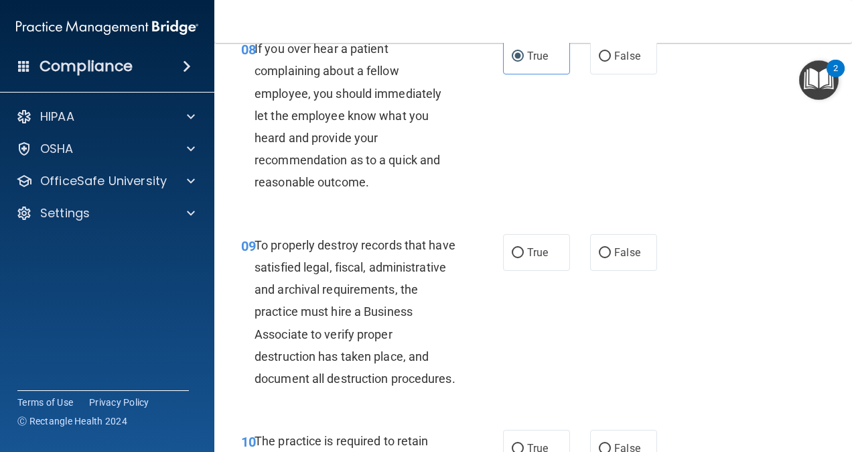
click at [308, 354] on span "To properly destroy records that have satisfied legal, fiscal, administrative a…" at bounding box center [355, 311] width 201 height 147
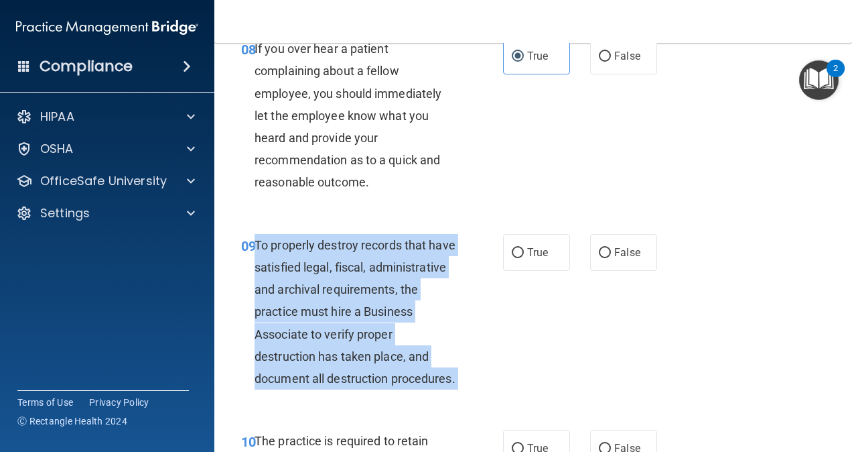
click at [308, 354] on span "To properly destroy records that have satisfied legal, fiscal, administrative a…" at bounding box center [355, 311] width 201 height 147
click at [372, 340] on span "To properly destroy records that have satisfied legal, fiscal, administrative a…" at bounding box center [355, 311] width 201 height 147
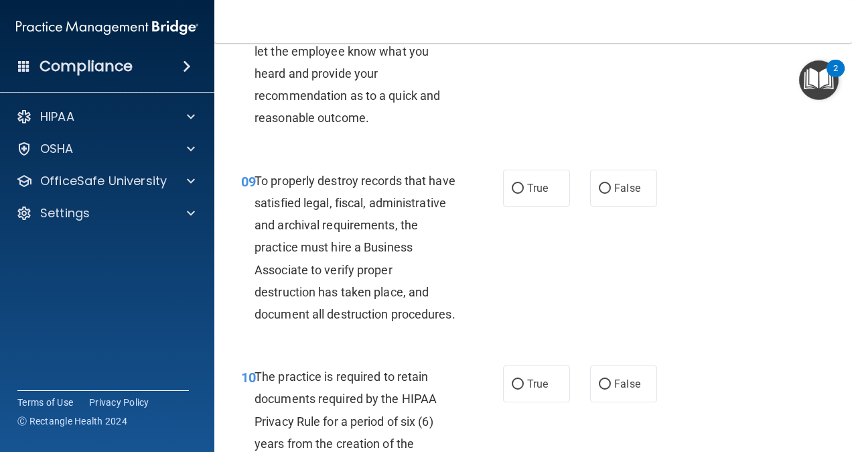
scroll to position [1306, 0]
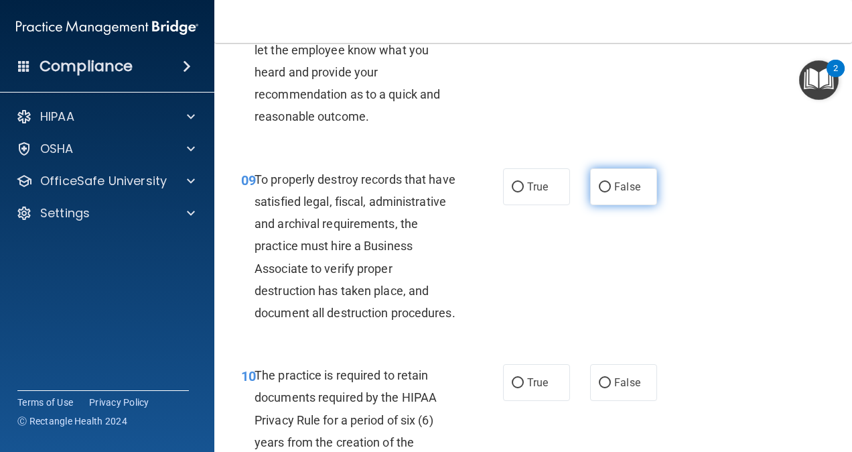
click at [634, 205] on label "False" at bounding box center [623, 186] width 67 height 37
click at [611, 192] on input "False" at bounding box center [605, 187] width 12 height 10
radio input "true"
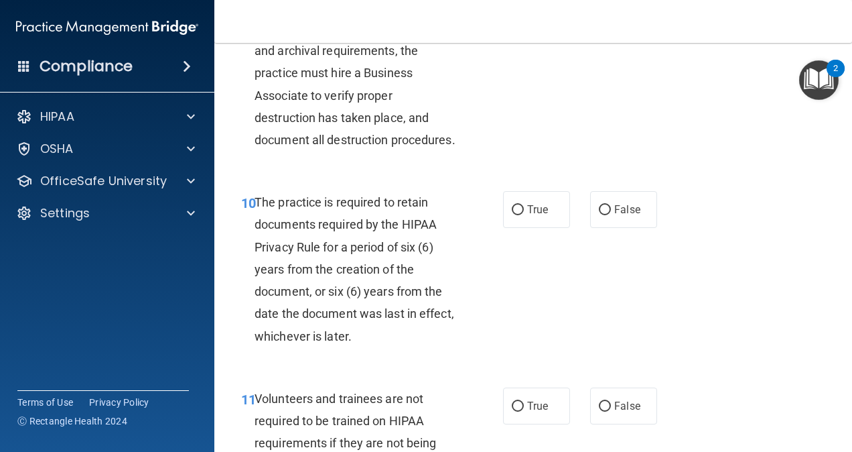
scroll to position [1481, 0]
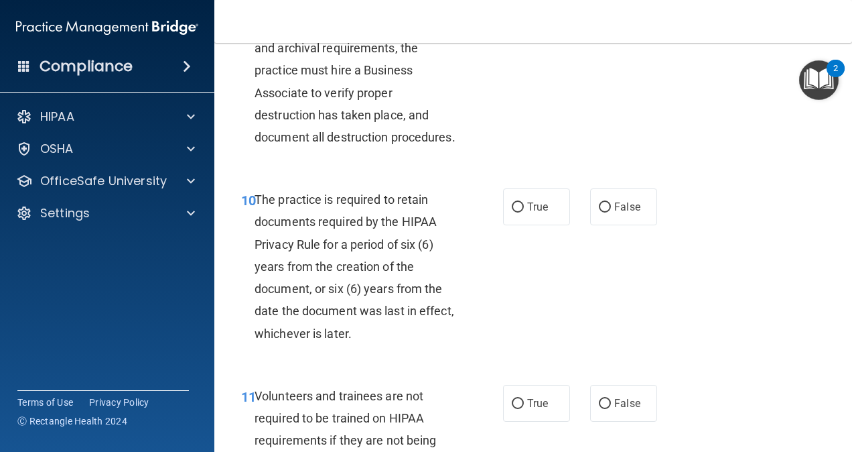
click at [332, 332] on span "The practice is required to retain documents required by the HIPAA Privacy Rule…" at bounding box center [355, 265] width 200 height 147
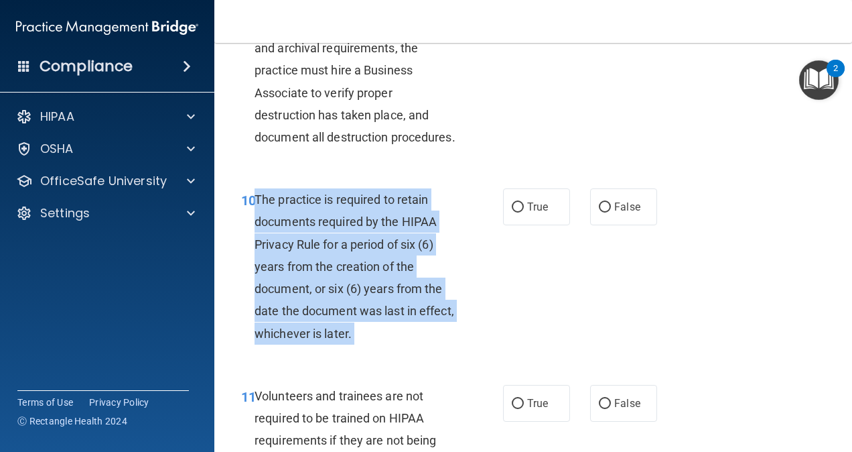
click at [332, 332] on span "The practice is required to retain documents required by the HIPAA Privacy Rule…" at bounding box center [355, 265] width 200 height 147
click at [397, 306] on span "The practice is required to retain documents required by the HIPAA Privacy Rule…" at bounding box center [355, 265] width 200 height 147
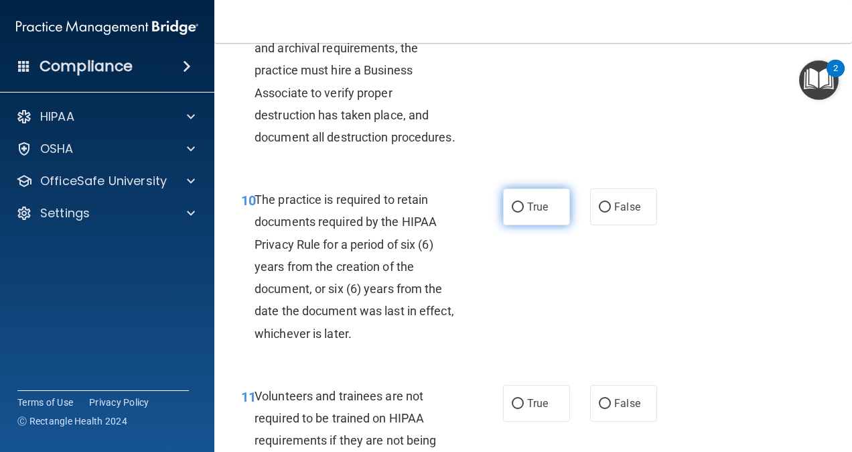
click at [527, 213] on span "True" at bounding box center [537, 206] width 21 height 13
click at [524, 212] on input "True" at bounding box center [518, 207] width 12 height 10
radio input "true"
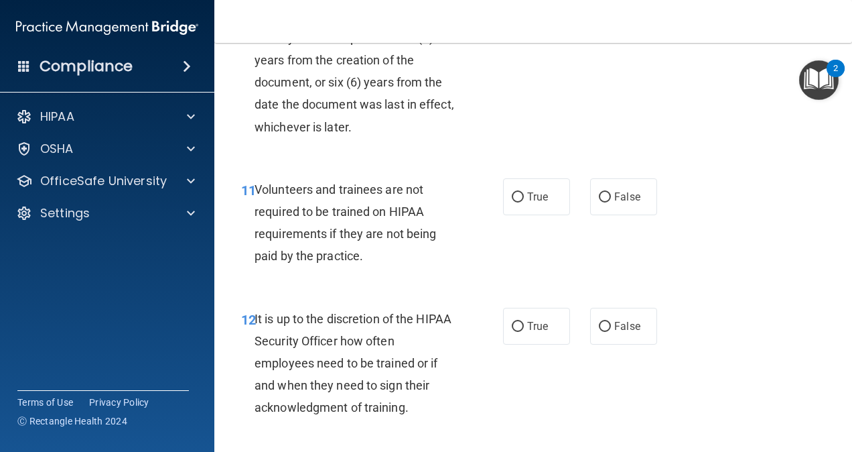
scroll to position [1688, 0]
click at [324, 263] on span "Volunteers and trainees are not required to be trained on HIPAA requirements if…" at bounding box center [346, 222] width 182 height 81
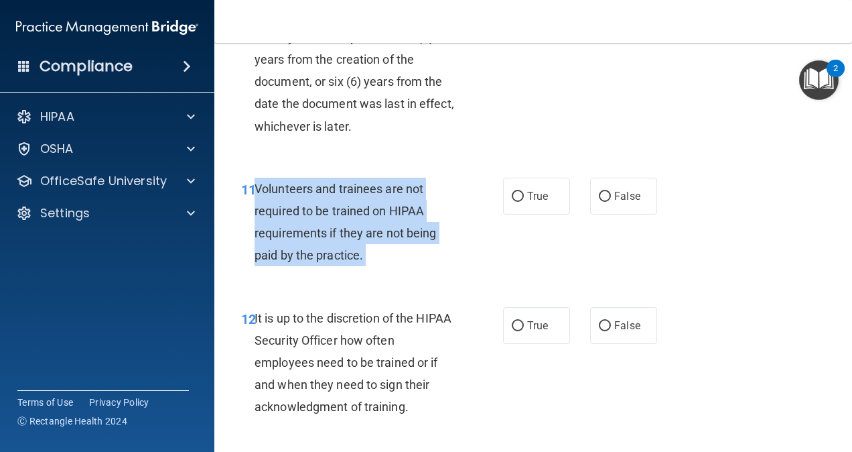
click at [324, 263] on span "Volunteers and trainees are not required to be trained on HIPAA requirements if…" at bounding box center [346, 222] width 182 height 81
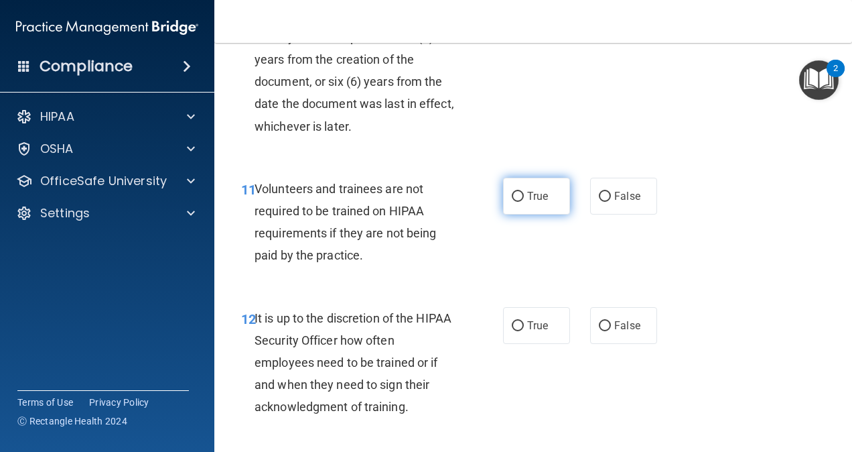
click at [503, 214] on label "True" at bounding box center [536, 196] width 67 height 37
click at [512, 202] on input "True" at bounding box center [518, 197] width 12 height 10
radio input "true"
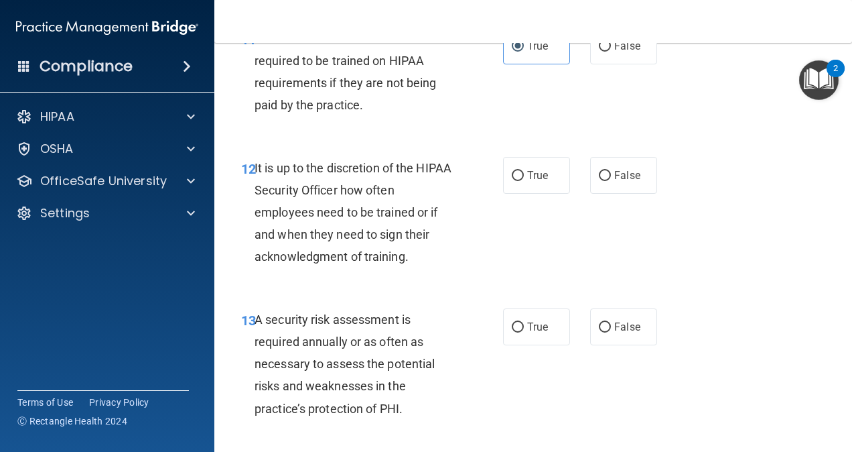
scroll to position [1840, 0]
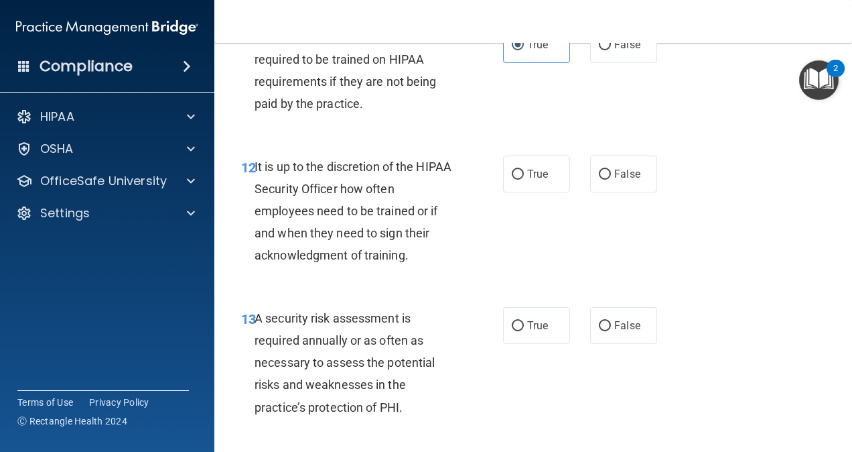
click at [359, 263] on span "It is up to the discretion of the HIPAA Security Officer how often employees ne…" at bounding box center [353, 210] width 197 height 103
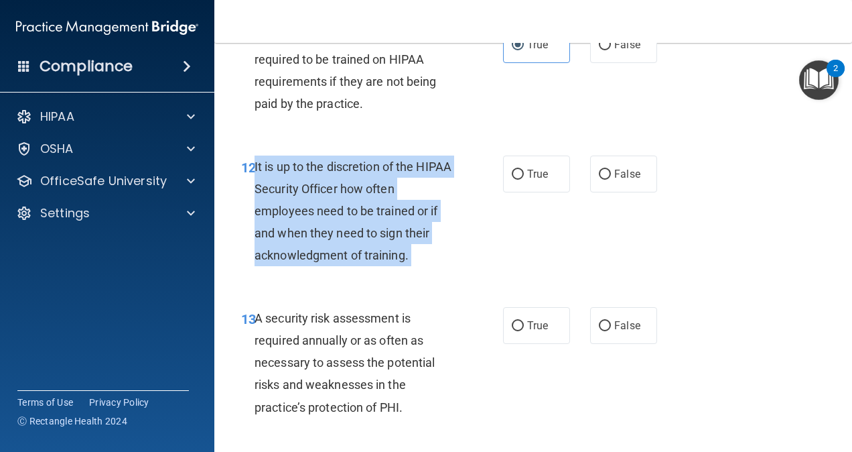
click at [359, 263] on span "It is up to the discretion of the HIPAA Security Officer how often employees ne…" at bounding box center [353, 210] width 197 height 103
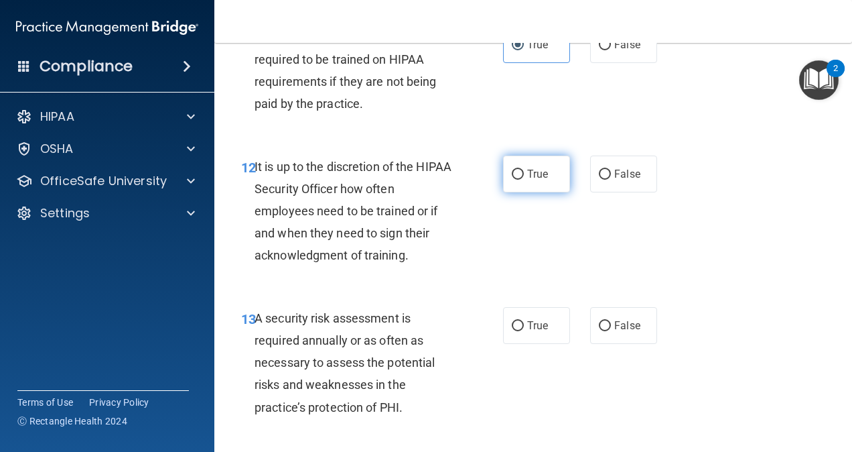
click at [511, 192] on label "True" at bounding box center [536, 173] width 67 height 37
click at [512, 180] on input "True" at bounding box center [518, 175] width 12 height 10
radio input "true"
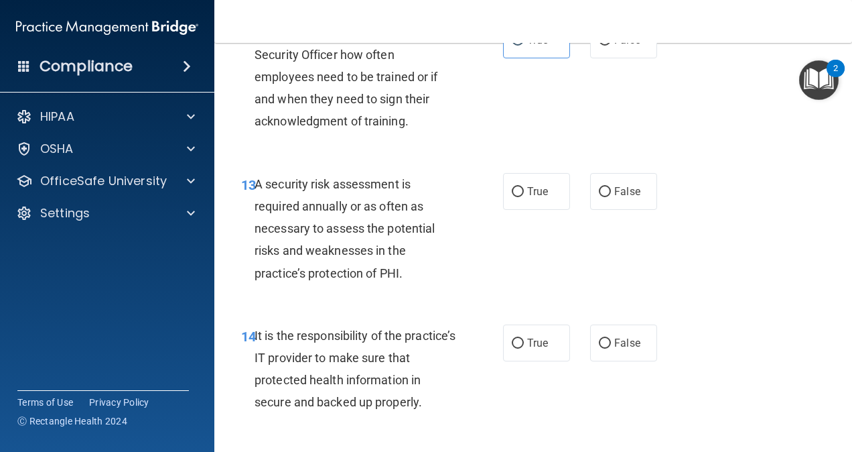
scroll to position [1978, 0]
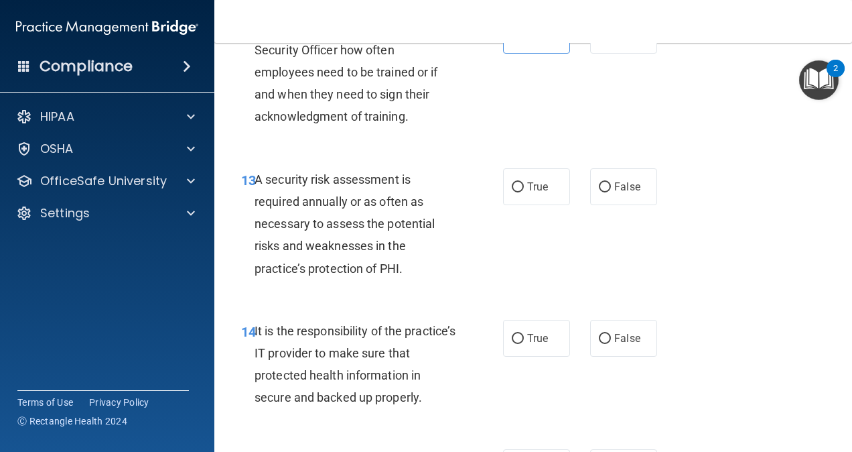
click at [330, 275] on span "A security risk assessment is required annually or as often as necessary to ass…" at bounding box center [345, 223] width 180 height 103
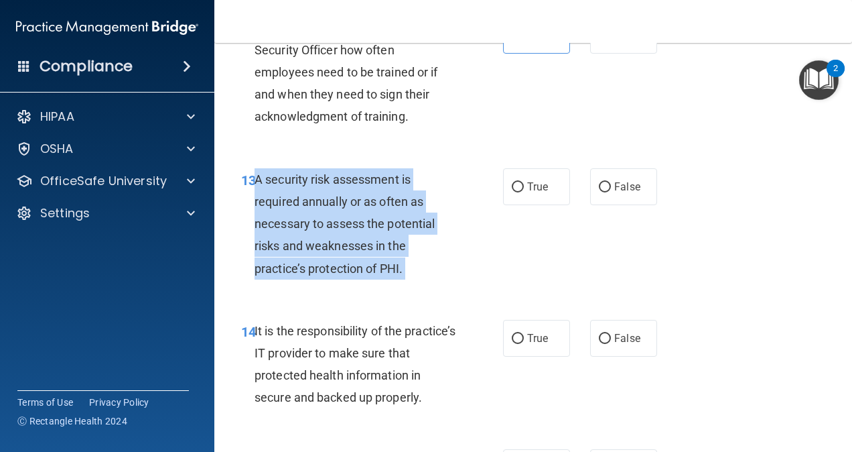
click at [330, 275] on span "A security risk assessment is required annually or as often as necessary to ass…" at bounding box center [345, 223] width 180 height 103
click at [512, 192] on input "True" at bounding box center [518, 187] width 12 height 10
radio input "true"
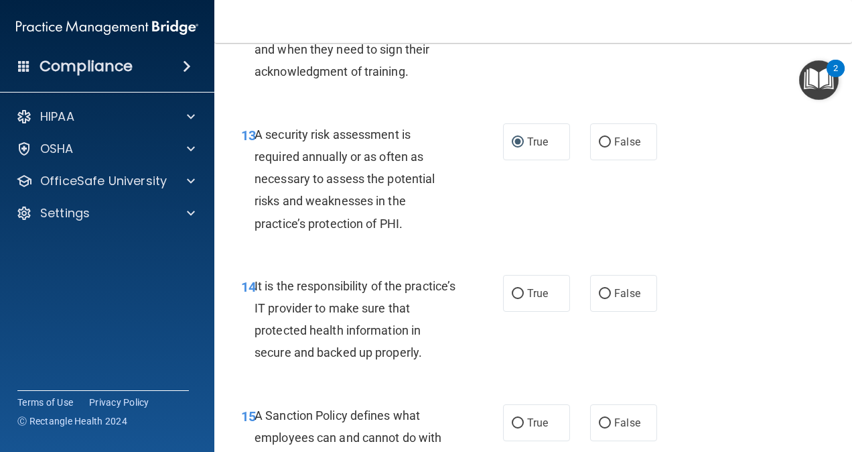
click at [340, 361] on div "It is the responsibility of the practice’s IT provider to make sure that protec…" at bounding box center [361, 319] width 212 height 89
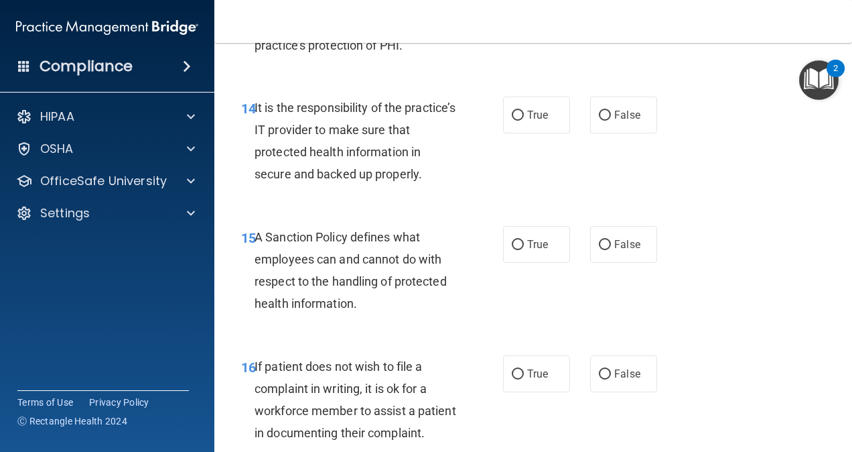
scroll to position [2204, 0]
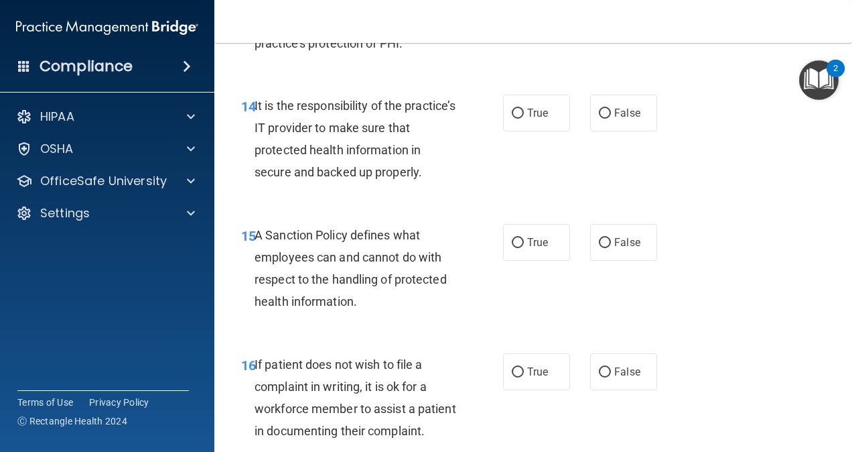
click at [329, 180] on span "It is the responsibility of the practice’s IT provider to make sure that protec…" at bounding box center [355, 138] width 201 height 81
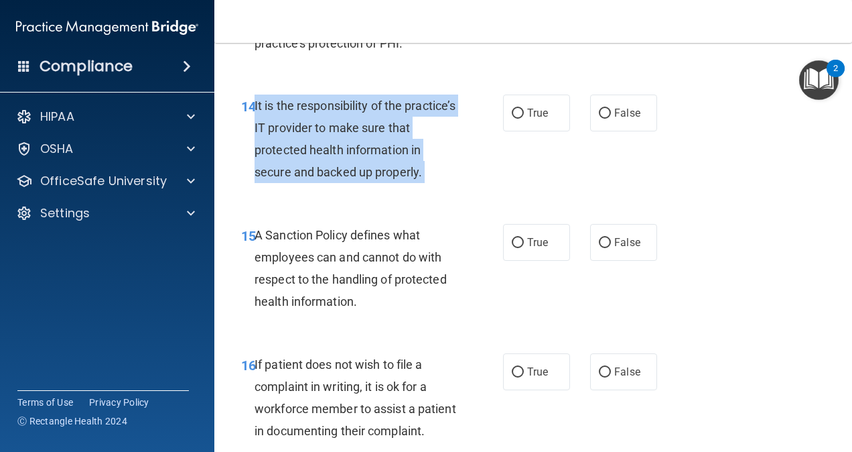
click at [329, 180] on span "It is the responsibility of the practice’s IT provider to make sure that protec…" at bounding box center [355, 138] width 201 height 81
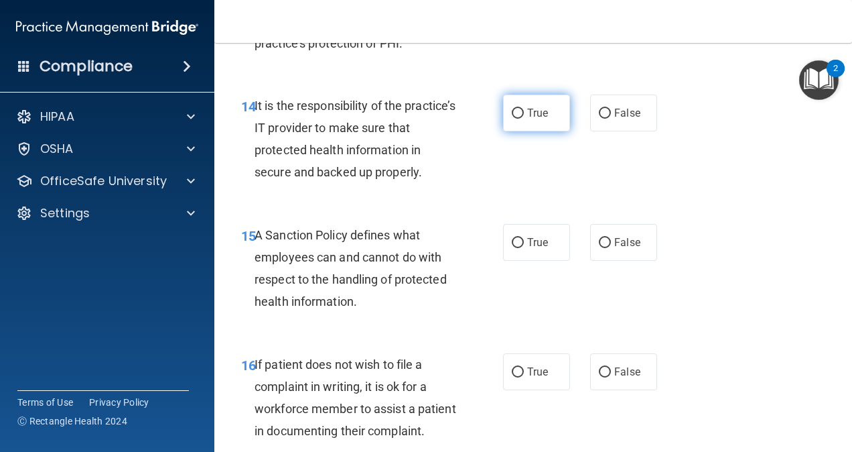
click at [526, 131] on label "True" at bounding box center [536, 112] width 67 height 37
click at [524, 119] on input "True" at bounding box center [518, 114] width 12 height 10
radio input "true"
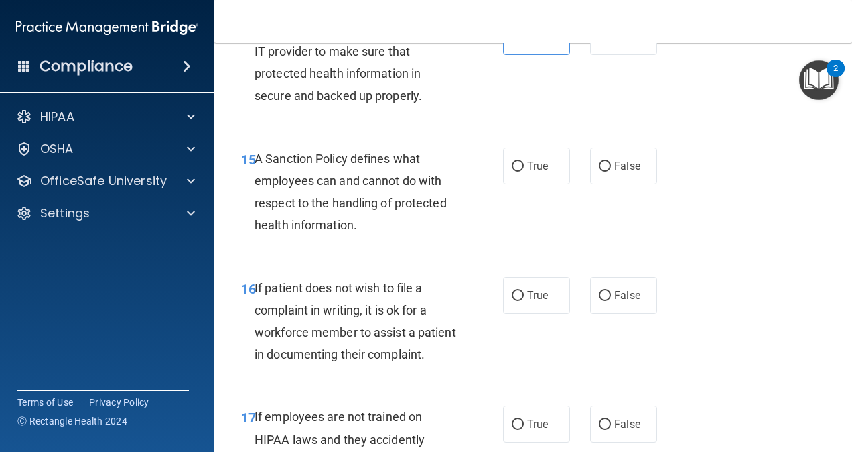
scroll to position [2284, 0]
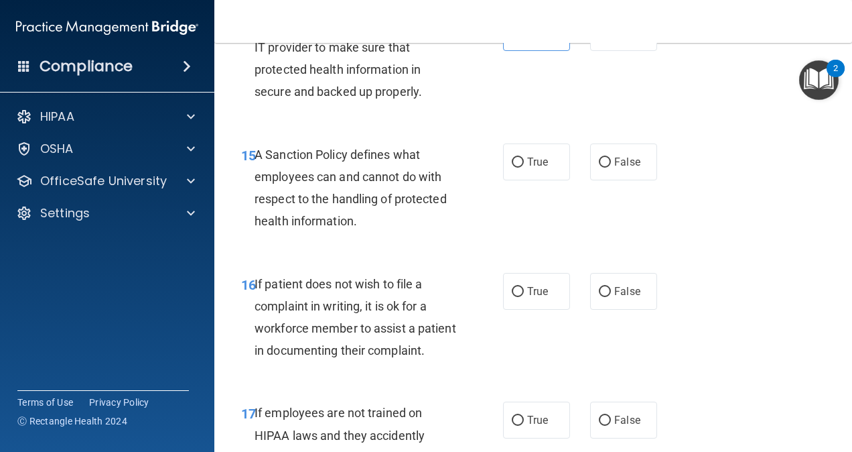
click at [337, 228] on span "A Sanction Policy defines what employees can and cannot do with respect to the …" at bounding box center [351, 187] width 192 height 81
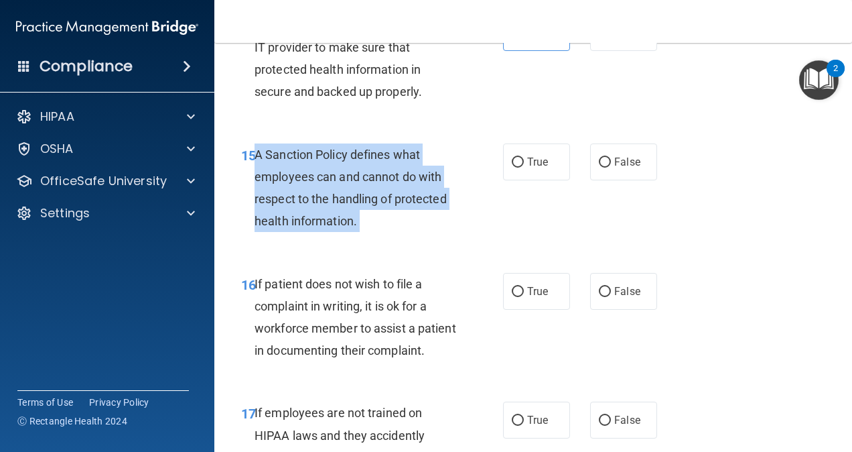
click at [337, 228] on span "A Sanction Policy defines what employees can and cannot do with respect to the …" at bounding box center [351, 187] width 192 height 81
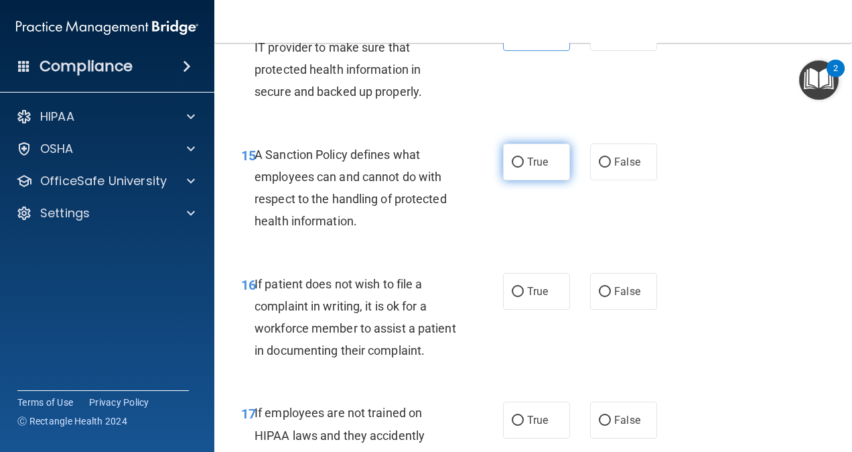
click at [541, 168] on span "True" at bounding box center [537, 161] width 21 height 13
click at [524, 167] on input "True" at bounding box center [518, 162] width 12 height 10
radio input "true"
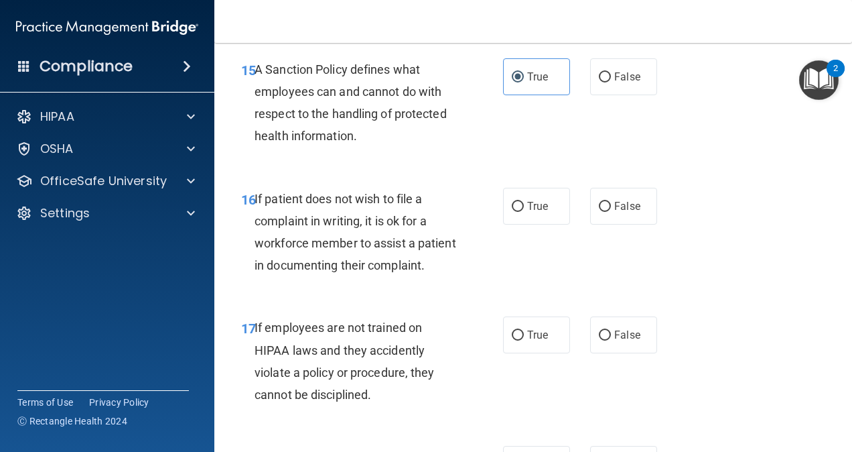
scroll to position [2370, 0]
click at [346, 272] on span "If patient does not wish to file a complaint in writing, it is ok for a workfor…" at bounding box center [356, 231] width 202 height 81
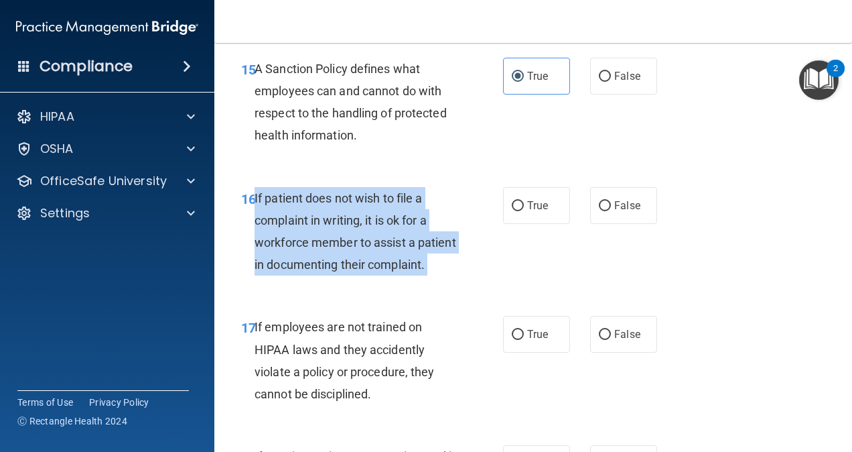
click at [346, 276] on div "If patient does not wish to file a complaint in writing, it is ok for a workfor…" at bounding box center [361, 231] width 212 height 89
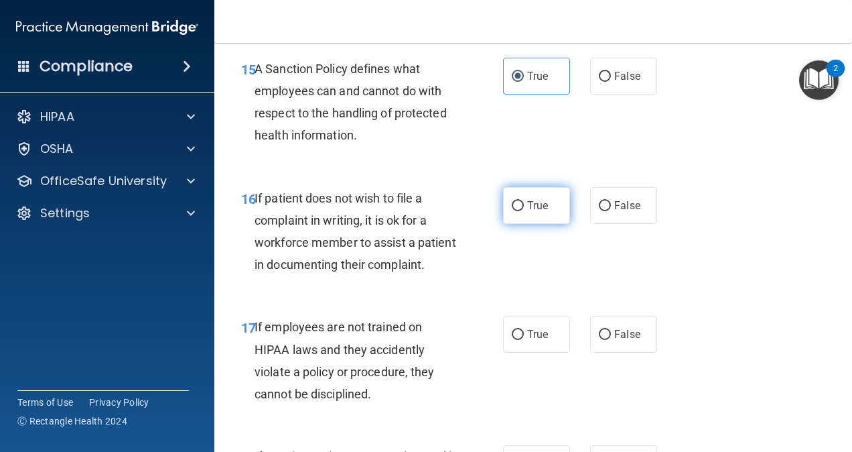
click at [535, 212] on span "True" at bounding box center [537, 205] width 21 height 13
click at [524, 211] on input "True" at bounding box center [518, 206] width 12 height 10
radio input "true"
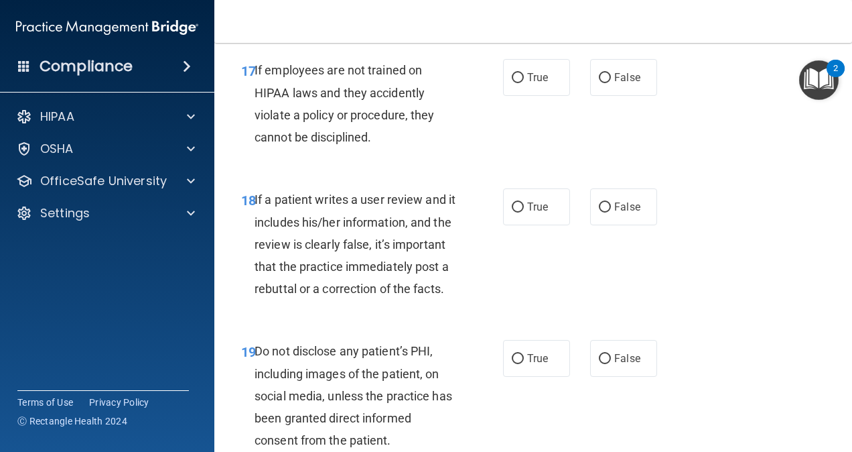
scroll to position [2627, 0]
click at [352, 143] on span "If employees are not trained on HIPAA laws and they accidently violate a policy…" at bounding box center [345, 102] width 180 height 81
click at [625, 83] on span "False" at bounding box center [627, 76] width 26 height 13
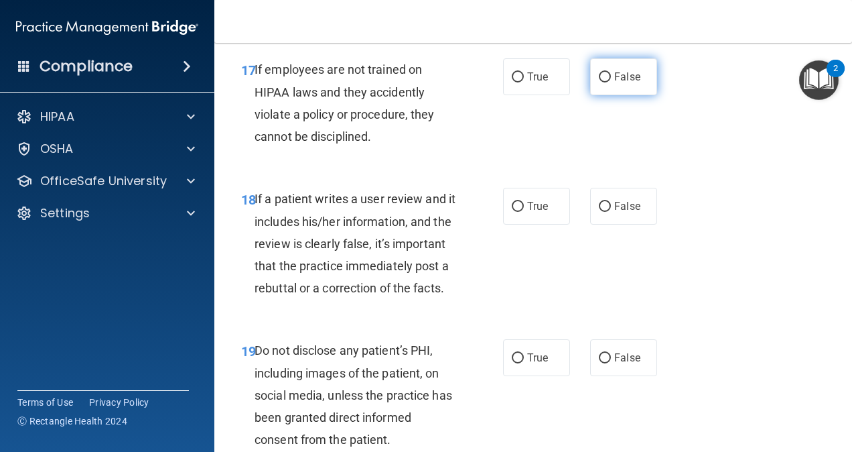
click at [611, 82] on input "False" at bounding box center [605, 77] width 12 height 10
radio input "true"
click at [313, 299] on div "If a patient writes a user review and it includes his/her information, and the …" at bounding box center [361, 243] width 212 height 111
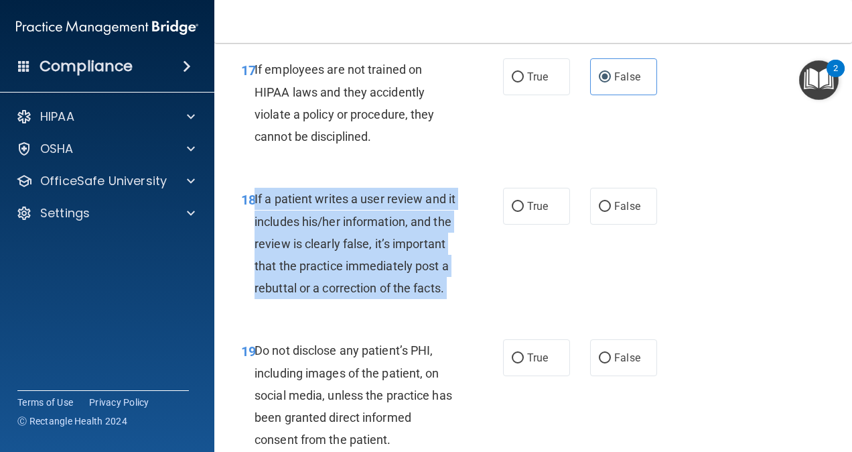
click at [313, 299] on div "If a patient writes a user review and it includes his/her information, and the …" at bounding box center [361, 243] width 212 height 111
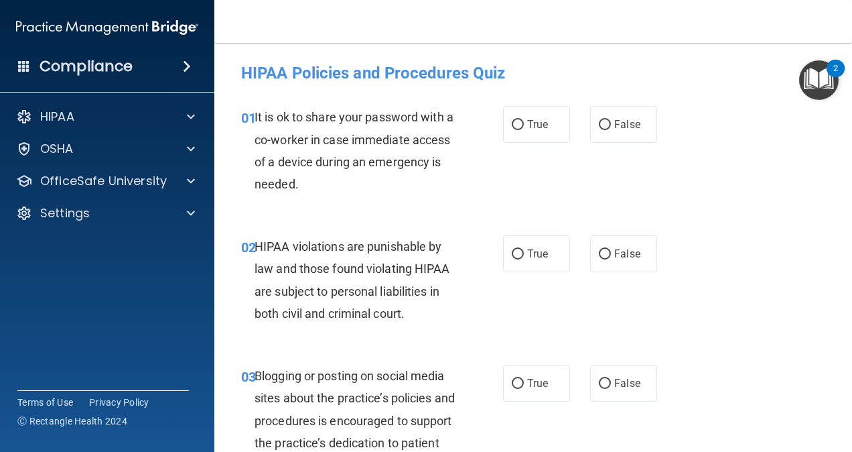
click at [355, 121] on span "It is ok to share your password with a co-worker in case immediate access of a …" at bounding box center [354, 150] width 199 height 81
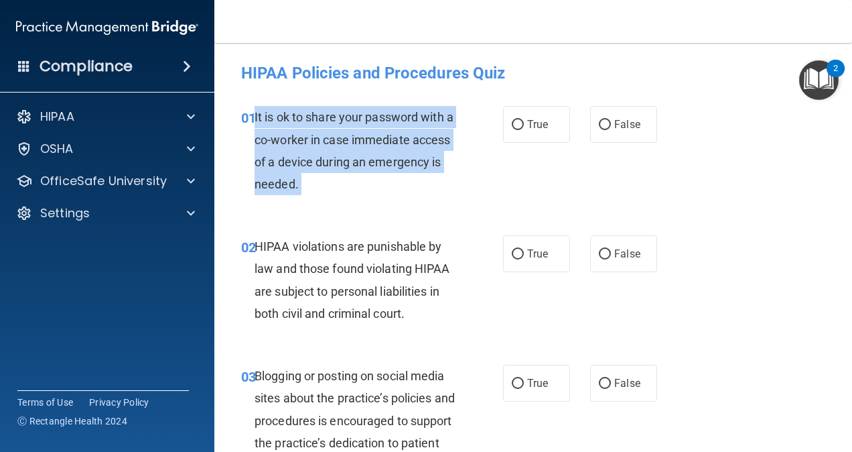
click at [355, 121] on span "It is ok to share your password with a co-worker in case immediate access of a …" at bounding box center [354, 150] width 199 height 81
click at [518, 125] on input "True" at bounding box center [518, 125] width 12 height 10
radio input "true"
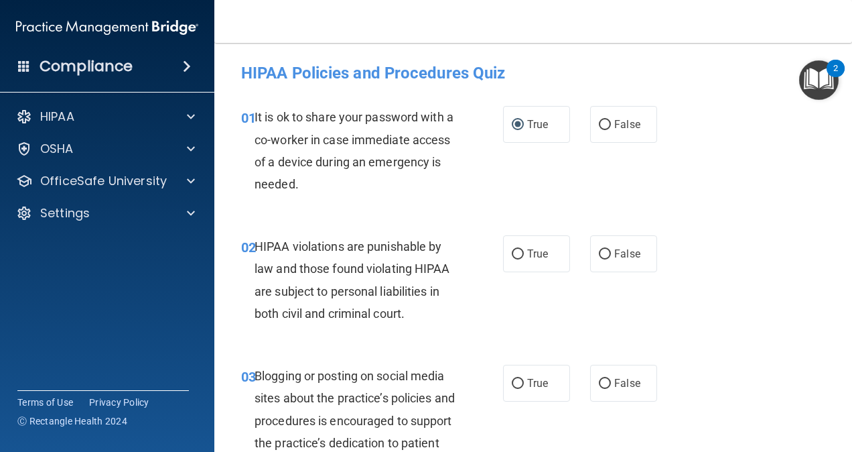
click at [300, 289] on span "HIPAA violations are punishable by law and those found violating HIPAA are subj…" at bounding box center [353, 279] width 196 height 81
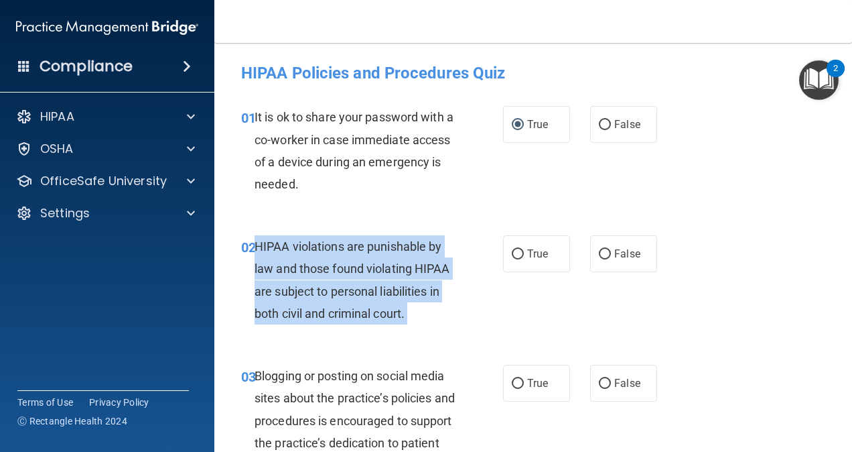
click at [300, 289] on span "HIPAA violations are punishable by law and those found violating HIPAA are subj…" at bounding box center [353, 279] width 196 height 81
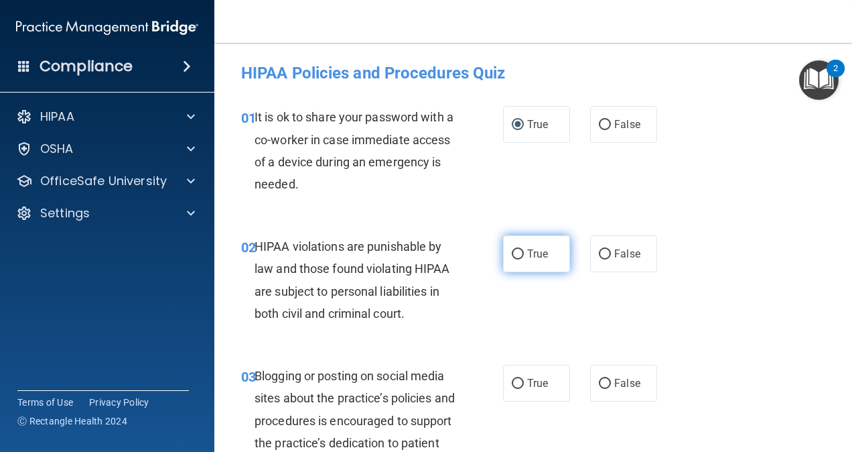
click at [528, 245] on label "True" at bounding box center [536, 253] width 67 height 37
click at [524, 249] on input "True" at bounding box center [518, 254] width 12 height 10
radio input "true"
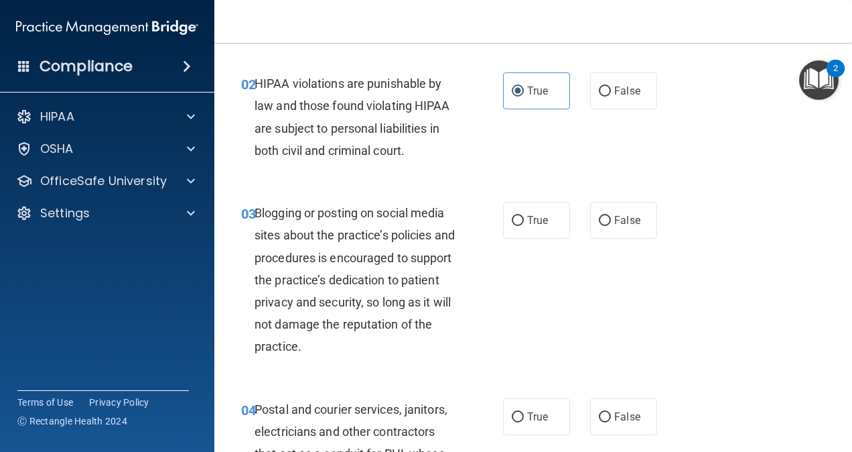
scroll to position [164, 0]
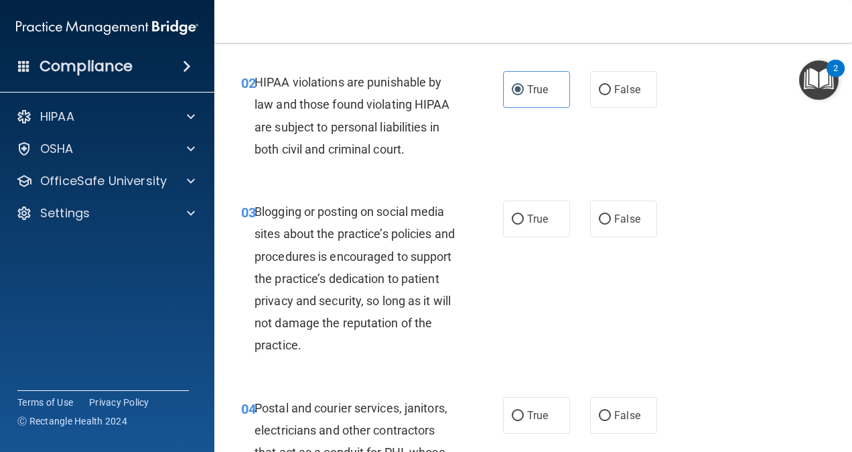
click at [341, 276] on span "Blogging or posting on social media sites about the practice’s policies and pro…" at bounding box center [355, 277] width 200 height 147
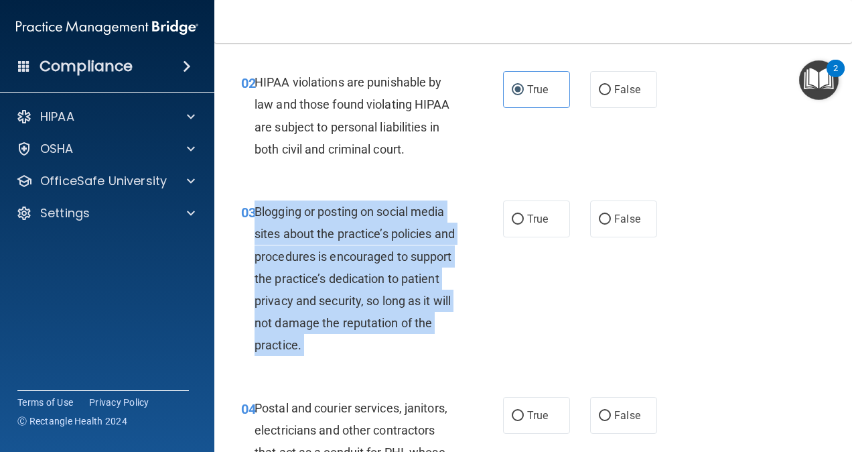
click at [341, 276] on span "Blogging or posting on social media sites about the practice’s policies and pro…" at bounding box center [355, 277] width 200 height 147
click at [420, 308] on div "Blogging or posting on social media sites about the practice’s policies and pro…" at bounding box center [361, 278] width 212 height 156
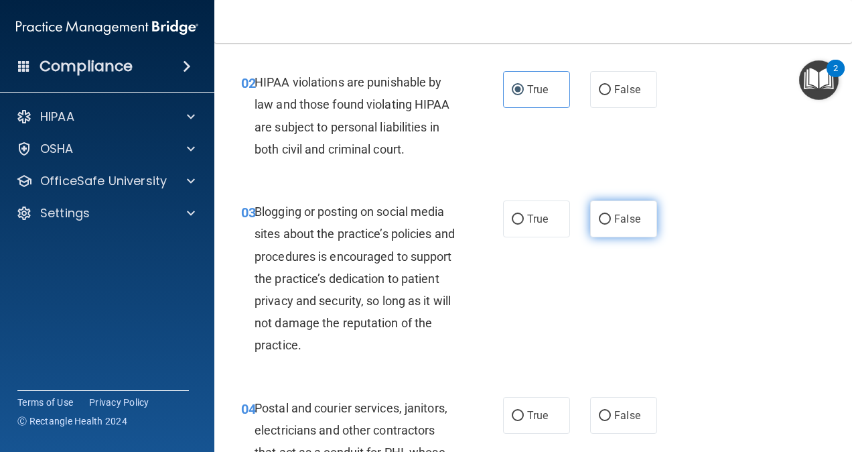
click at [614, 217] on span "False" at bounding box center [627, 218] width 26 height 13
click at [608, 217] on input "False" at bounding box center [605, 219] width 12 height 10
radio input "true"
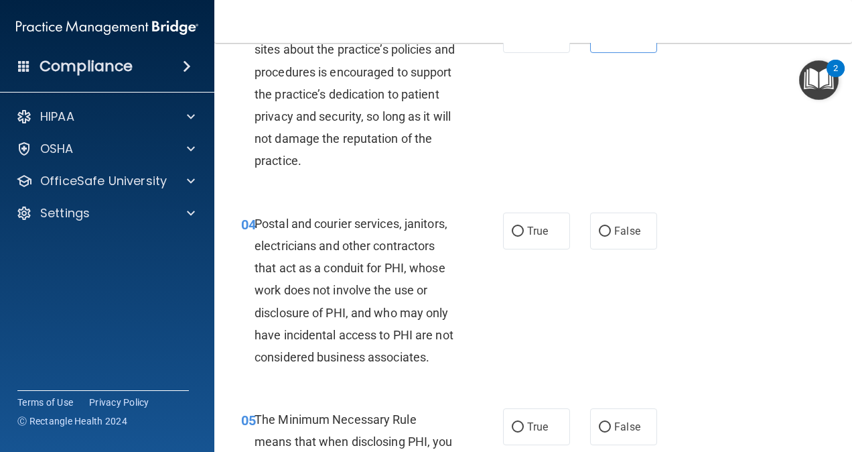
scroll to position [349, 0]
click at [590, 228] on label "False" at bounding box center [623, 230] width 67 height 37
click at [599, 228] on input "False" at bounding box center [605, 231] width 12 height 10
radio input "true"
click at [520, 218] on label "True" at bounding box center [536, 230] width 67 height 37
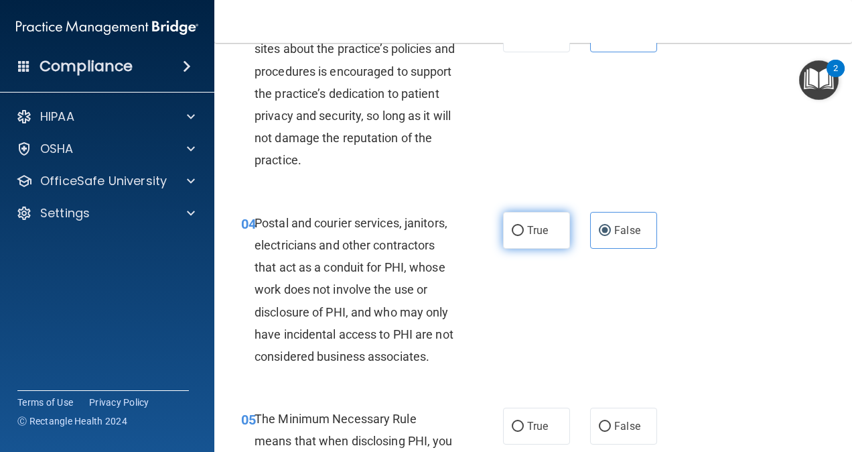
click at [520, 226] on input "True" at bounding box center [518, 231] width 12 height 10
radio input "true"
radio input "false"
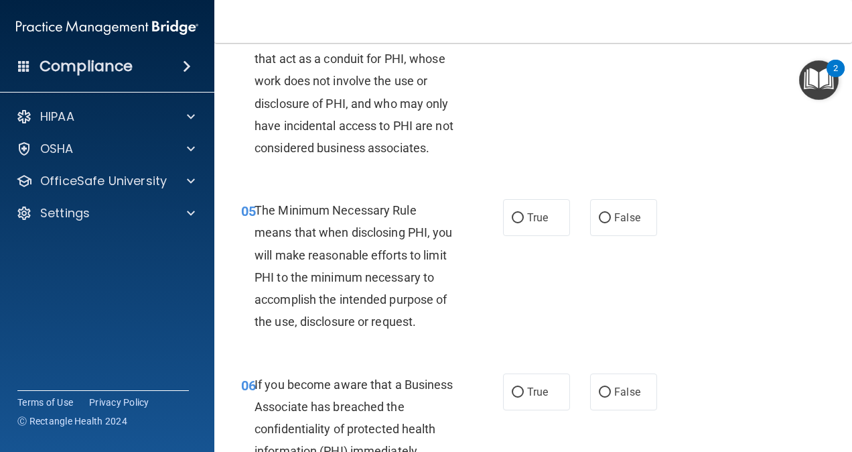
scroll to position [559, 0]
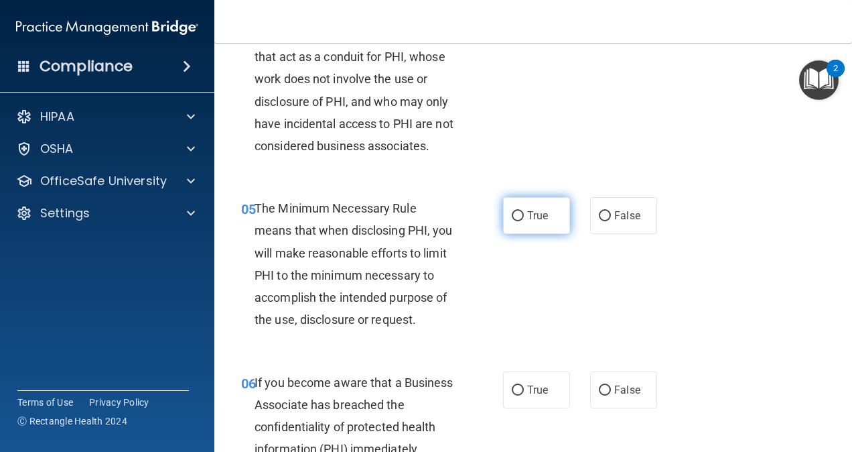
click at [510, 224] on label "True" at bounding box center [536, 215] width 67 height 37
click at [512, 221] on input "True" at bounding box center [518, 216] width 12 height 10
radio input "true"
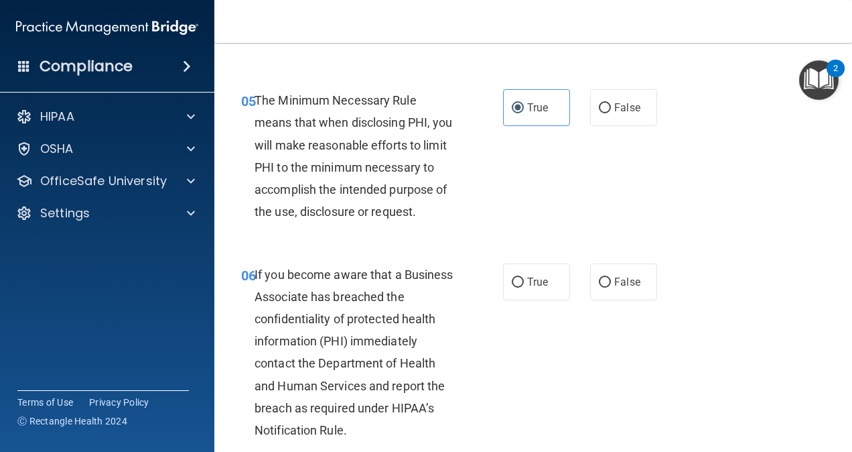
scroll to position [738, 0]
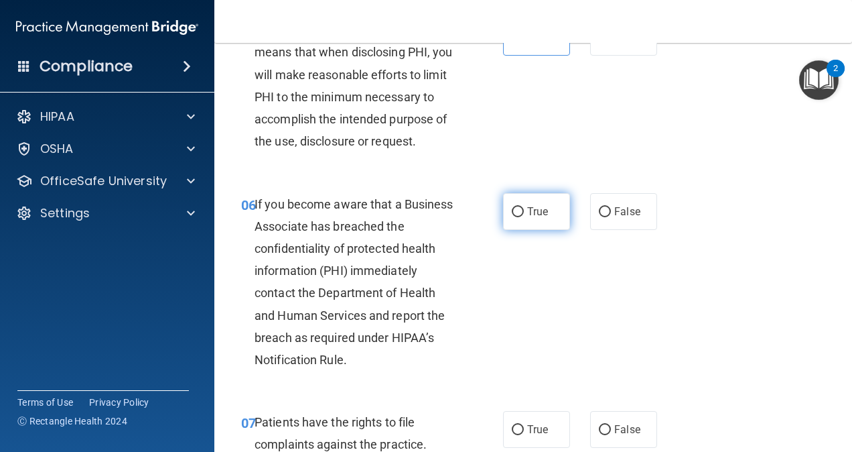
click at [530, 218] on span "True" at bounding box center [537, 211] width 21 height 13
click at [524, 217] on input "True" at bounding box center [518, 212] width 12 height 10
radio input "true"
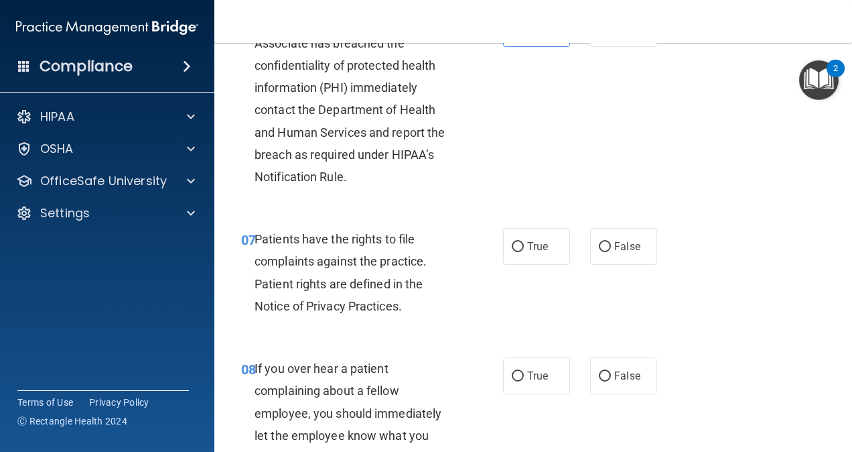
scroll to position [970, 0]
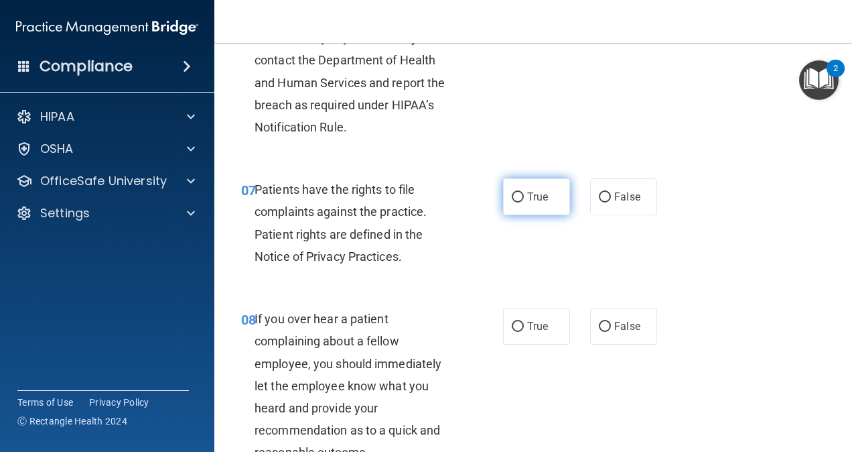
click at [515, 202] on input "True" at bounding box center [518, 197] width 12 height 10
radio input "true"
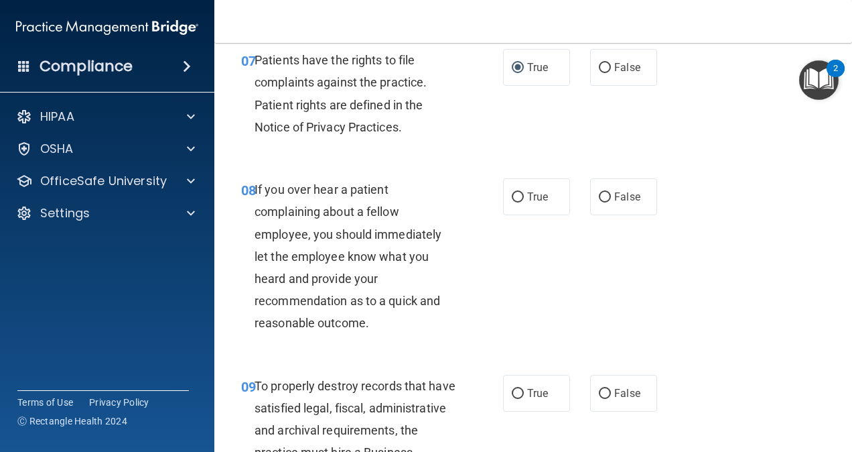
scroll to position [1100, 0]
drag, startPoint x: 347, startPoint y: 287, endPoint x: 320, endPoint y: 289, distance: 26.9
click at [320, 289] on div "If you over hear a patient complaining about a fellow employee, you should imme…" at bounding box center [361, 256] width 212 height 156
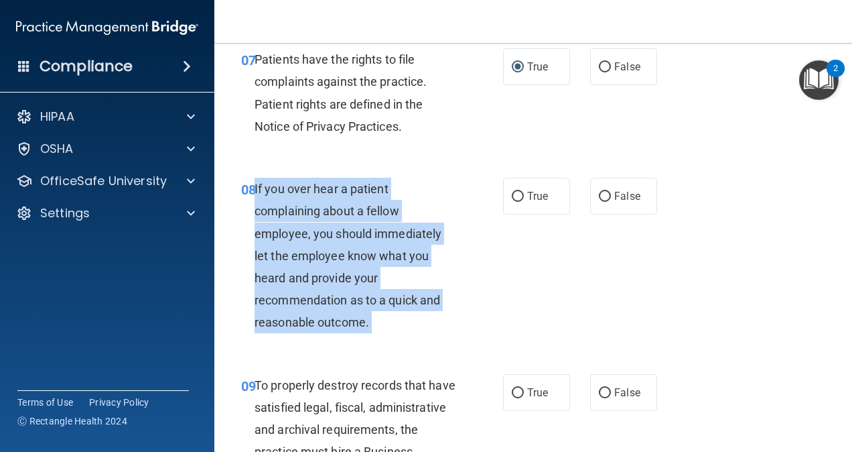
click at [320, 289] on div "If you over hear a patient complaining about a fellow employee, you should imme…" at bounding box center [361, 256] width 212 height 156
click at [599, 202] on input "False" at bounding box center [605, 197] width 12 height 10
radio input "true"
click at [374, 241] on div "If you over hear a patient complaining about a fellow employee, you should imme…" at bounding box center [361, 256] width 212 height 156
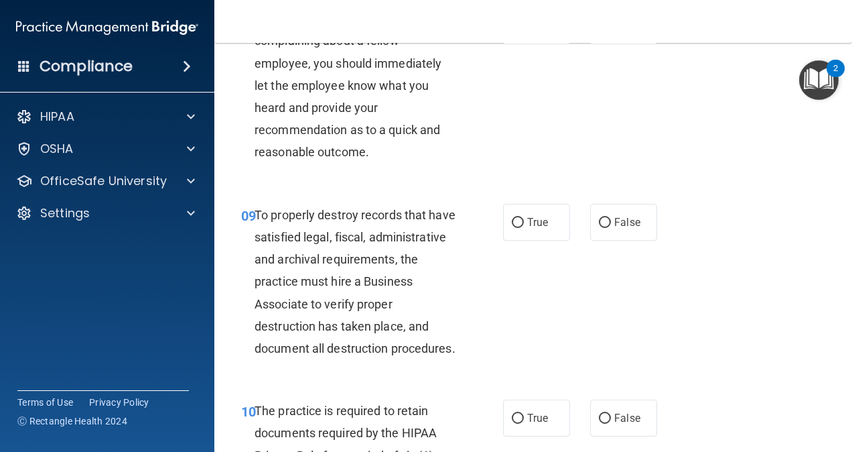
scroll to position [1272, 0]
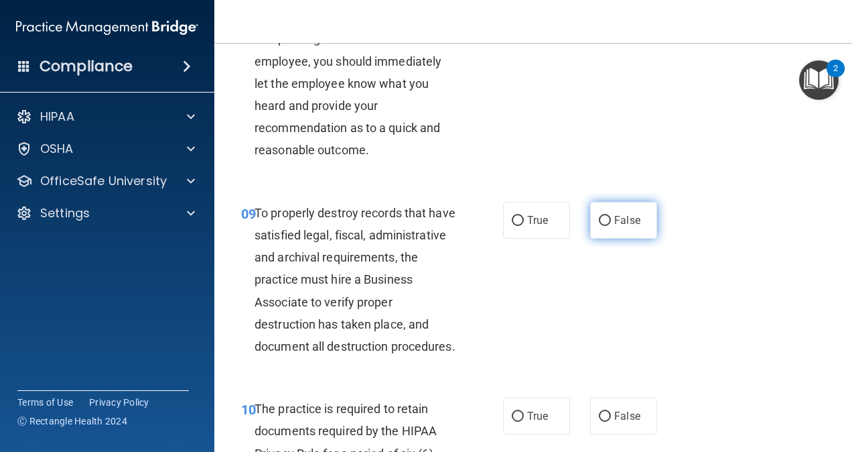
click at [623, 226] on span "False" at bounding box center [627, 220] width 26 height 13
click at [611, 226] on input "False" at bounding box center [605, 221] width 12 height 10
radio input "true"
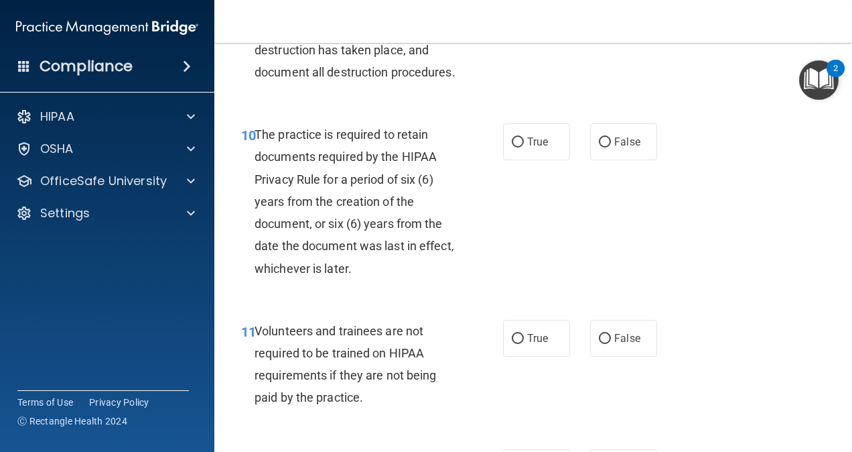
scroll to position [1548, 0]
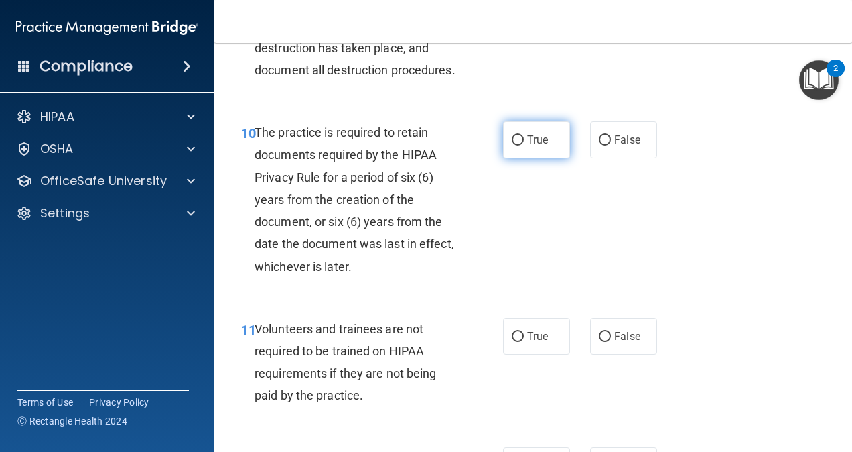
click at [527, 146] on span "True" at bounding box center [537, 139] width 21 height 13
click at [524, 145] on input "True" at bounding box center [518, 140] width 12 height 10
radio input "true"
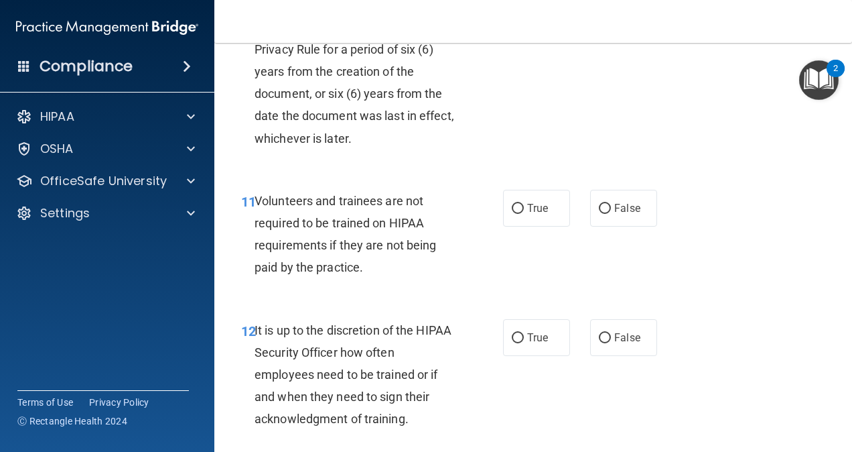
scroll to position [1677, 0]
click at [560, 226] on label "True" at bounding box center [536, 207] width 67 height 37
click at [524, 213] on input "True" at bounding box center [518, 208] width 12 height 10
radio input "true"
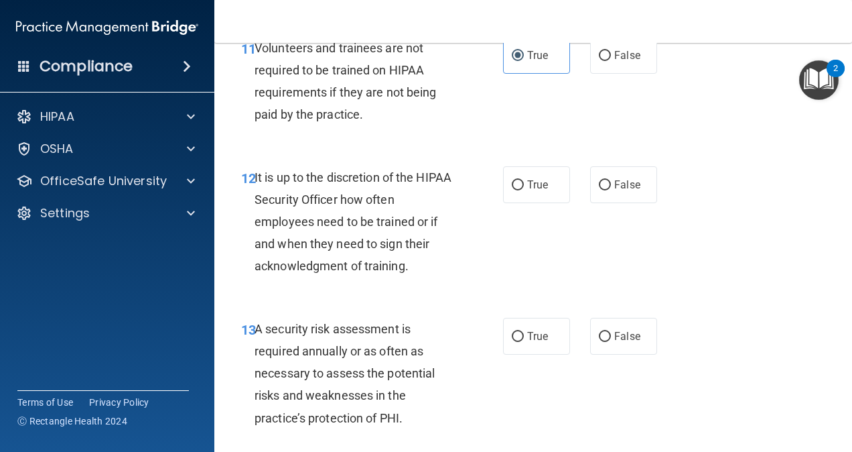
scroll to position [1830, 0]
click at [612, 202] on label "False" at bounding box center [623, 183] width 67 height 37
click at [611, 190] on input "False" at bounding box center [605, 185] width 12 height 10
radio input "true"
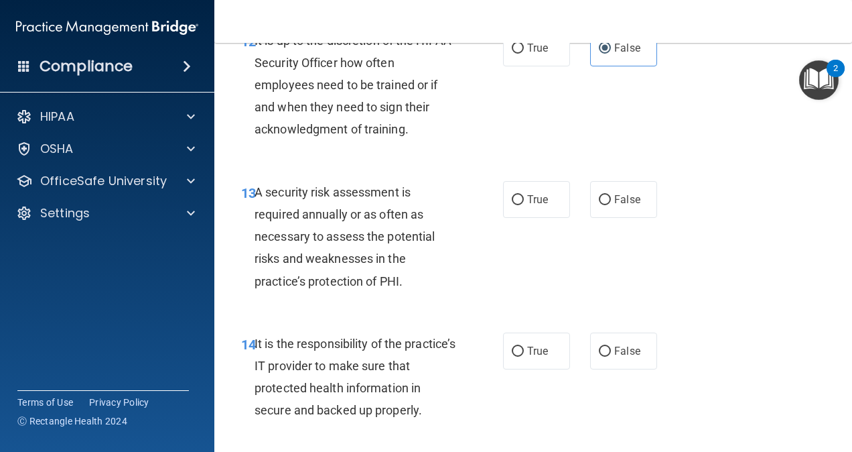
scroll to position [1966, 0]
click at [383, 291] on div "A security risk assessment is required annually or as often as necessary to ass…" at bounding box center [361, 235] width 212 height 111
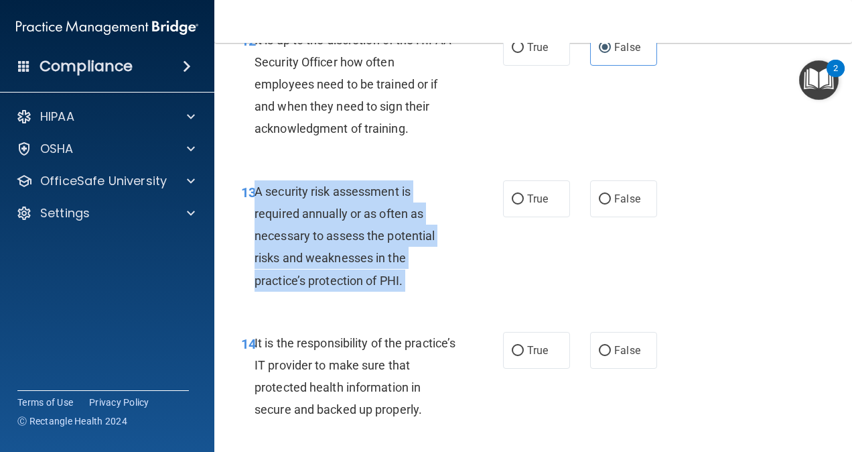
click at [383, 291] on div "A security risk assessment is required annually or as often as necessary to ass…" at bounding box center [361, 235] width 212 height 111
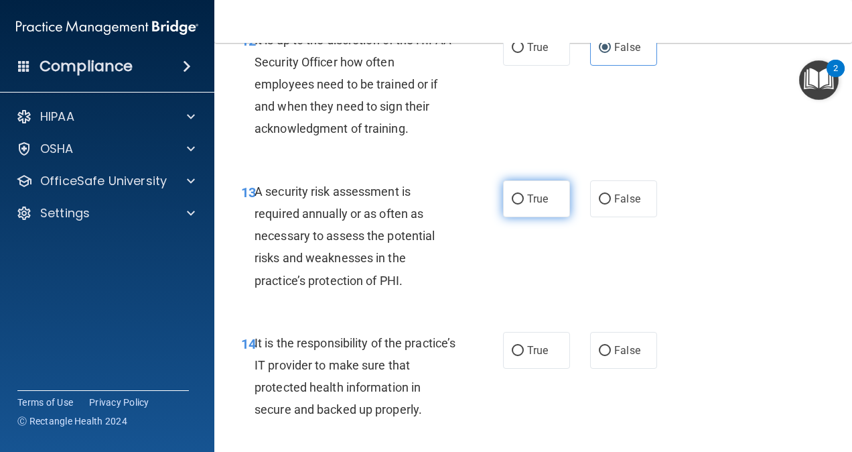
click at [518, 217] on label "True" at bounding box center [536, 198] width 67 height 37
click at [518, 204] on input "True" at bounding box center [518, 199] width 12 height 10
radio input "true"
drag, startPoint x: 261, startPoint y: 14, endPoint x: 498, endPoint y: 181, distance: 290.0
click at [498, 147] on div "12 It is up to the discretion of the HIPAA Security Officer how often employees…" at bounding box center [372, 88] width 302 height 118
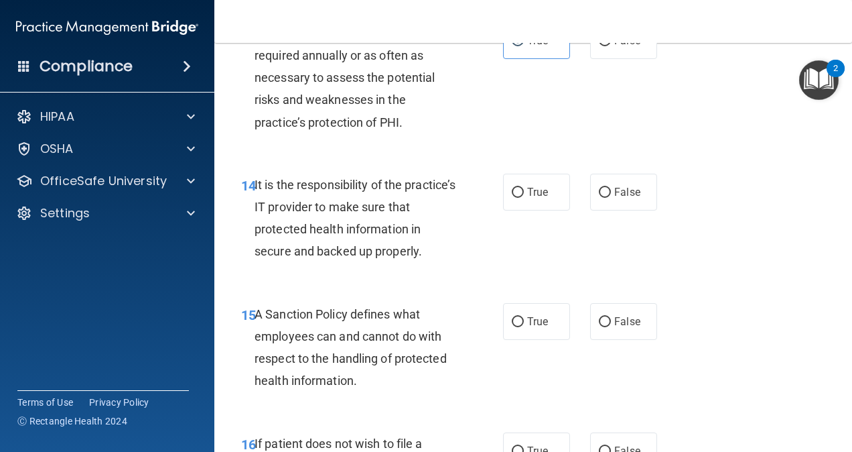
scroll to position [2128, 0]
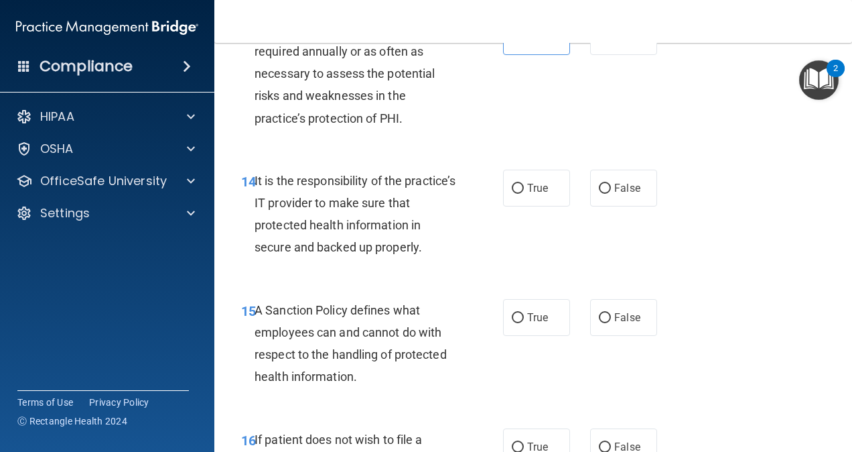
click at [349, 259] on div "It is the responsibility of the practice’s IT provider to make sure that protec…" at bounding box center [361, 214] width 212 height 89
click at [348, 255] on span "It is the responsibility of the practice’s IT provider to make sure that protec…" at bounding box center [355, 214] width 201 height 81
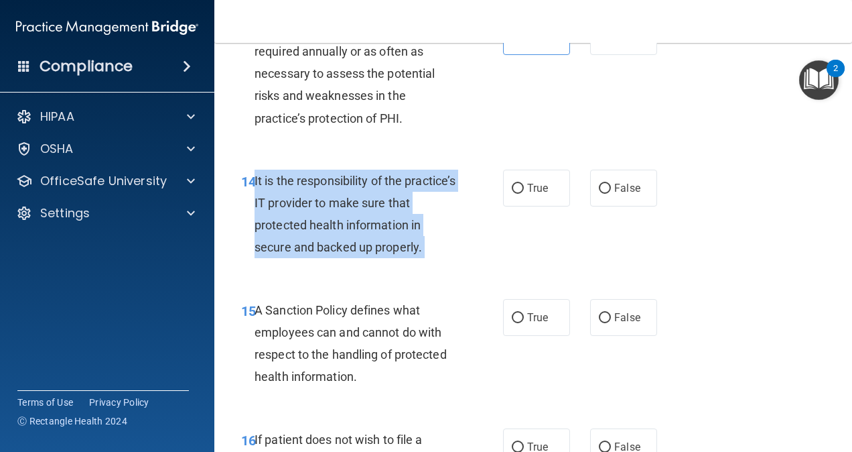
click at [348, 255] on span "It is the responsibility of the practice’s IT provider to make sure that protec…" at bounding box center [355, 214] width 201 height 81
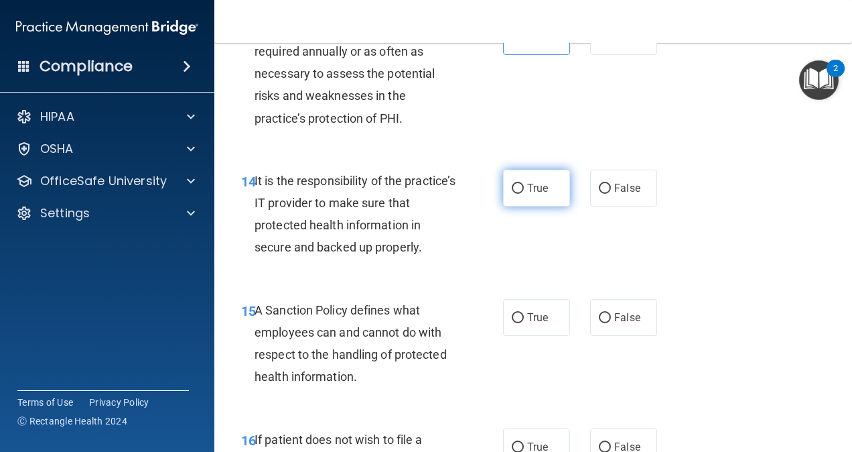
click at [543, 194] on span "True" at bounding box center [537, 188] width 21 height 13
click at [524, 194] on input "True" at bounding box center [518, 189] width 12 height 10
radio input "true"
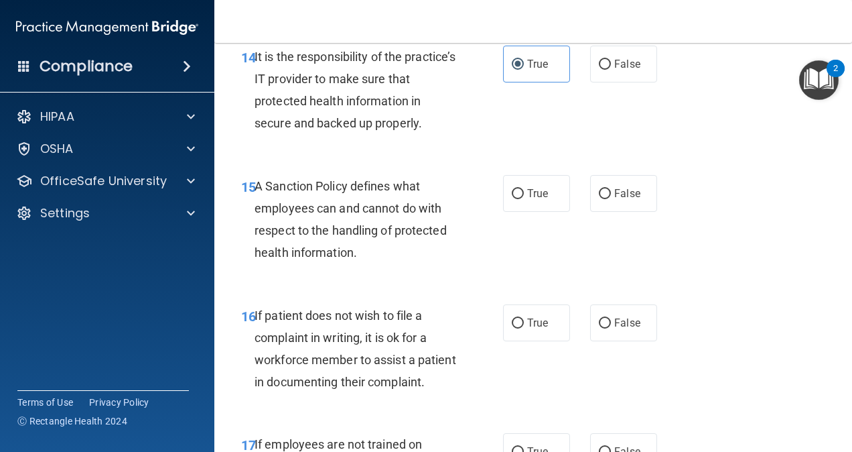
scroll to position [2253, 0]
click at [338, 259] on span "A Sanction Policy defines what employees can and cannot do with respect to the …" at bounding box center [351, 218] width 192 height 81
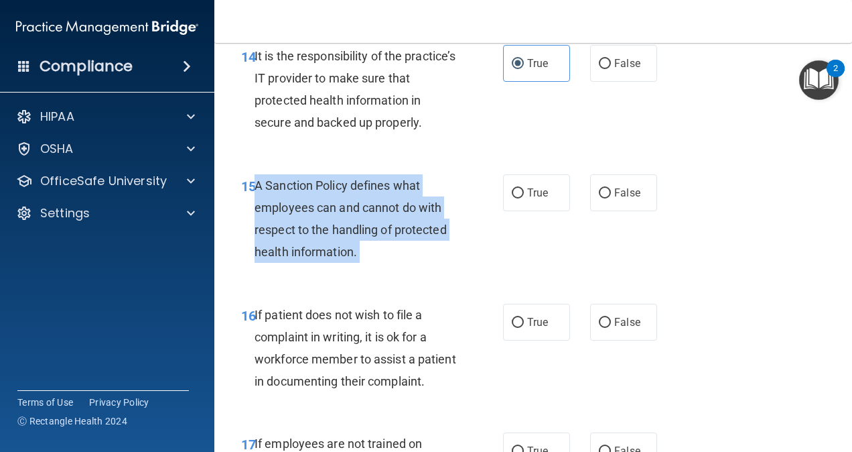
click at [338, 259] on span "A Sanction Policy defines what employees can and cannot do with respect to the …" at bounding box center [351, 218] width 192 height 81
click at [512, 198] on input "True" at bounding box center [518, 193] width 12 height 10
radio input "true"
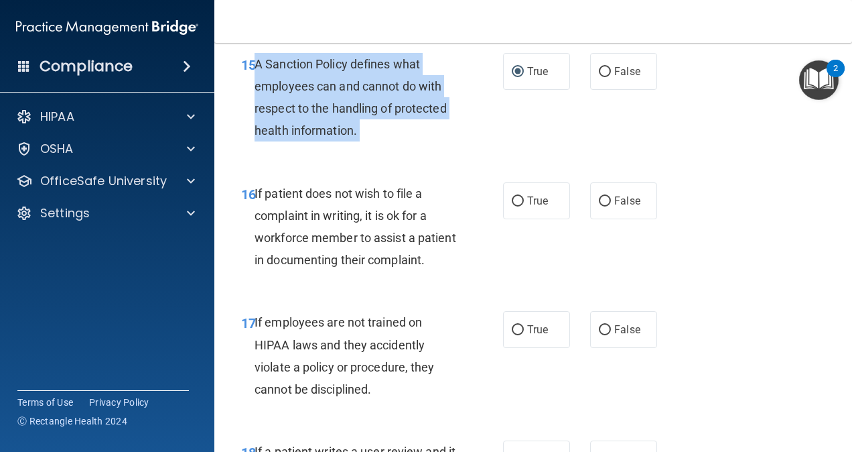
scroll to position [2378, 0]
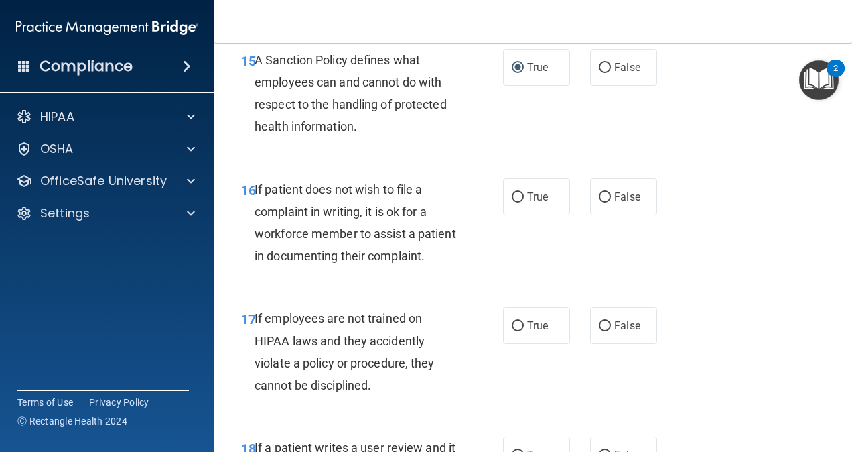
click at [326, 263] on span "If patient does not wish to file a complaint in writing, it is ok for a workfor…" at bounding box center [356, 222] width 202 height 81
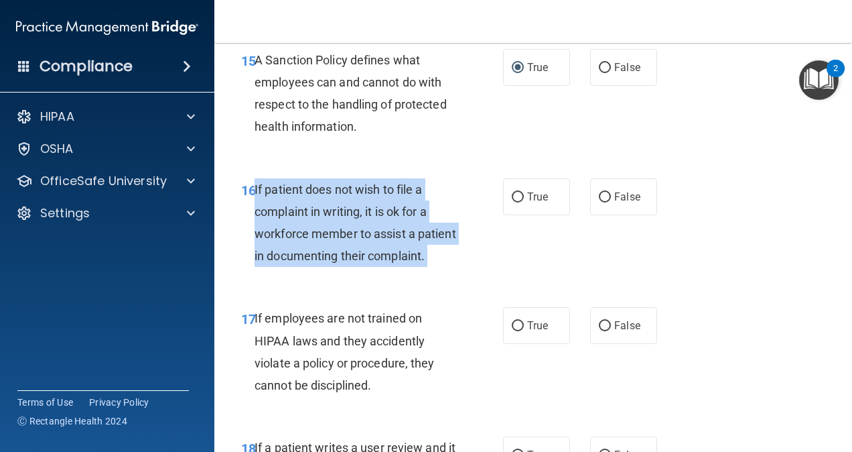
click at [326, 267] on div "If patient does not wish to file a complaint in writing, it is ok for a workfor…" at bounding box center [361, 222] width 212 height 89
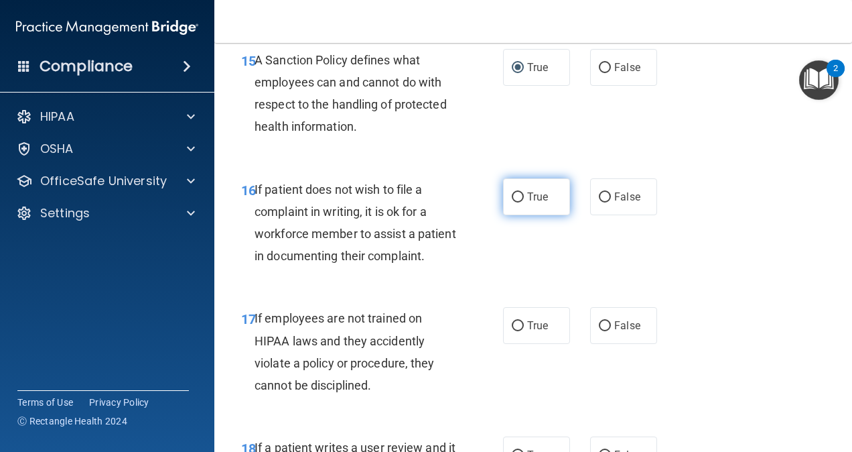
click at [551, 215] on label "True" at bounding box center [536, 196] width 67 height 37
click at [524, 202] on input "True" at bounding box center [518, 197] width 12 height 10
radio input "true"
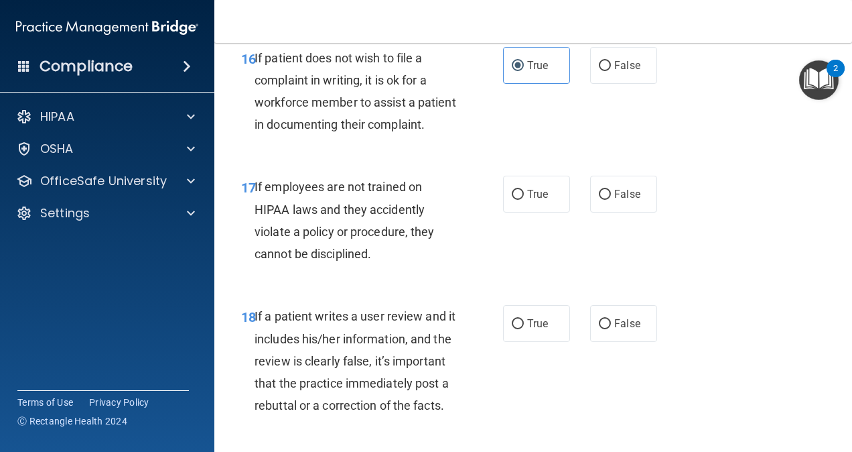
scroll to position [2526, 0]
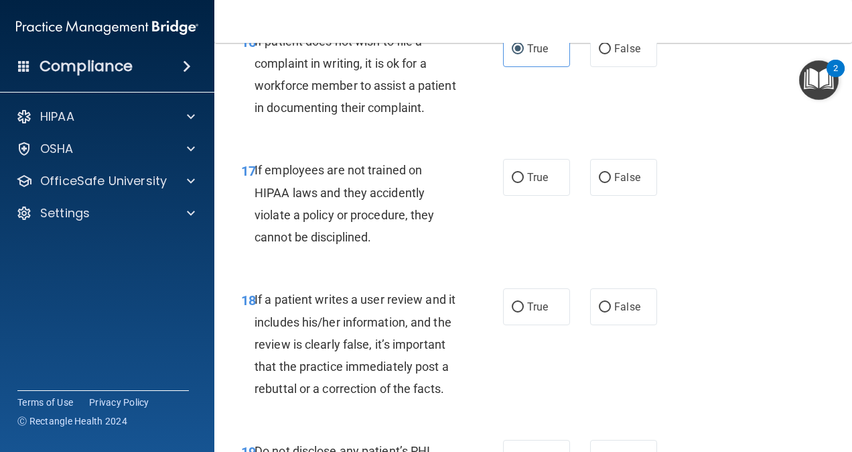
click at [338, 244] on span "If employees are not trained on HIPAA laws and they accidently violate a policy…" at bounding box center [345, 203] width 180 height 81
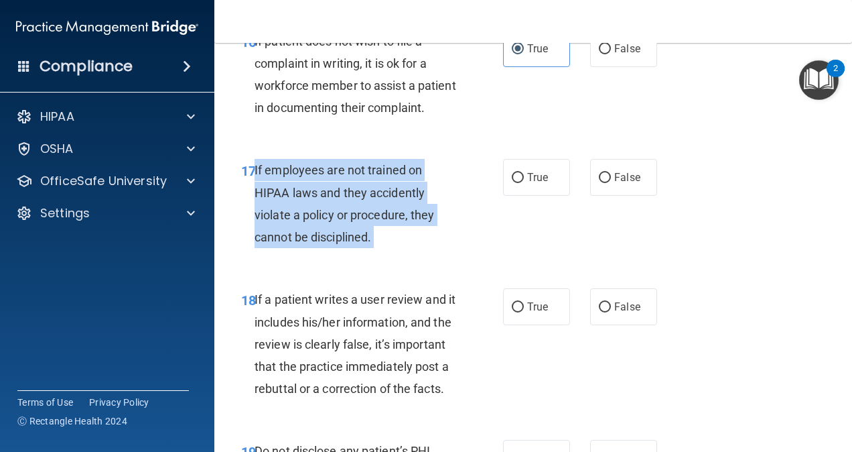
click at [338, 244] on span "If employees are not trained on HIPAA laws and they accidently violate a policy…" at bounding box center [345, 203] width 180 height 81
click at [628, 184] on span "False" at bounding box center [627, 177] width 26 height 13
click at [611, 183] on input "False" at bounding box center [605, 178] width 12 height 10
radio input "true"
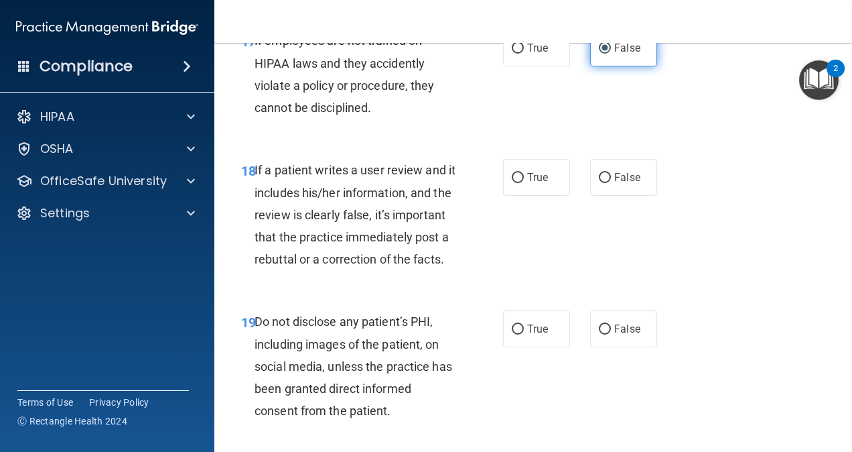
scroll to position [2664, 0]
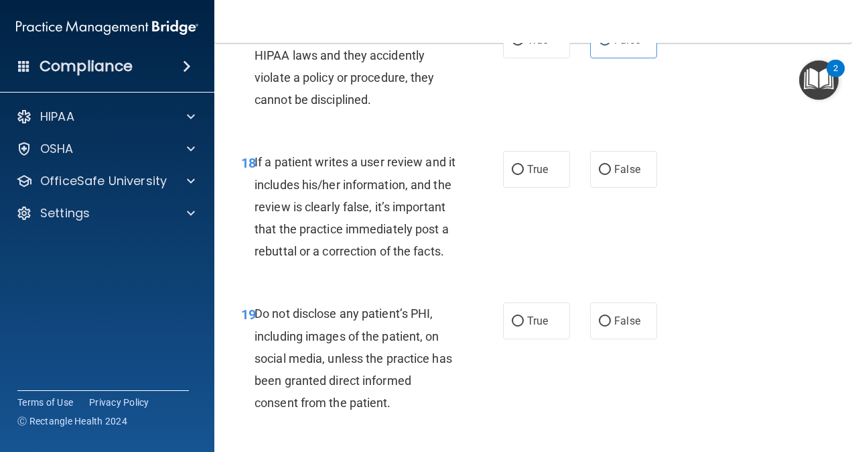
click at [366, 262] on div "If a patient writes a user review and it includes his/her information, and the …" at bounding box center [361, 206] width 212 height 111
click at [376, 258] on span "If a patient writes a user review and it includes his/her information, and the …" at bounding box center [355, 206] width 201 height 103
click at [368, 258] on span "If a patient writes a user review and it includes his/her information, and the …" at bounding box center [355, 206] width 201 height 103
click at [362, 258] on span "If a patient writes a user review and it includes his/her information, and the …" at bounding box center [355, 206] width 201 height 103
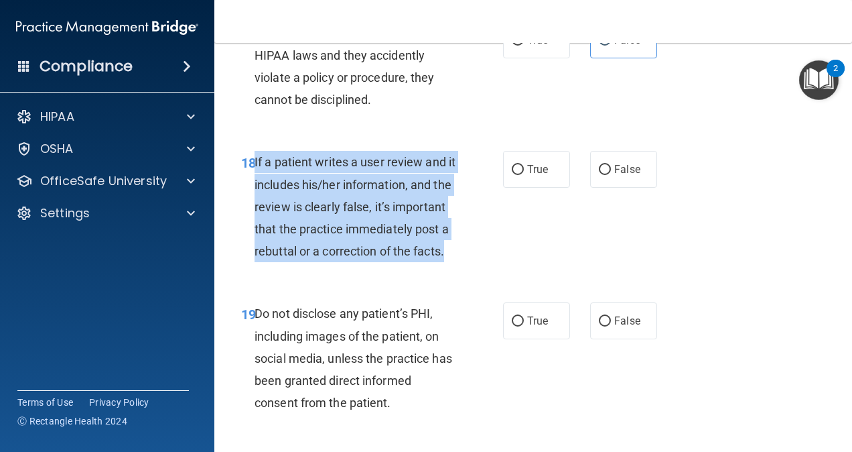
copy span "If a patient writes a user review and it includes his/her information, and the …"
click at [517, 269] on div "18 If a patient writes a user review and it includes his/her information, and t…" at bounding box center [372, 210] width 302 height 118
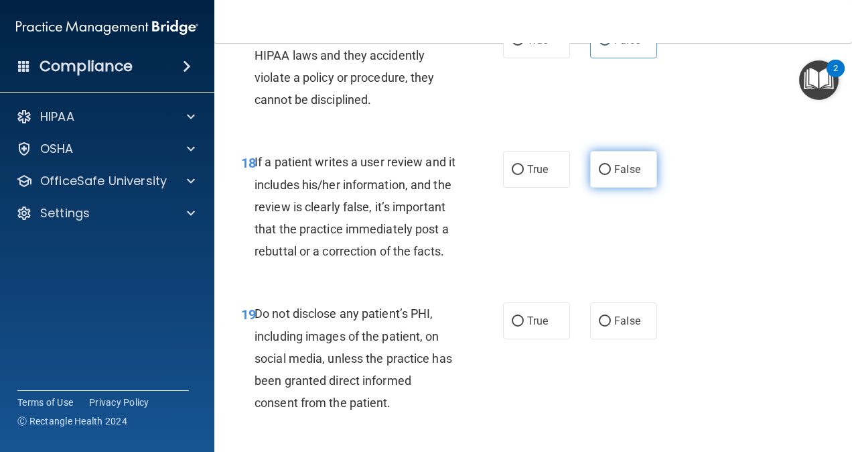
click at [624, 176] on span "False" at bounding box center [627, 169] width 26 height 13
click at [611, 175] on input "False" at bounding box center [605, 170] width 12 height 10
radio input "true"
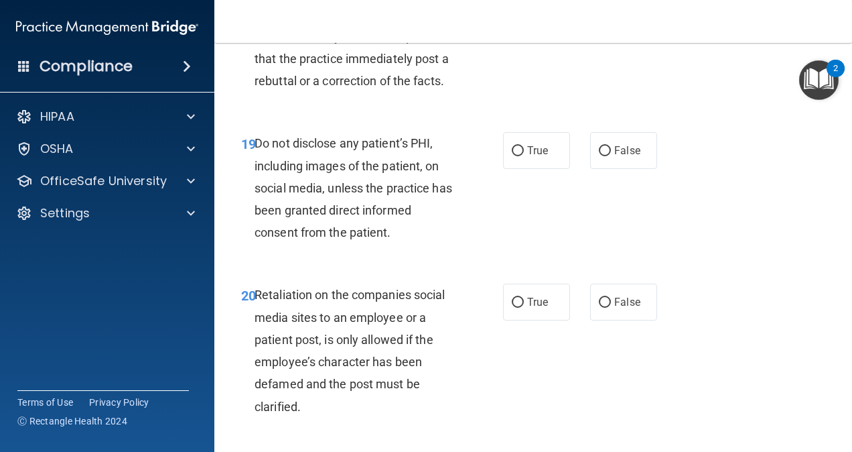
scroll to position [2849, 0]
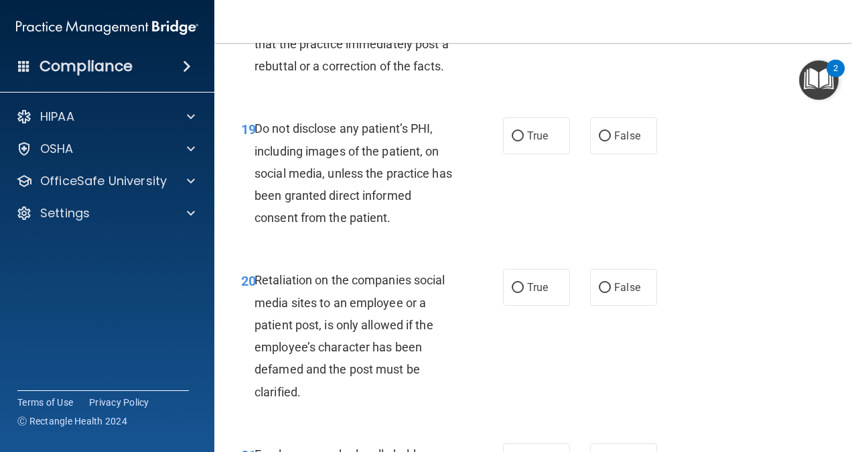
click at [340, 228] on div "Do not disclose any patient’s PHI, including images of the patient, on social m…" at bounding box center [361, 172] width 212 height 111
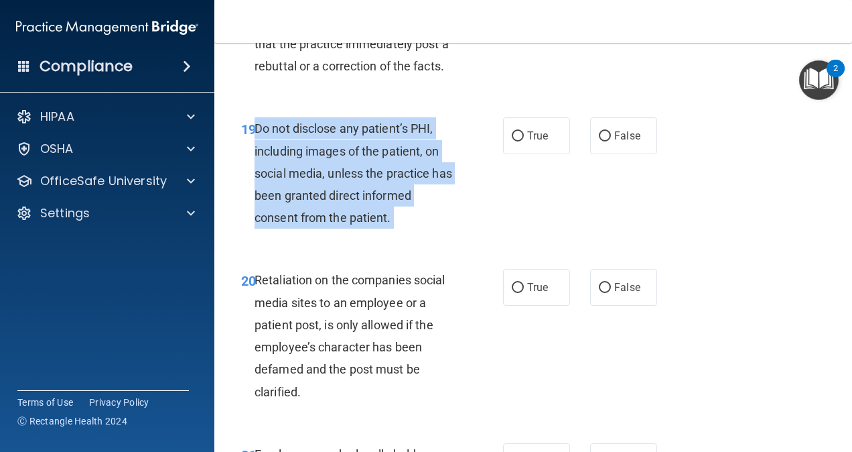
click at [340, 228] on div "Do not disclose any patient’s PHI, including images of the patient, on social m…" at bounding box center [361, 172] width 212 height 111
click at [415, 224] on span "Do not disclose any patient’s PHI, including images of the patient, on social m…" at bounding box center [354, 172] width 198 height 103
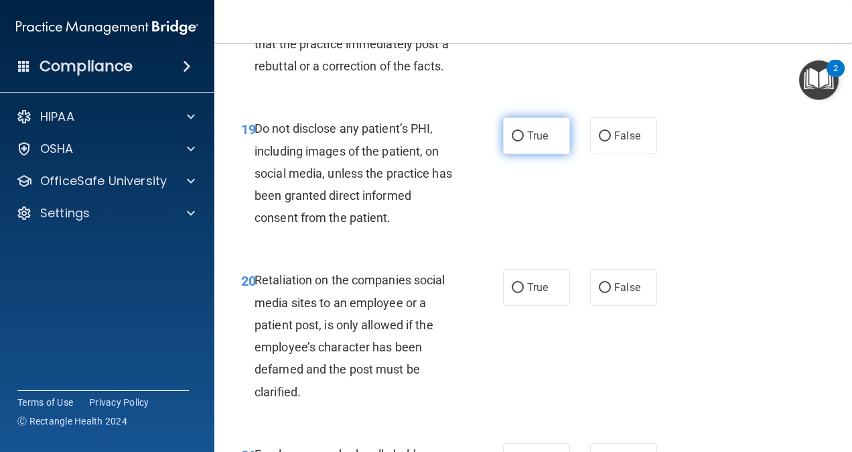
click at [512, 154] on label "True" at bounding box center [536, 135] width 67 height 37
click at [512, 141] on input "True" at bounding box center [518, 136] width 12 height 10
radio input "true"
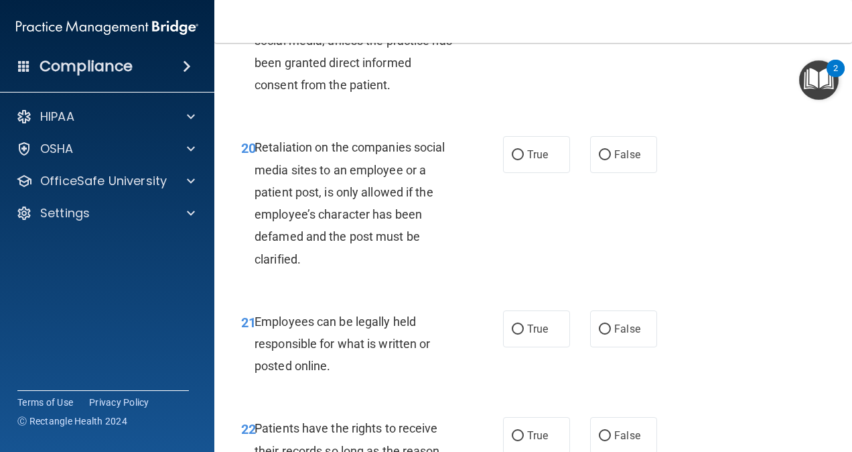
scroll to position [2991, 0]
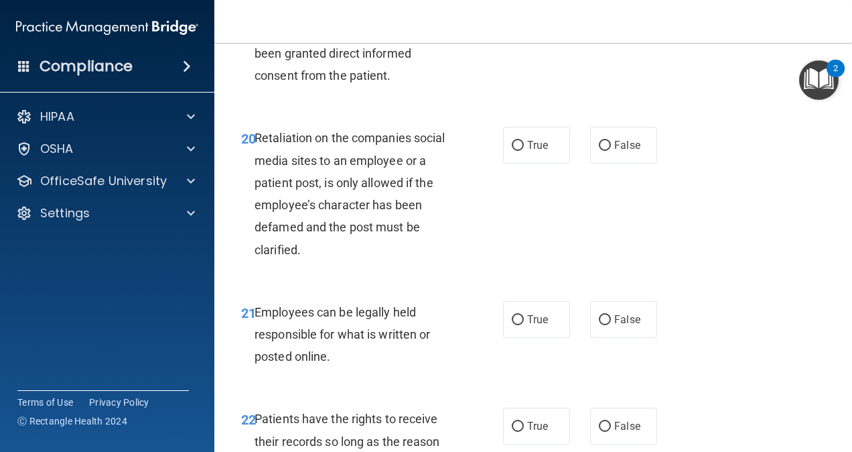
click at [330, 256] on span "Retaliation on the companies social media sites to an employee or a patient pos…" at bounding box center [350, 193] width 191 height 125
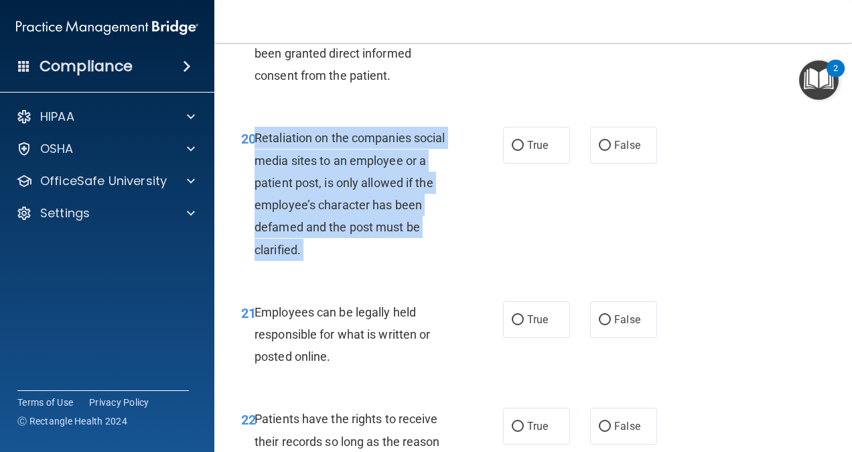
click at [330, 256] on span "Retaliation on the companies social media sites to an employee or a patient pos…" at bounding box center [350, 193] width 191 height 125
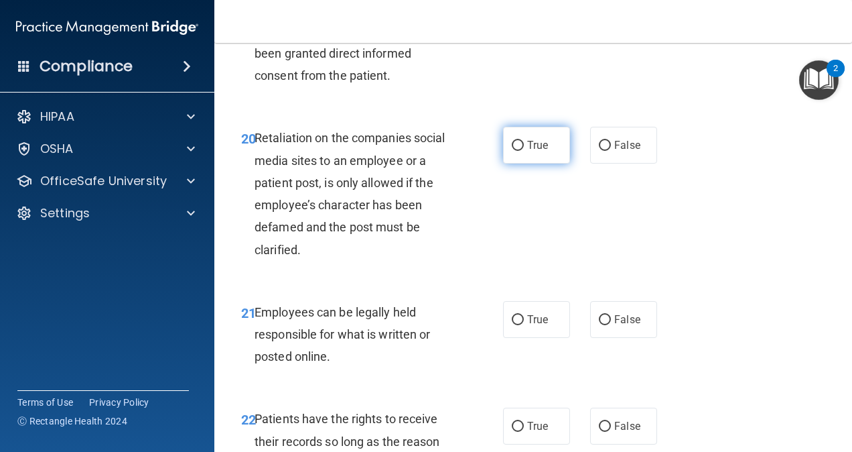
click at [542, 151] on span "True" at bounding box center [537, 145] width 21 height 13
click at [524, 151] on input "True" at bounding box center [518, 146] width 12 height 10
radio input "true"
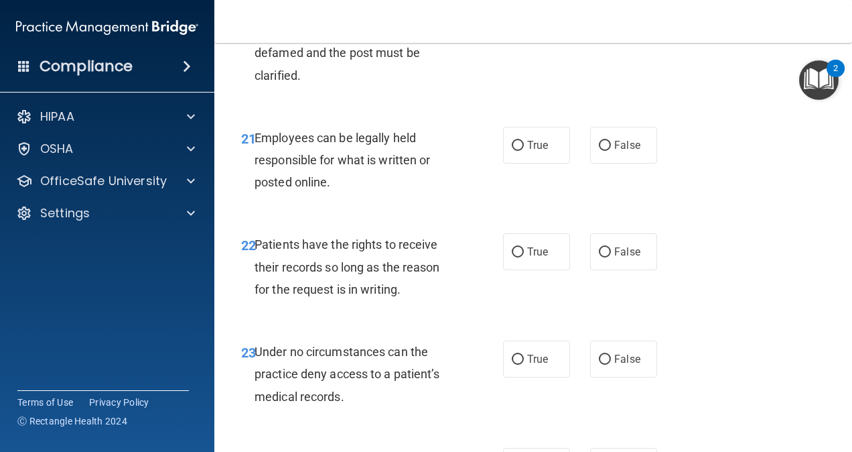
scroll to position [3168, 0]
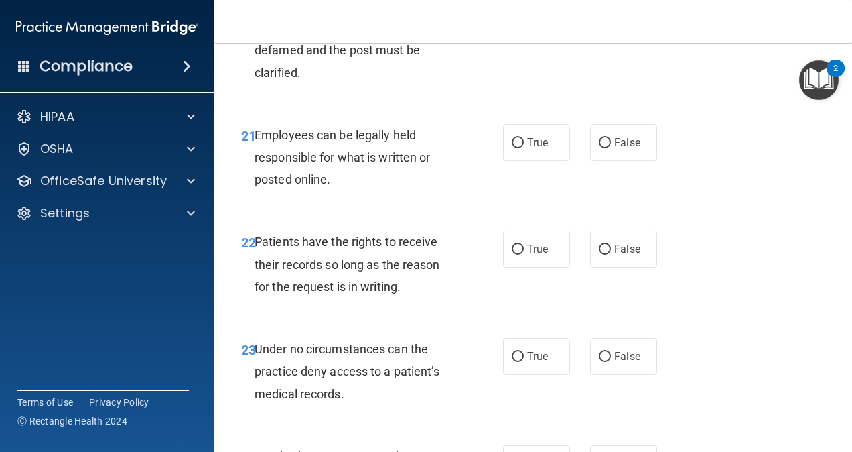
click at [310, 191] on div "Employees can be legally held responsible for what is written or posted online." at bounding box center [361, 157] width 212 height 67
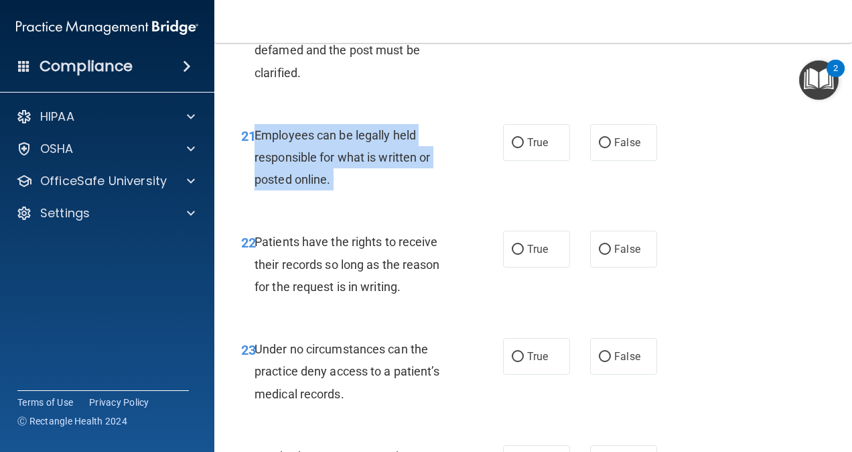
click at [310, 191] on div "Employees can be legally held responsible for what is written or posted online." at bounding box center [361, 157] width 212 height 67
drag, startPoint x: 310, startPoint y: 259, endPoint x: 332, endPoint y: 265, distance: 23.7
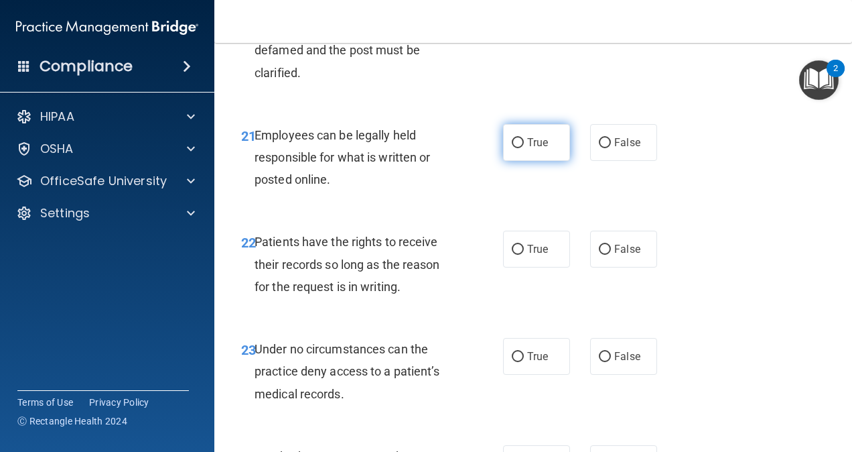
click at [520, 161] on label "True" at bounding box center [536, 142] width 67 height 37
click at [520, 148] on input "True" at bounding box center [518, 143] width 12 height 10
radio input "true"
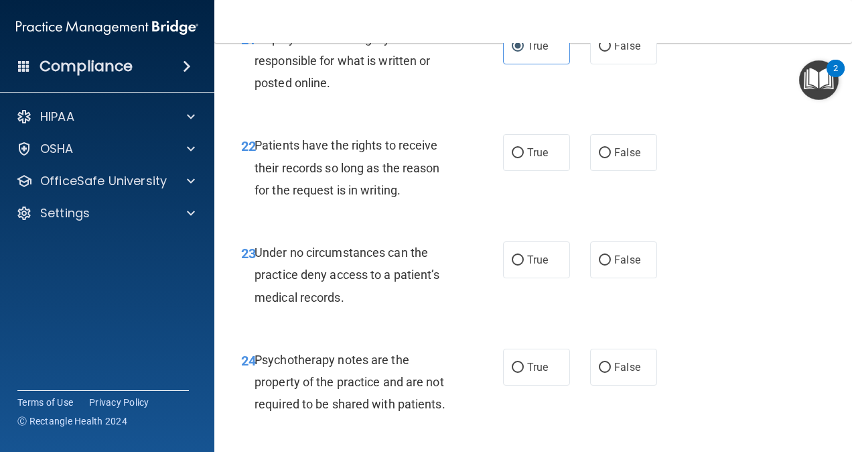
scroll to position [3265, 0]
click at [360, 195] on span "Patients have the rights to receive their records so long as the reason for the…" at bounding box center [348, 166] width 186 height 58
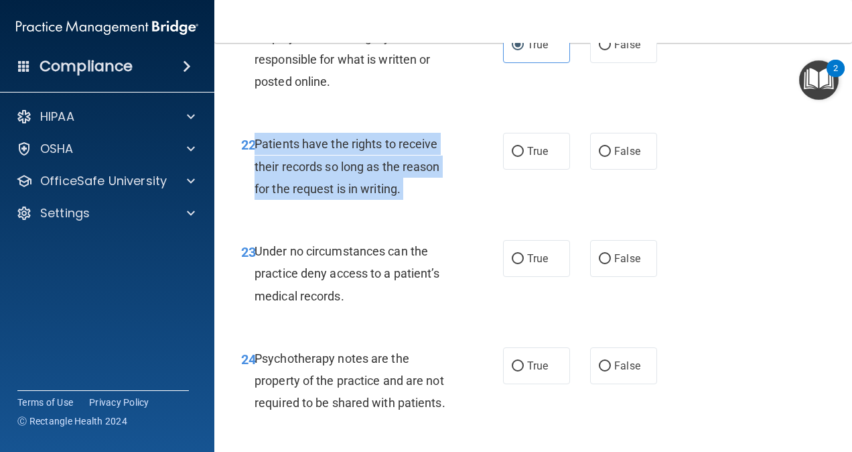
click at [360, 195] on span "Patients have the rights to receive their records so long as the reason for the…" at bounding box center [348, 166] width 186 height 58
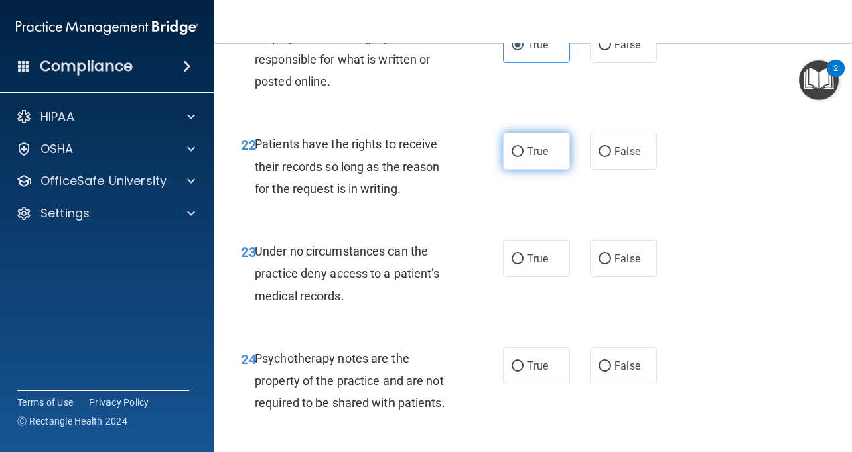
click at [528, 157] on span "True" at bounding box center [537, 151] width 21 height 13
click at [524, 157] on input "True" at bounding box center [518, 152] width 12 height 10
radio input "true"
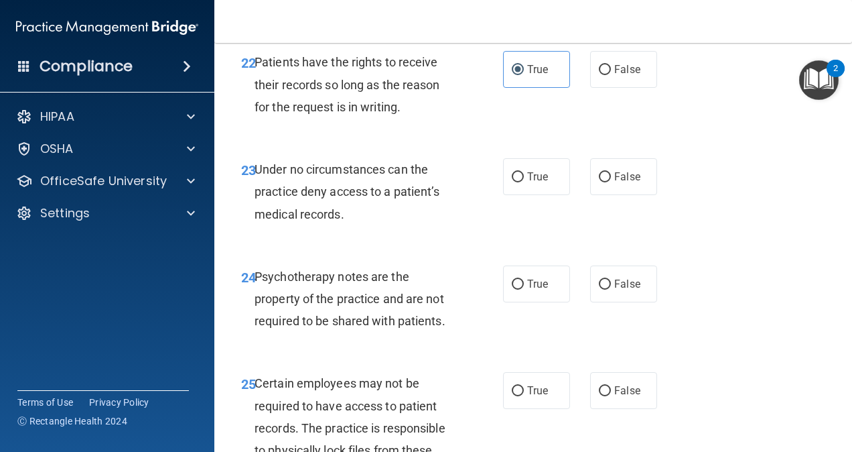
scroll to position [3373, 0]
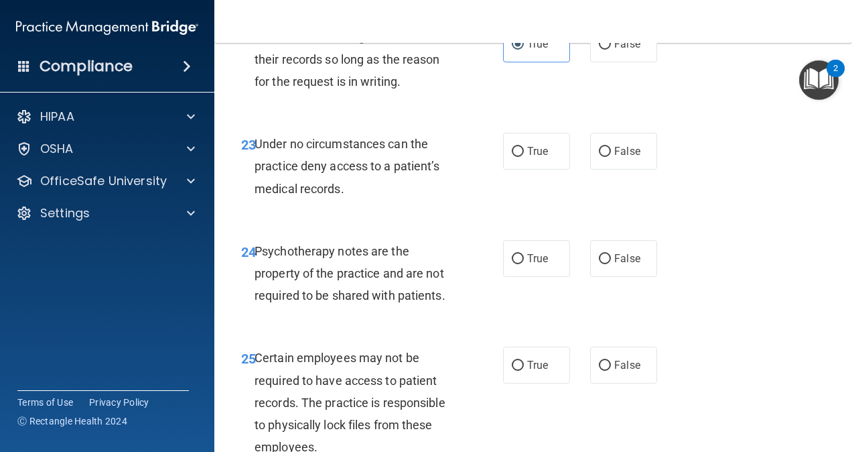
click at [363, 195] on span "Under no circumstances can the practice deny access to a patient’s medical reco…" at bounding box center [348, 166] width 186 height 58
drag, startPoint x: 363, startPoint y: 275, endPoint x: 511, endPoint y: 273, distance: 147.4
click at [511, 170] on label "True" at bounding box center [536, 151] width 67 height 37
click at [512, 157] on input "True" at bounding box center [518, 152] width 12 height 10
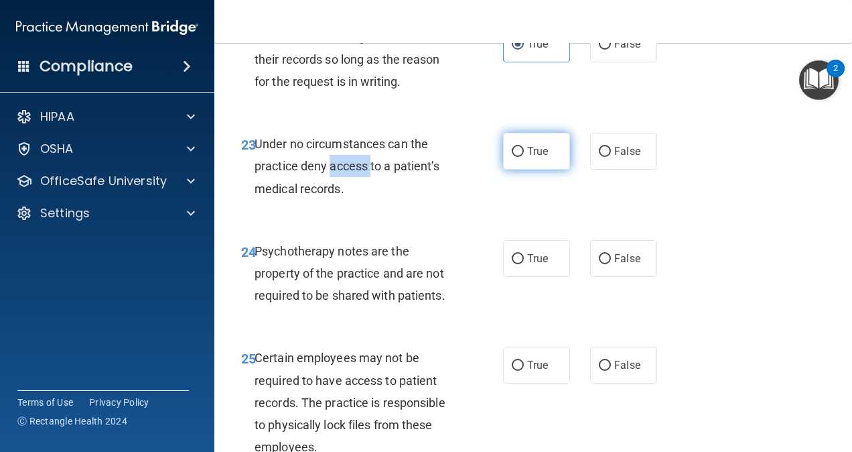
radio input "true"
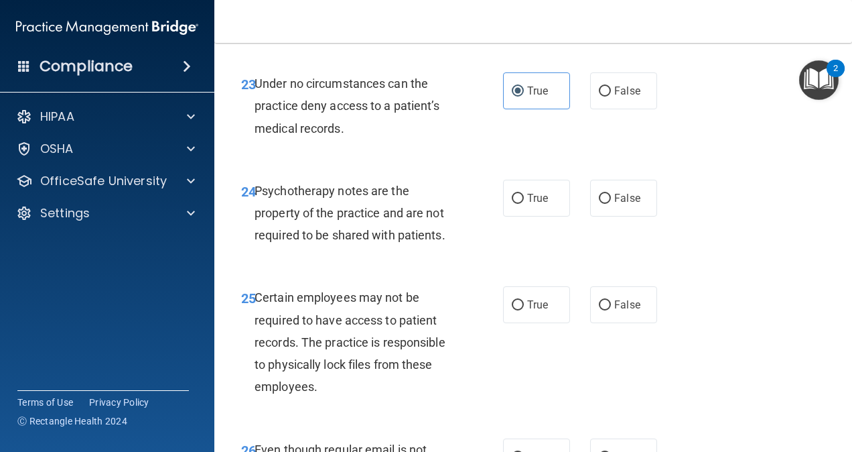
click at [326, 247] on div "Psychotherapy notes are the property of the practice and are not required to be…" at bounding box center [361, 213] width 212 height 67
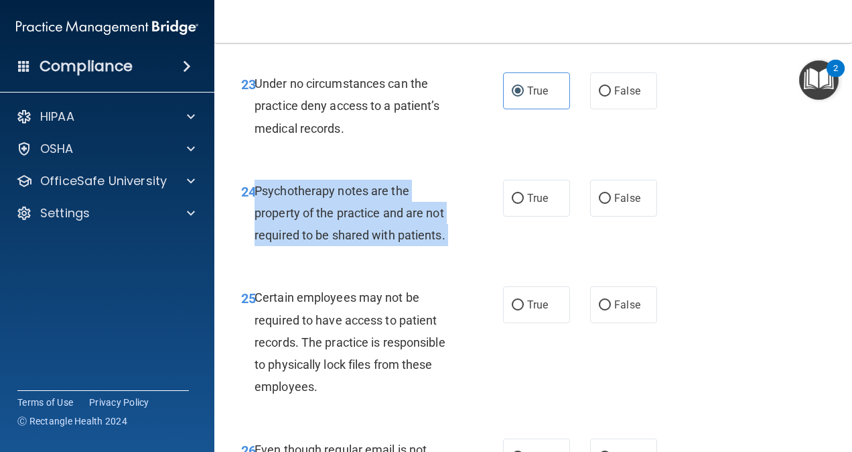
click at [326, 247] on div "Psychotherapy notes are the property of the practice and are not required to be…" at bounding box center [361, 213] width 212 height 67
copy ng-form "Psychotherapy notes are the property of the practice and are not required to be…"
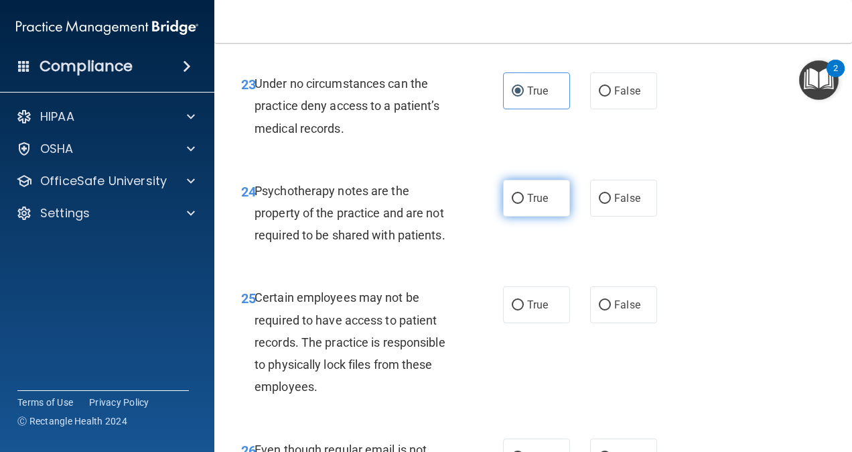
click at [521, 216] on label "True" at bounding box center [536, 198] width 67 height 37
click at [521, 204] on input "True" at bounding box center [518, 199] width 12 height 10
radio input "true"
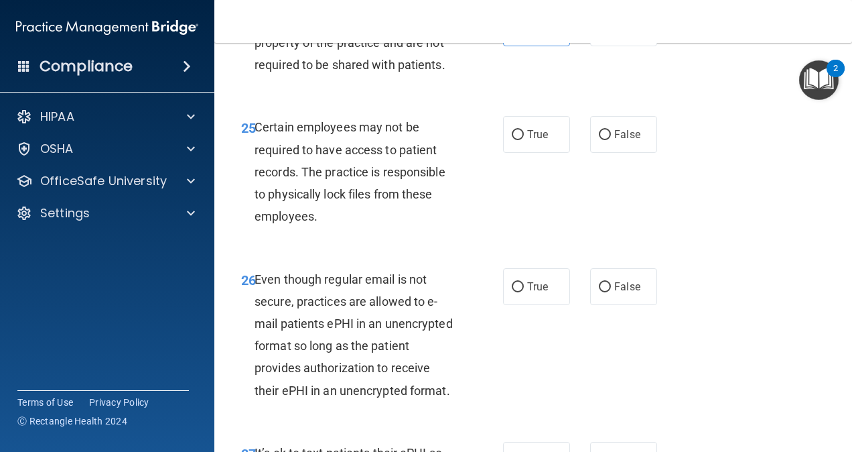
scroll to position [3618, 0]
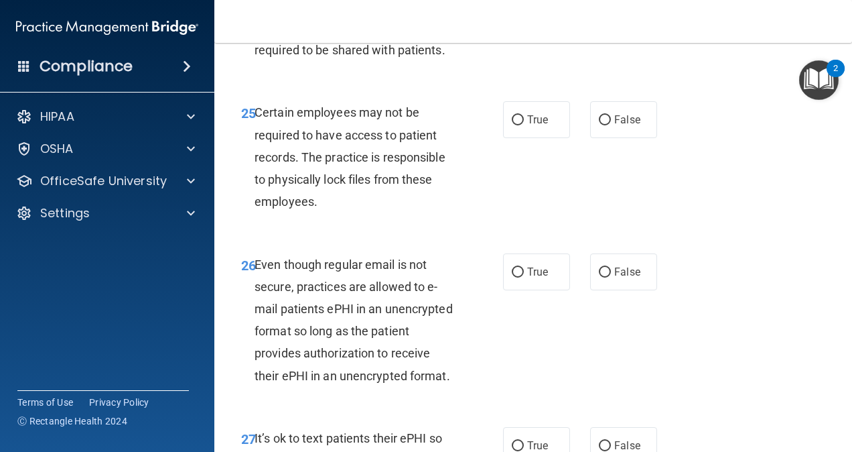
click at [340, 208] on span "Certain employees may not be required to have access to patient records. The pr…" at bounding box center [350, 156] width 191 height 103
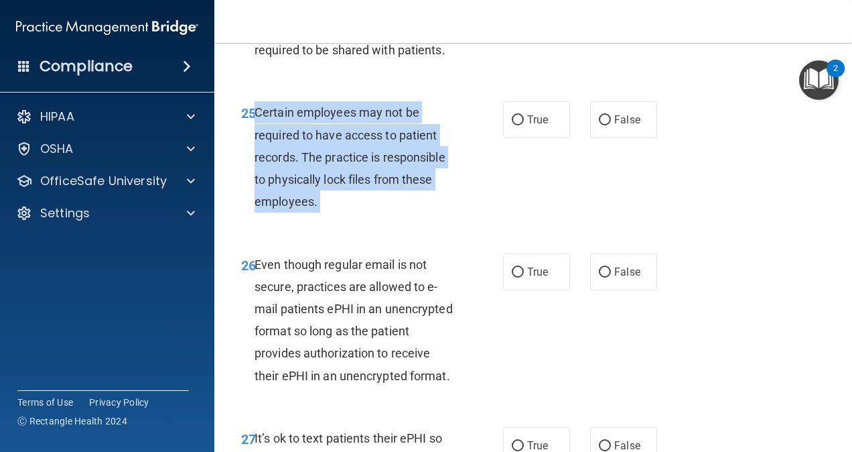
click at [340, 208] on span "Certain employees may not be required to have access to patient records. The pr…" at bounding box center [350, 156] width 191 height 103
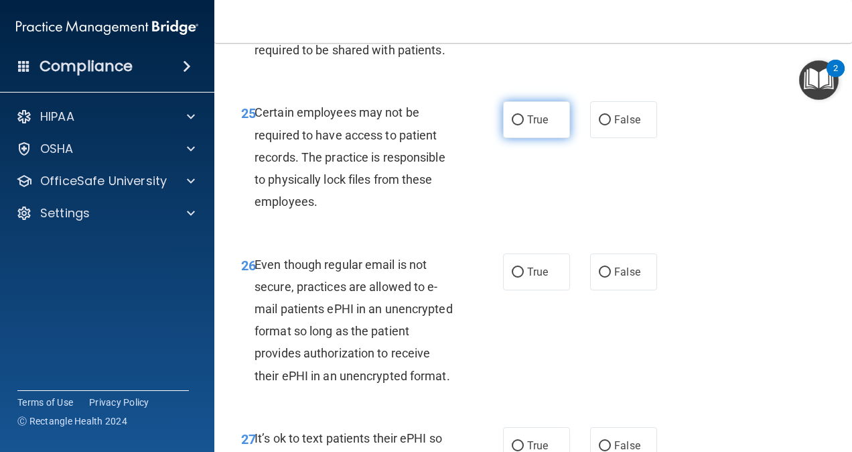
click at [527, 126] on span "True" at bounding box center [537, 119] width 21 height 13
click at [523, 125] on input "True" at bounding box center [518, 120] width 12 height 10
radio input "true"
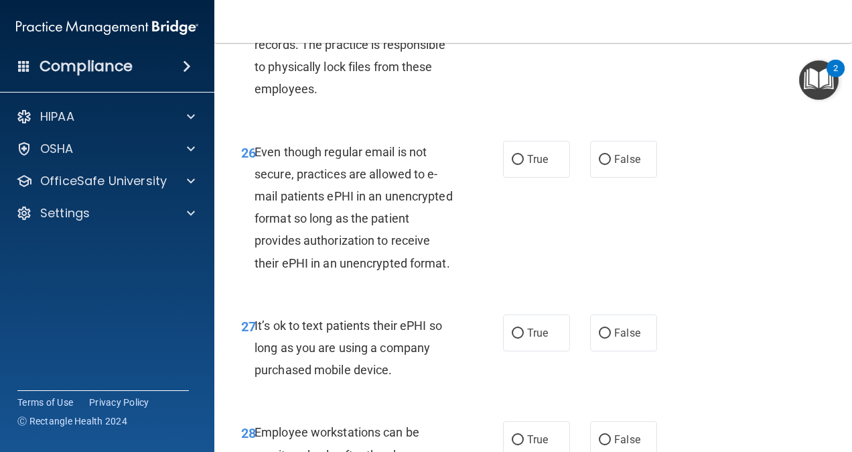
scroll to position [3732, 0]
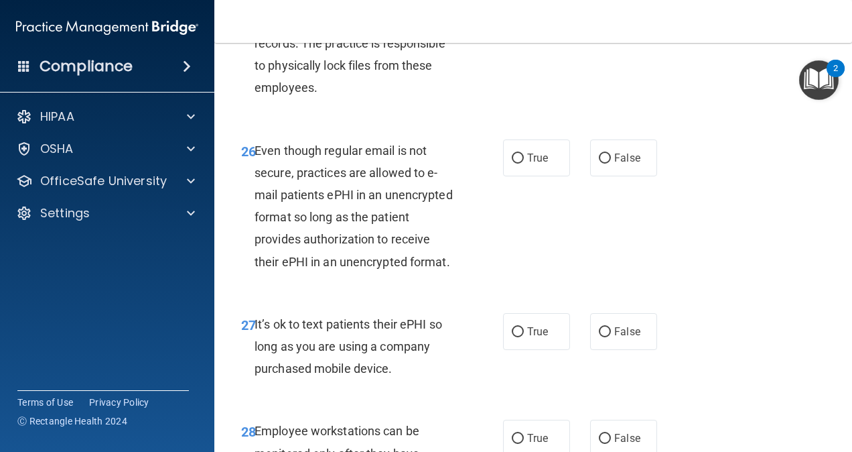
click at [307, 269] on span "Even though regular email is not secure, practices are allowed to e-mail patien…" at bounding box center [354, 205] width 198 height 125
click at [308, 269] on span "Even though regular email is not secure, practices are allowed to e-mail patien…" at bounding box center [354, 205] width 198 height 125
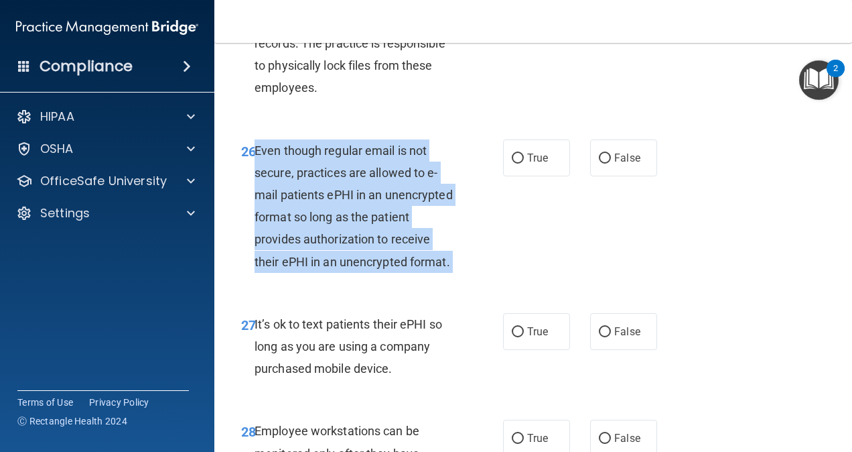
click at [308, 269] on span "Even though regular email is not secure, practices are allowed to e-mail patien…" at bounding box center [354, 205] width 198 height 125
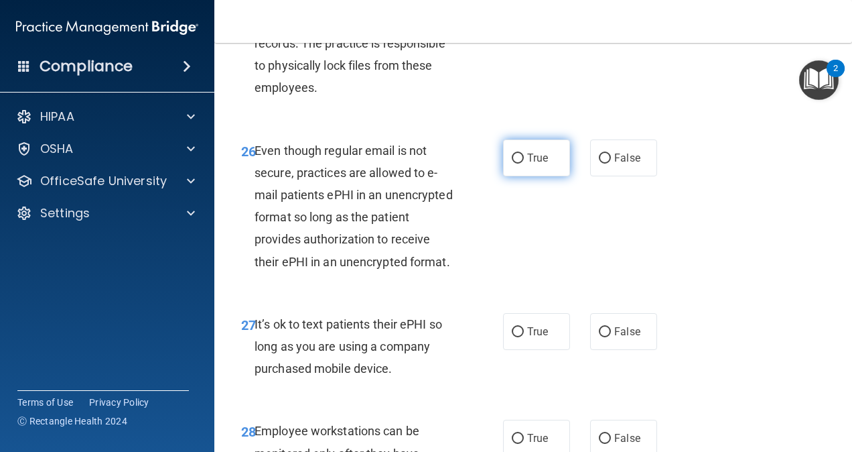
click at [547, 176] on label "True" at bounding box center [536, 157] width 67 height 37
click at [524, 163] on input "True" at bounding box center [518, 158] width 12 height 10
radio input "true"
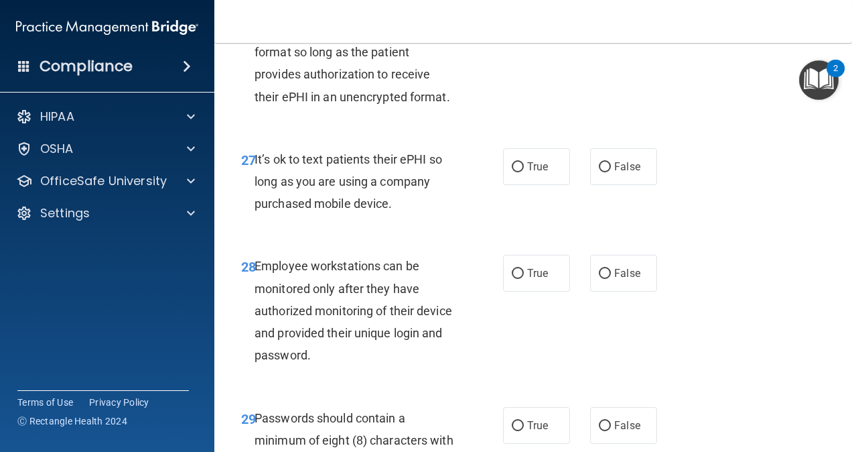
scroll to position [3919, 0]
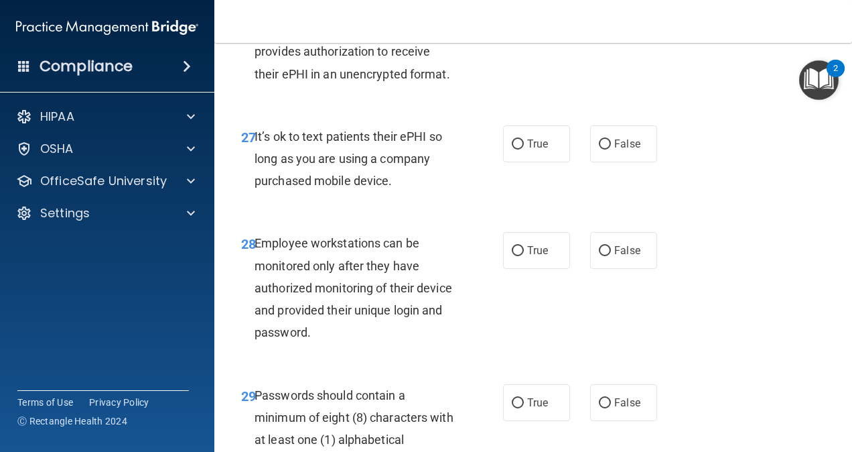
click at [311, 188] on span "It’s ok to text patients their ePHI so long as you are using a company purchase…" at bounding box center [349, 158] width 188 height 58
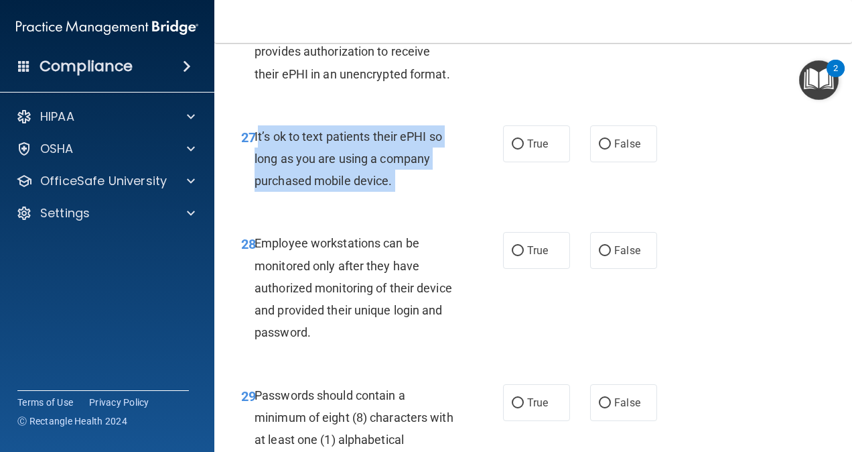
click at [311, 188] on span "It’s ok to text patients their ePHI so long as you are using a company purchase…" at bounding box center [349, 158] width 188 height 58
click at [437, 192] on div "It’s ok to text patients their ePHI so long as you are using a company purchase…" at bounding box center [361, 158] width 212 height 67
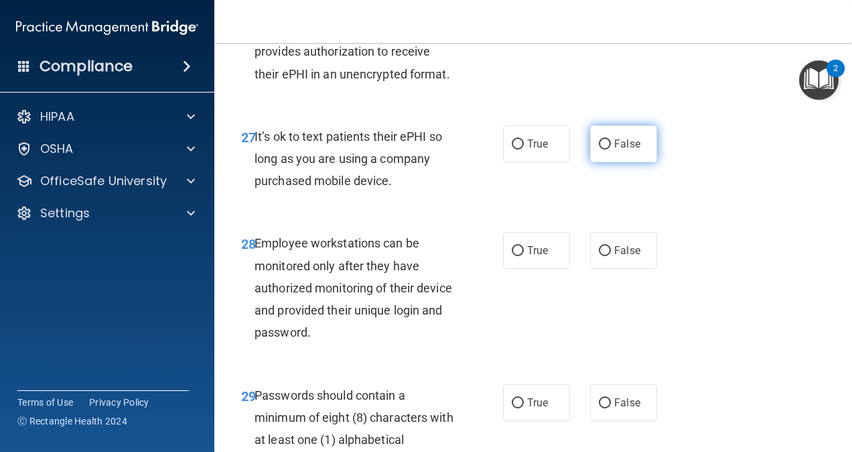
click at [596, 162] on label "False" at bounding box center [623, 143] width 67 height 37
click at [599, 149] on input "False" at bounding box center [605, 144] width 12 height 10
radio input "true"
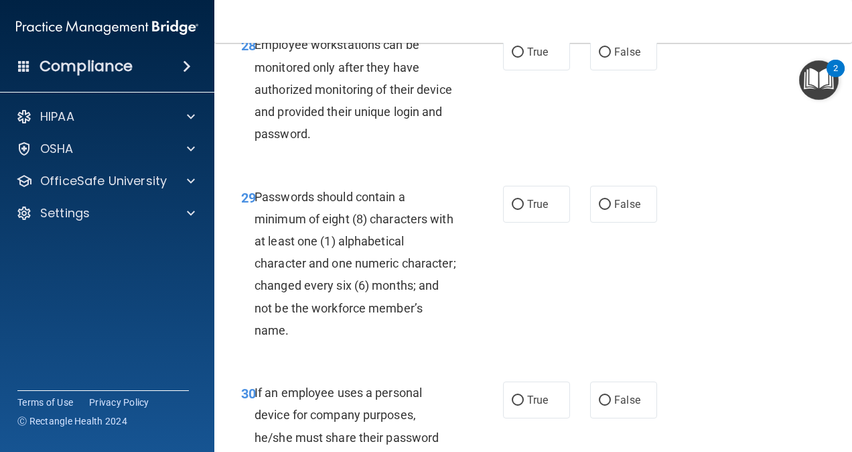
scroll to position [4128, 0]
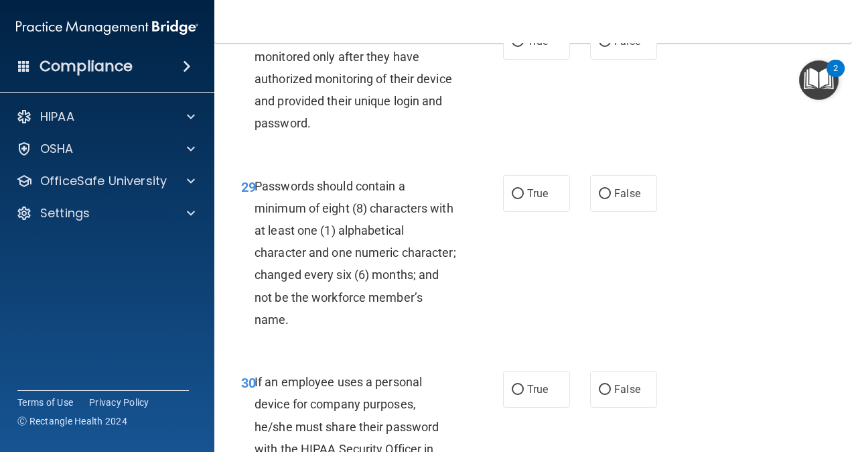
click at [310, 130] on span "Employee workstations can be monitored only after they have authorized monitori…" at bounding box center [354, 78] width 198 height 103
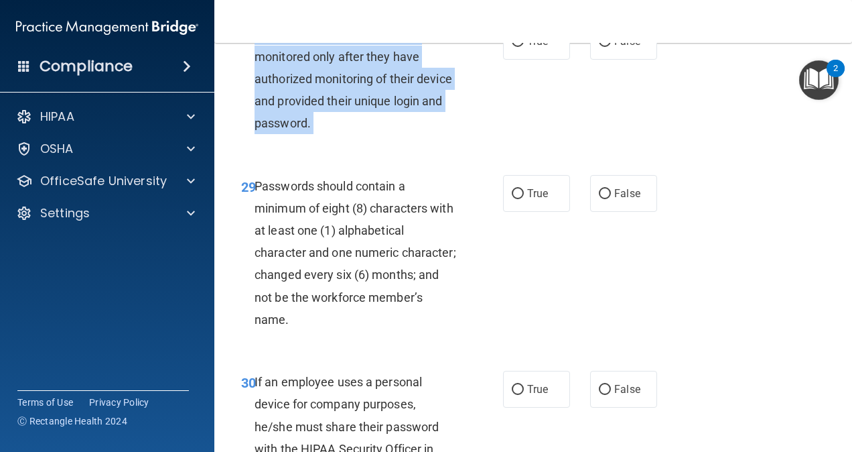
click at [310, 130] on span "Employee workstations can be monitored only after they have authorized monitori…" at bounding box center [354, 78] width 198 height 103
click at [533, 60] on label "True" at bounding box center [536, 41] width 67 height 37
click at [524, 47] on input "True" at bounding box center [518, 42] width 12 height 10
radio input "true"
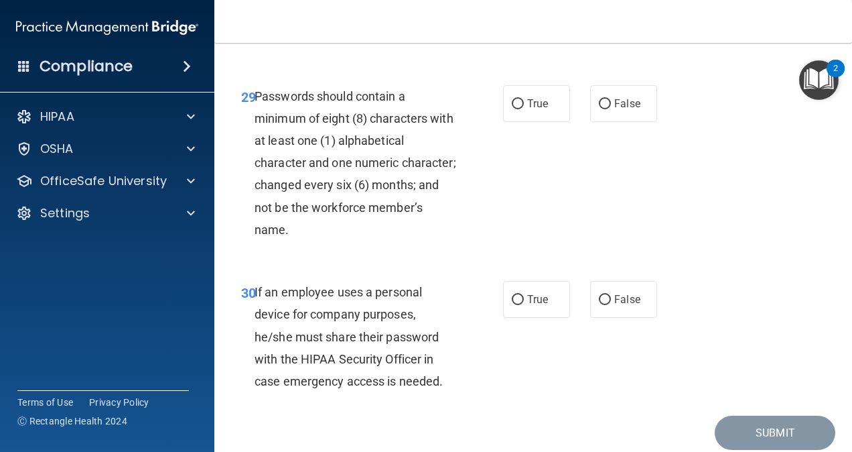
scroll to position [4237, 0]
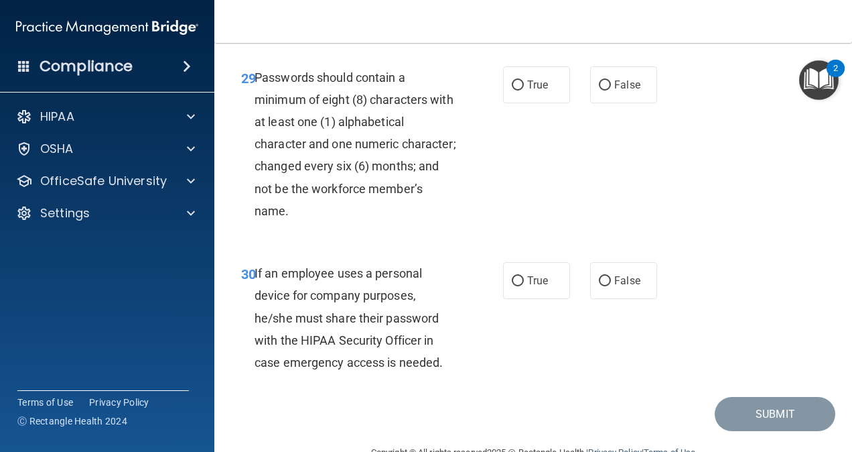
click at [336, 218] on span "Passwords should contain a minimum of eight (8) characters with at least one (1…" at bounding box center [356, 143] width 202 height 147
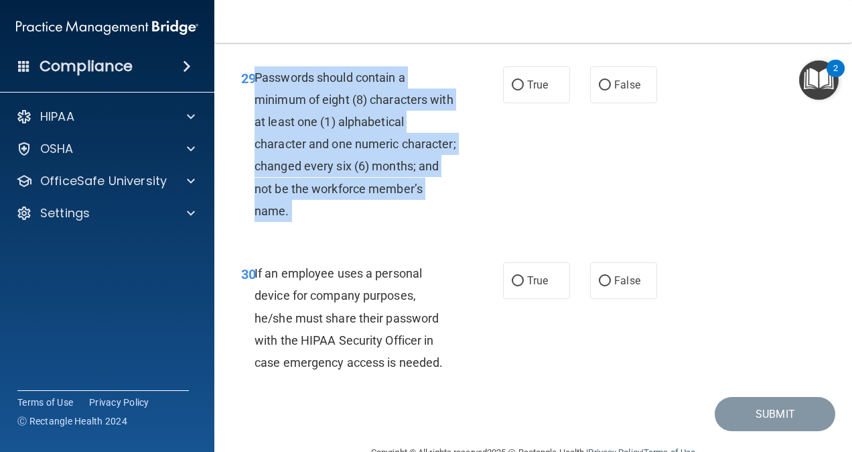
click at [336, 218] on span "Passwords should contain a minimum of eight (8) characters with at least one (1…" at bounding box center [356, 143] width 202 height 147
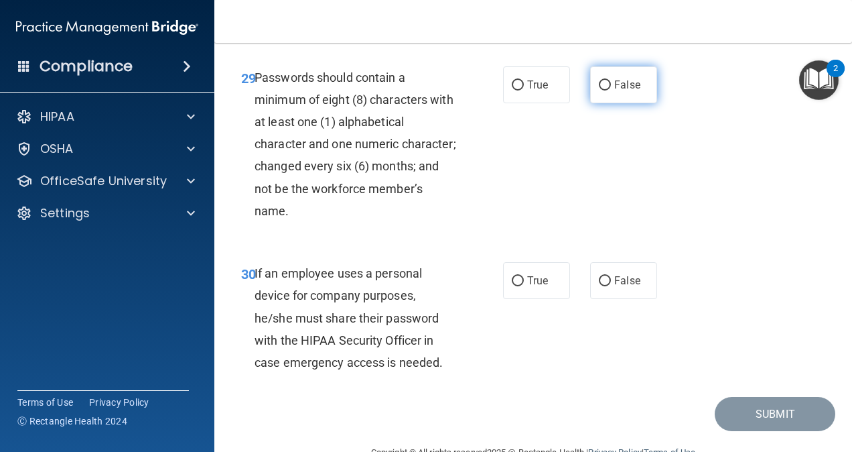
click at [617, 103] on label "False" at bounding box center [623, 84] width 67 height 37
click at [611, 90] on input "False" at bounding box center [605, 85] width 12 height 10
radio input "true"
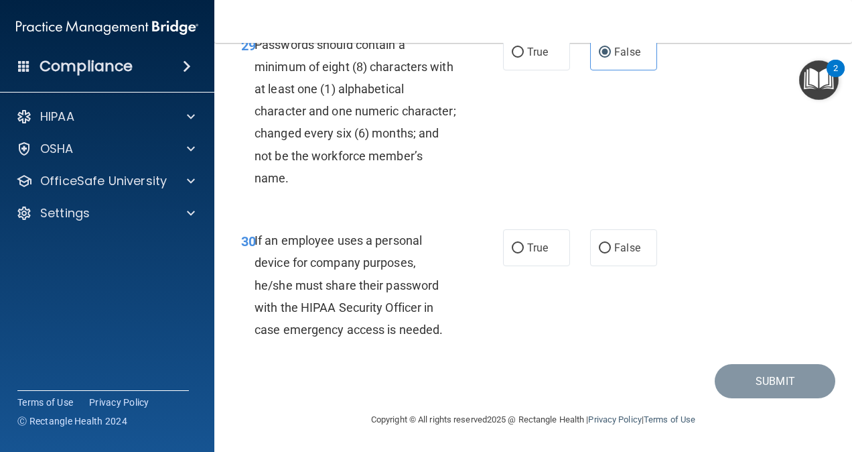
scroll to position [4374, 0]
click at [300, 336] on span "If an employee uses a personal device for company purposes, he/she must share t…" at bounding box center [349, 284] width 188 height 103
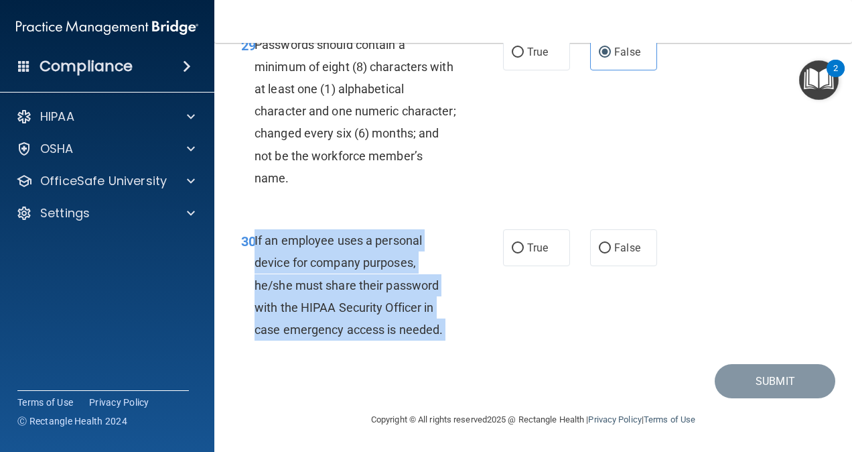
click at [300, 336] on span "If an employee uses a personal device for company purposes, he/she must share t…" at bounding box center [349, 284] width 188 height 103
drag, startPoint x: 300, startPoint y: 338, endPoint x: 409, endPoint y: 328, distance: 108.9
click at [409, 328] on div "If an employee uses a personal device for company purposes, he/she must share t…" at bounding box center [361, 284] width 212 height 111
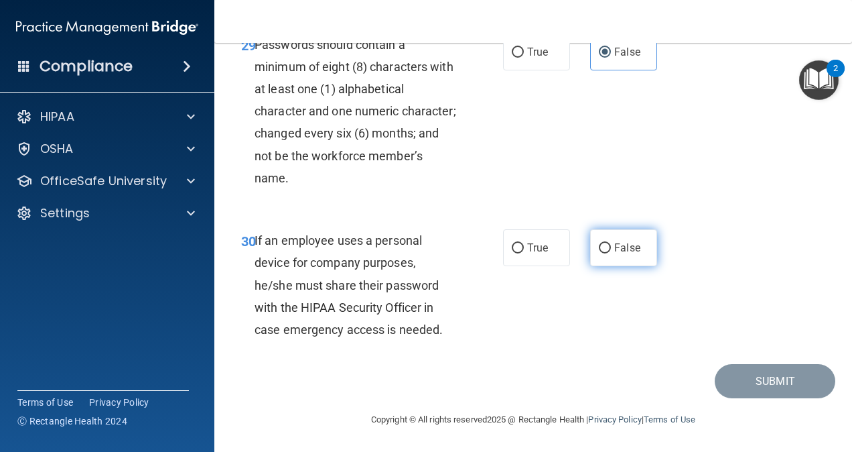
click at [614, 254] on span "False" at bounding box center [627, 247] width 26 height 13
click at [610, 253] on input "False" at bounding box center [605, 248] width 12 height 10
radio input "true"
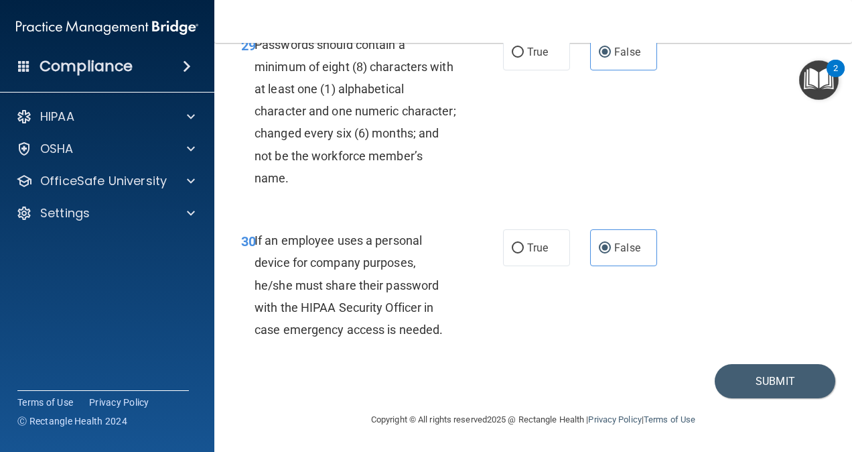
scroll to position [4403, 0]
click at [754, 382] on button "Submit" at bounding box center [775, 381] width 121 height 34
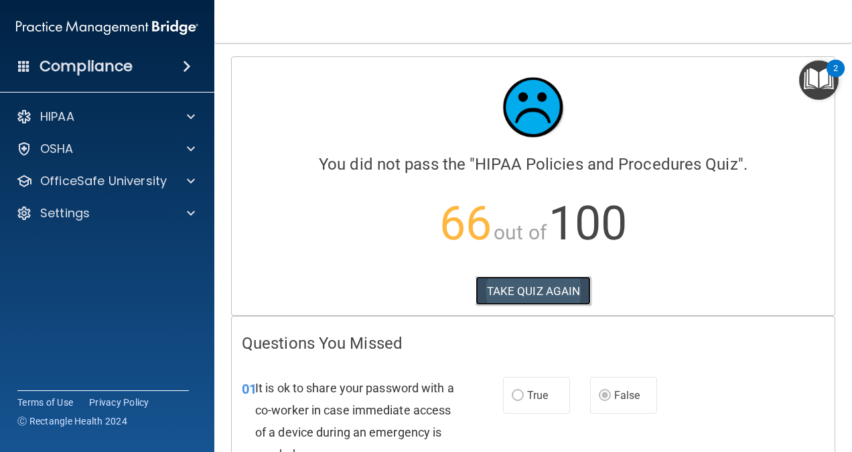
click at [506, 299] on button "TAKE QUIZ AGAIN" at bounding box center [534, 290] width 116 height 29
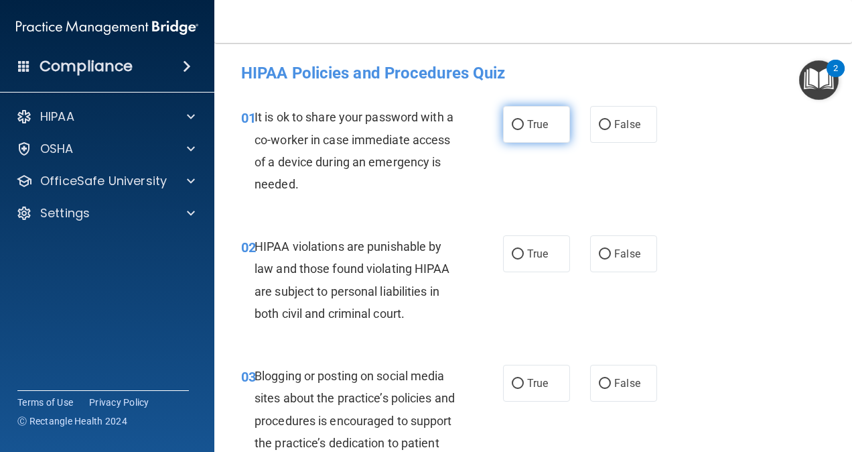
click at [551, 114] on label "True" at bounding box center [536, 124] width 67 height 37
click at [524, 120] on input "True" at bounding box center [518, 125] width 12 height 10
radio input "true"
click at [647, 122] on label "False" at bounding box center [623, 124] width 67 height 37
click at [611, 122] on input "False" at bounding box center [605, 125] width 12 height 10
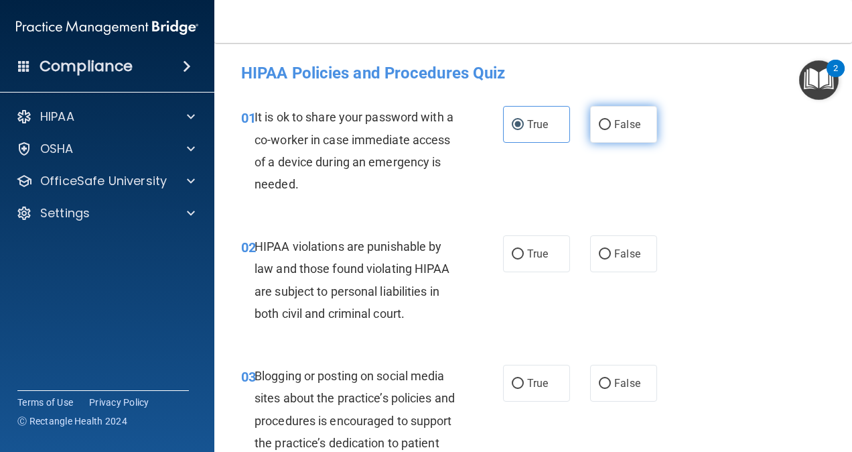
radio input "true"
radio input "false"
click at [330, 254] on div "HIPAA violations are punishable by law and those found violating HIPAA are subj…" at bounding box center [361, 279] width 212 height 89
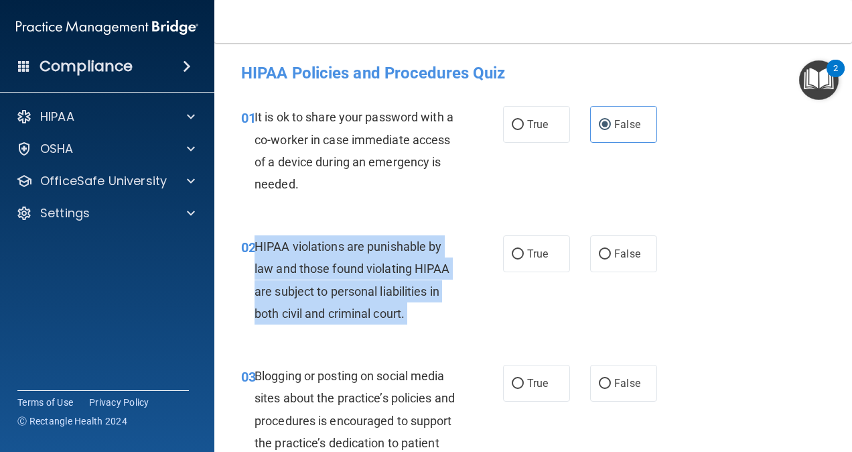
click at [330, 254] on div "HIPAA violations are punishable by law and those found violating HIPAA are subj…" at bounding box center [361, 279] width 212 height 89
click at [537, 256] on span "True" at bounding box center [537, 253] width 21 height 13
click at [524, 256] on input "True" at bounding box center [518, 254] width 12 height 10
radio input "true"
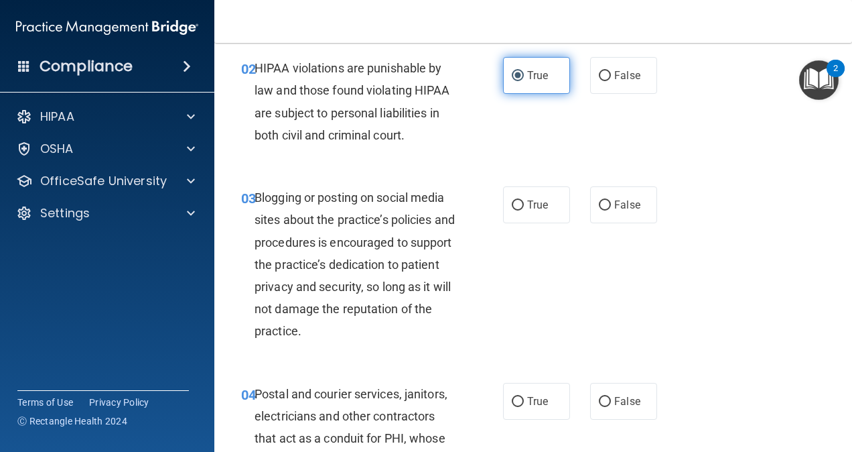
scroll to position [179, 0]
click at [393, 271] on div "Blogging or posting on social media sites about the practice’s policies and pro…" at bounding box center [361, 264] width 212 height 156
click at [624, 198] on span "False" at bounding box center [627, 204] width 26 height 13
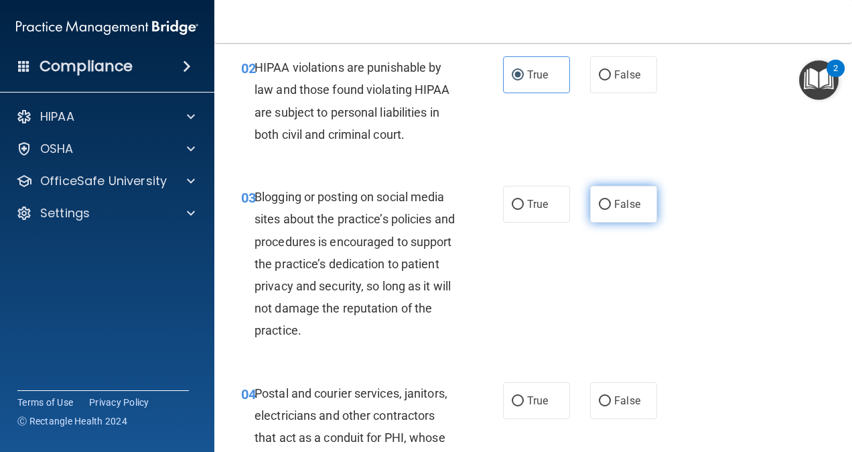
click at [611, 200] on input "False" at bounding box center [605, 205] width 12 height 10
radio input "true"
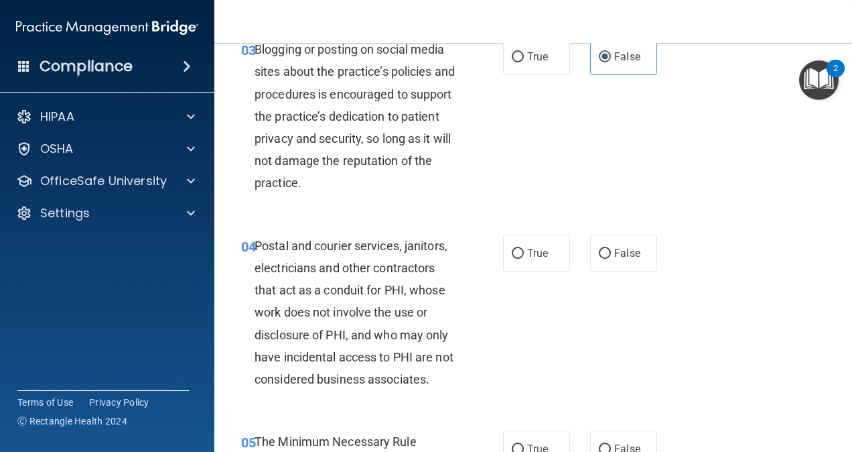
scroll to position [330, 0]
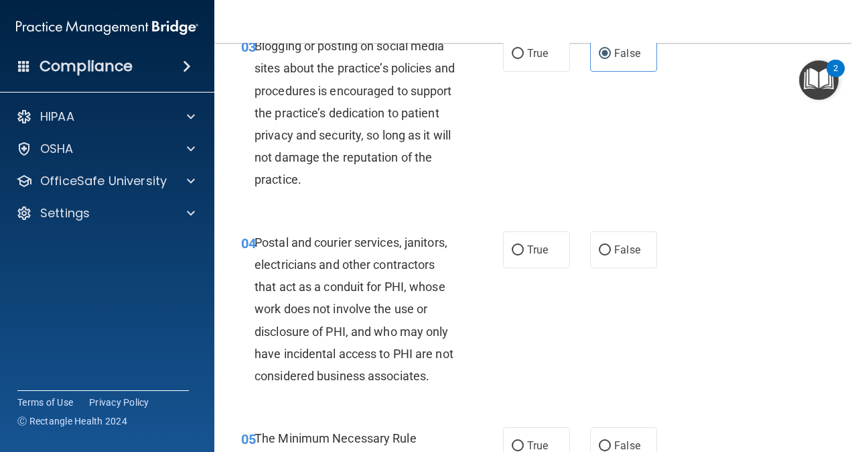
click at [410, 257] on span "Postal and courier services, janitors, electricians and other contractors that …" at bounding box center [354, 308] width 199 height 147
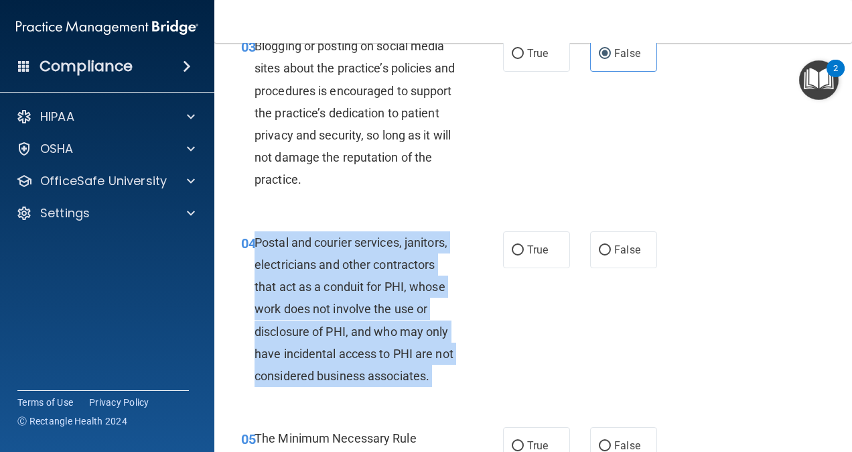
click at [410, 257] on span "Postal and courier services, janitors, electricians and other contractors that …" at bounding box center [354, 308] width 199 height 147
click at [604, 251] on input "False" at bounding box center [605, 250] width 12 height 10
radio input "true"
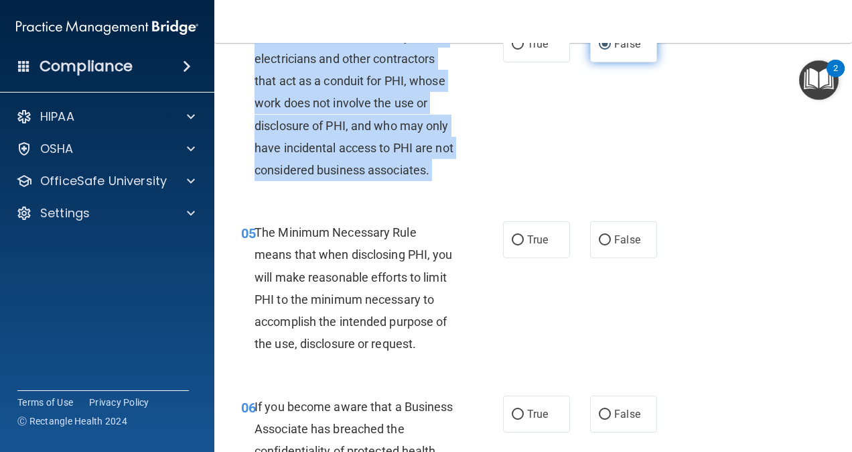
scroll to position [539, 0]
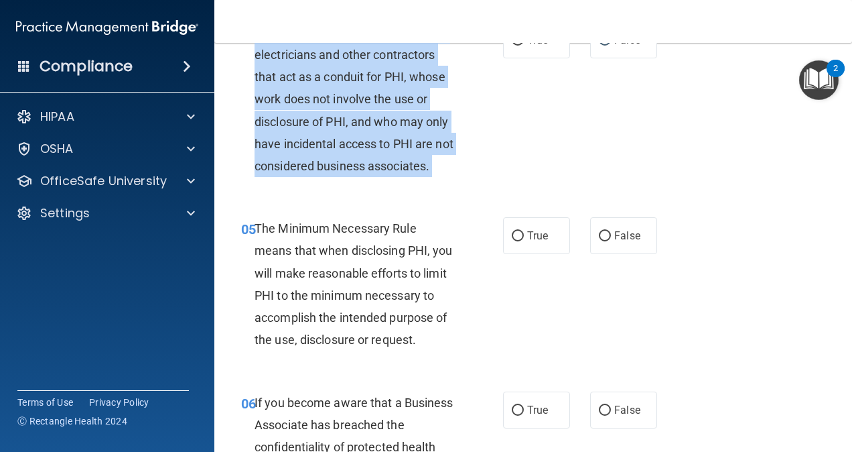
click at [386, 318] on span "The Minimum Necessary Rule means that when disclosing PHI, you will make reason…" at bounding box center [354, 283] width 198 height 125
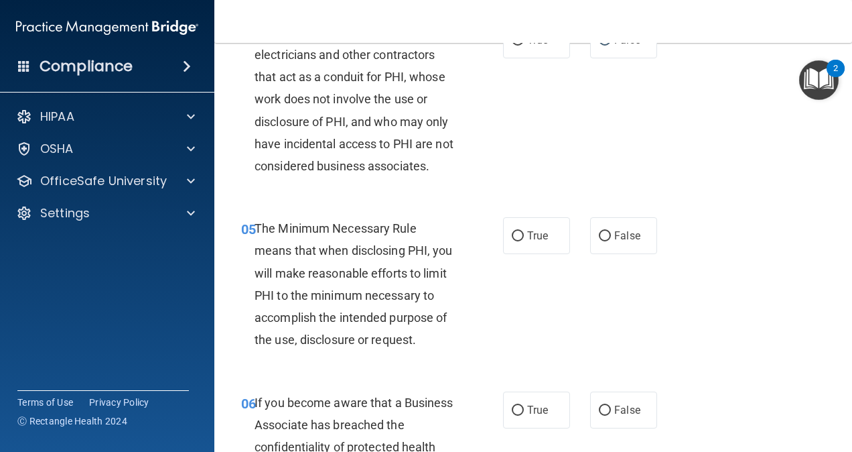
click at [321, 283] on div "The Minimum Necessary Rule means that when disclosing PHI, you will make reason…" at bounding box center [361, 283] width 212 height 133
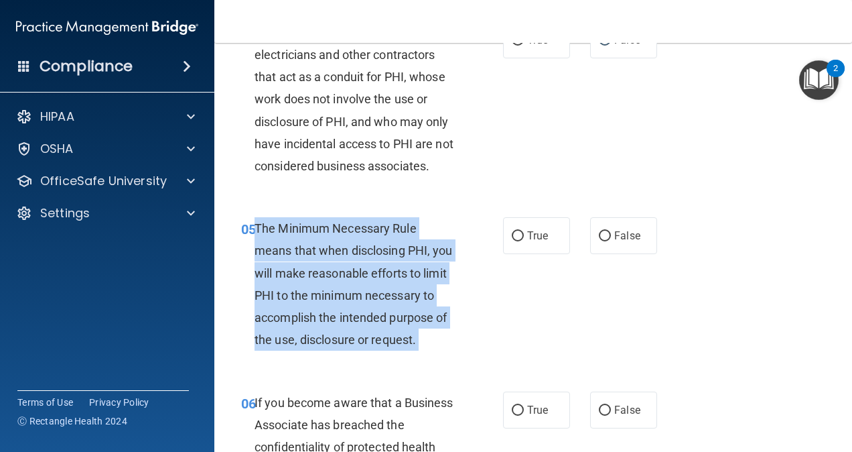
click at [321, 283] on div "The Minimum Necessary Rule means that when disclosing PHI, you will make reason…" at bounding box center [361, 283] width 212 height 133
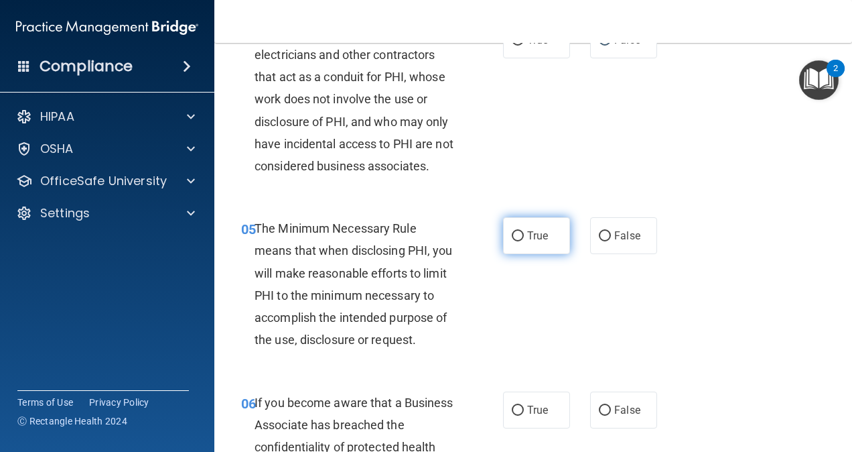
click at [531, 242] on span "True" at bounding box center [537, 235] width 21 height 13
click at [524, 241] on input "True" at bounding box center [518, 236] width 12 height 10
radio input "true"
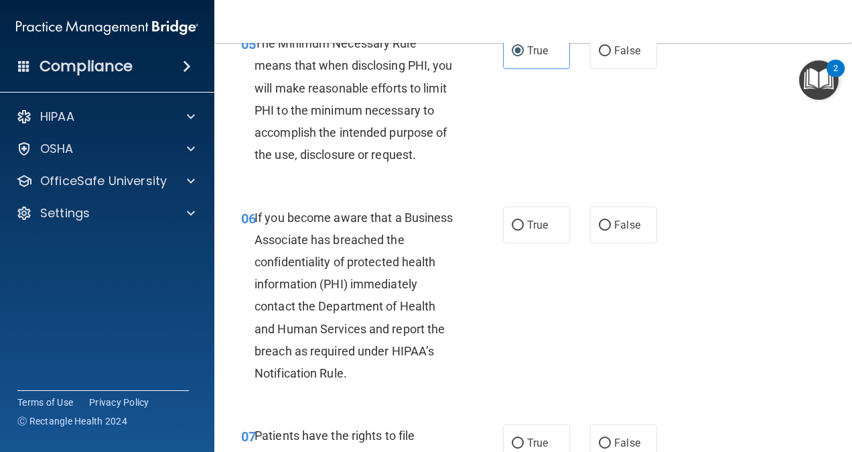
scroll to position [725, 0]
click at [349, 275] on div "If you become aware that a Business Associate has breached the confidentiality …" at bounding box center [361, 295] width 212 height 178
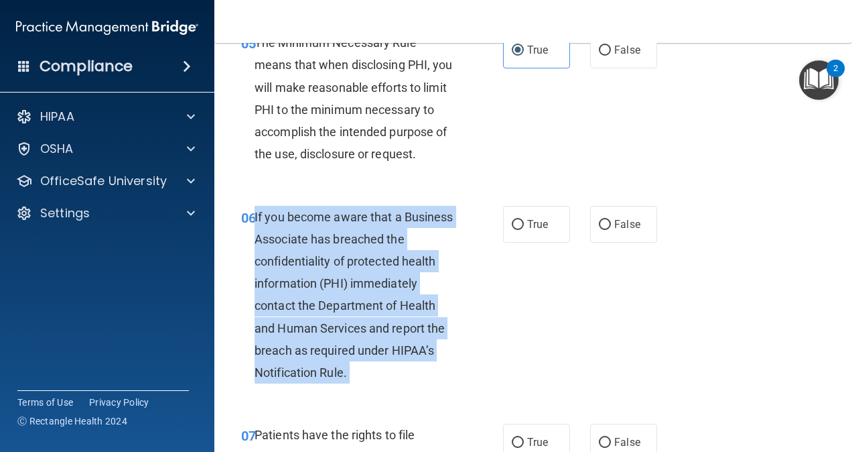
click at [349, 275] on div "If you become aware that a Business Associate has breached the confidentiality …" at bounding box center [361, 295] width 212 height 178
click at [423, 307] on div "If you become aware that a Business Associate has breached the confidentiality …" at bounding box center [361, 295] width 212 height 178
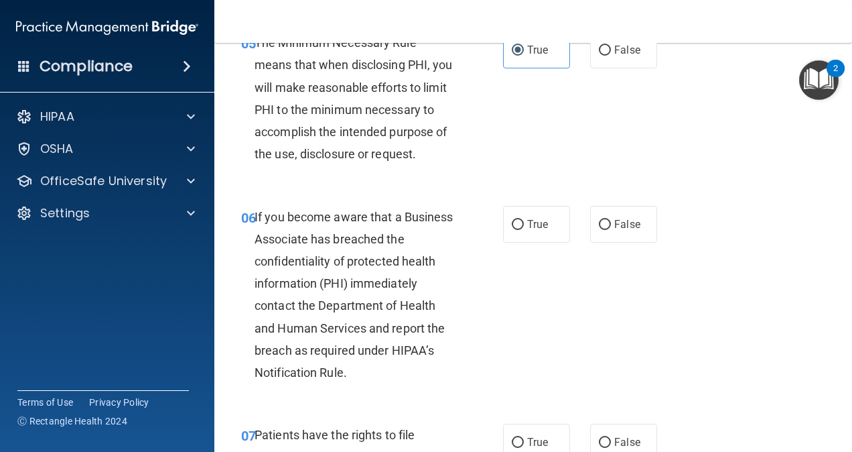
drag, startPoint x: 434, startPoint y: 267, endPoint x: 364, endPoint y: 310, distance: 81.8
click at [364, 310] on span "If you become aware that a Business Associate has breached the confidentiality …" at bounding box center [354, 295] width 199 height 170
click at [540, 224] on div "06 If you become aware that a Business Associate has breached the confidentiali…" at bounding box center [533, 298] width 604 height 218
click at [533, 230] on span "True" at bounding box center [537, 224] width 21 height 13
click at [524, 230] on input "True" at bounding box center [518, 225] width 12 height 10
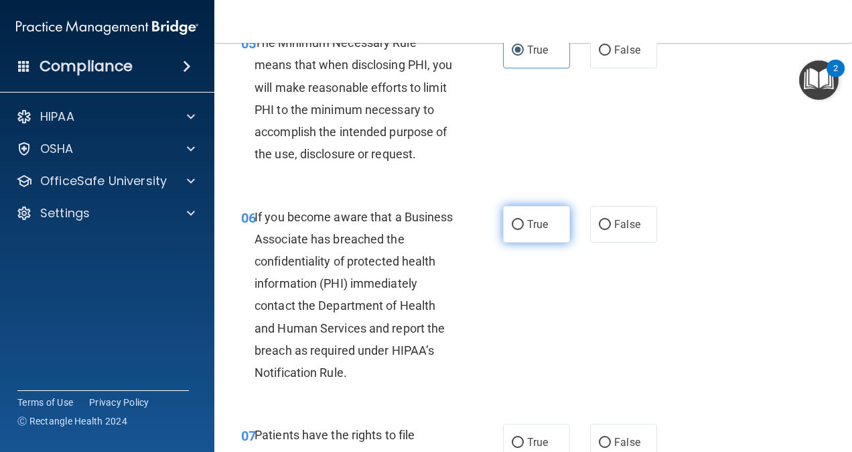
radio input "true"
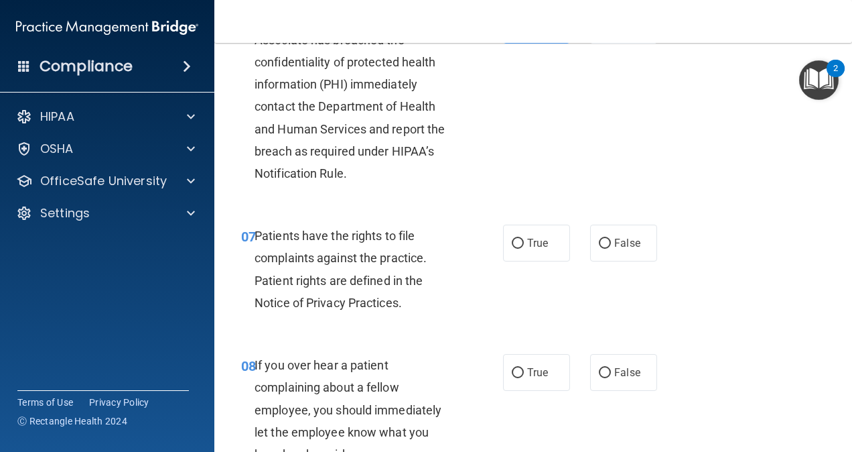
scroll to position [925, 0]
click at [342, 291] on div "Patients have the rights to file complaints against the practice. Patient right…" at bounding box center [361, 268] width 212 height 89
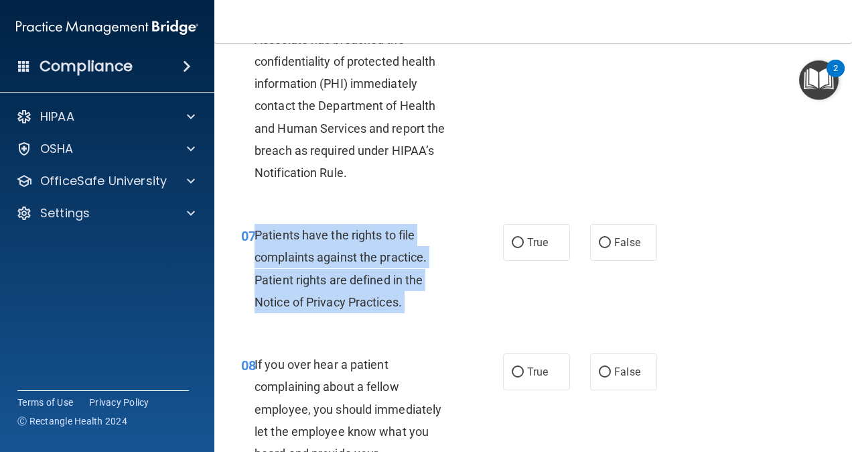
click at [342, 291] on div "Patients have the rights to file complaints against the practice. Patient right…" at bounding box center [361, 268] width 212 height 89
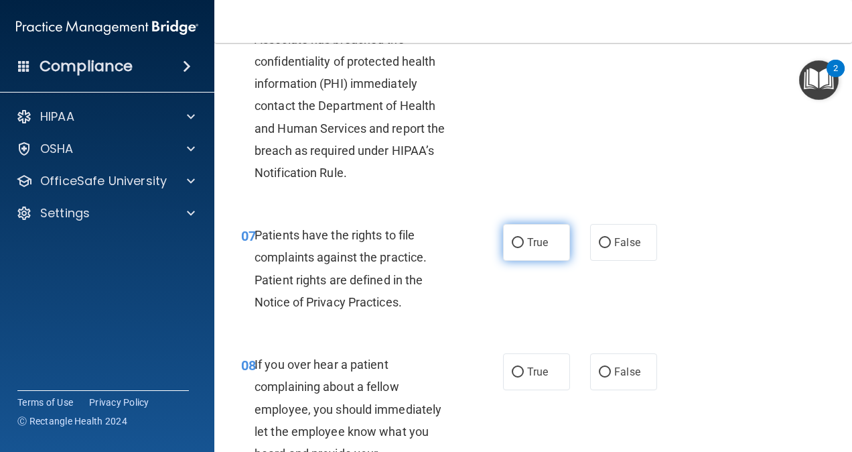
click at [537, 261] on label "True" at bounding box center [536, 242] width 67 height 37
click at [524, 248] on input "True" at bounding box center [518, 243] width 12 height 10
radio input "true"
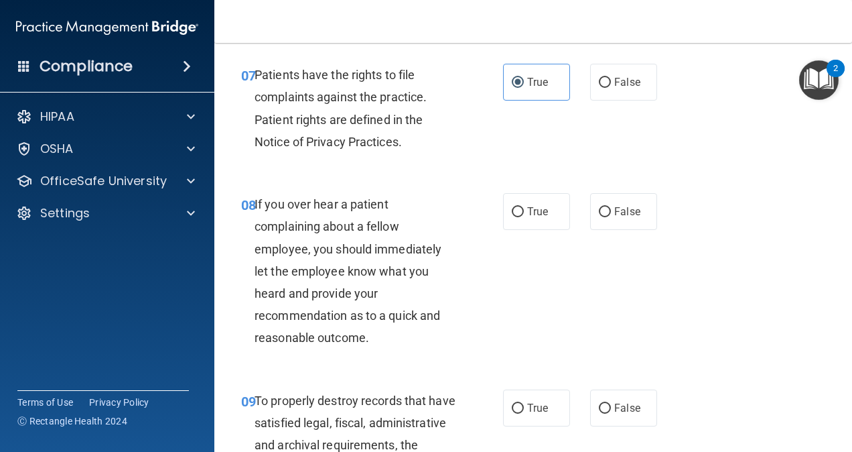
click at [359, 313] on span "If you over hear a patient complaining about a fellow employee, you should imme…" at bounding box center [348, 270] width 187 height 147
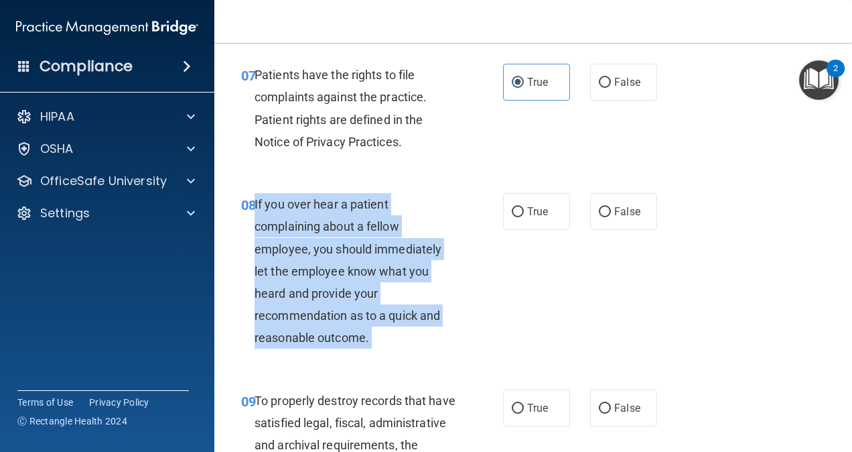
click at [359, 313] on span "If you over hear a patient complaining about a fellow employee, you should imme…" at bounding box center [348, 270] width 187 height 147
click at [512, 217] on input "True" at bounding box center [518, 212] width 12 height 10
radio input "true"
click at [431, 255] on div "If you over hear a patient complaining about a fellow employee, you should imme…" at bounding box center [361, 271] width 212 height 156
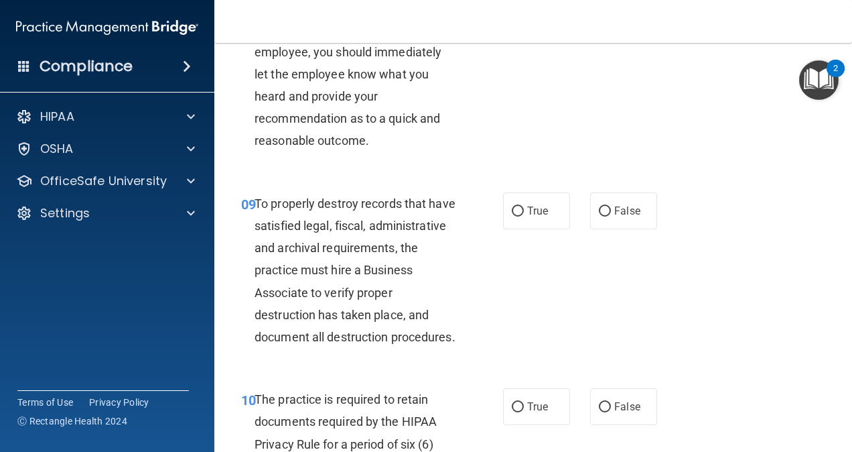
scroll to position [1282, 0]
click at [361, 277] on div "To properly destroy records that have satisfied legal, fiscal, administrative a…" at bounding box center [361, 270] width 212 height 156
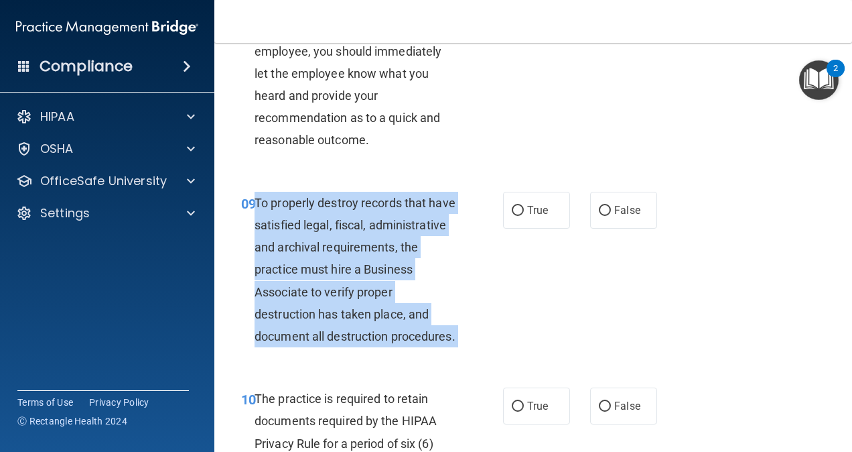
click at [361, 277] on div "To properly destroy records that have satisfied legal, fiscal, administrative a…" at bounding box center [361, 270] width 212 height 156
click at [409, 301] on div "To properly destroy records that have satisfied legal, fiscal, administrative a…" at bounding box center [361, 270] width 212 height 156
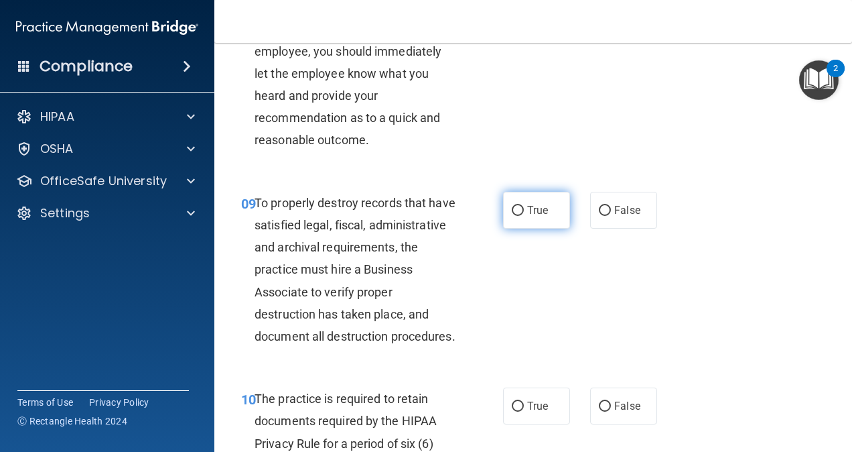
click at [526, 228] on label "True" at bounding box center [536, 210] width 67 height 37
click at [524, 216] on input "True" at bounding box center [518, 211] width 12 height 10
radio input "true"
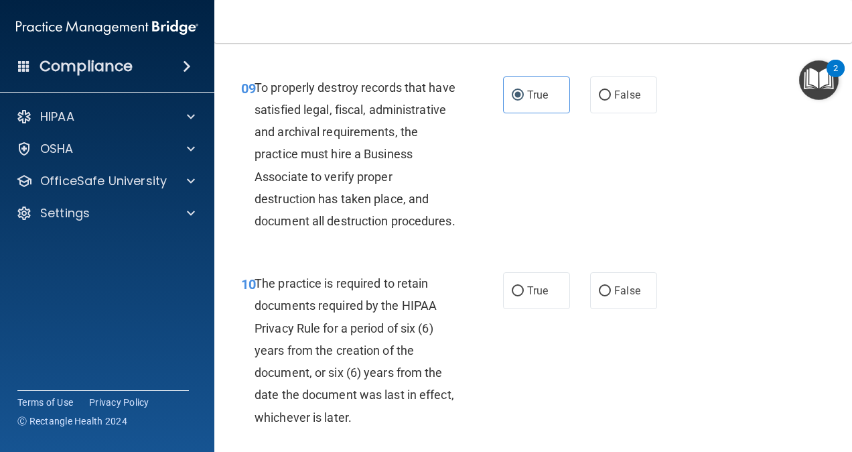
scroll to position [1406, 0]
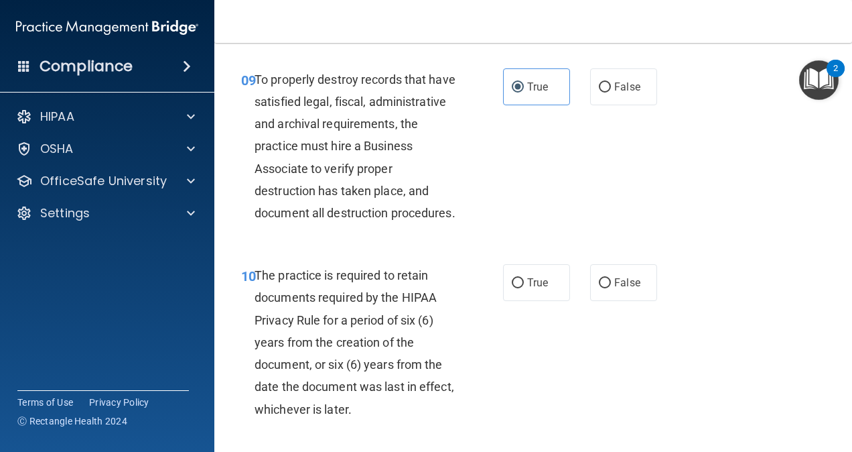
click at [324, 346] on span "The practice is required to retain documents required by the HIPAA Privacy Rule…" at bounding box center [355, 341] width 200 height 147
drag, startPoint x: 324, startPoint y: 346, endPoint x: 343, endPoint y: 393, distance: 51.1
click at [343, 393] on span "The practice is required to retain documents required by the HIPAA Privacy Rule…" at bounding box center [355, 341] width 200 height 147
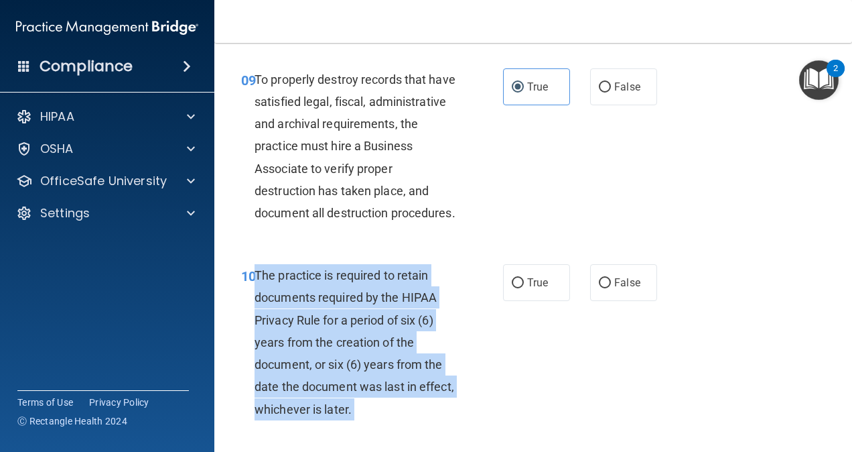
click at [343, 393] on span "The practice is required to retain documents required by the HIPAA Privacy Rule…" at bounding box center [355, 341] width 200 height 147
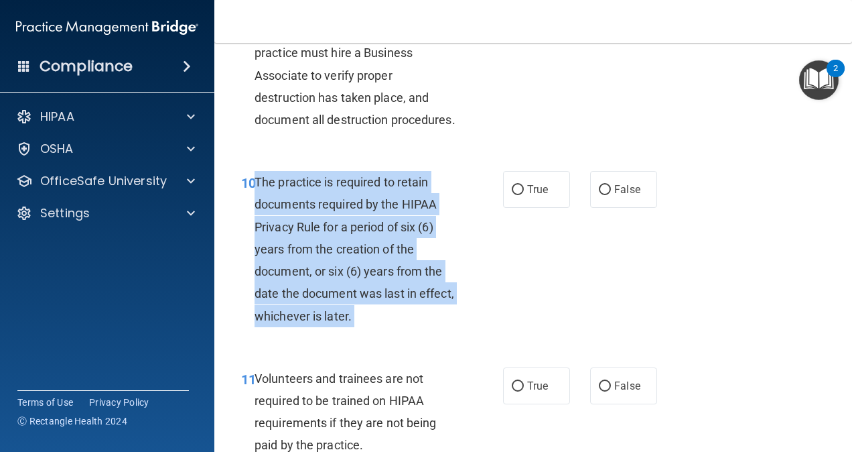
scroll to position [1501, 0]
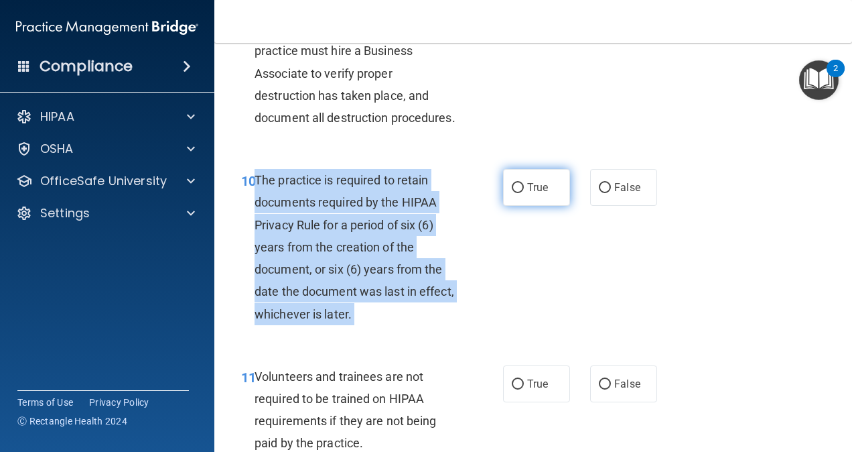
click at [518, 193] on input "True" at bounding box center [518, 188] width 12 height 10
radio input "true"
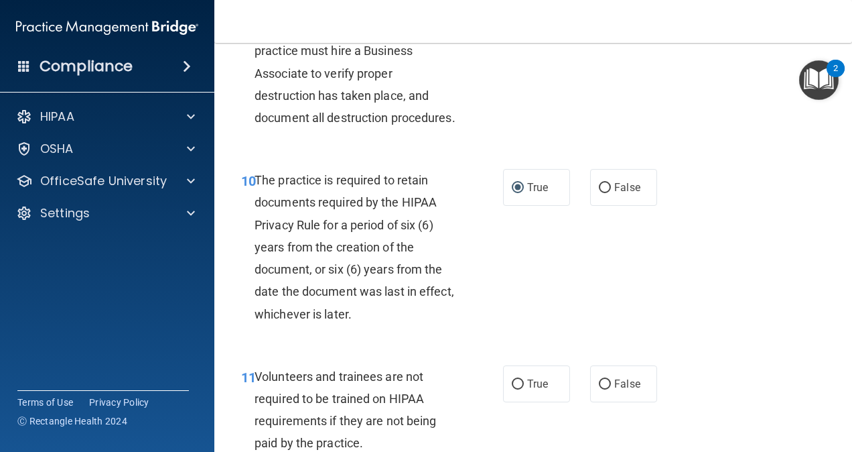
click at [402, 136] on div "09 To properly destroy records that have satisfied legal, fiscal, administrativ…" at bounding box center [372, 54] width 302 height 163
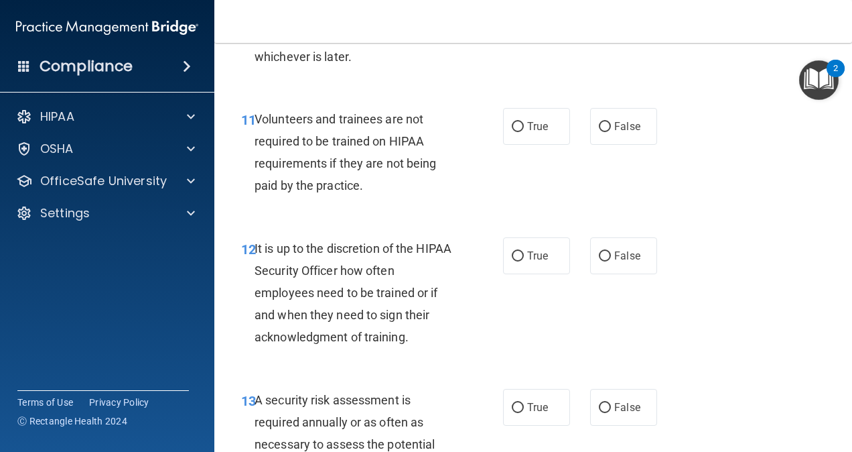
scroll to position [1759, 0]
click at [341, 192] on span "Volunteers and trainees are not required to be trained on HIPAA requirements if…" at bounding box center [346, 151] width 182 height 81
click at [541, 144] on label "True" at bounding box center [536, 125] width 67 height 37
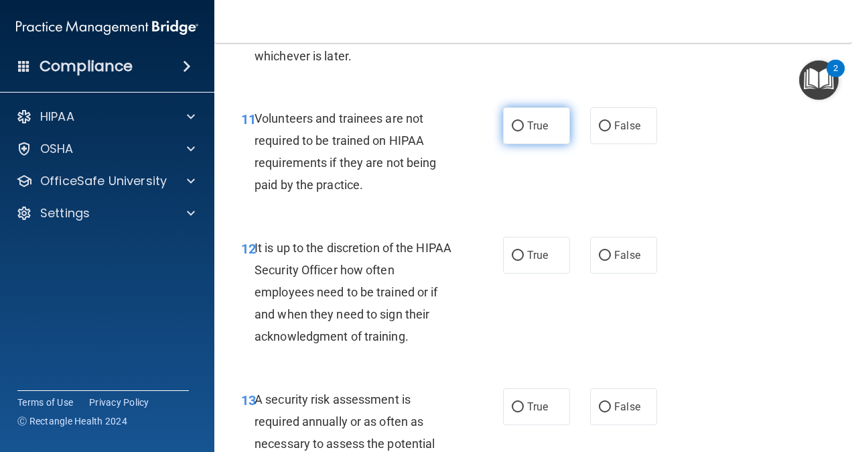
click at [524, 131] on input "True" at bounding box center [518, 126] width 12 height 10
radio input "true"
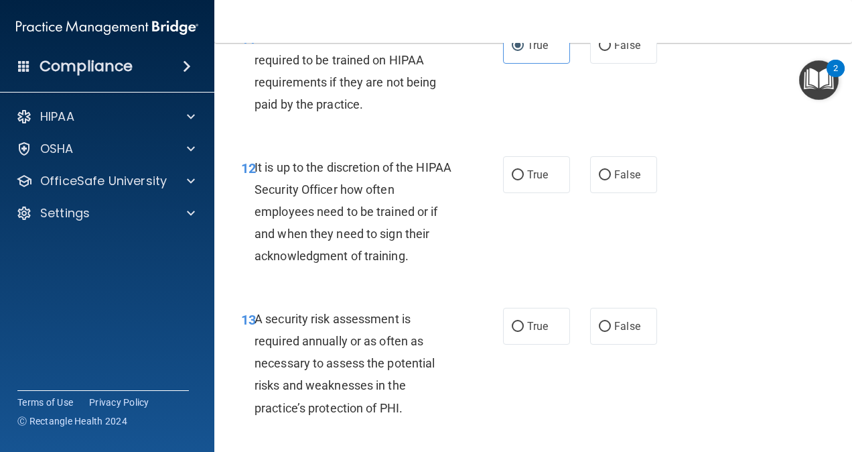
scroll to position [1842, 0]
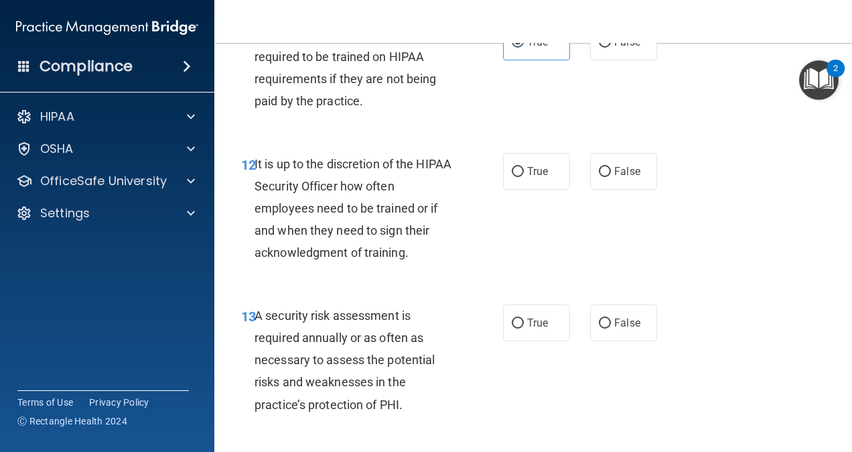
click at [339, 258] on span "It is up to the discretion of the HIPAA Security Officer how often employees ne…" at bounding box center [353, 208] width 197 height 103
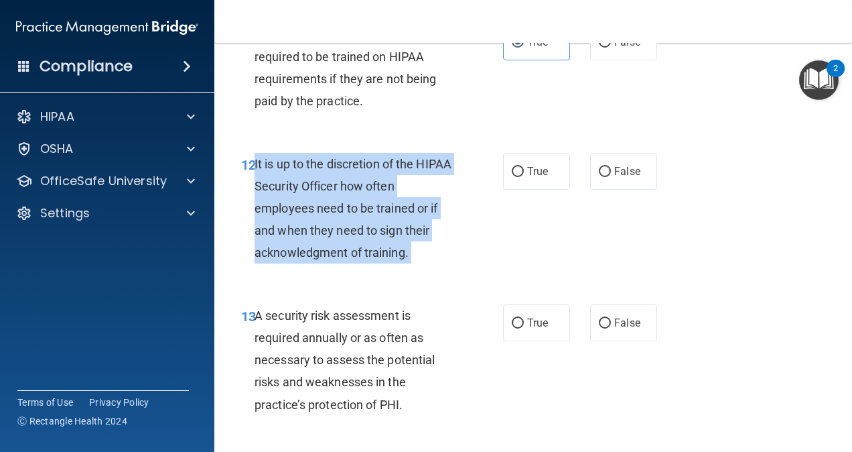
click at [339, 258] on span "It is up to the discretion of the HIPAA Security Officer how often employees ne…" at bounding box center [353, 208] width 197 height 103
click at [599, 177] on input "False" at bounding box center [605, 172] width 12 height 10
radio input "true"
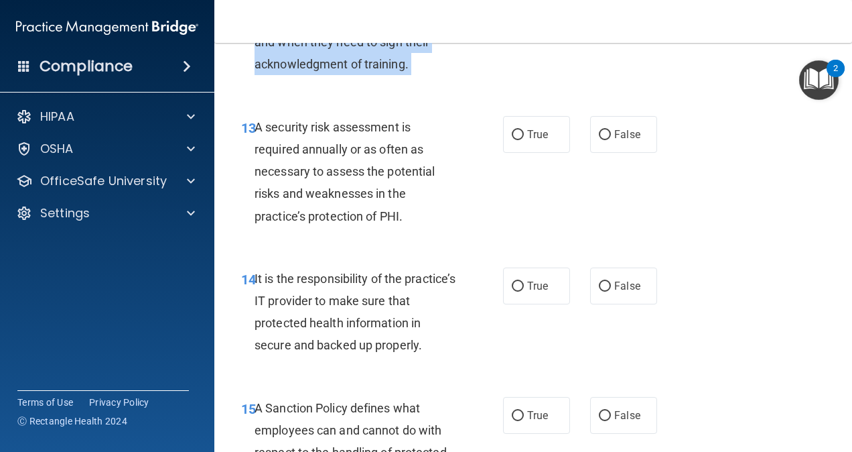
scroll to position [2031, 0]
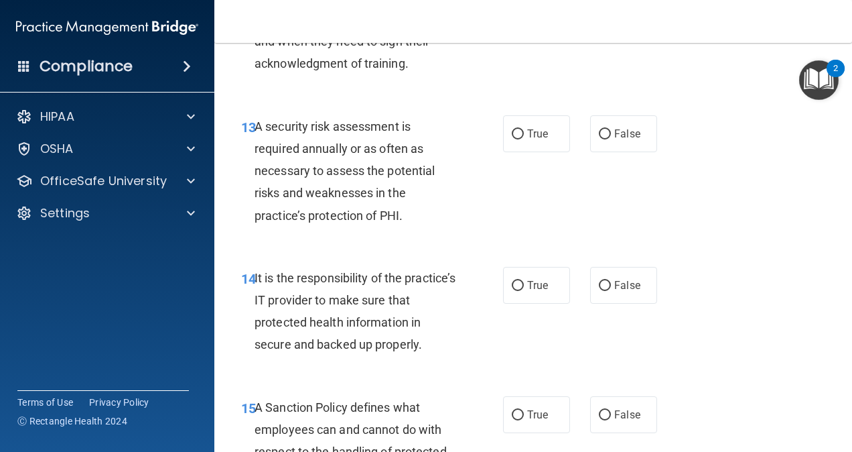
click at [322, 226] on div "A security risk assessment is required annually or as often as necessary to ass…" at bounding box center [361, 170] width 212 height 111
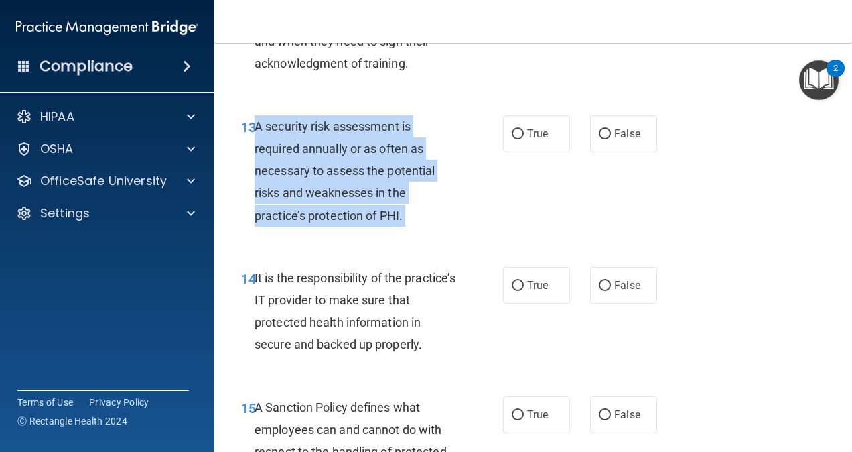
click at [322, 226] on div "A security risk assessment is required annually or as often as necessary to ass…" at bounding box center [361, 170] width 212 height 111
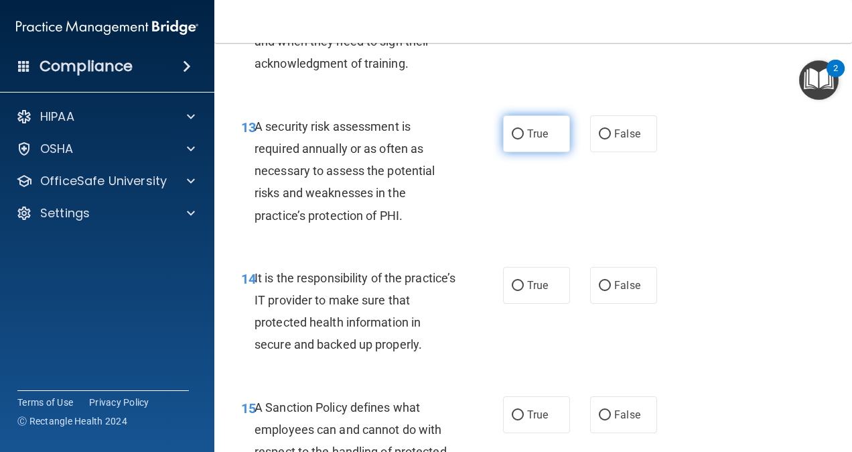
click at [507, 152] on label "True" at bounding box center [536, 133] width 67 height 37
click at [512, 139] on input "True" at bounding box center [518, 134] width 12 height 10
radio input "true"
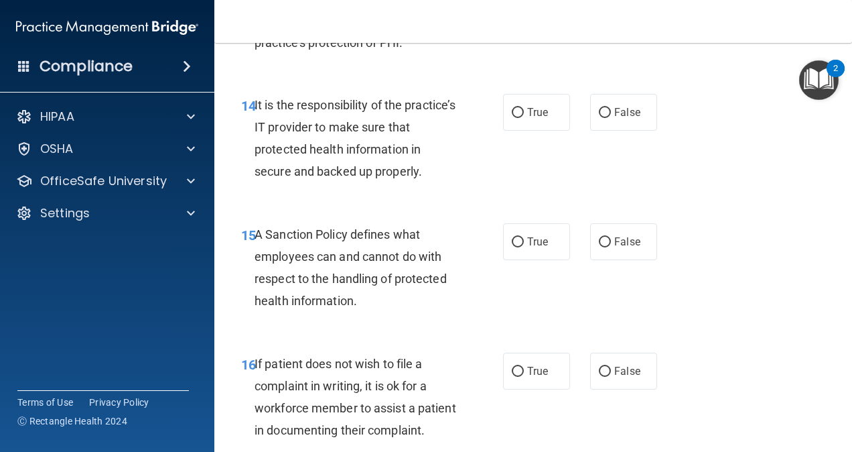
scroll to position [2205, 0]
click at [327, 178] on span "It is the responsibility of the practice’s IT provider to make sure that protec…" at bounding box center [355, 137] width 201 height 81
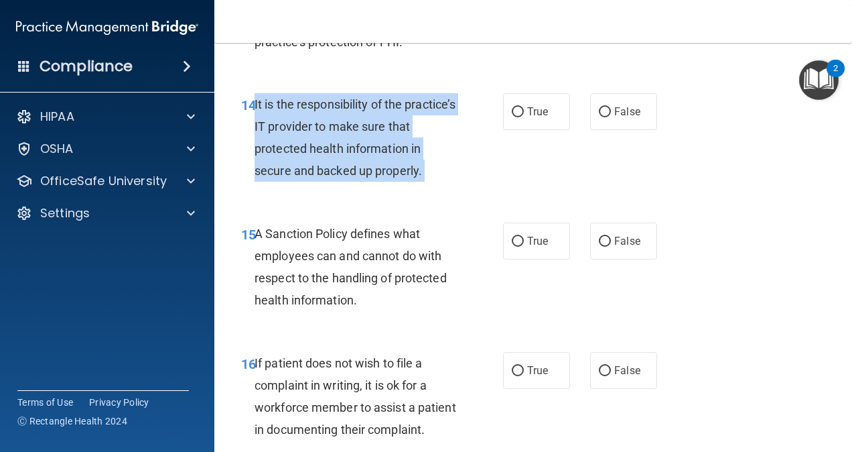
click at [327, 178] on span "It is the responsibility of the practice’s IT provider to make sure that protec…" at bounding box center [355, 137] width 201 height 81
click at [518, 117] on input "True" at bounding box center [518, 112] width 12 height 10
radio input "true"
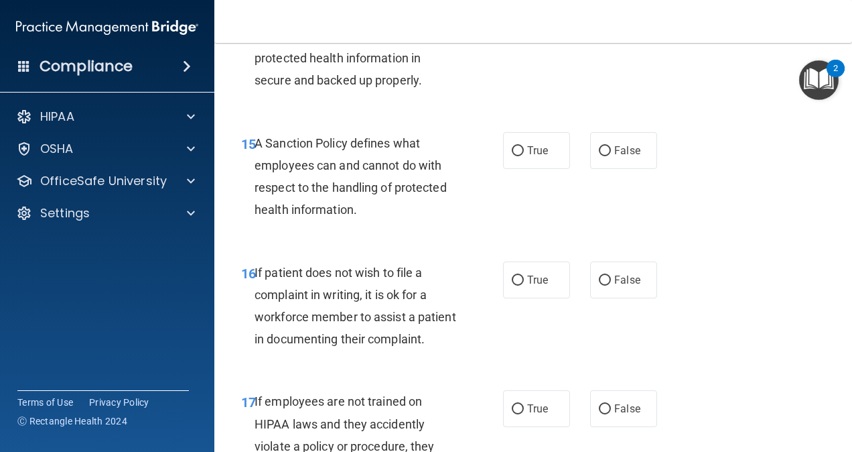
click at [299, 217] on span "A Sanction Policy defines what employees can and cannot do with respect to the …" at bounding box center [351, 176] width 192 height 81
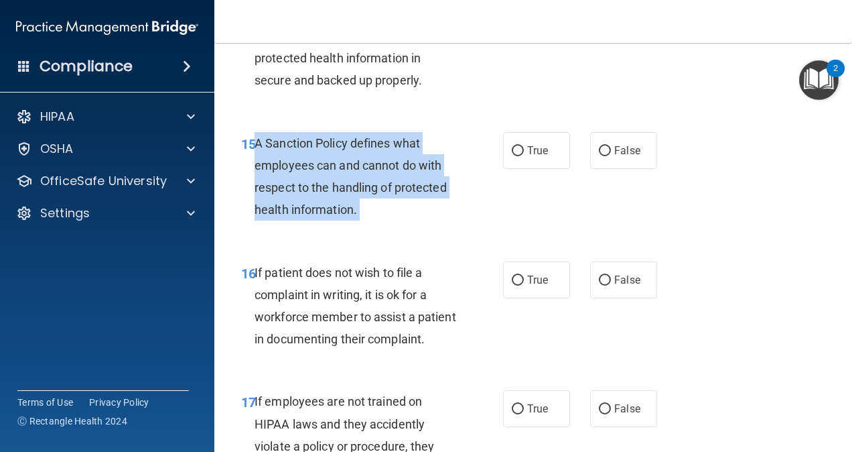
click at [299, 217] on span "A Sanction Policy defines what employees can and cannot do with respect to the …" at bounding box center [351, 176] width 192 height 81
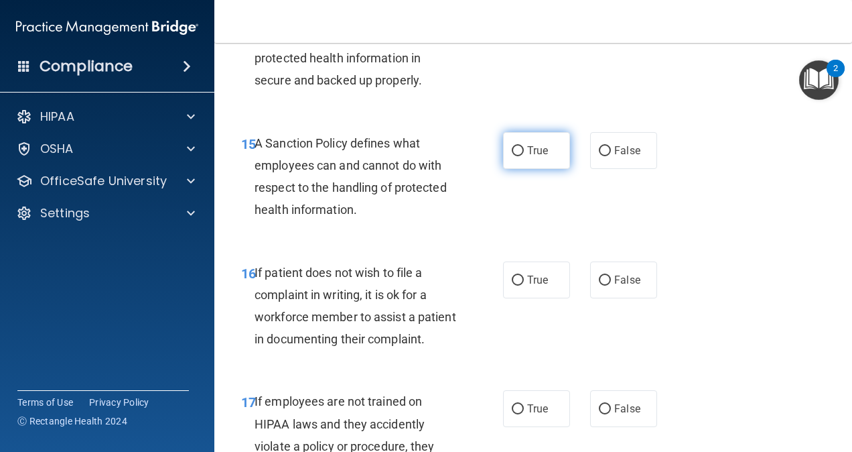
click at [516, 169] on label "True" at bounding box center [536, 150] width 67 height 37
click at [516, 156] on input "True" at bounding box center [518, 151] width 12 height 10
radio input "true"
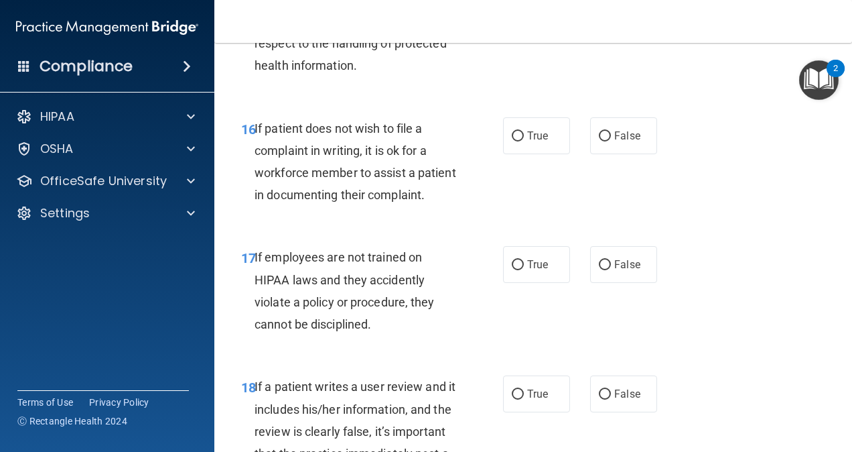
scroll to position [2441, 0]
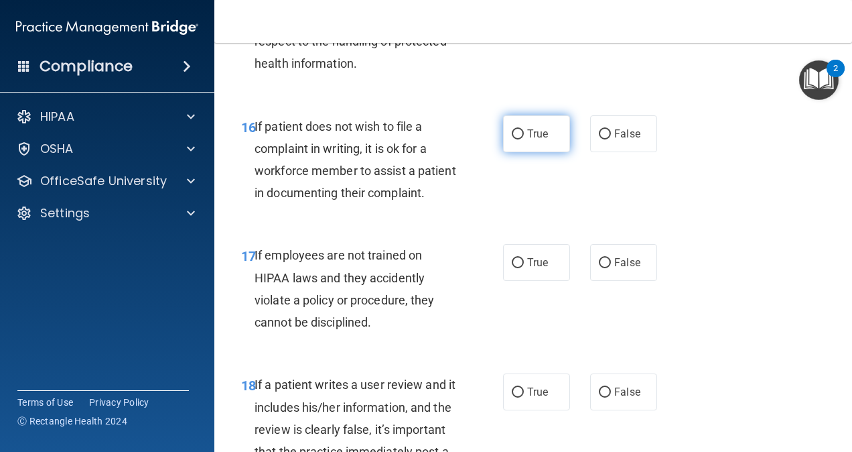
click at [543, 152] on label "True" at bounding box center [536, 133] width 67 height 37
click at [524, 139] on input "True" at bounding box center [518, 134] width 12 height 10
radio input "true"
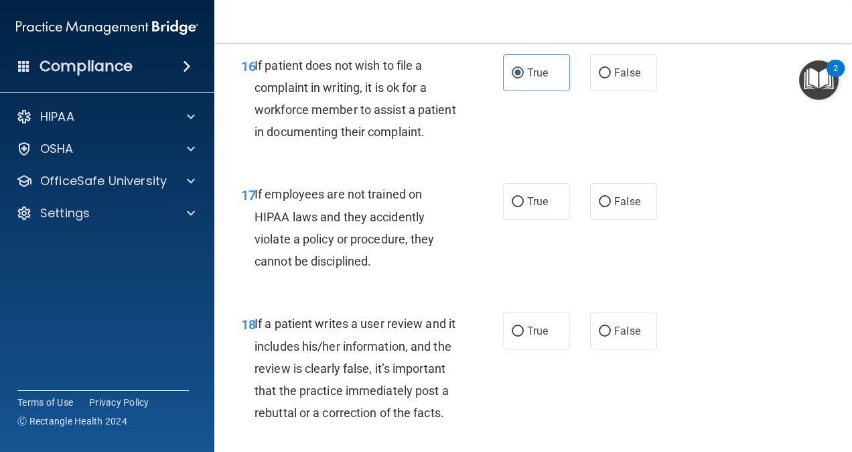
scroll to position [2515, 0]
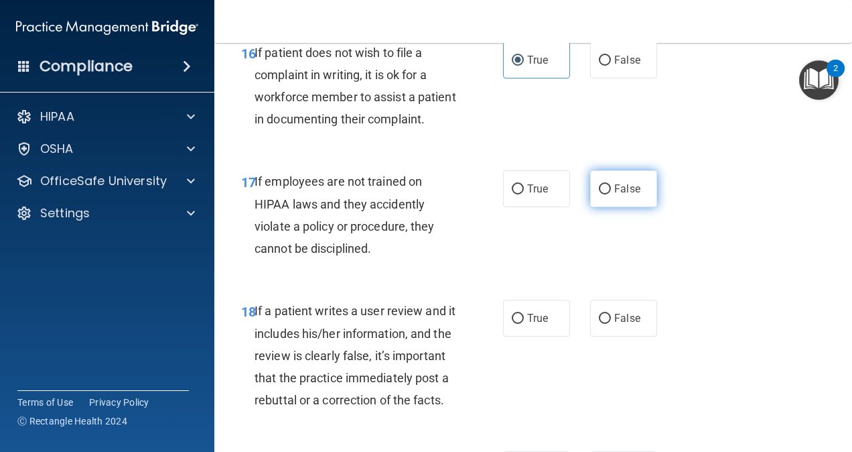
click at [600, 194] on input "False" at bounding box center [605, 189] width 12 height 10
radio input "true"
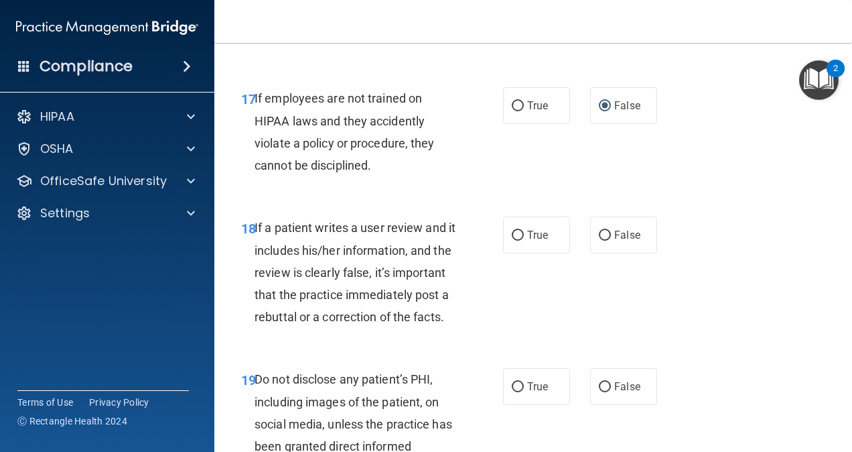
scroll to position [2640, 0]
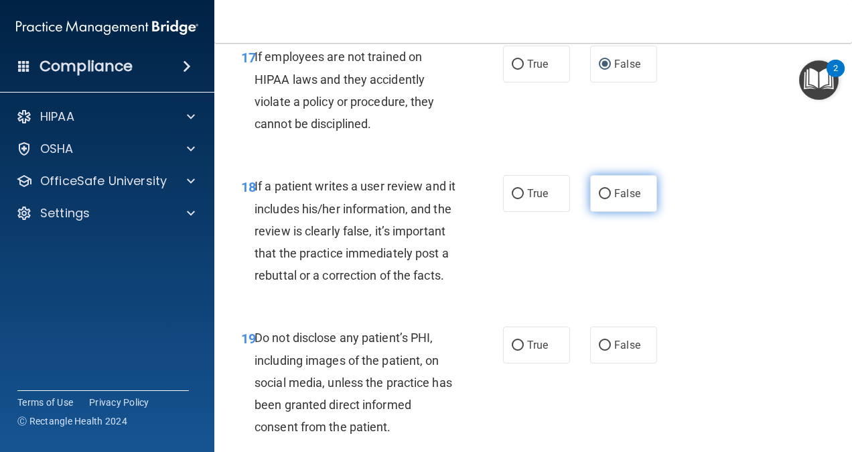
click at [628, 200] on span "False" at bounding box center [627, 193] width 26 height 13
click at [611, 199] on input "False" at bounding box center [605, 194] width 12 height 10
radio input "true"
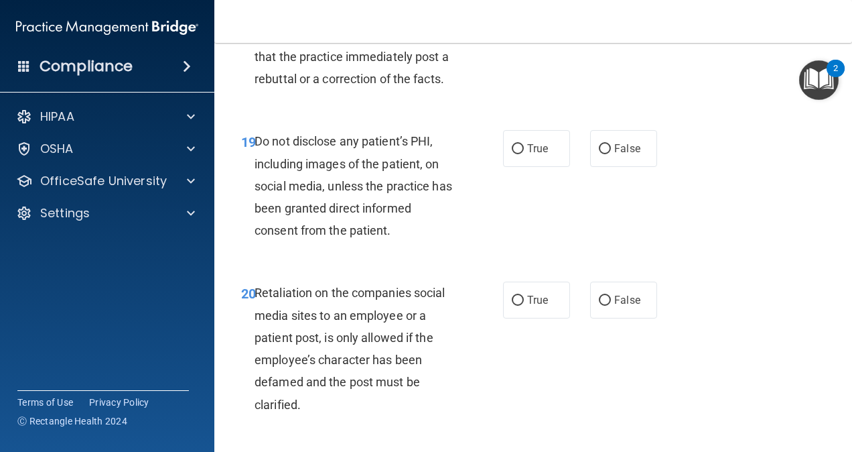
scroll to position [2837, 0]
click at [523, 166] on label "True" at bounding box center [536, 147] width 67 height 37
click at [523, 153] on input "True" at bounding box center [518, 148] width 12 height 10
radio input "true"
click at [603, 166] on label "False" at bounding box center [623, 147] width 67 height 37
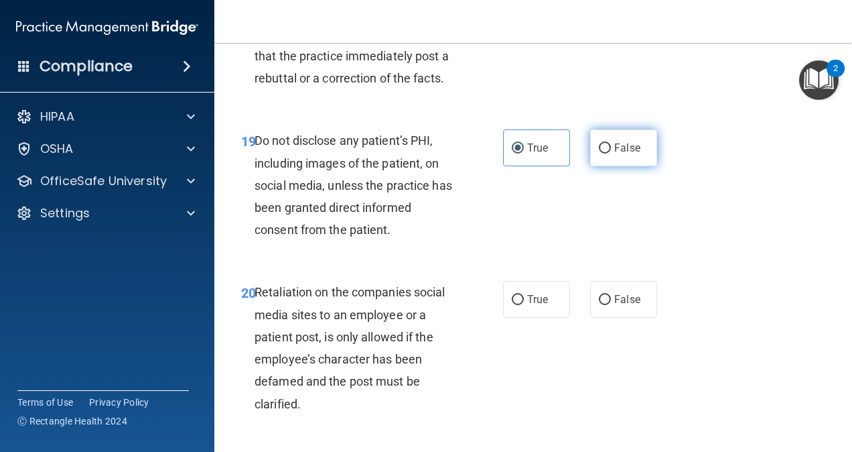
click at [603, 153] on input "False" at bounding box center [605, 148] width 12 height 10
radio input "true"
click at [391, 236] on span "Do not disclose any patient’s PHI, including images of the patient, on social m…" at bounding box center [354, 184] width 198 height 103
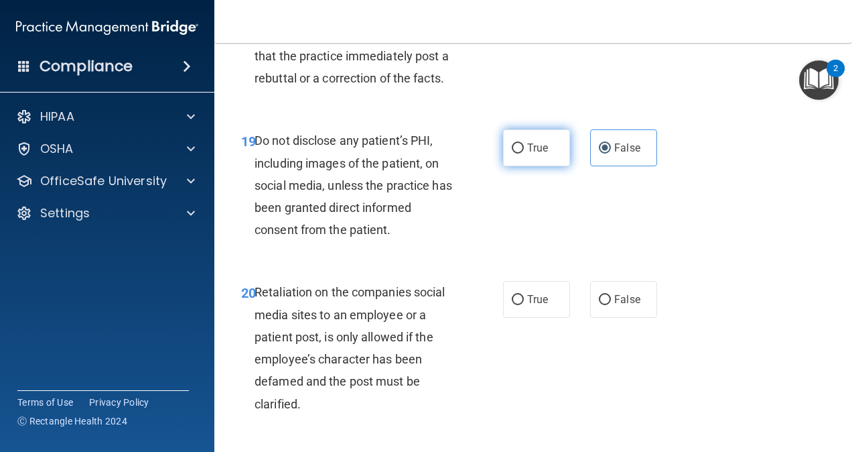
click at [503, 166] on label "True" at bounding box center [536, 147] width 67 height 37
click at [512, 153] on input "True" at bounding box center [518, 148] width 12 height 10
radio input "true"
radio input "false"
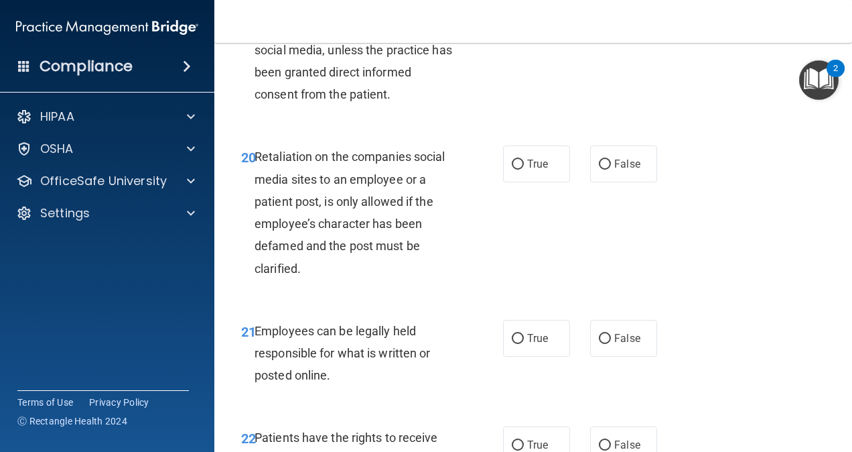
scroll to position [2987, 0]
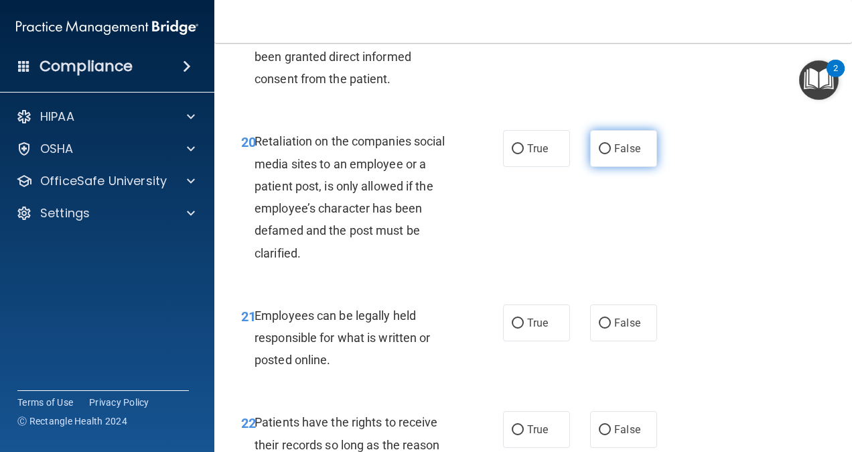
click at [628, 167] on label "False" at bounding box center [623, 148] width 67 height 37
click at [611, 154] on input "False" at bounding box center [605, 149] width 12 height 10
radio input "true"
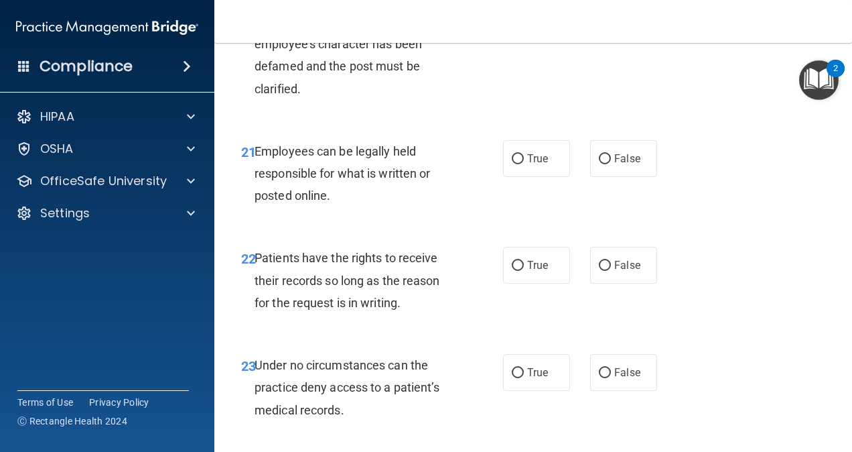
scroll to position [3191, 0]
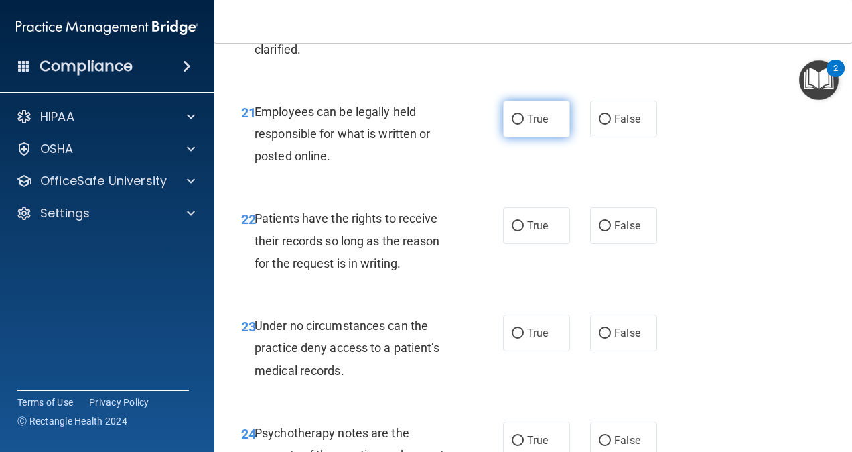
click at [545, 137] on label "True" at bounding box center [536, 118] width 67 height 37
click at [524, 125] on input "True" at bounding box center [518, 120] width 12 height 10
radio input "true"
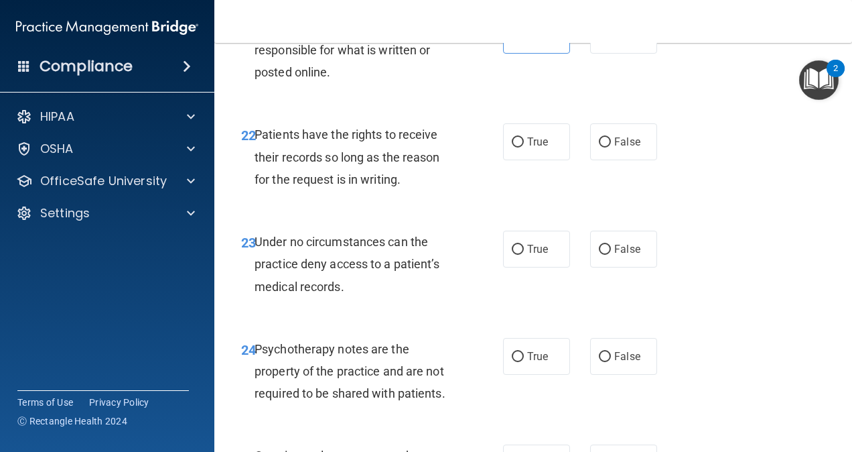
scroll to position [3281, 0]
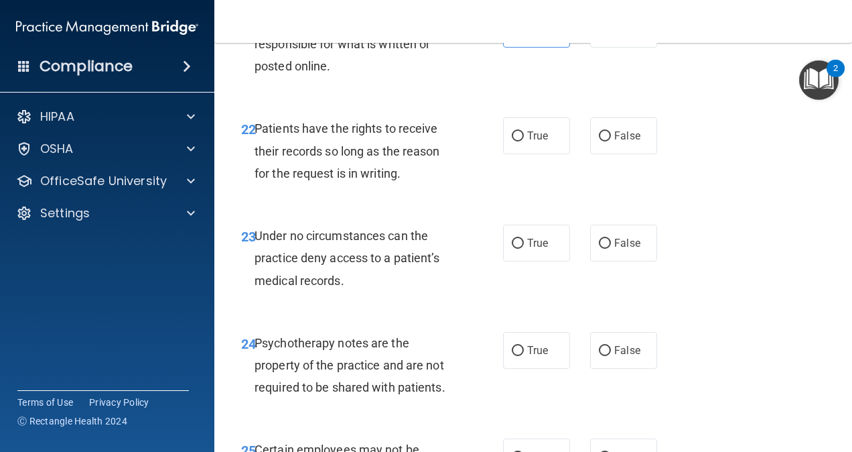
drag, startPoint x: 529, startPoint y: 255, endPoint x: 448, endPoint y: 279, distance: 84.6
click at [448, 184] on div "Patients have the rights to receive their records so long as the reason for the…" at bounding box center [361, 150] width 212 height 67
drag, startPoint x: 448, startPoint y: 279, endPoint x: 559, endPoint y: 231, distance: 121.6
click at [665, 117] on ng-form "22 Patients have the rights to receive their records so long as the reason for …" at bounding box center [665, 117] width 0 height 0
drag, startPoint x: 559, startPoint y: 231, endPoint x: 502, endPoint y: 252, distance: 60.6
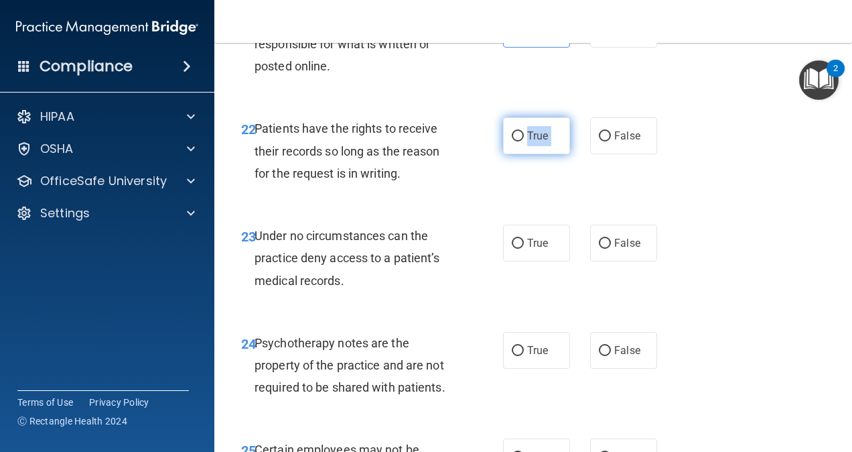
click at [503, 154] on label "True" at bounding box center [536, 135] width 67 height 37
click at [512, 141] on input "True" at bounding box center [518, 136] width 12 height 10
radio input "true"
click at [403, 180] on span "Patients have the rights to receive their records so long as the reason for the…" at bounding box center [348, 150] width 186 height 58
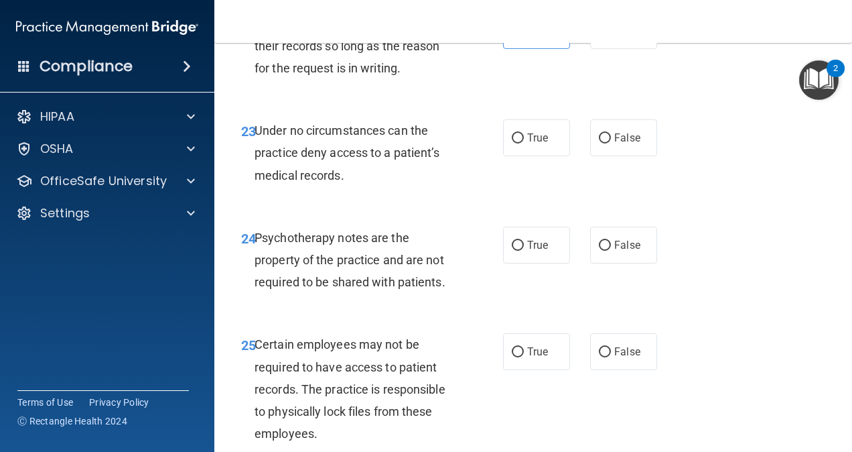
scroll to position [3391, 0]
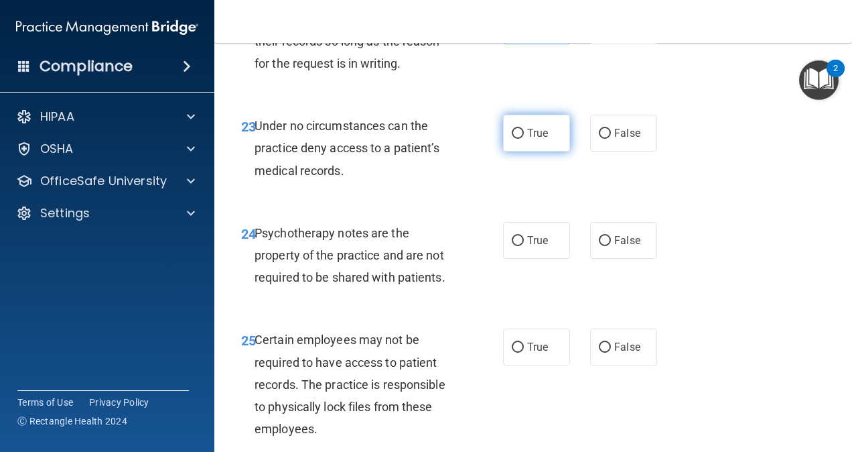
click at [512, 139] on input "True" at bounding box center [518, 134] width 12 height 10
radio input "true"
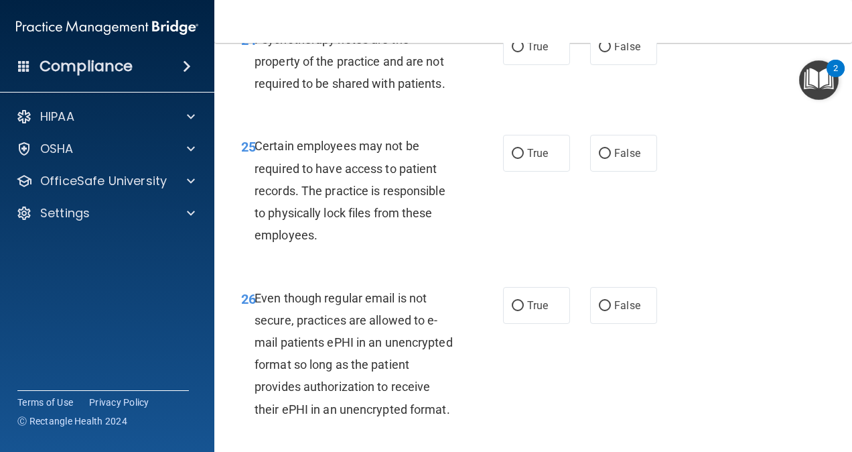
scroll to position [3589, 0]
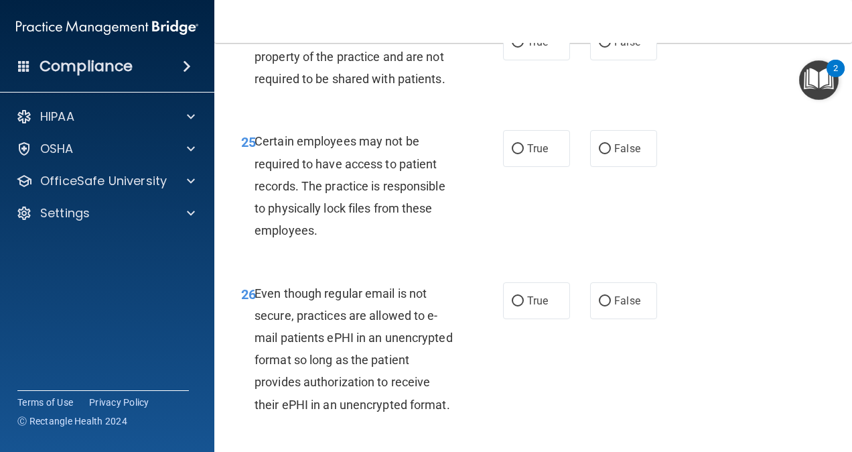
click at [355, 237] on span "Certain employees may not be required to have access to patient records. The pr…" at bounding box center [350, 185] width 191 height 103
drag, startPoint x: 355, startPoint y: 301, endPoint x: 360, endPoint y: 358, distance: 57.2
click at [360, 248] on div "25 Certain employees may not be required to have access to patient records. The…" at bounding box center [372, 189] width 302 height 118
click at [638, 167] on label "False" at bounding box center [623, 148] width 67 height 37
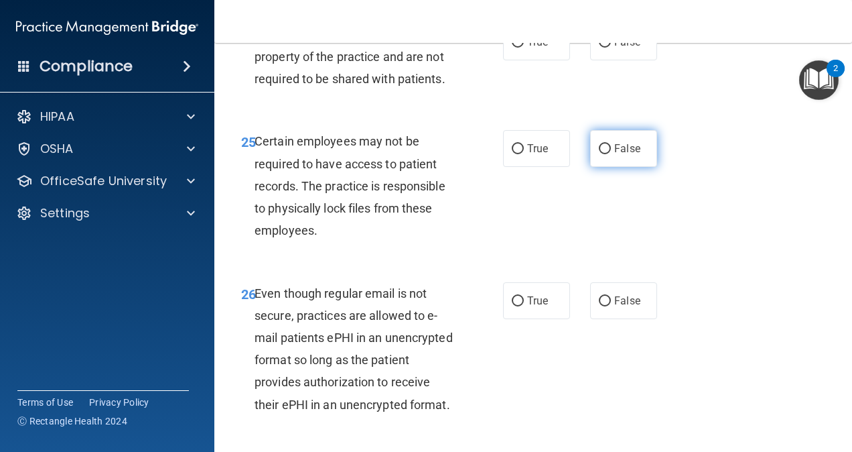
click at [611, 154] on input "False" at bounding box center [605, 149] width 12 height 10
radio input "true"
click at [537, 167] on label "True" at bounding box center [536, 148] width 67 height 37
click at [524, 154] on input "True" at bounding box center [518, 149] width 12 height 10
radio input "true"
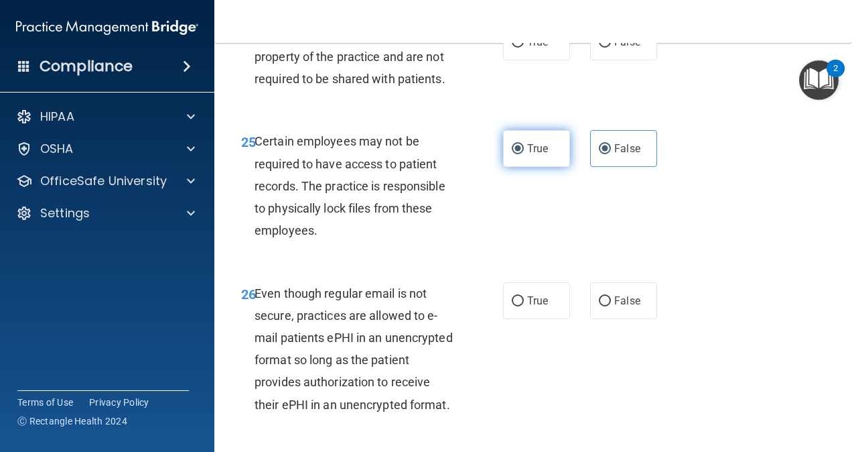
radio input "false"
click at [540, 48] on span "True" at bounding box center [537, 42] width 21 height 13
click at [524, 48] on input "True" at bounding box center [518, 43] width 12 height 10
radio input "true"
click at [618, 48] on span "False" at bounding box center [627, 42] width 26 height 13
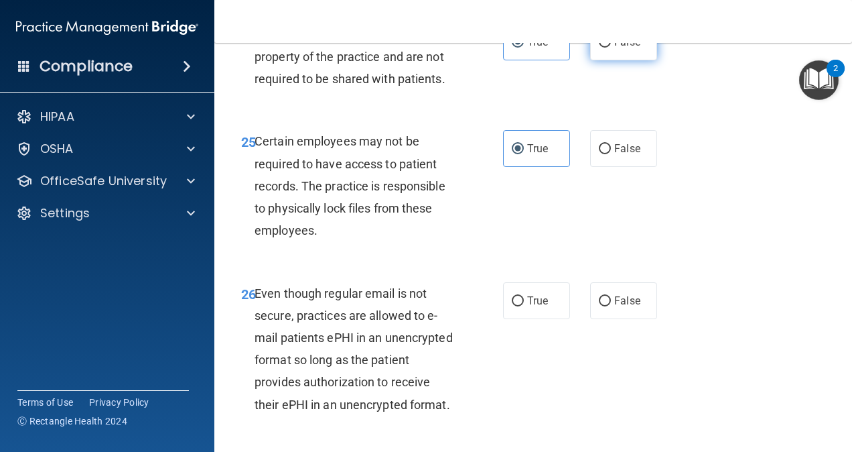
click at [611, 48] on input "False" at bounding box center [605, 43] width 12 height 10
radio input "true"
radio input "false"
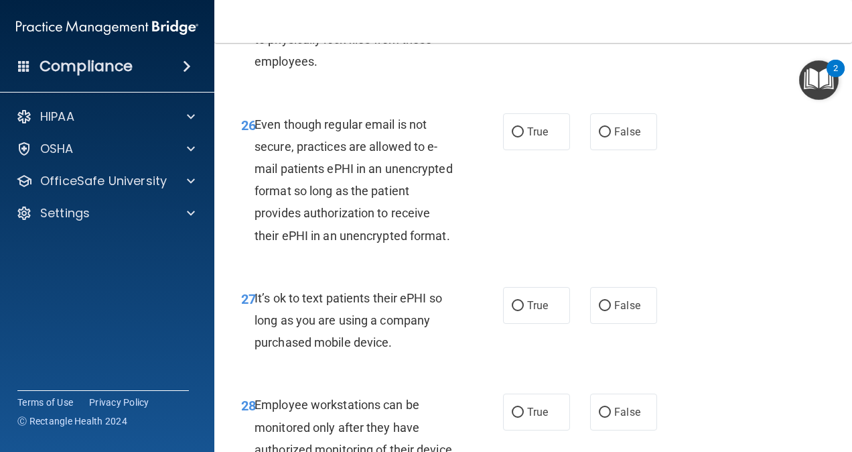
scroll to position [3759, 0]
radio input "true"
radio input "false"
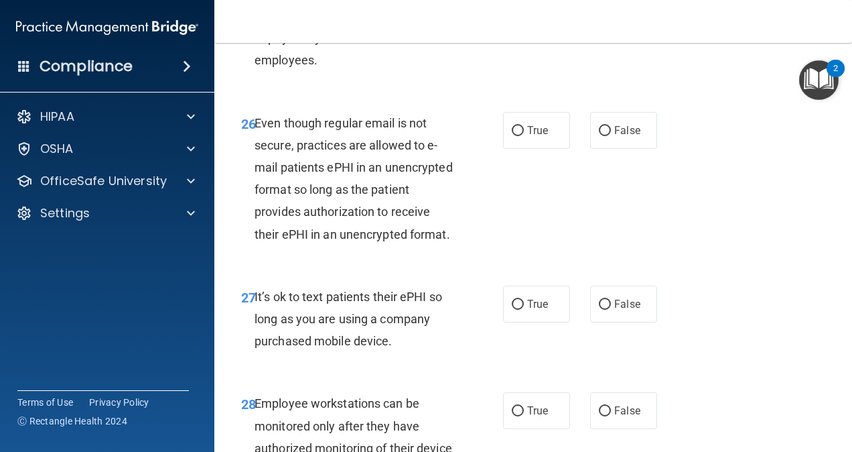
click at [320, 241] on span "Even though regular email is not secure, practices are allowed to e-mail patien…" at bounding box center [354, 178] width 198 height 125
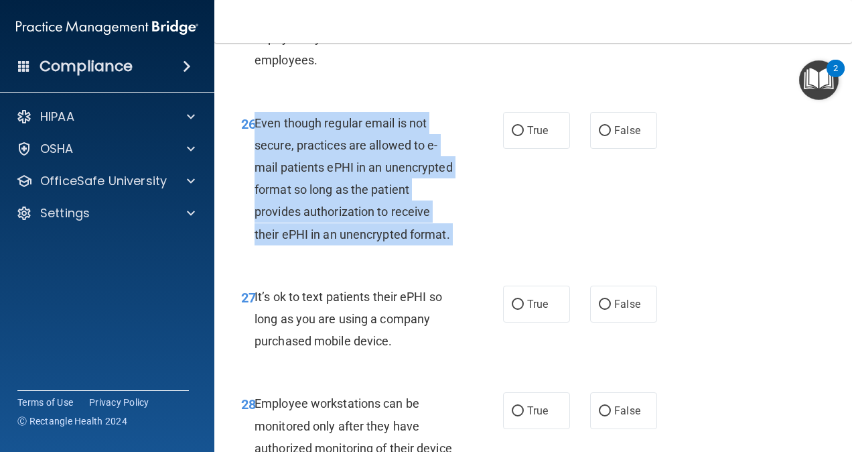
click at [320, 241] on span "Even though regular email is not secure, practices are allowed to e-mail patien…" at bounding box center [354, 178] width 198 height 125
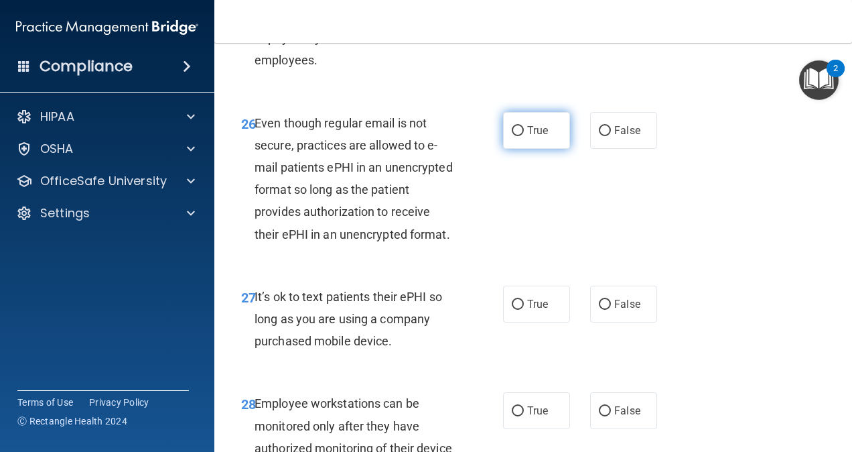
click at [527, 149] on label "True" at bounding box center [536, 130] width 67 height 37
click at [524, 136] on input "True" at bounding box center [518, 131] width 12 height 10
radio input "true"
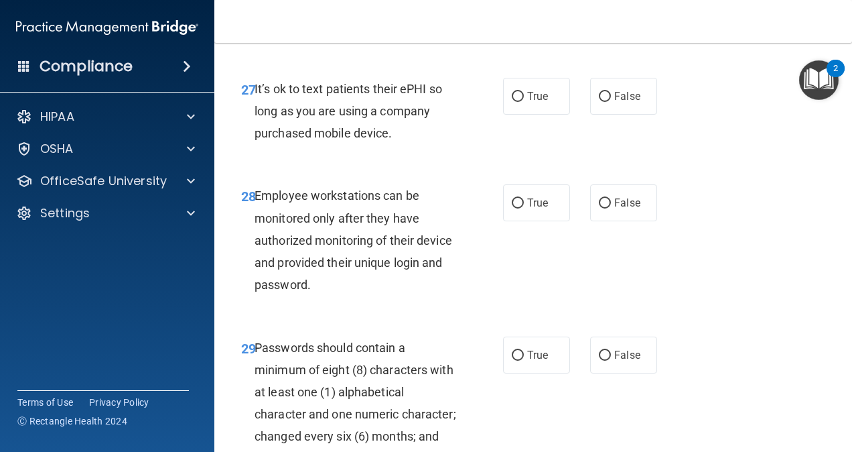
scroll to position [3968, 0]
click at [338, 139] on span "It’s ok to text patients their ePHI so long as you are using a company purchase…" at bounding box center [349, 110] width 188 height 58
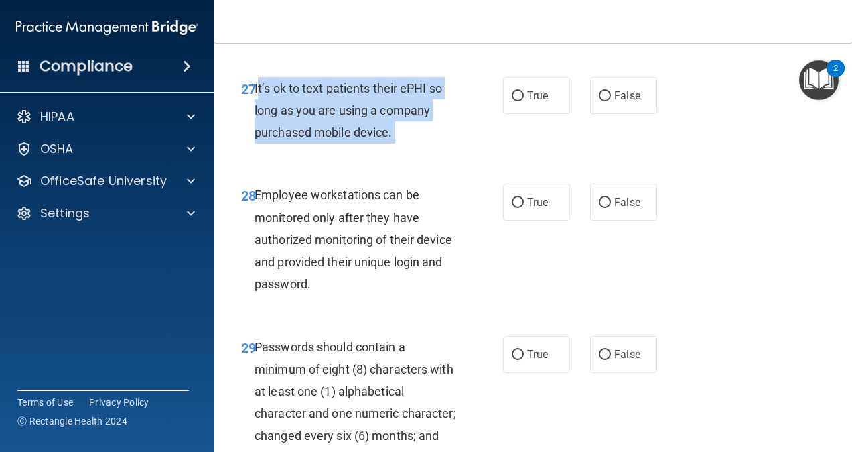
click at [338, 139] on span "It’s ok to text patients their ePHI so long as you are using a company purchase…" at bounding box center [349, 110] width 188 height 58
click at [399, 144] on div "It’s ok to text patients their ePHI so long as you are using a company purchase…" at bounding box center [361, 110] width 212 height 67
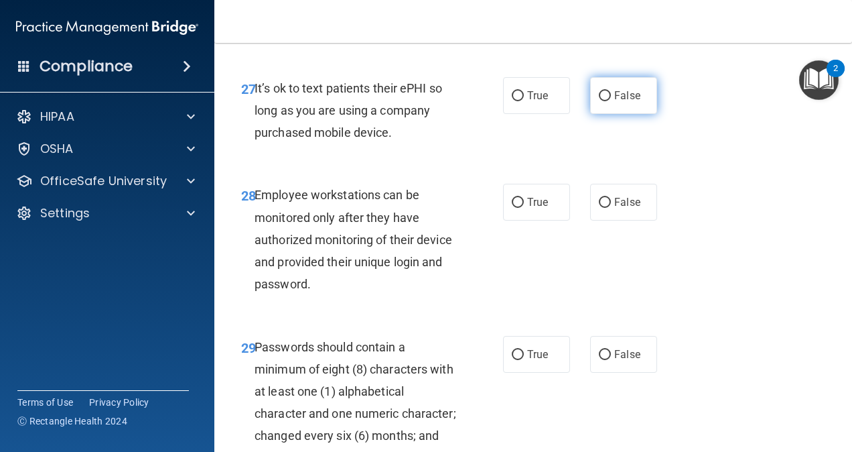
click at [608, 114] on label "False" at bounding box center [623, 95] width 67 height 37
click at [608, 101] on input "False" at bounding box center [605, 96] width 12 height 10
radio input "true"
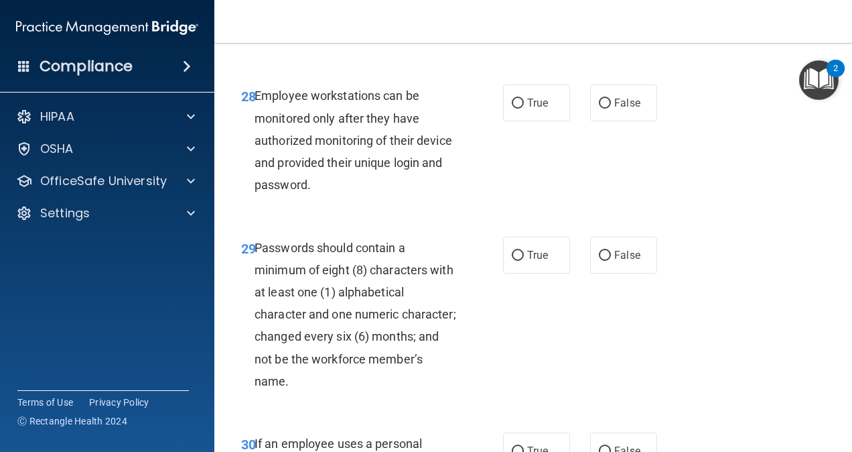
click at [373, 196] on div "Employee workstations can be monitored only after they have authorized monitori…" at bounding box center [361, 139] width 212 height 111
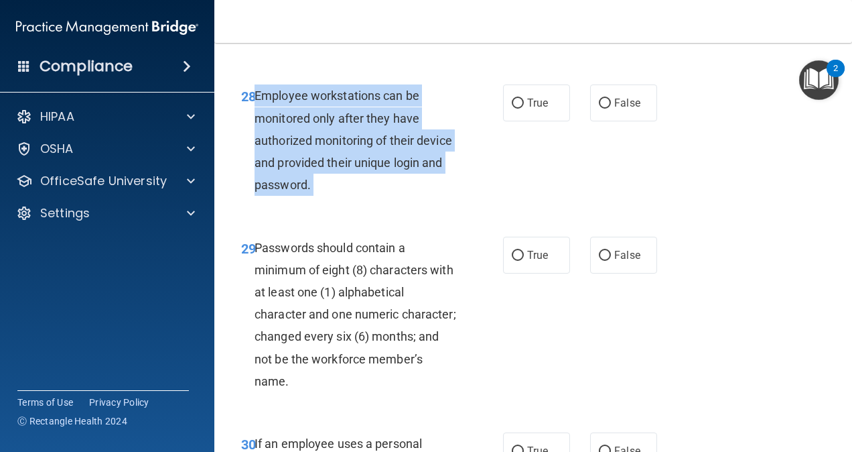
click at [373, 196] on div "Employee workstations can be monitored only after they have authorized monitori…" at bounding box center [361, 139] width 212 height 111
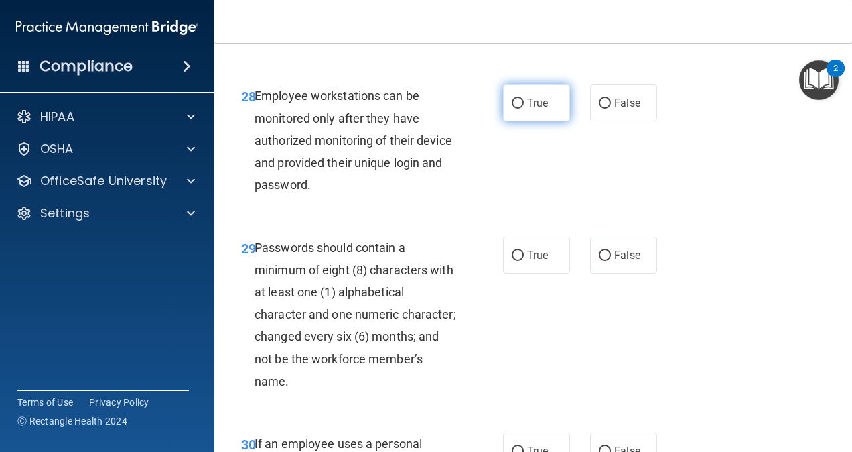
click at [503, 121] on label "True" at bounding box center [536, 102] width 67 height 37
click at [512, 109] on input "True" at bounding box center [518, 103] width 12 height 10
radio input "true"
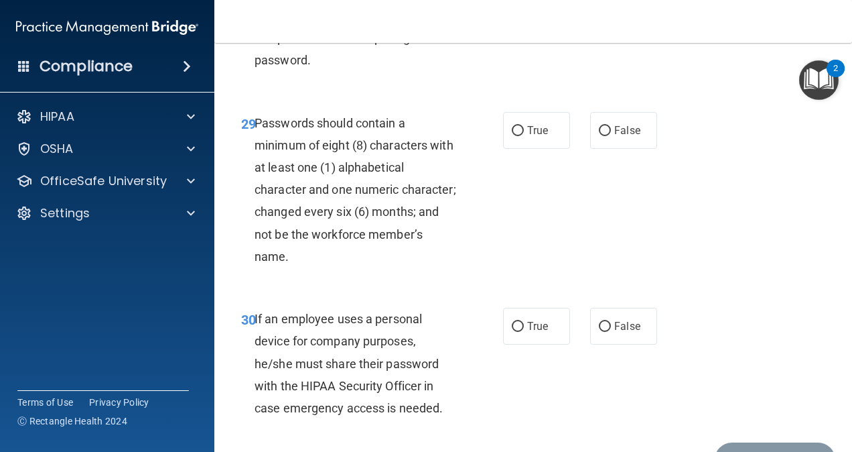
scroll to position [4195, 0]
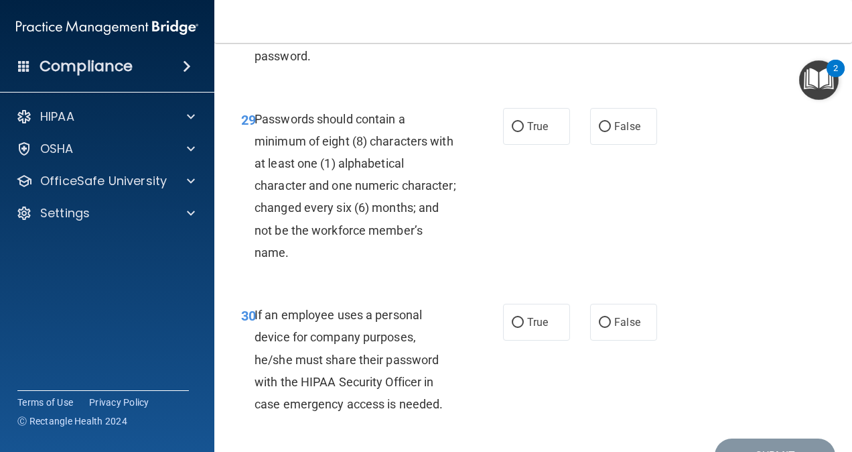
click at [311, 264] on div "Passwords should contain a minimum of eight (8) characters with at least one (1…" at bounding box center [361, 186] width 212 height 156
click at [541, 133] on span "True" at bounding box center [537, 126] width 21 height 13
click at [524, 132] on input "True" at bounding box center [518, 127] width 12 height 10
radio input "true"
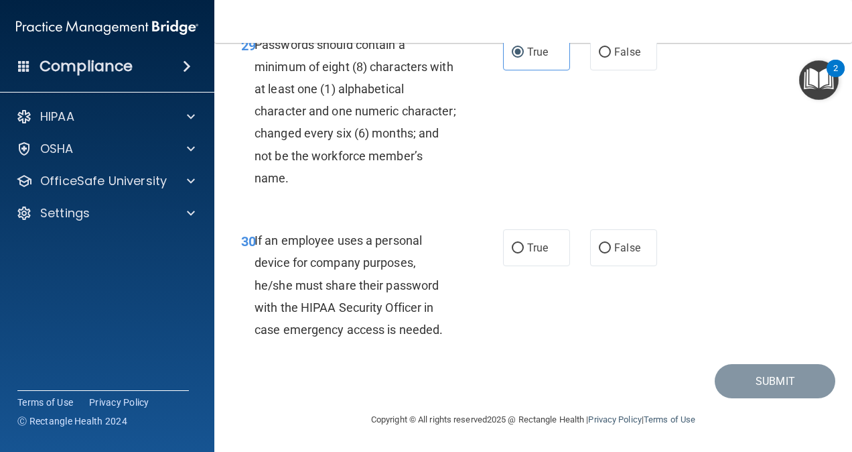
scroll to position [4368, 0]
click at [306, 306] on div "If an employee uses a personal device for company purposes, he/she must share t…" at bounding box center [361, 284] width 212 height 111
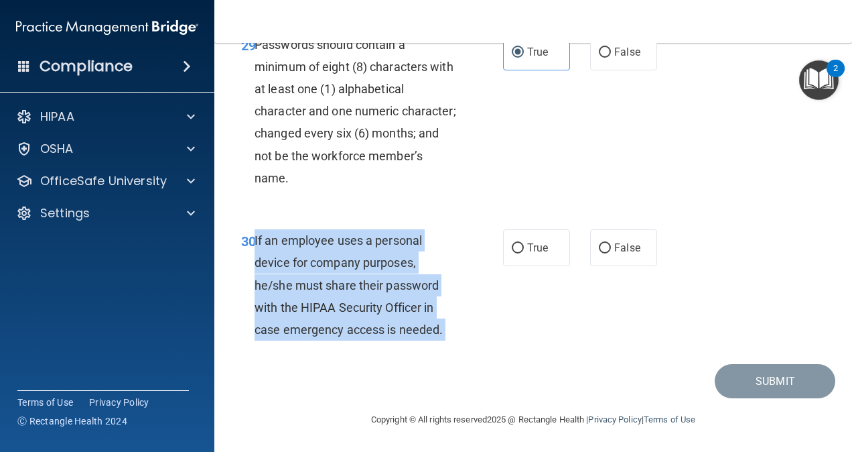
click at [306, 306] on div "If an employee uses a personal device for company purposes, he/she must share t…" at bounding box center [361, 284] width 212 height 111
drag, startPoint x: 306, startPoint y: 306, endPoint x: 395, endPoint y: 352, distance: 100.4
click at [395, 340] on div "If an employee uses a personal device for company purposes, he/she must share t…" at bounding box center [361, 284] width 212 height 111
click at [462, 306] on div "If an employee uses a personal device for company purposes, he/she must share t…" at bounding box center [361, 284] width 212 height 111
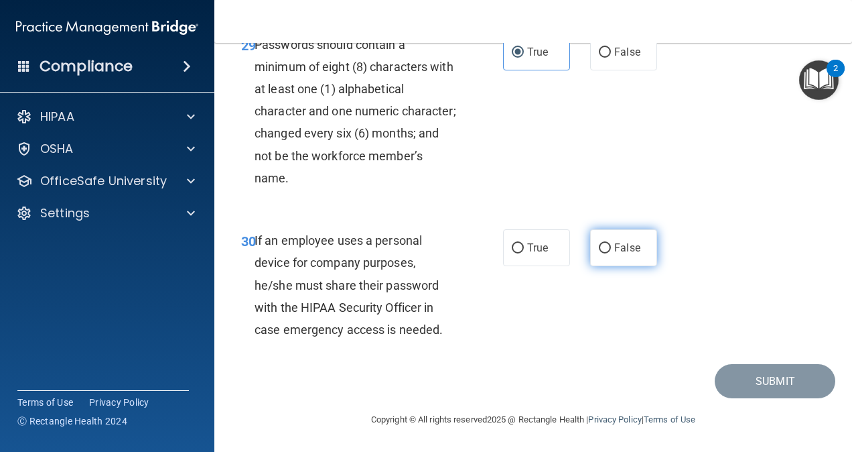
click at [621, 266] on label "False" at bounding box center [623, 247] width 67 height 37
click at [611, 253] on input "False" at bounding box center [605, 248] width 12 height 10
radio input "true"
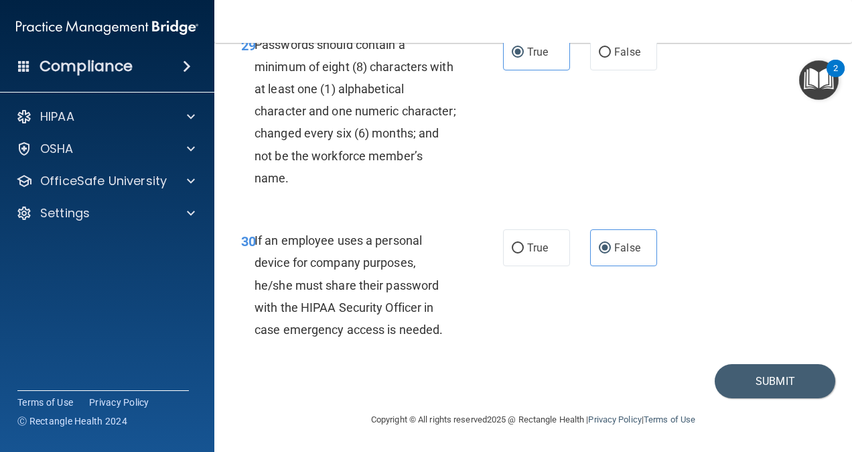
scroll to position [4403, 0]
click at [765, 377] on button "Submit" at bounding box center [775, 381] width 121 height 34
